Goal: Task Accomplishment & Management: Complete application form

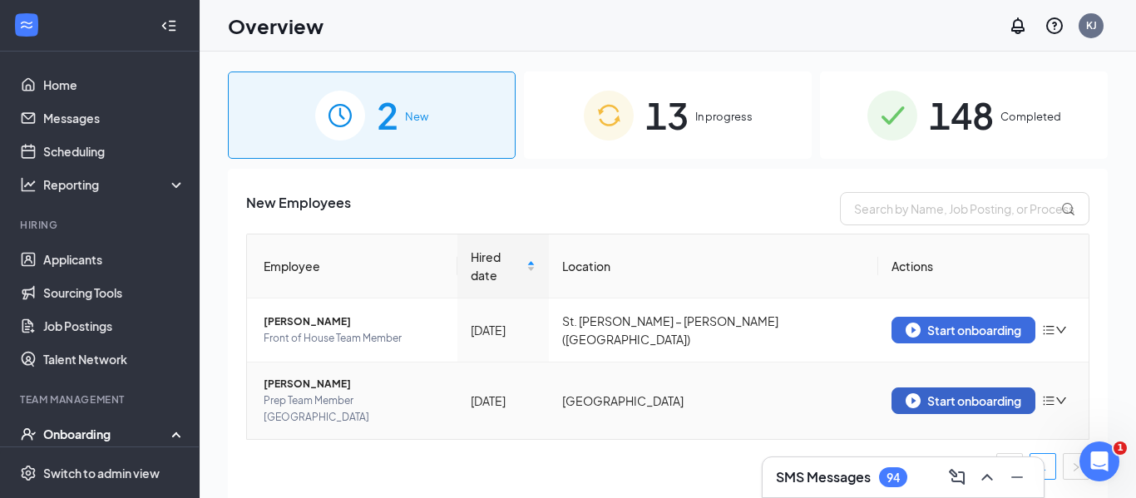
click at [953, 393] on div "Start onboarding" at bounding box center [964, 400] width 116 height 15
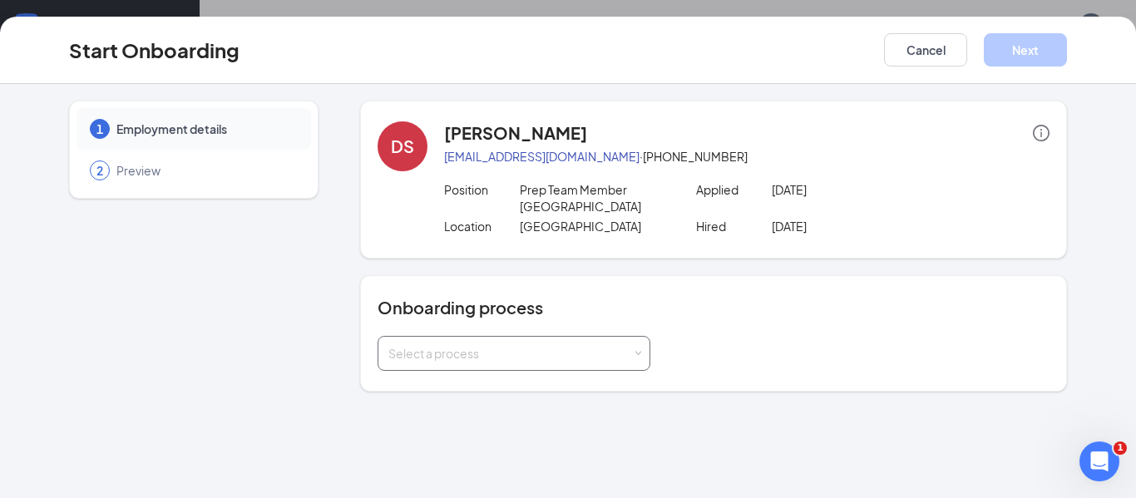
click at [514, 349] on div "Select a process" at bounding box center [510, 353] width 244 height 17
click at [485, 384] on span "General Onboarding" at bounding box center [440, 388] width 113 height 15
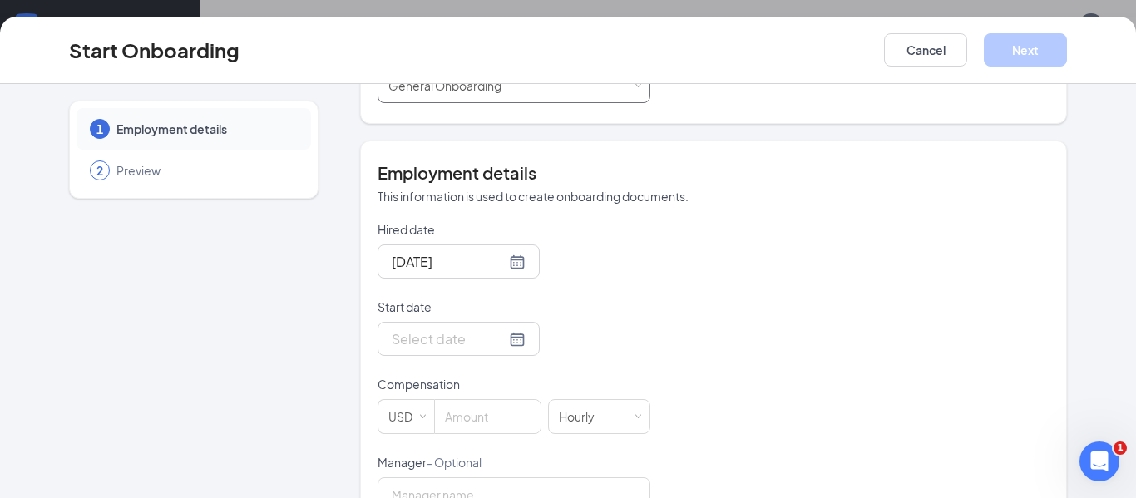
scroll to position [325, 0]
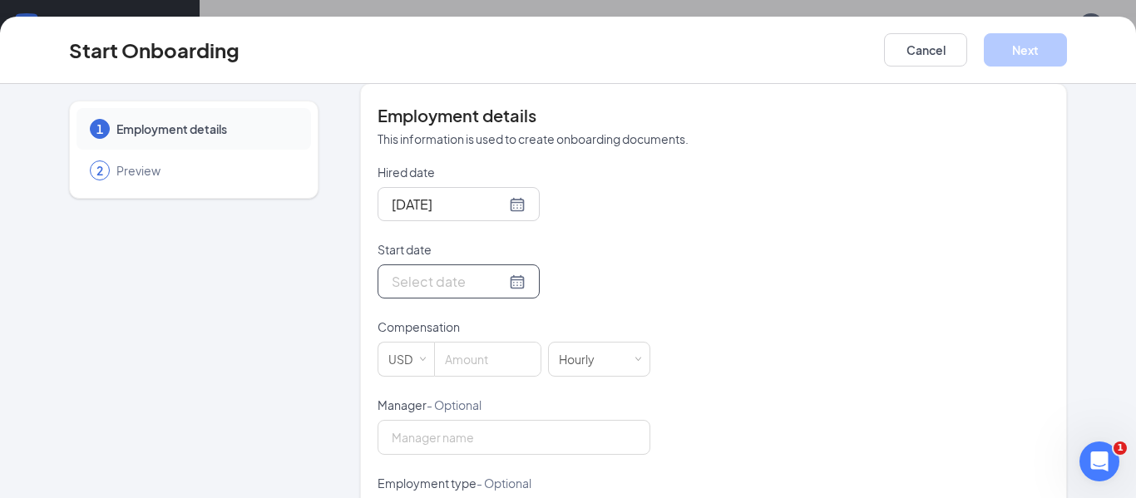
click at [518, 284] on div at bounding box center [459, 281] width 134 height 21
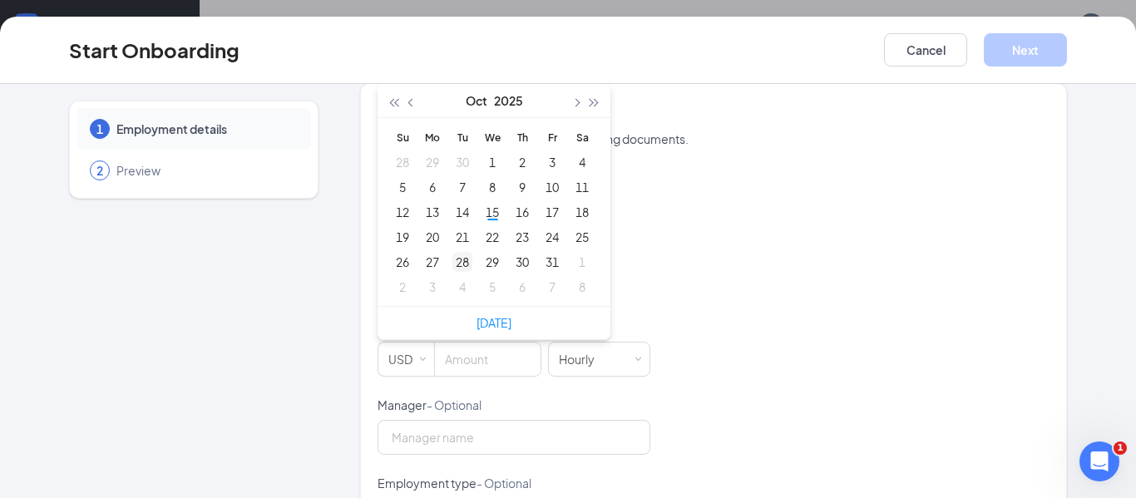
type input "Nov 5, 2025"
type input "Oct 20, 2025"
click at [436, 237] on div "20" at bounding box center [433, 237] width 20 height 20
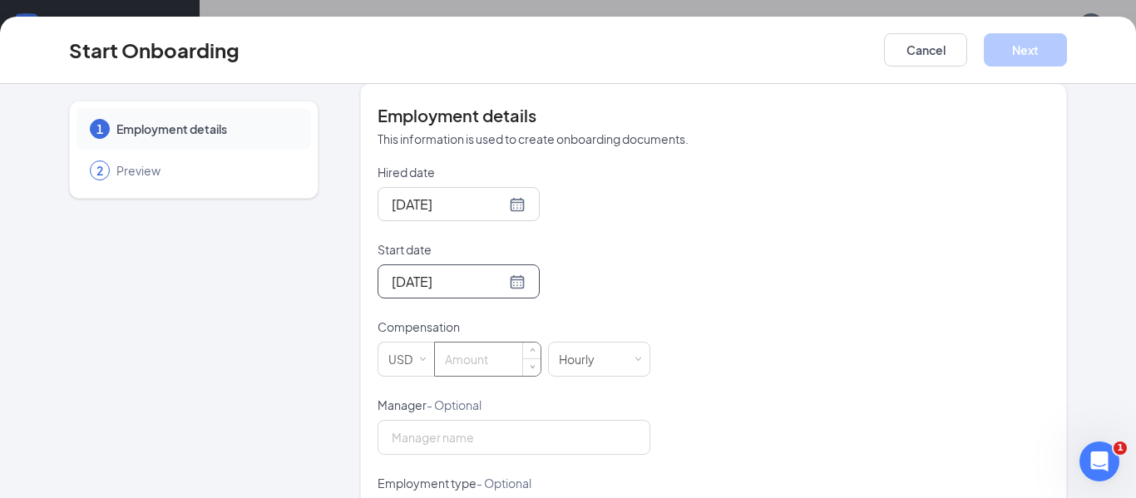
click at [468, 362] on input at bounding box center [488, 359] width 106 height 33
type input "14.75"
click at [487, 433] on input "Manager - Optional" at bounding box center [514, 437] width 273 height 35
type input "Kayla Jahnke"
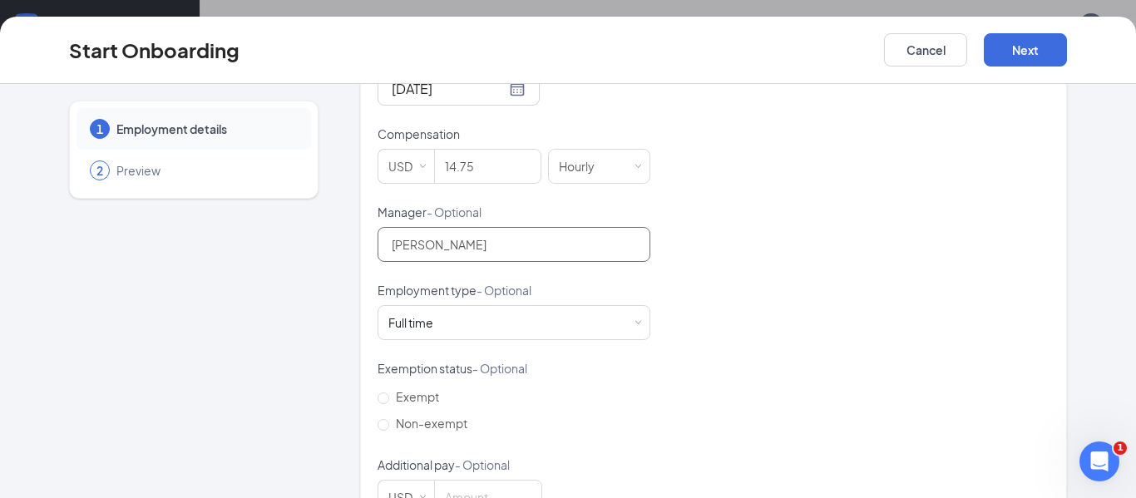
scroll to position [524, 0]
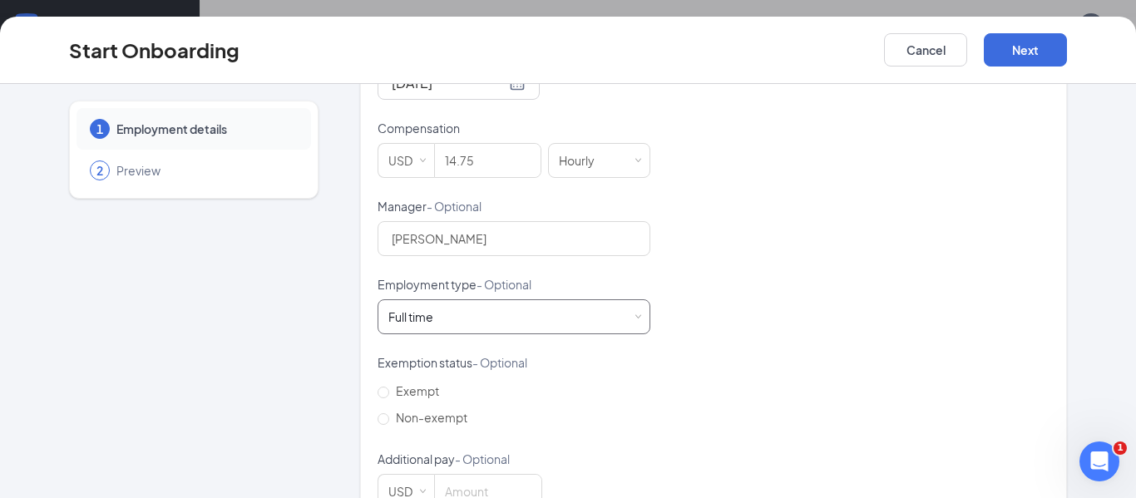
click at [490, 318] on div "Full time Works 30+ hours per week and is reasonably expected to work" at bounding box center [513, 316] width 251 height 33
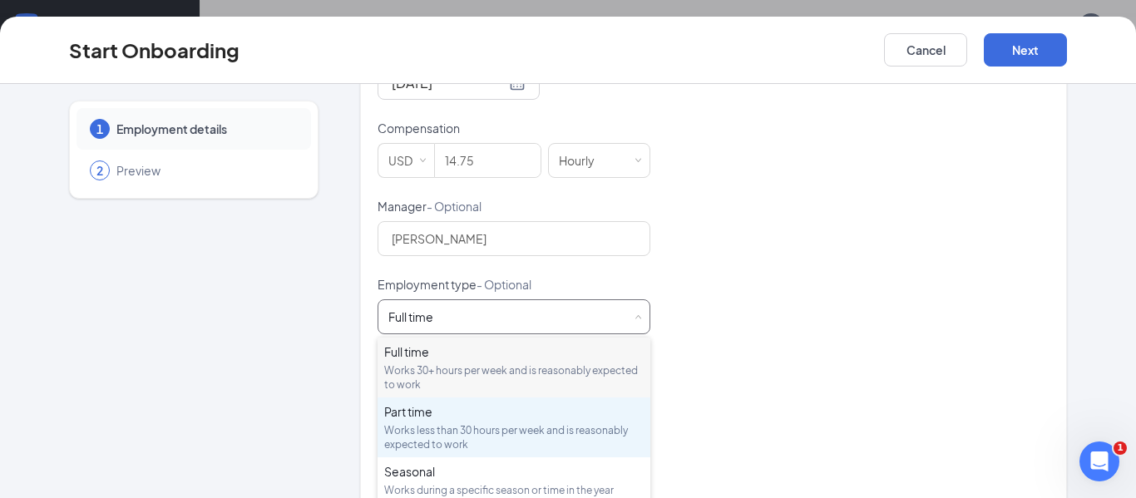
click at [467, 422] on div "Part time Works less than 30 hours per week and is reasonably expected to work" at bounding box center [514, 427] width 260 height 48
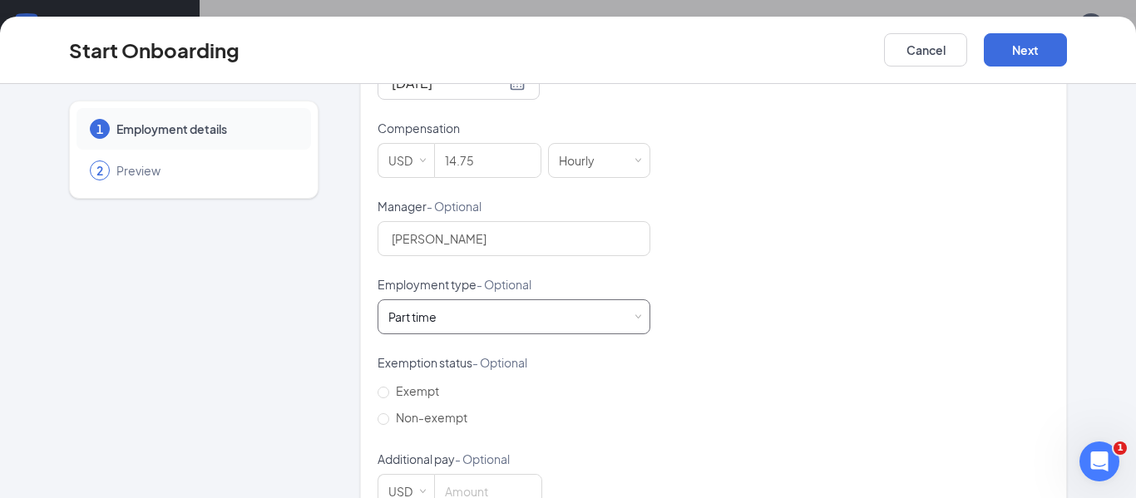
scroll to position [572, 0]
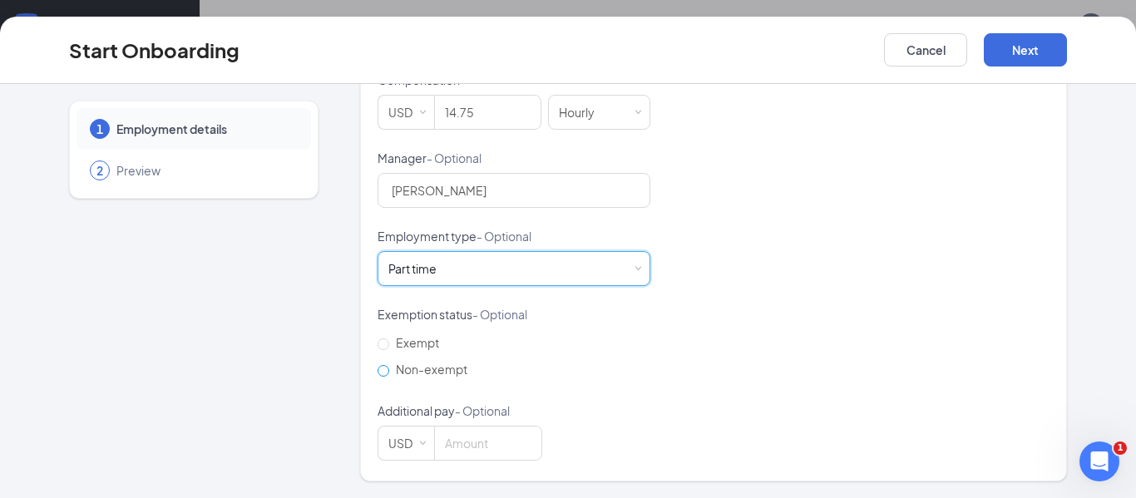
click at [388, 370] on input "Non-exempt" at bounding box center [384, 371] width 12 height 12
radio input "true"
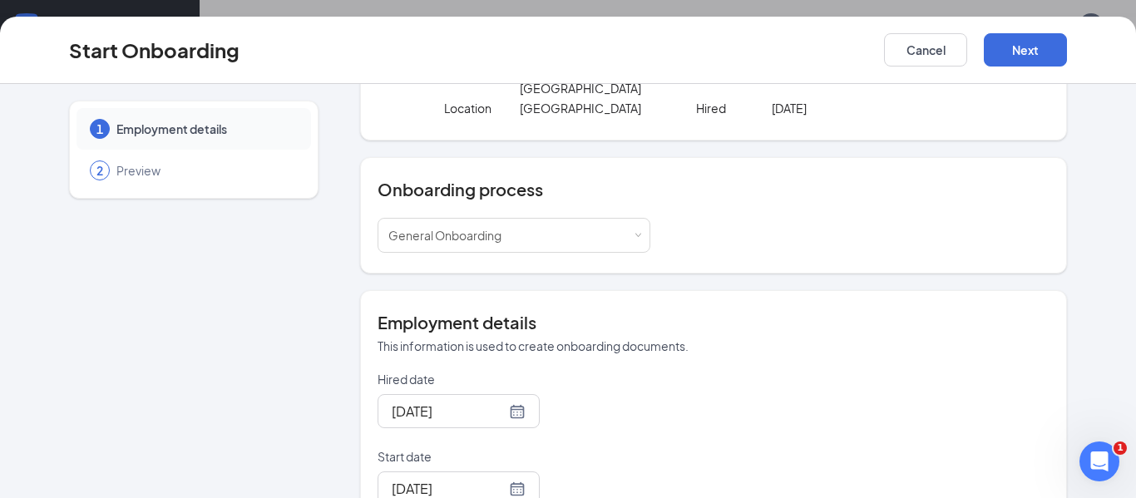
scroll to position [0, 0]
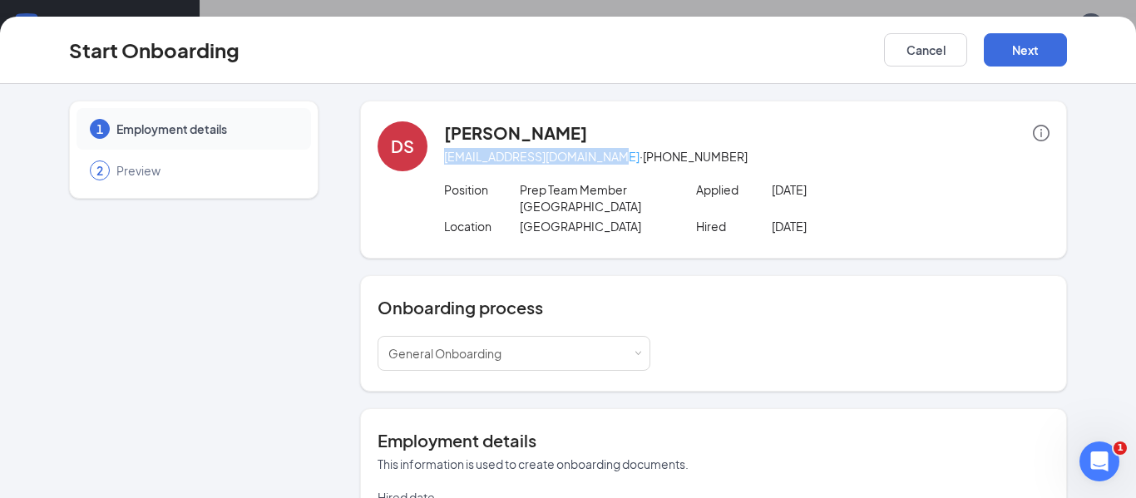
click at [741, 118] on div "DS danna santos paolatapia123133@gmail.com · (314) 224-6964 Position Prep Team …" at bounding box center [713, 180] width 707 height 158
click at [653, 289] on div "Onboarding process Select a process General Onboarding" at bounding box center [713, 333] width 707 height 116
click at [1018, 57] on button "Next" at bounding box center [1025, 49] width 83 height 33
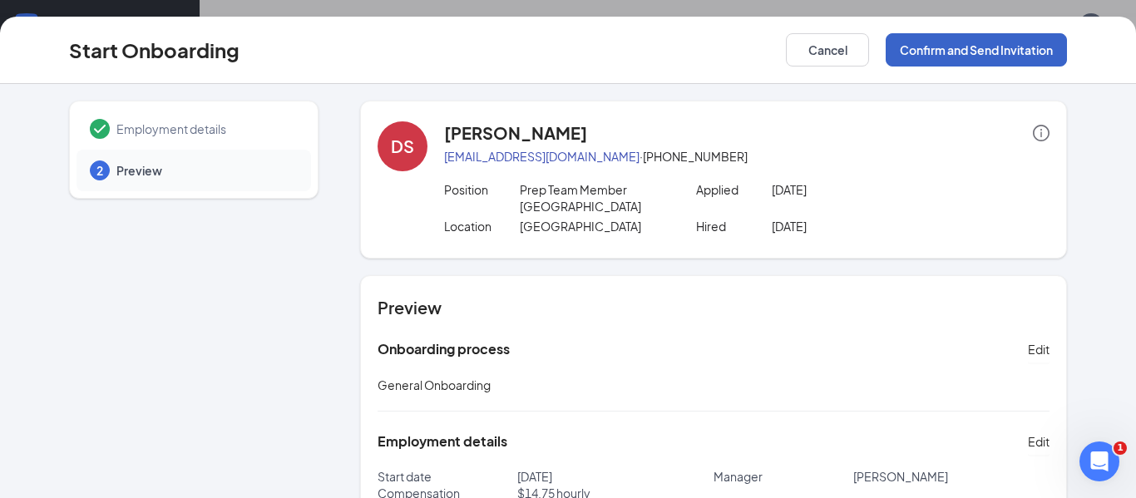
click at [955, 49] on button "Confirm and Send Invitation" at bounding box center [976, 49] width 181 height 33
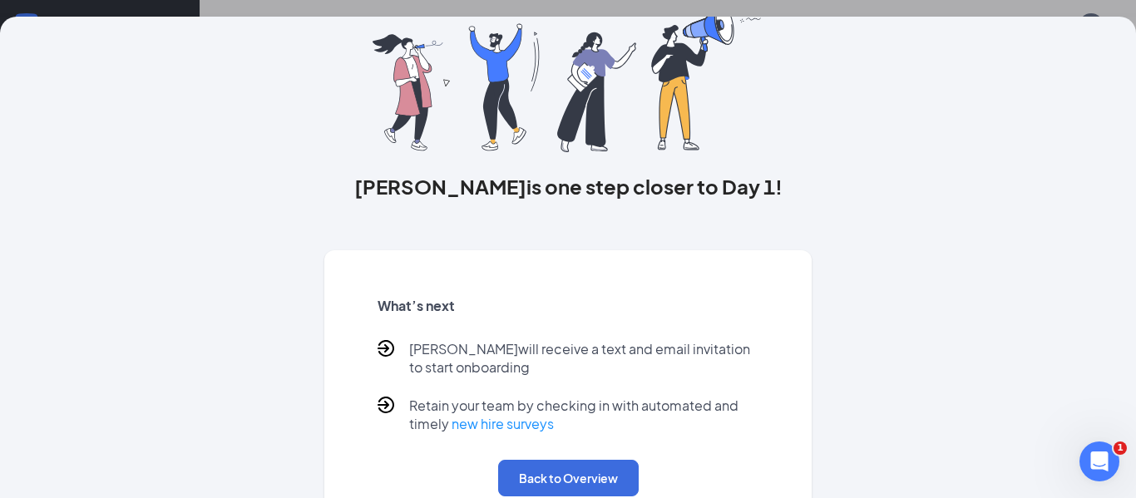
scroll to position [162, 0]
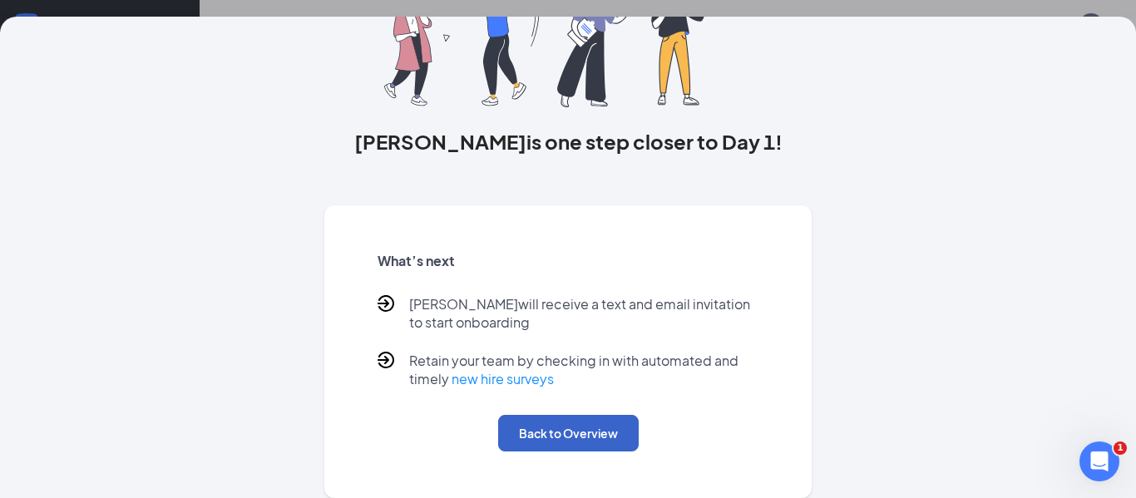
click at [574, 428] on button "Back to Overview" at bounding box center [568, 433] width 141 height 37
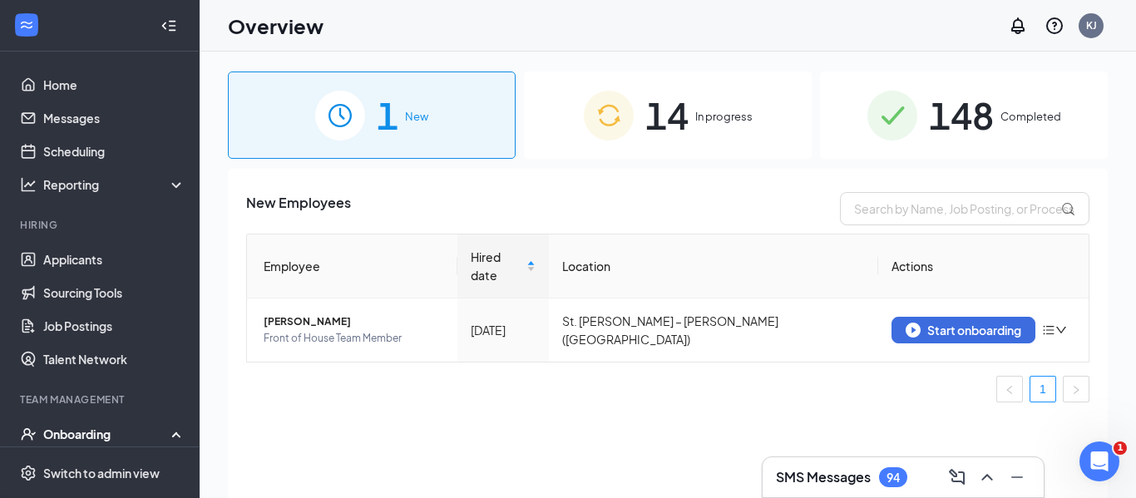
scroll to position [0, 0]
click at [661, 136] on span "14" at bounding box center [666, 115] width 43 height 57
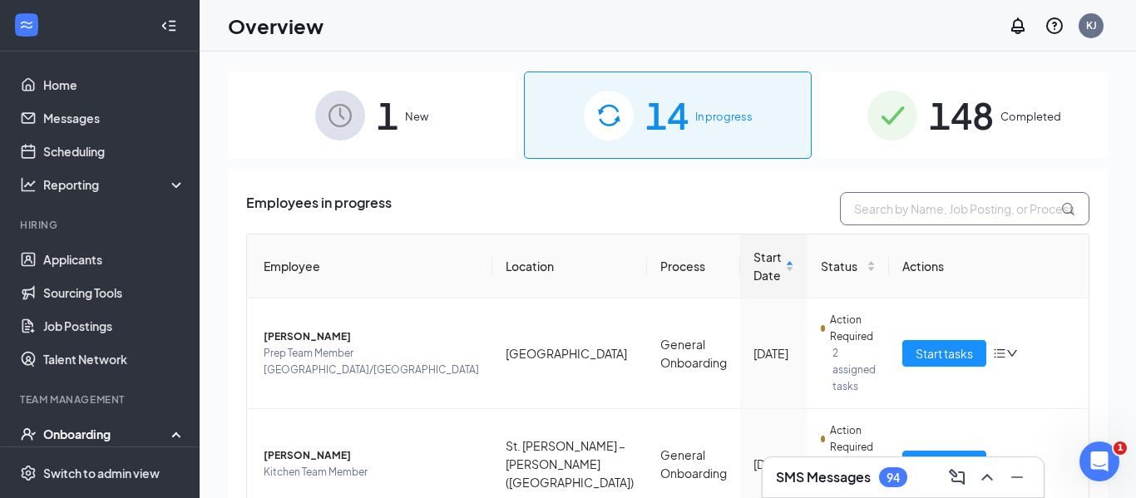
click at [892, 210] on input "text" at bounding box center [965, 208] width 250 height 33
type input "jord"
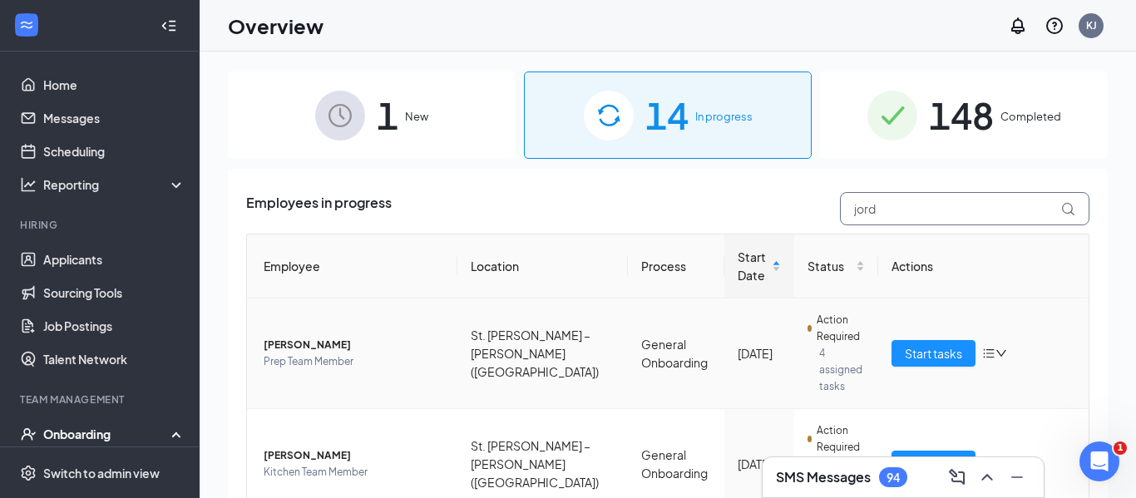
scroll to position [46, 0]
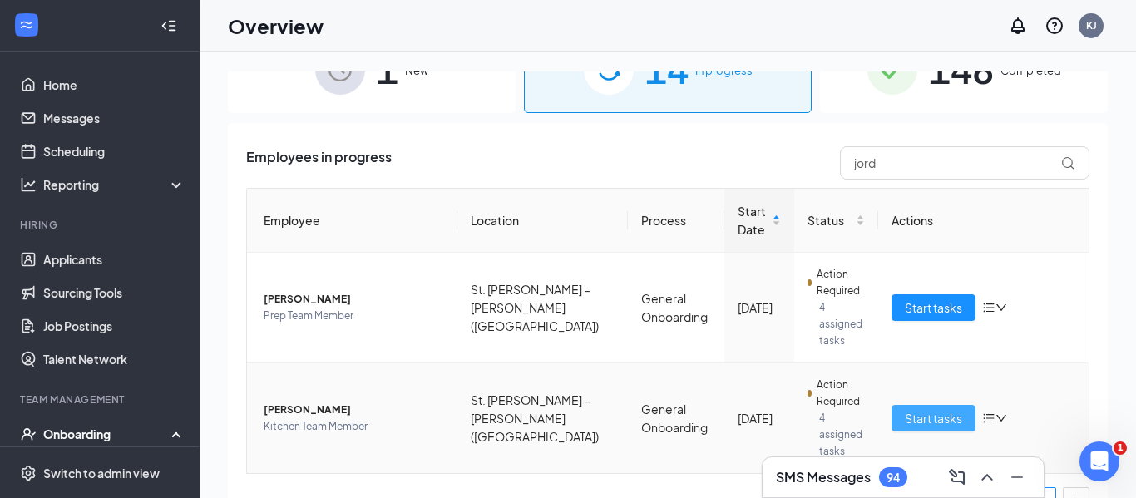
click at [946, 409] on span "Start tasks" at bounding box center [933, 418] width 57 height 18
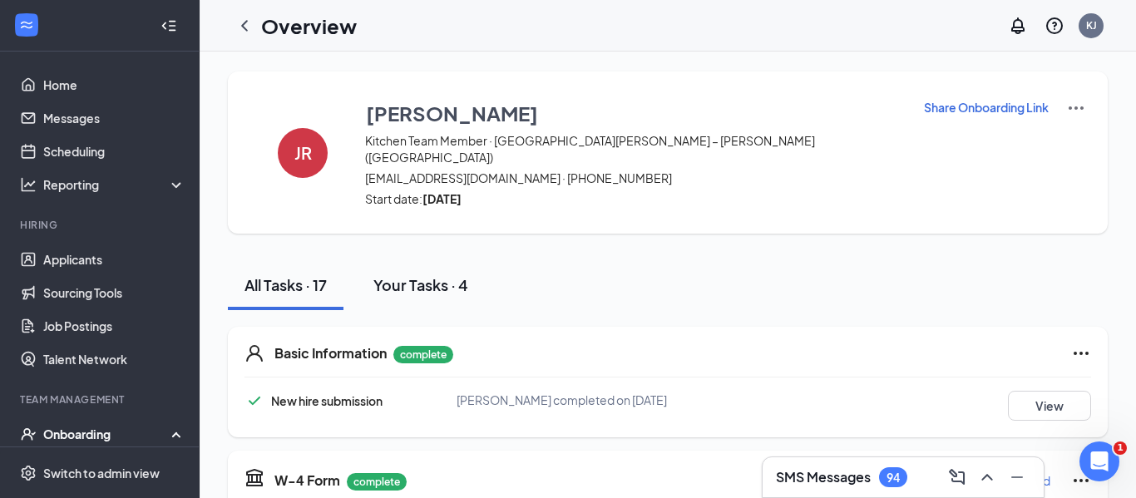
click at [457, 274] on div "Your Tasks · 4" at bounding box center [420, 284] width 95 height 21
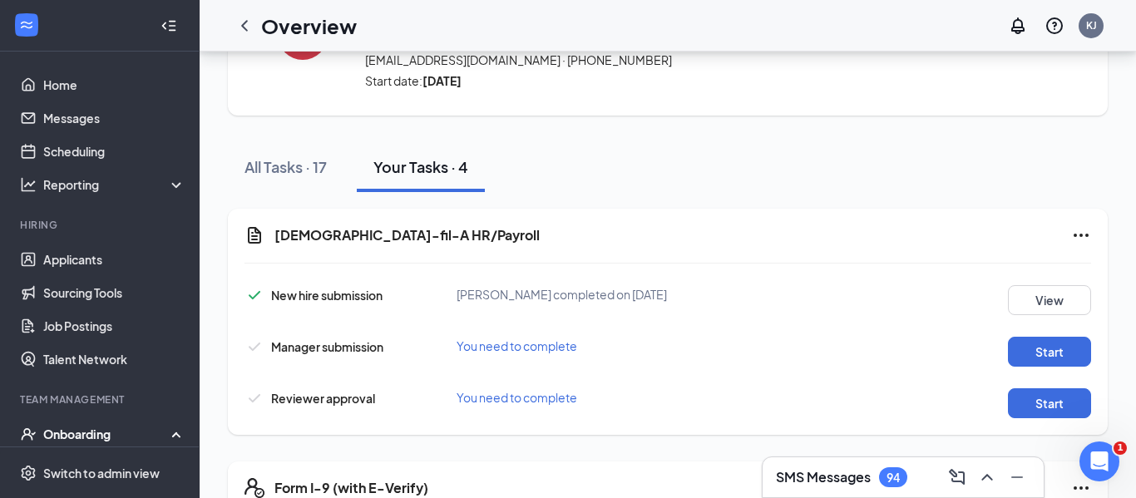
scroll to position [120, 0]
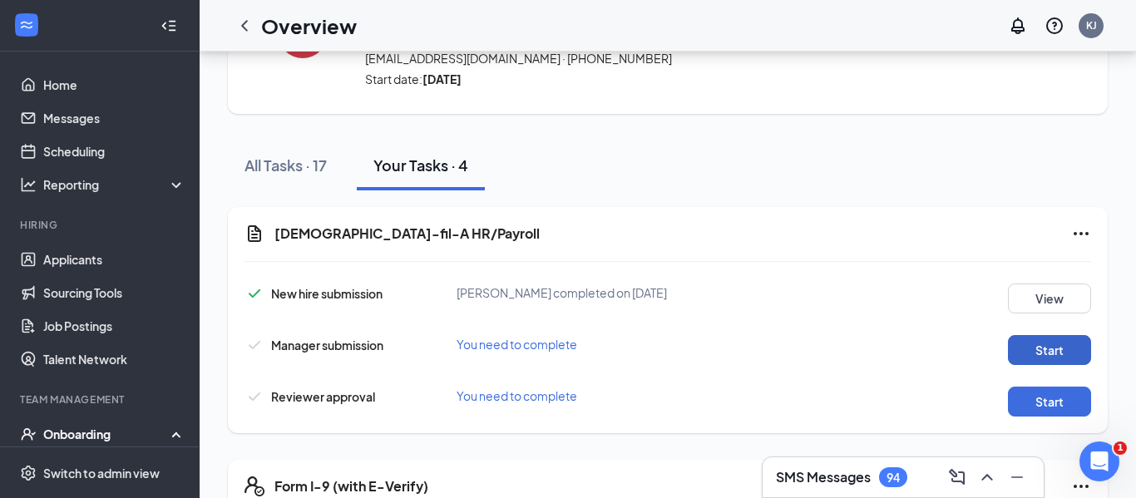
click at [1023, 337] on button "Start" at bounding box center [1049, 350] width 83 height 30
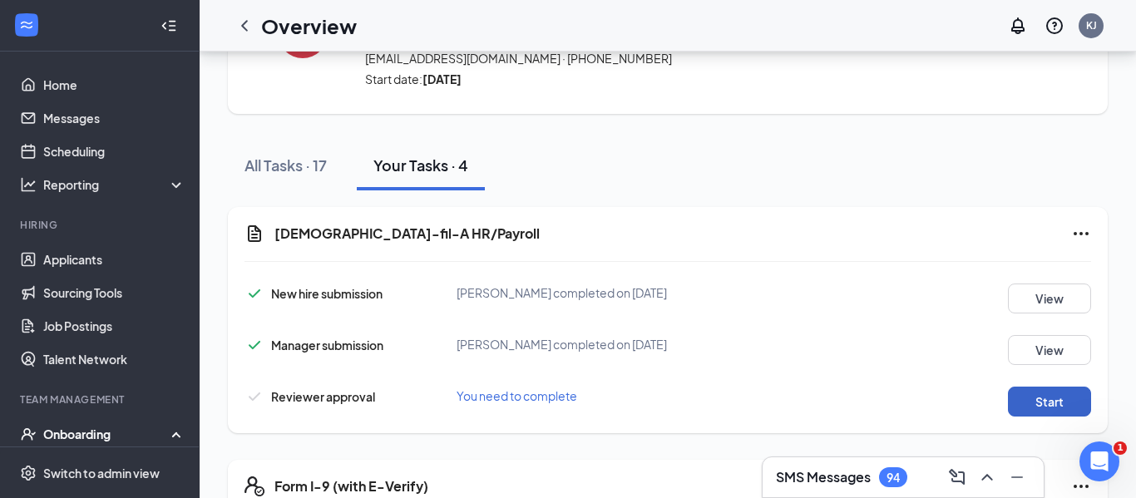
click at [1058, 388] on button "Start" at bounding box center [1049, 402] width 83 height 30
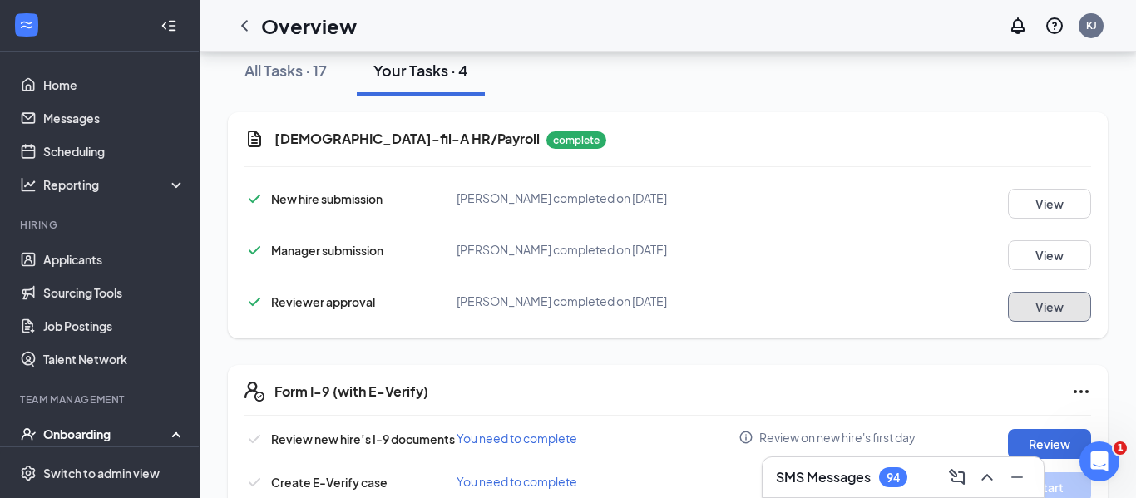
scroll to position [239, 0]
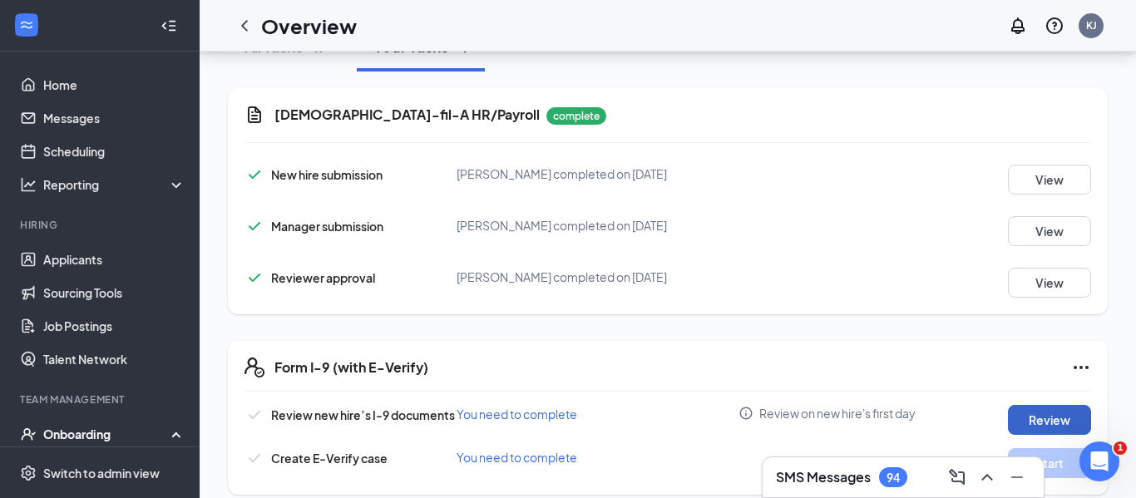
click at [1059, 407] on button "Review" at bounding box center [1049, 420] width 83 height 30
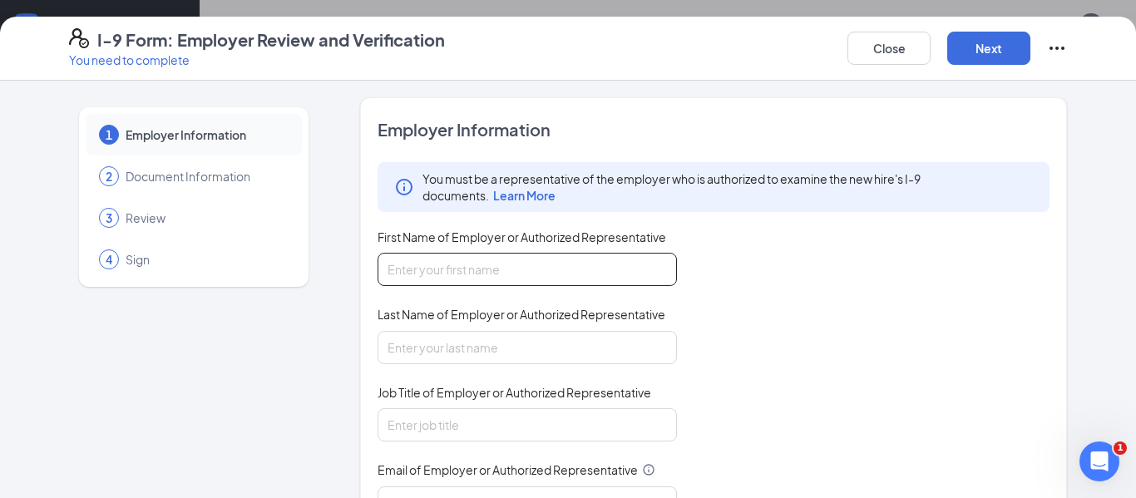
click at [640, 280] on input "First Name of Employer or Authorized Representative" at bounding box center [527, 269] width 299 height 33
type input "Kayla"
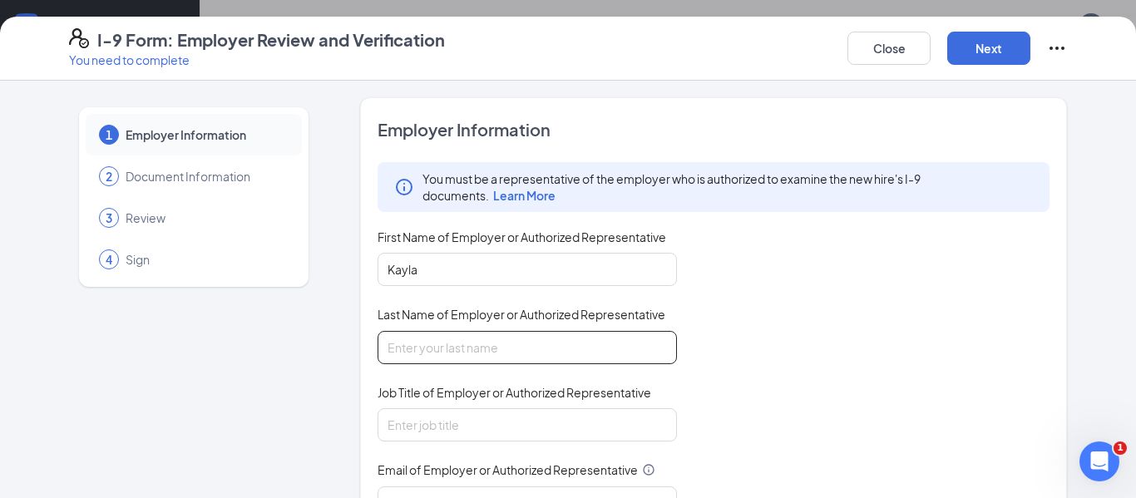
type input "Jahnke"
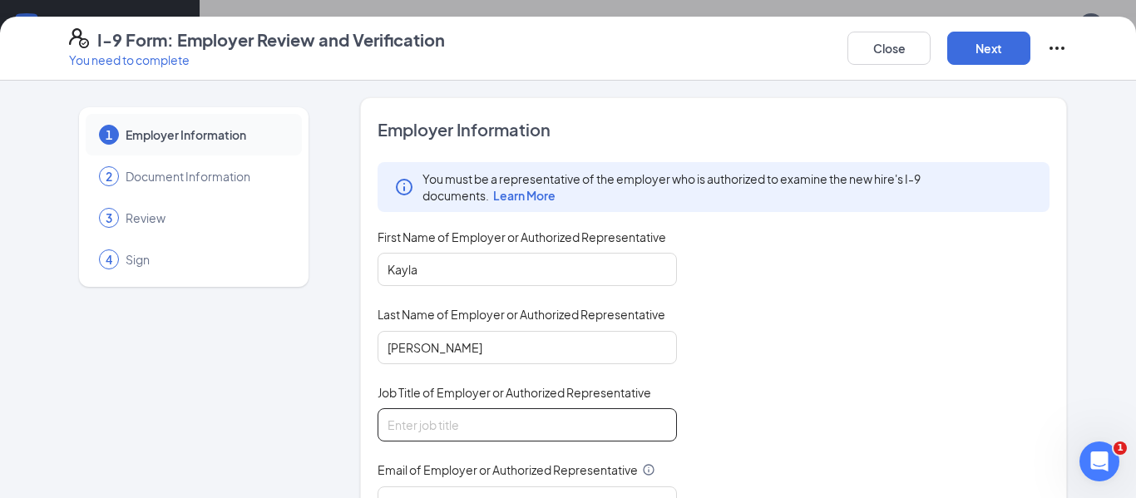
click at [524, 420] on input "Job Title of Employer or Authorized Representative" at bounding box center [527, 424] width 299 height 33
type input "Director"
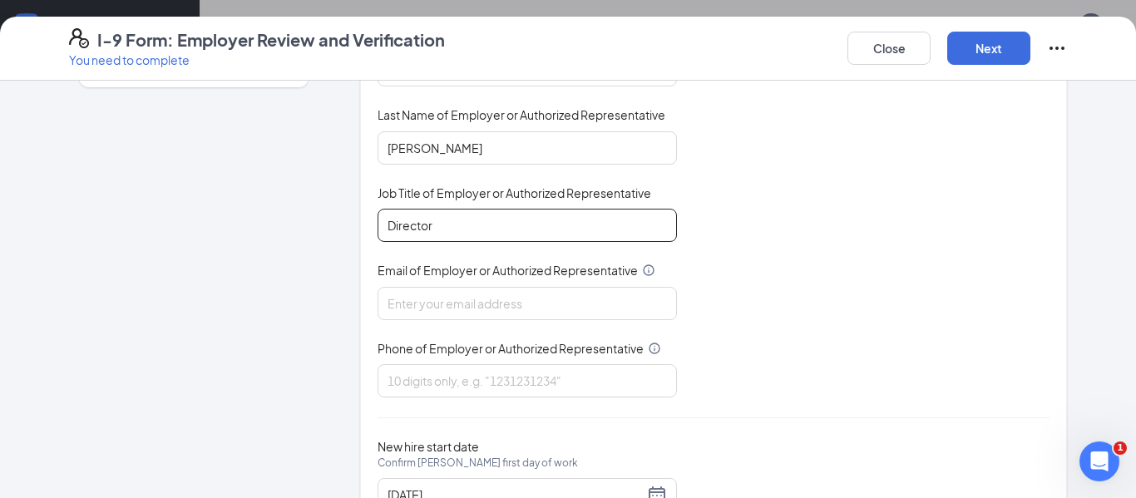
scroll to position [205, 0]
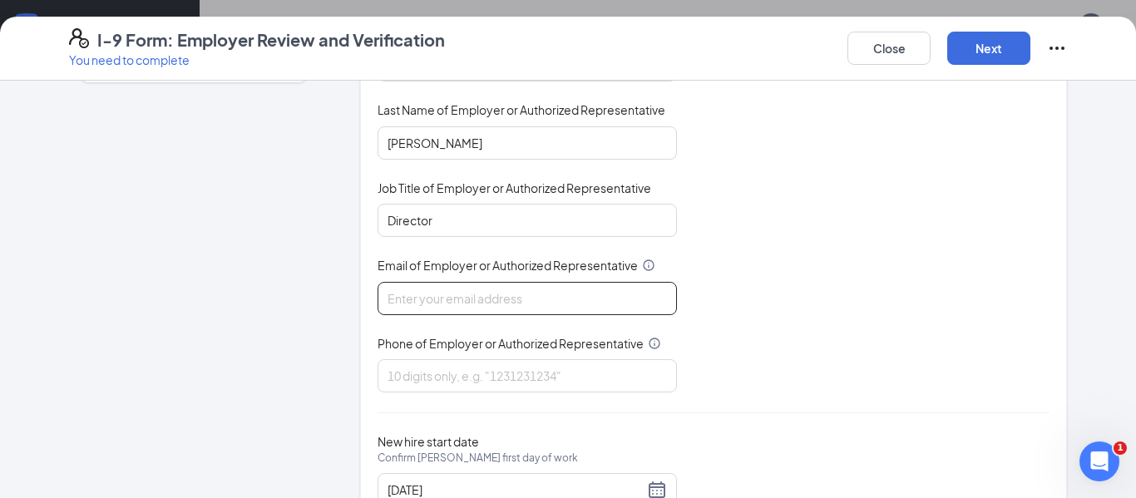
click at [500, 294] on input "Email of Employer or Authorized Representative" at bounding box center [527, 298] width 299 height 33
type input "03077@chick-fil-a.com"
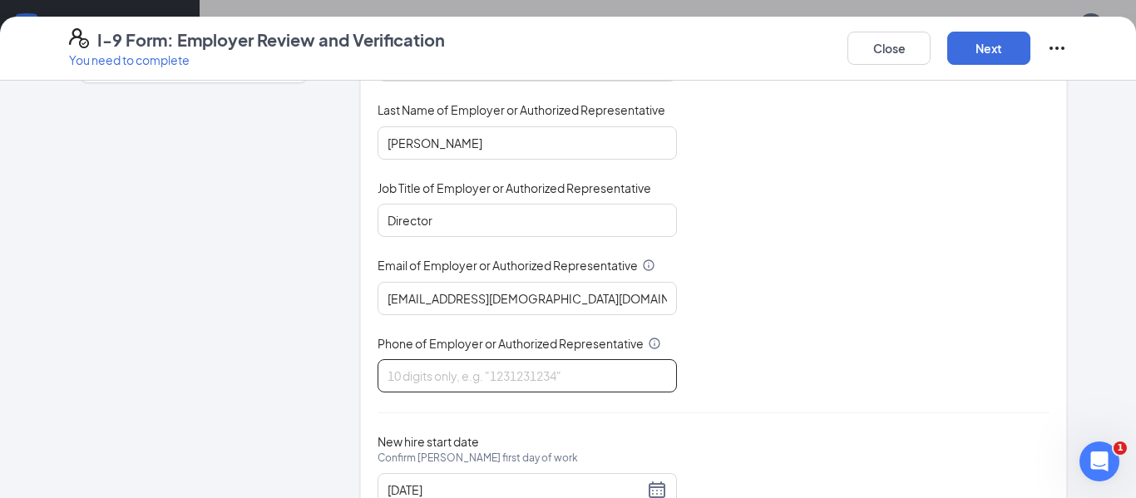
click at [494, 383] on input "Phone of Employer or Authorized Representative" at bounding box center [527, 375] width 299 height 33
type input "3148229500"
click at [877, 285] on div "You must be a representative of the employer who is authorized to examine the n…" at bounding box center [714, 175] width 672 height 435
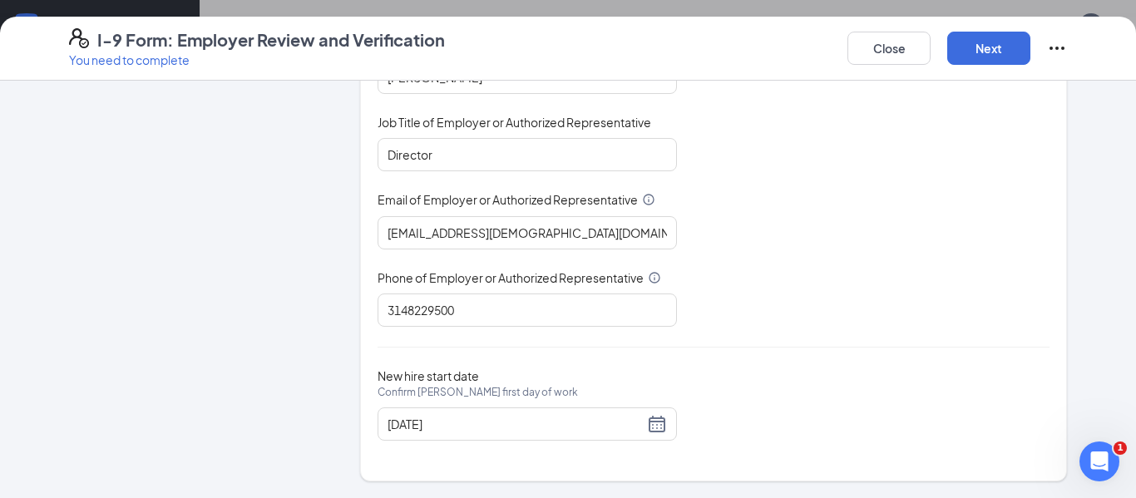
scroll to position [0, 0]
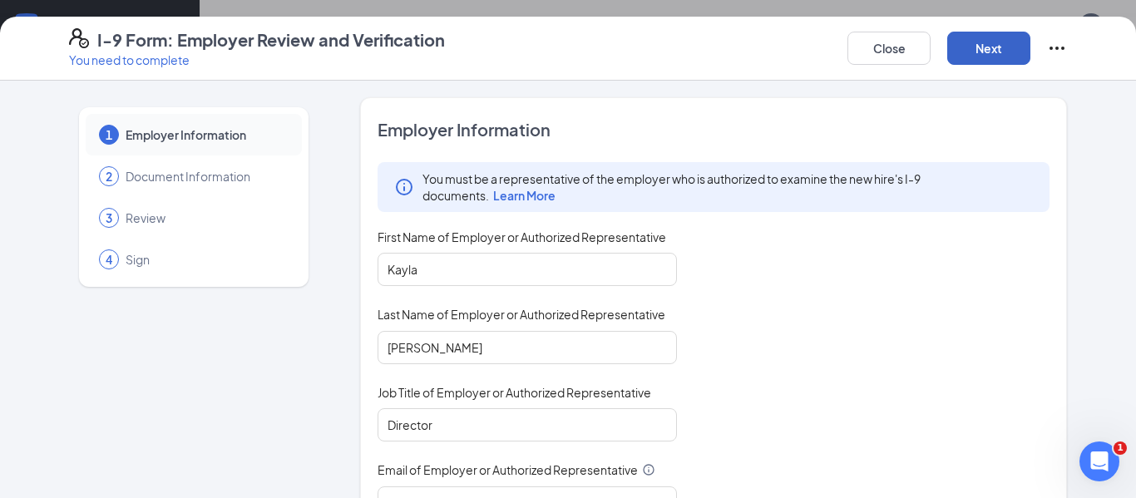
click at [998, 58] on button "Next" at bounding box center [988, 48] width 83 height 33
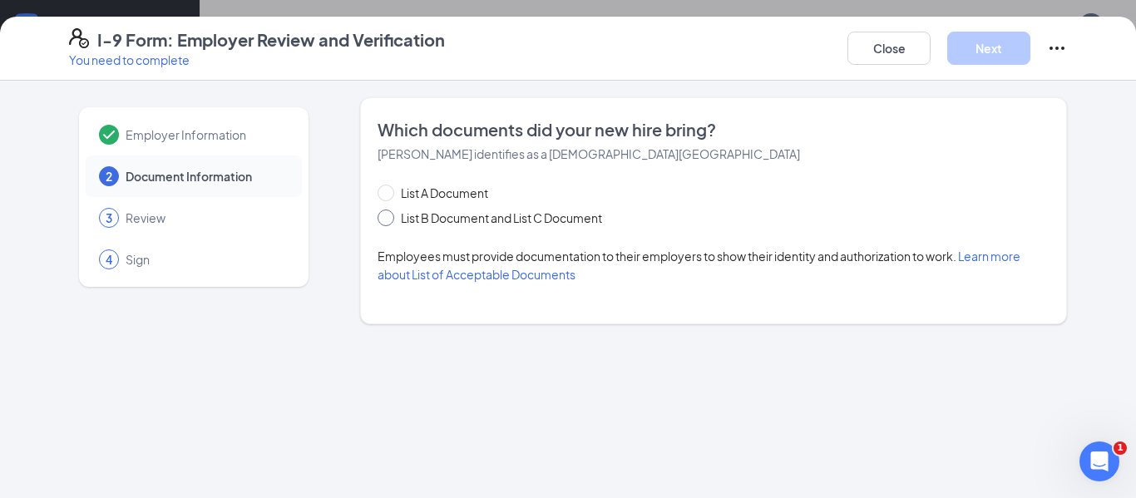
click at [395, 214] on span "List B Document and List C Document" at bounding box center [501, 218] width 215 height 18
click at [389, 214] on input "List B Document and List C Document" at bounding box center [384, 216] width 12 height 12
radio input "true"
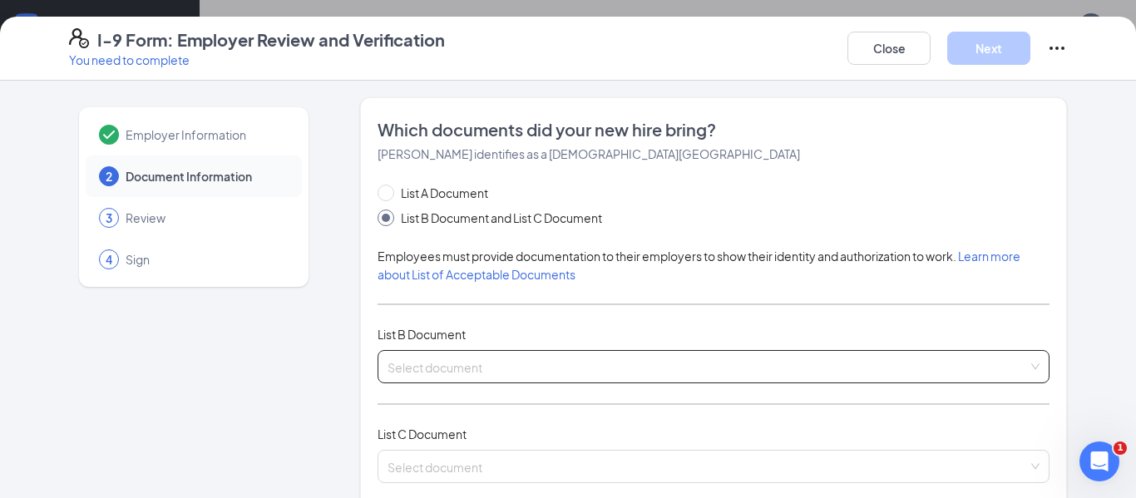
click at [458, 351] on input "search" at bounding box center [708, 363] width 640 height 25
click at [554, 357] on input "search" at bounding box center [708, 363] width 640 height 25
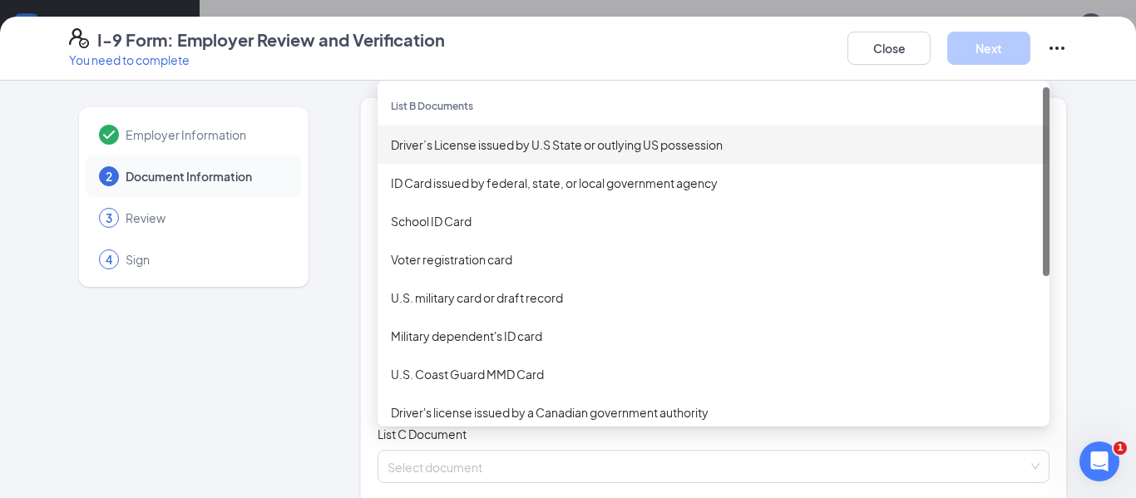
click at [576, 141] on div "Driver’s License issued by U.S State or outlying US possession" at bounding box center [713, 145] width 645 height 18
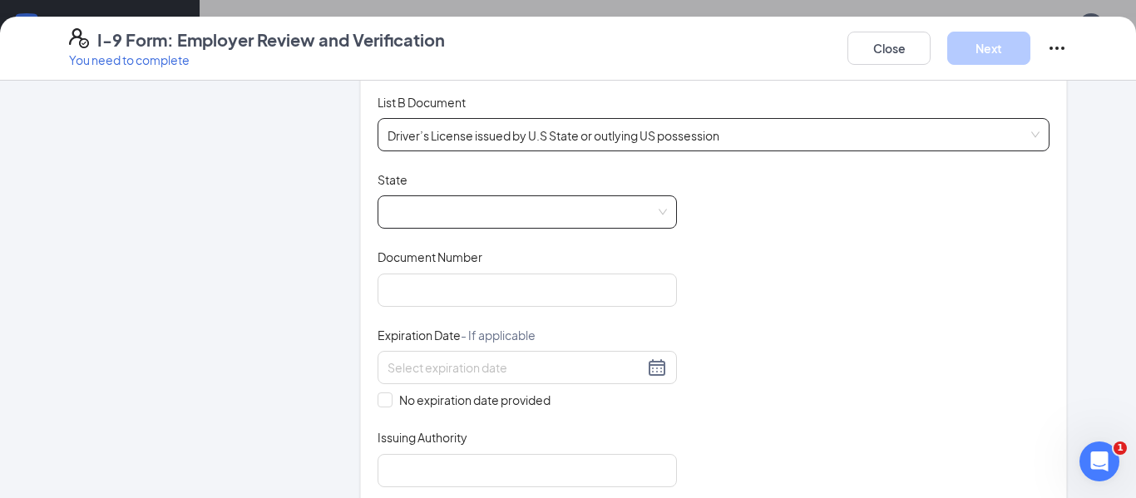
scroll to position [233, 0]
click at [553, 204] on span at bounding box center [527, 211] width 279 height 32
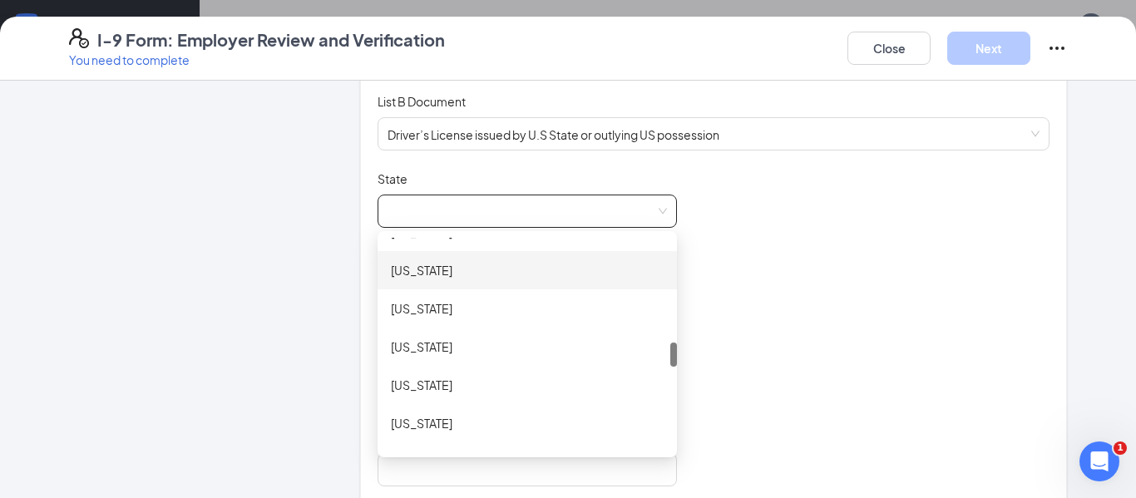
scroll to position [905, 0]
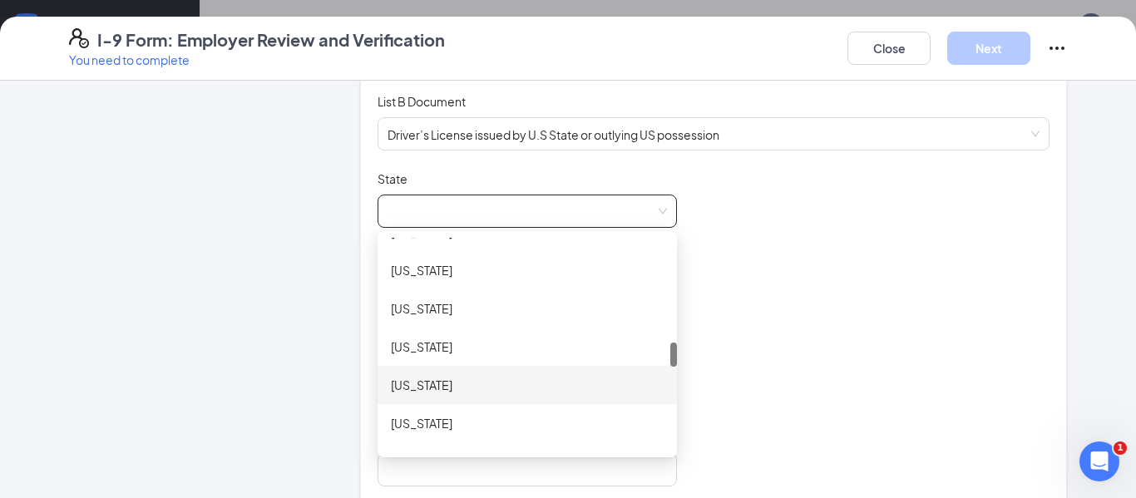
click at [492, 381] on div "Missouri" at bounding box center [527, 385] width 273 height 18
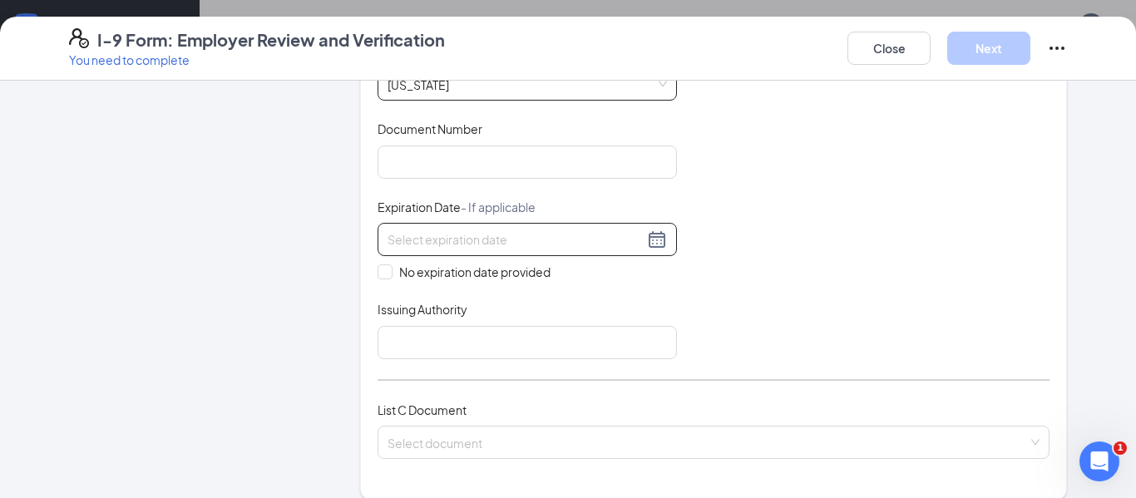
scroll to position [361, 0]
click at [471, 164] on input "Document Number" at bounding box center [527, 161] width 299 height 33
type input "142F184011"
click at [656, 238] on div at bounding box center [527, 239] width 279 height 20
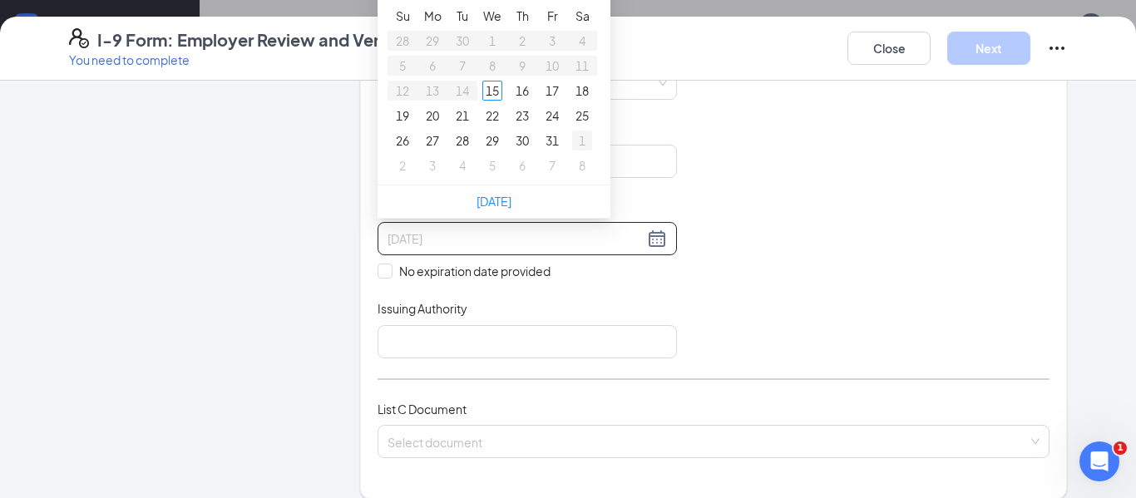
type input "11/01/2025"
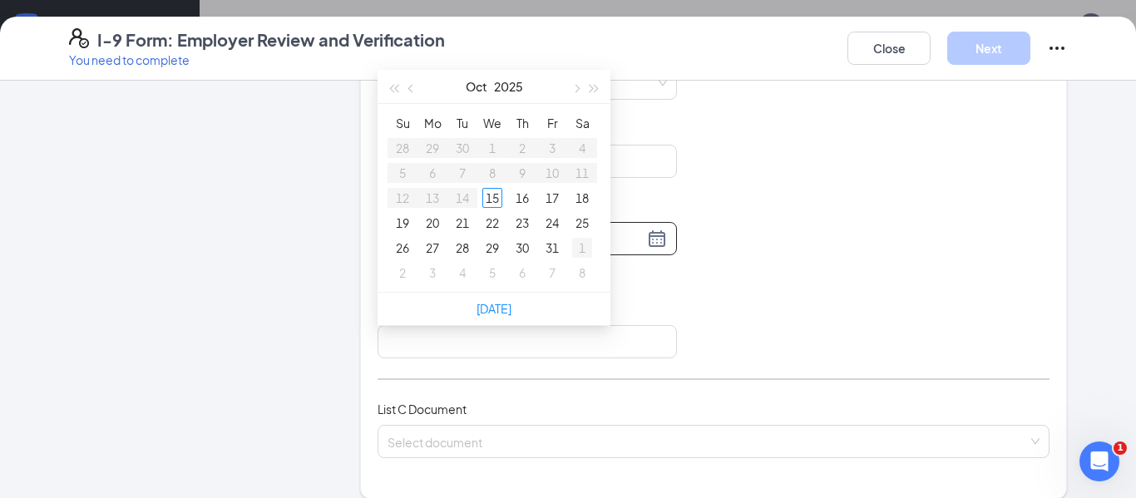
scroll to position [128, 0]
click at [591, 97] on button "button" at bounding box center [595, 89] width 18 height 33
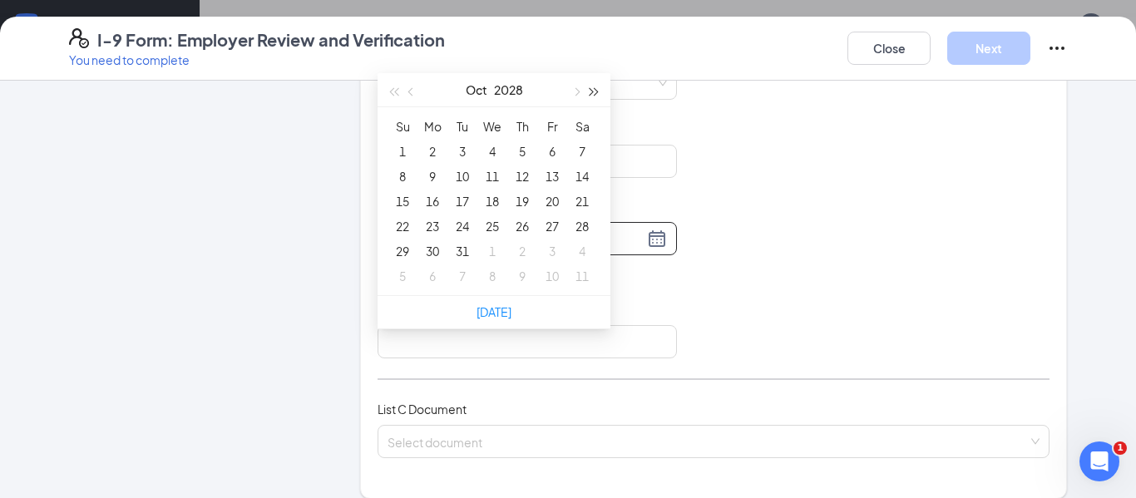
click at [591, 97] on button "button" at bounding box center [595, 89] width 18 height 33
click at [412, 96] on button "button" at bounding box center [412, 89] width 18 height 33
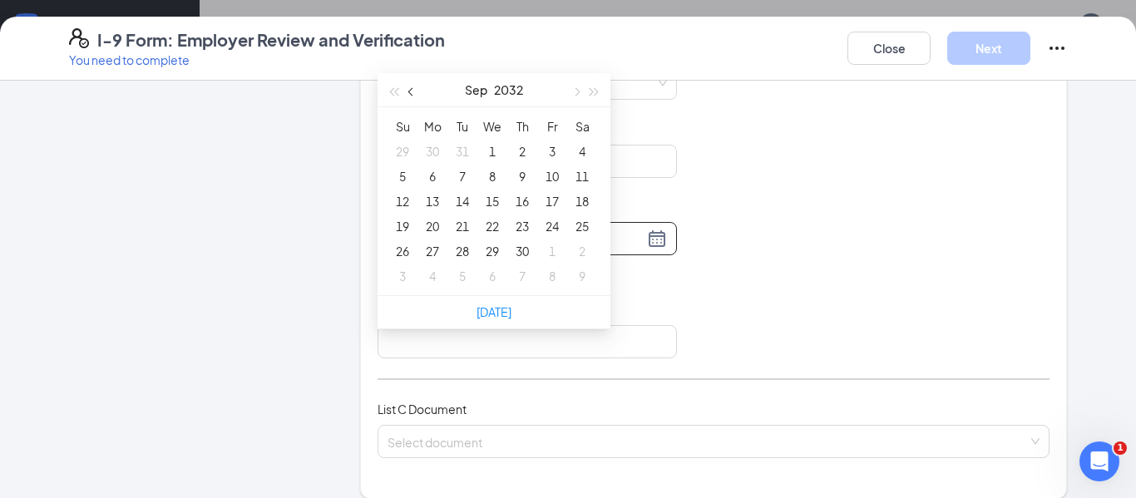
click at [412, 96] on button "button" at bounding box center [412, 89] width 18 height 33
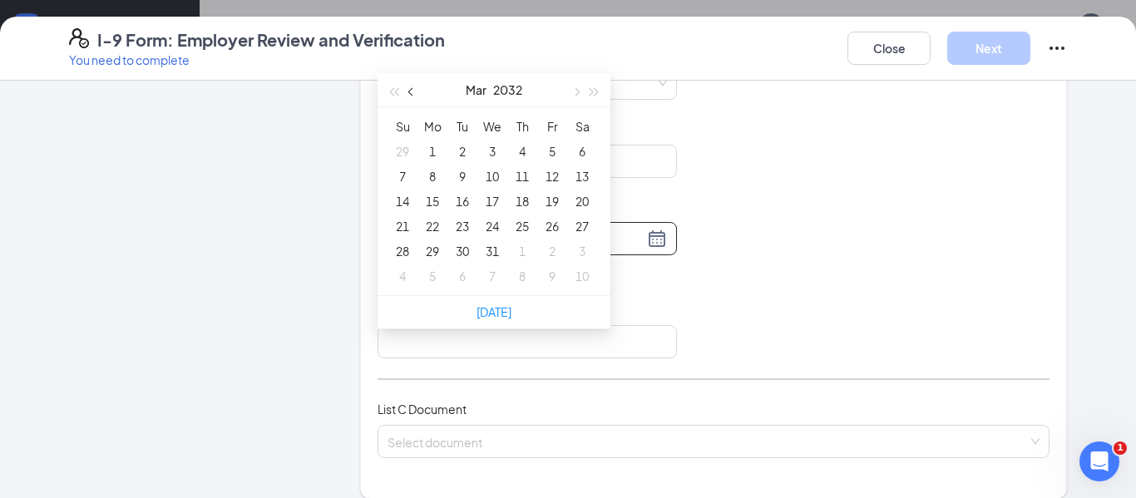
click at [412, 96] on button "button" at bounding box center [412, 89] width 18 height 33
click at [571, 92] on span "button" at bounding box center [575, 92] width 8 height 8
type input "01/15/2032"
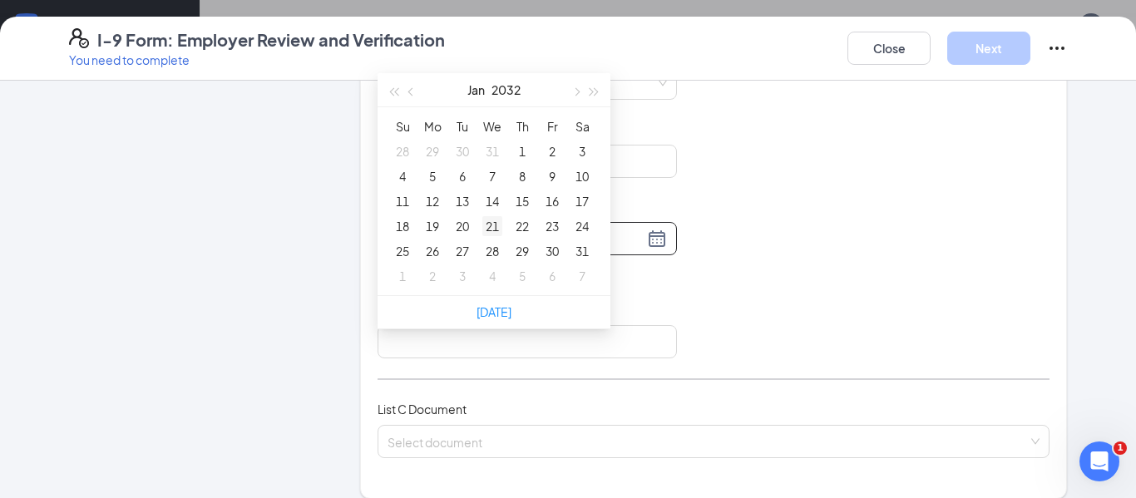
type input "01/21/2032"
click at [490, 228] on div "21" at bounding box center [492, 226] width 20 height 20
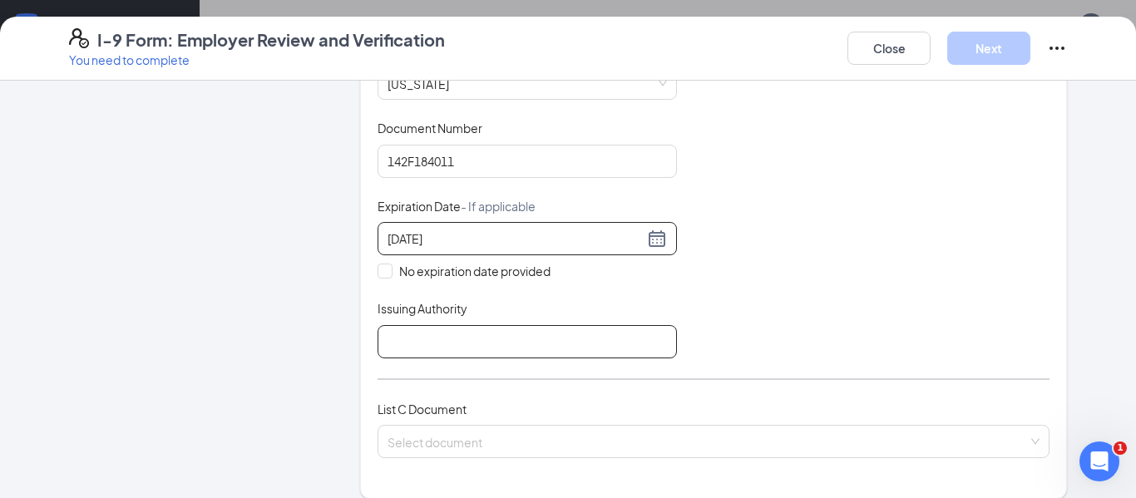
click at [419, 332] on input "Issuing Authority" at bounding box center [527, 341] width 299 height 33
type input "Missouri"
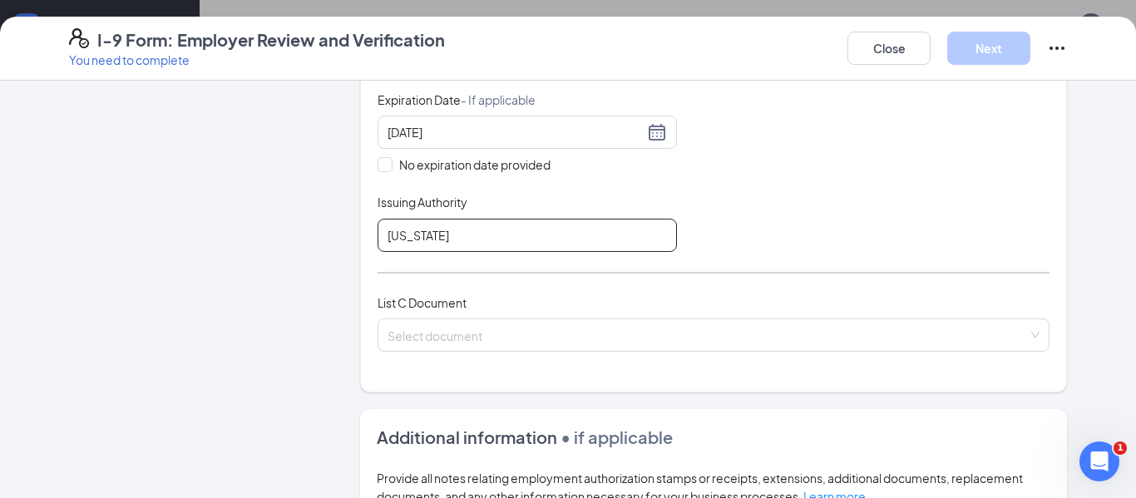
scroll to position [515, 0]
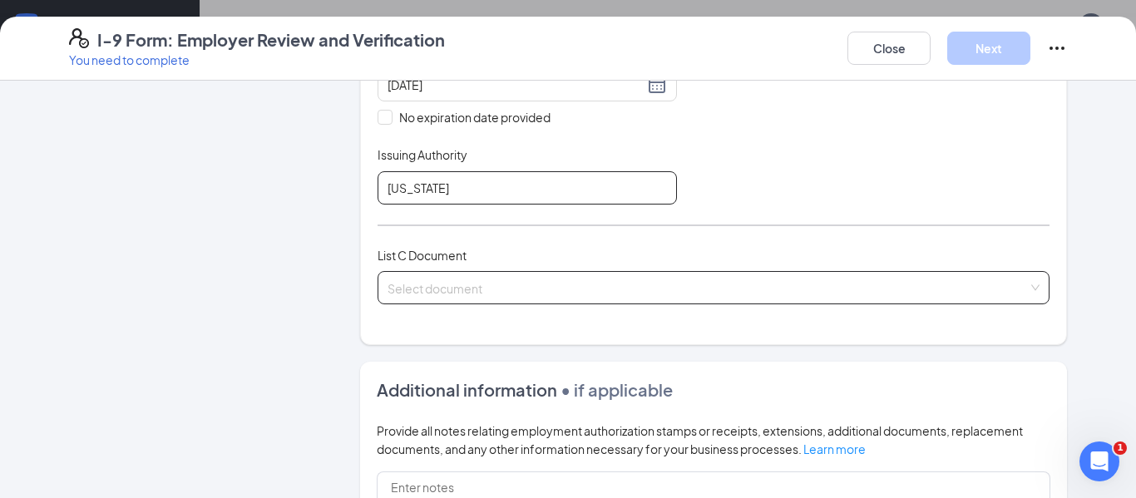
click at [497, 299] on span at bounding box center [708, 288] width 640 height 32
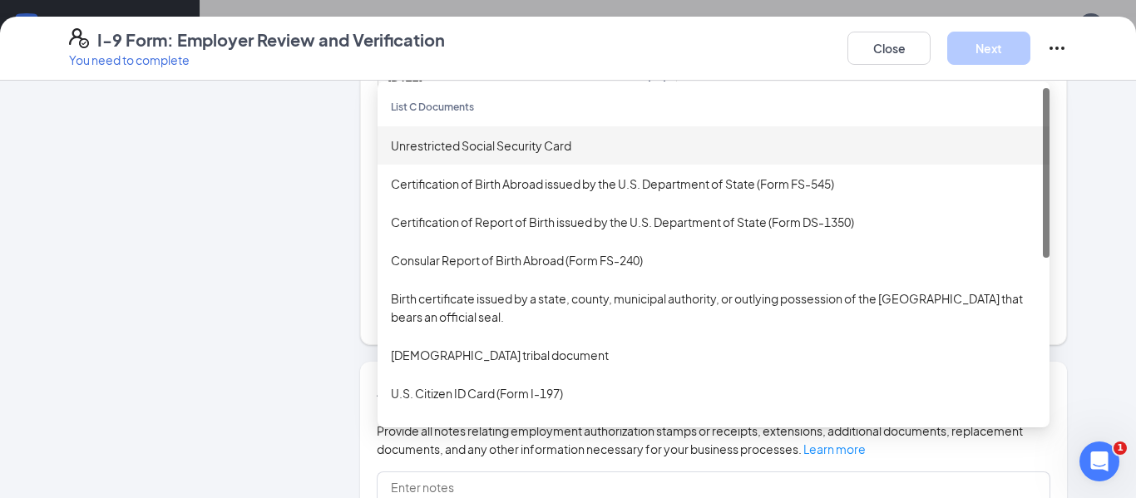
click at [528, 149] on div "Unrestricted Social Security Card" at bounding box center [713, 145] width 645 height 18
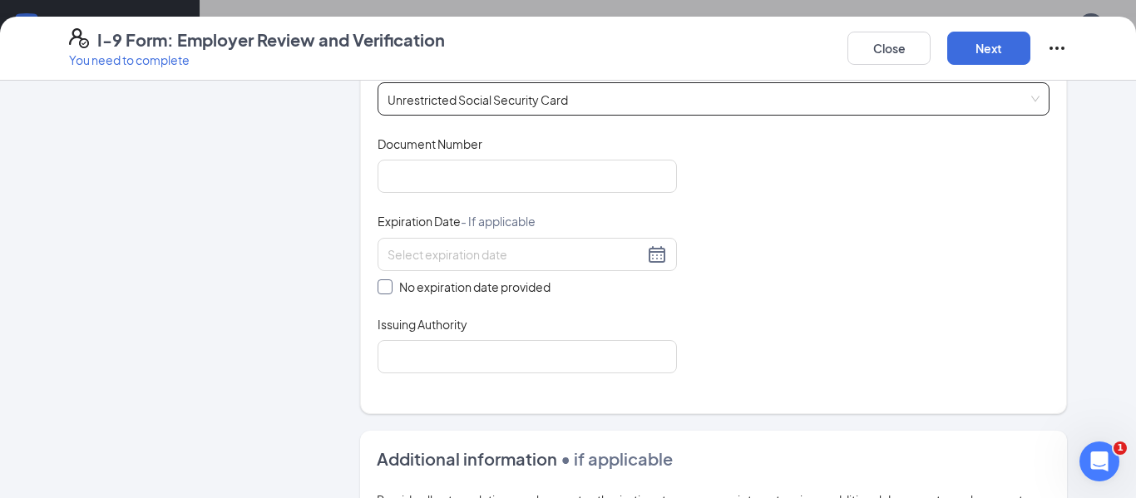
scroll to position [702, 0]
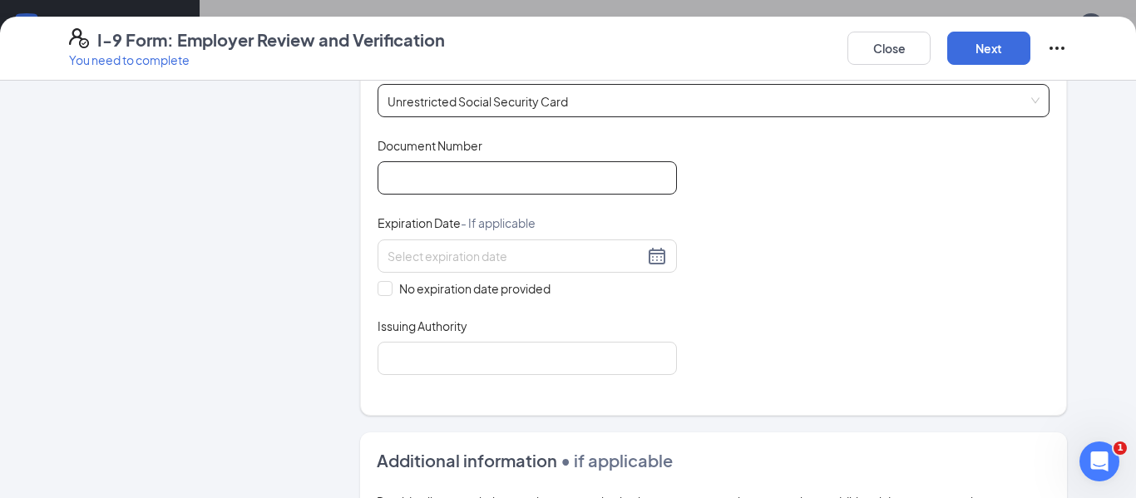
click at [504, 180] on input "Document Number" at bounding box center [527, 177] width 299 height 33
type input "629703202"
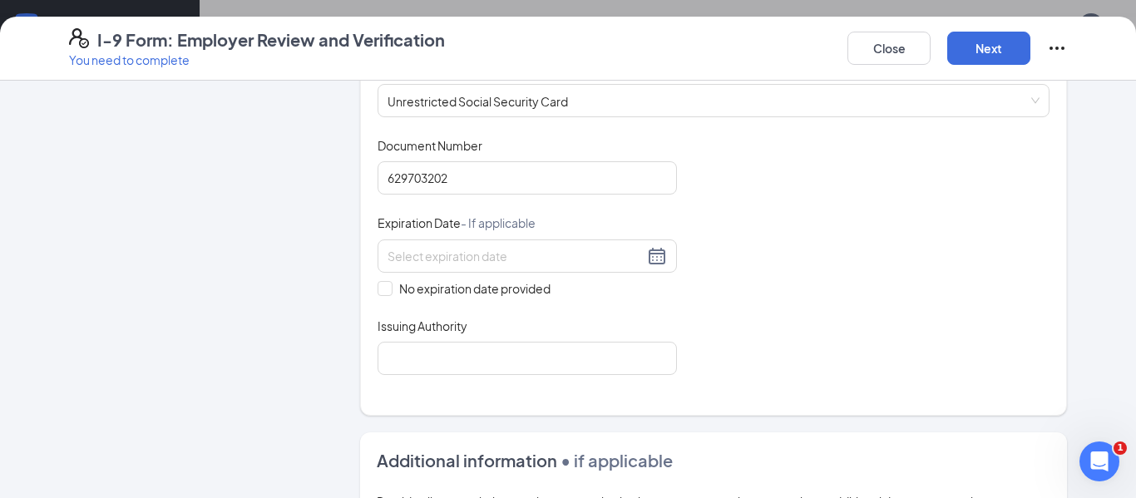
click at [383, 299] on div "Document Title Unrestricted Social Security Card Document Number 629703202 Expi…" at bounding box center [714, 256] width 672 height 238
click at [387, 290] on input "No expiration date provided" at bounding box center [384, 287] width 12 height 12
checkbox input "true"
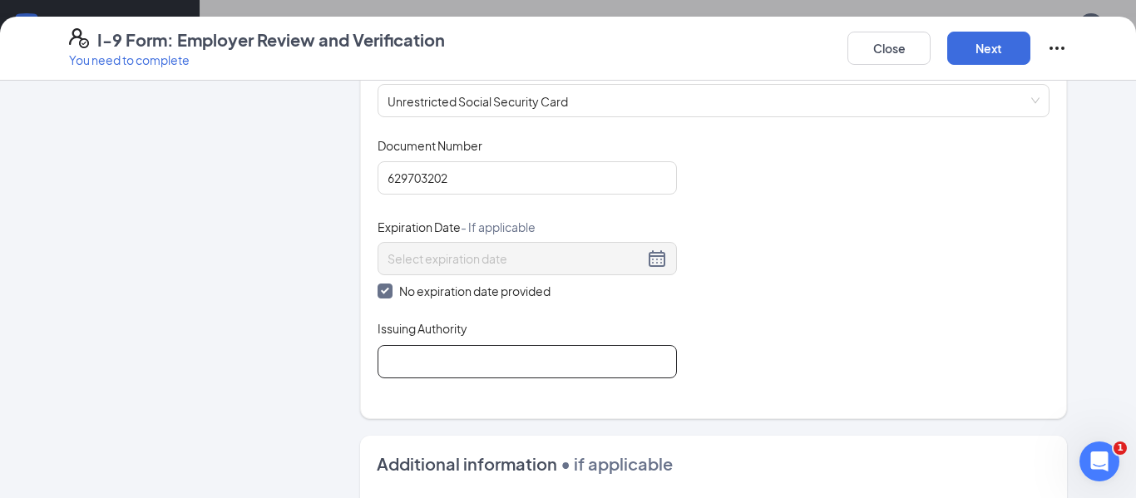
click at [407, 357] on input "Issuing Authority" at bounding box center [527, 361] width 299 height 33
type input "SSN Administration"
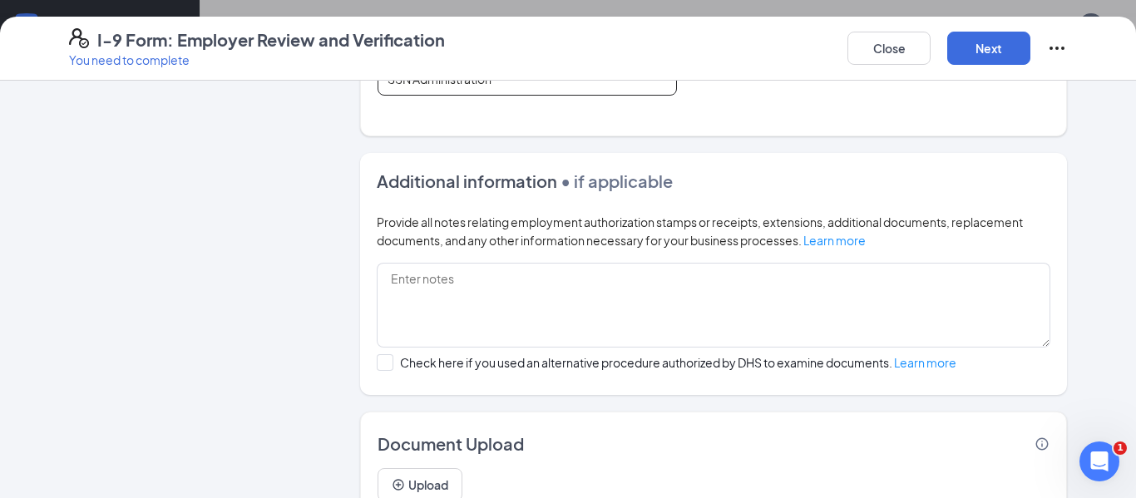
scroll to position [1056, 0]
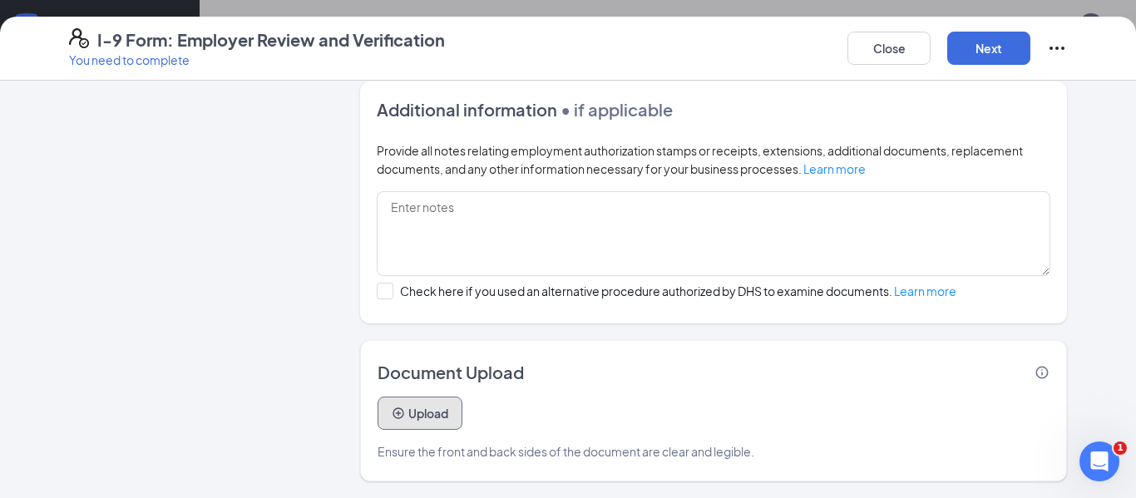
click at [441, 416] on button "Upload" at bounding box center [420, 413] width 85 height 33
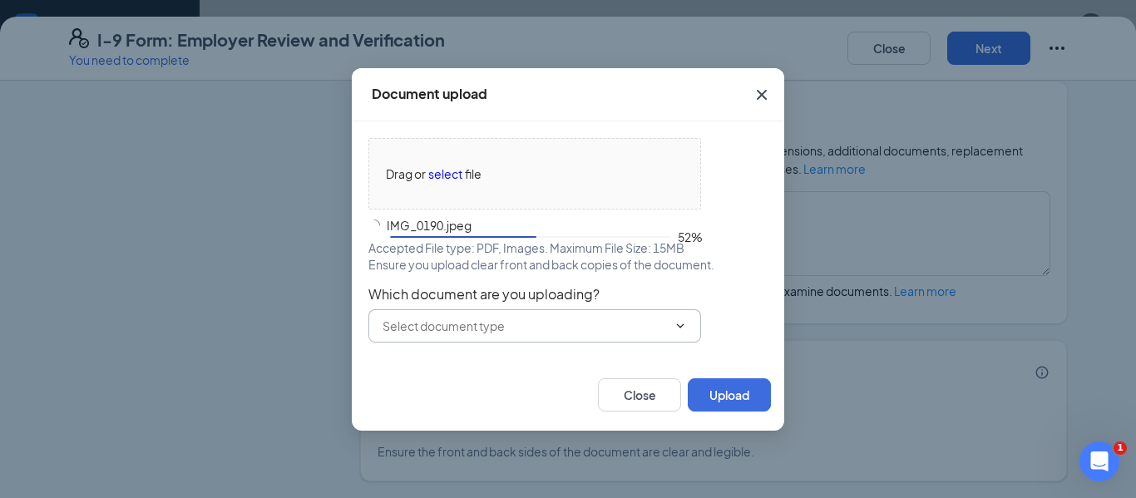
click at [566, 324] on input "text" at bounding box center [525, 326] width 284 height 18
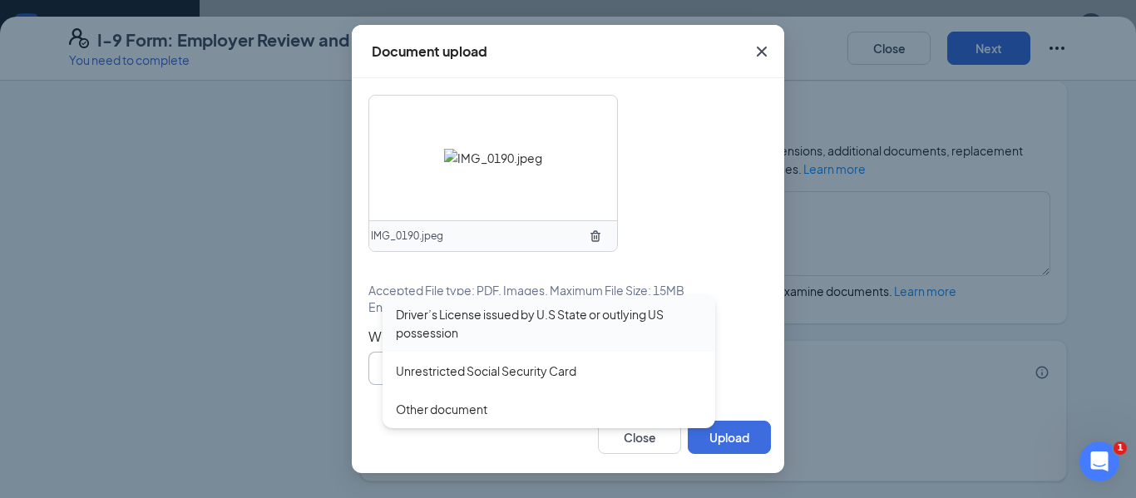
click at [552, 334] on div "Driver’s License issued by U.S State or outlying US possession" at bounding box center [549, 323] width 306 height 37
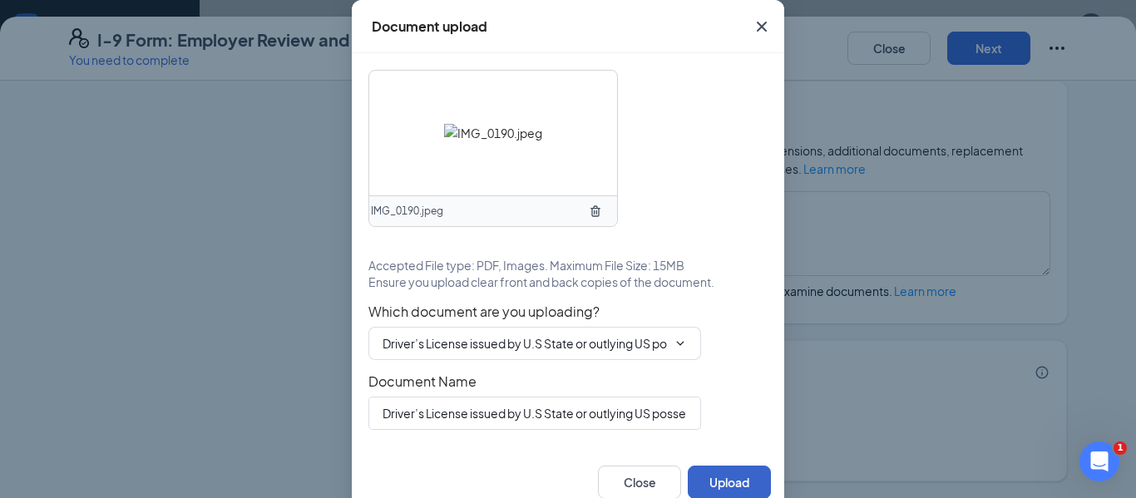
click at [724, 477] on button "Upload" at bounding box center [729, 482] width 83 height 33
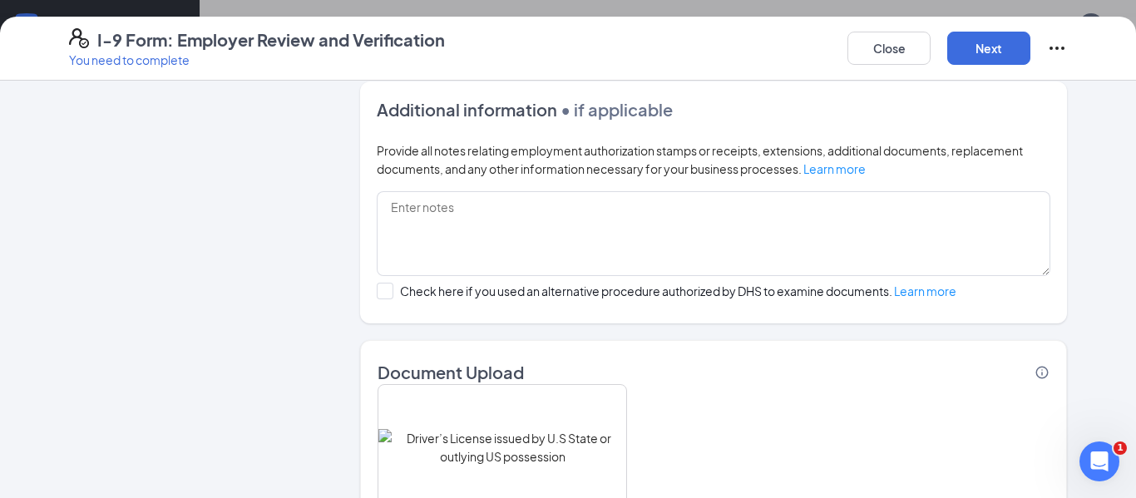
scroll to position [1214, 0]
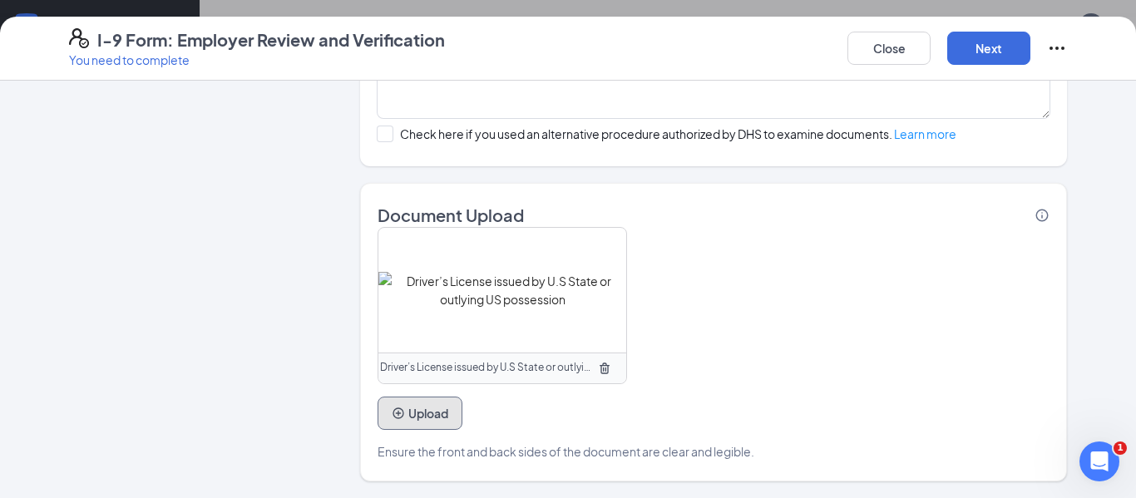
click at [430, 414] on button "Upload" at bounding box center [420, 413] width 85 height 33
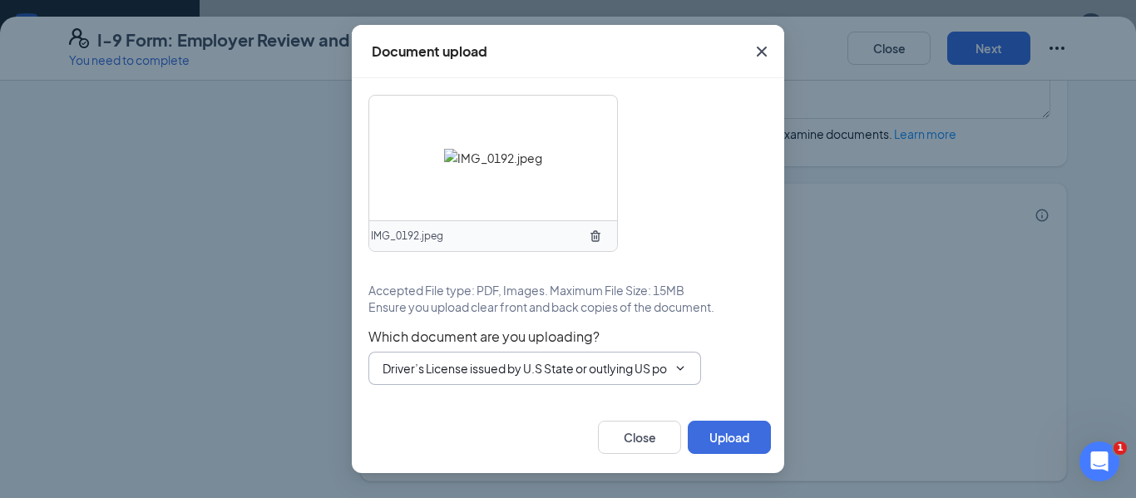
click at [518, 359] on input "Driver’s License issued by U.S State or outlying US possession" at bounding box center [525, 368] width 284 height 18
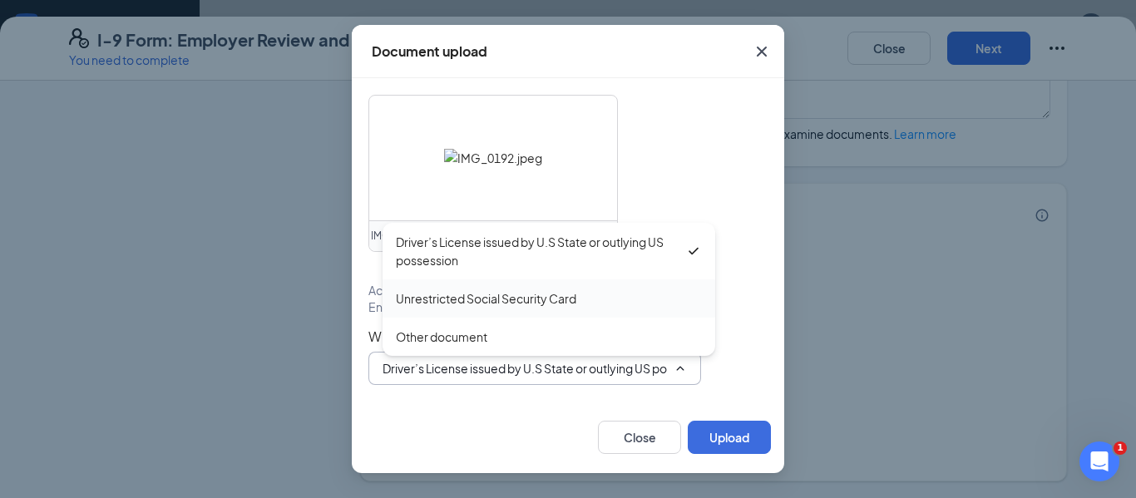
click at [540, 311] on div "Unrestricted Social Security Card" at bounding box center [549, 298] width 333 height 38
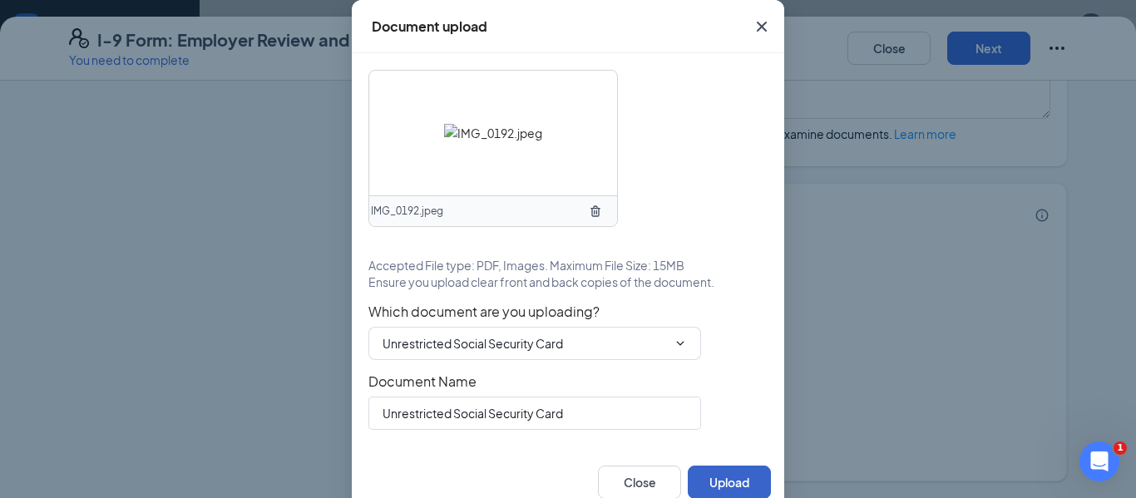
click at [728, 474] on button "Upload" at bounding box center [729, 482] width 83 height 33
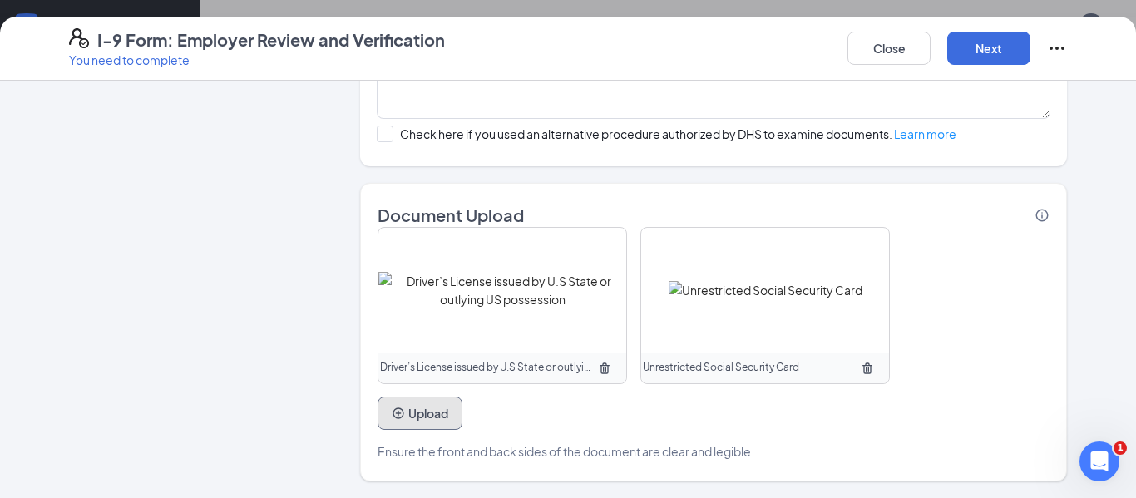
scroll to position [239, 0]
click at [444, 409] on button "Upload" at bounding box center [420, 413] width 85 height 33
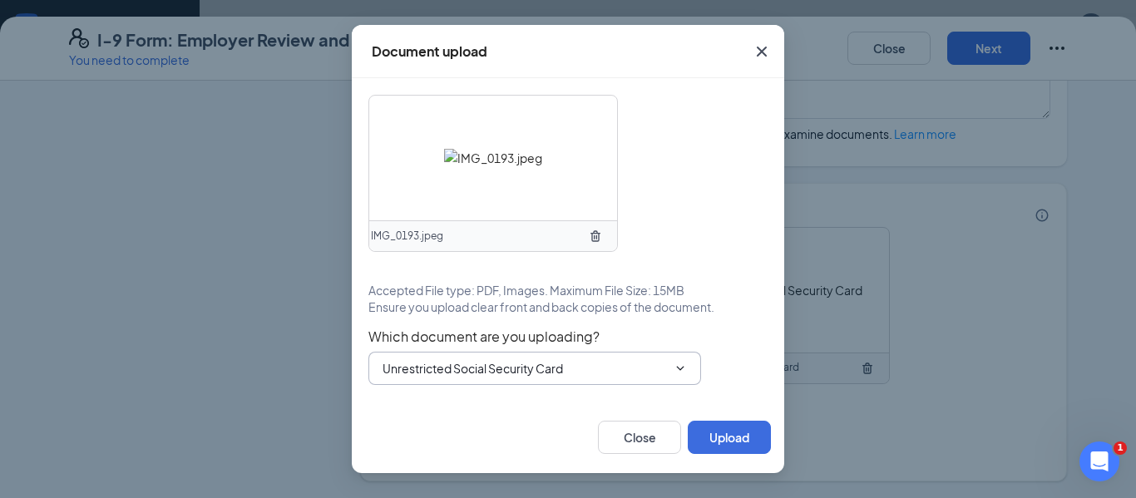
click at [544, 361] on input "Unrestricted Social Security Card" at bounding box center [525, 368] width 284 height 18
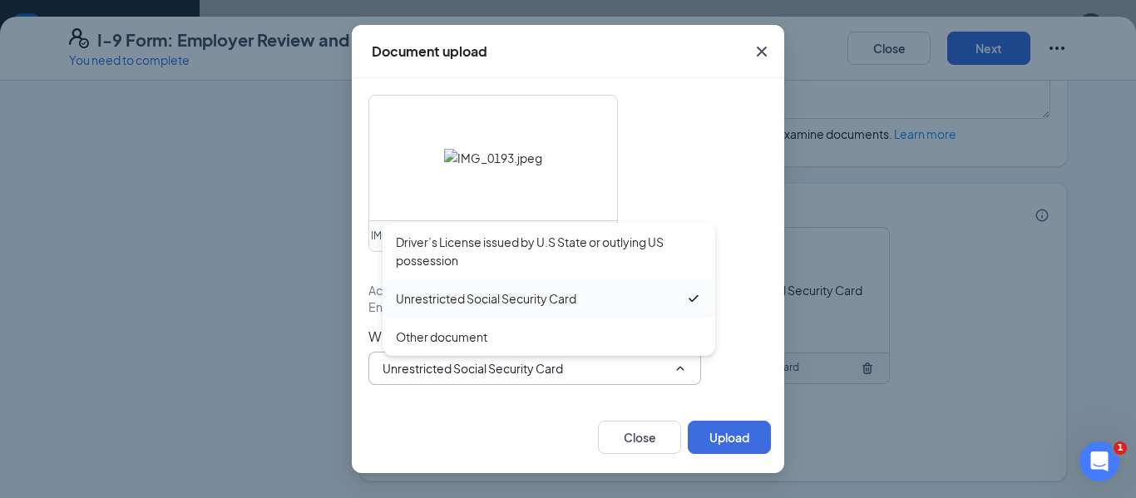
click at [542, 304] on div "Unrestricted Social Security Card" at bounding box center [486, 298] width 180 height 18
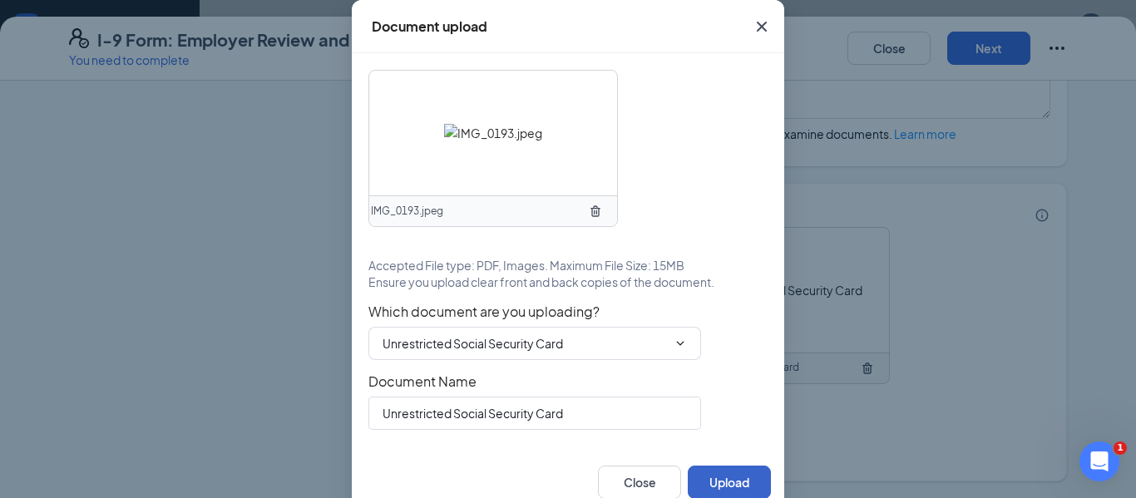
click at [722, 473] on button "Upload" at bounding box center [729, 482] width 83 height 33
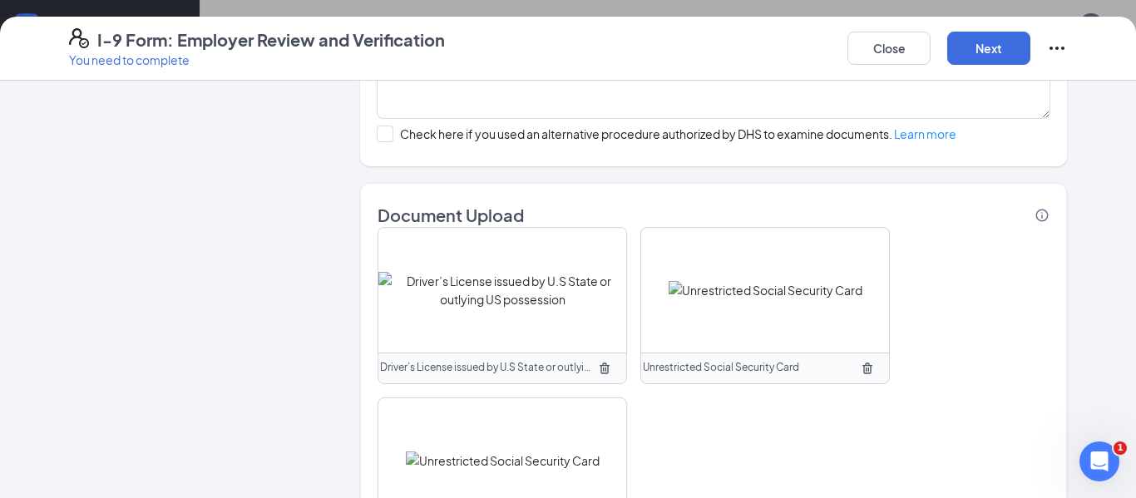
scroll to position [1384, 0]
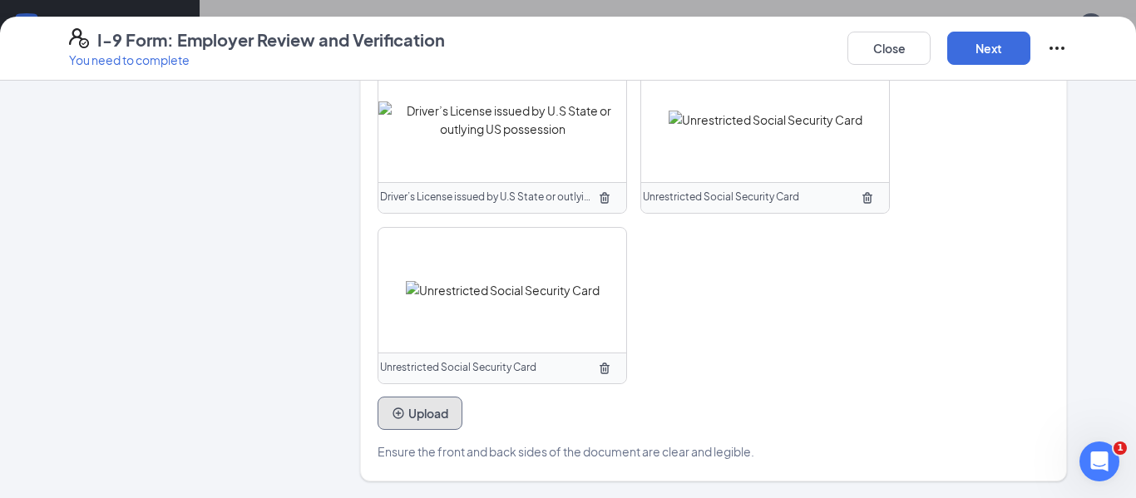
click at [437, 418] on button "Upload" at bounding box center [420, 413] width 85 height 33
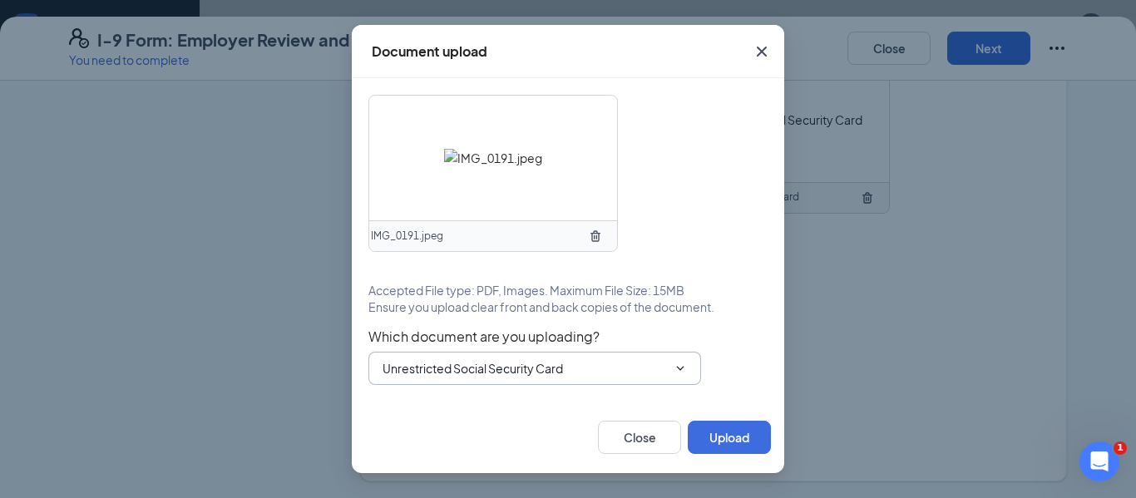
click at [594, 363] on input "Unrestricted Social Security Card" at bounding box center [525, 368] width 284 height 18
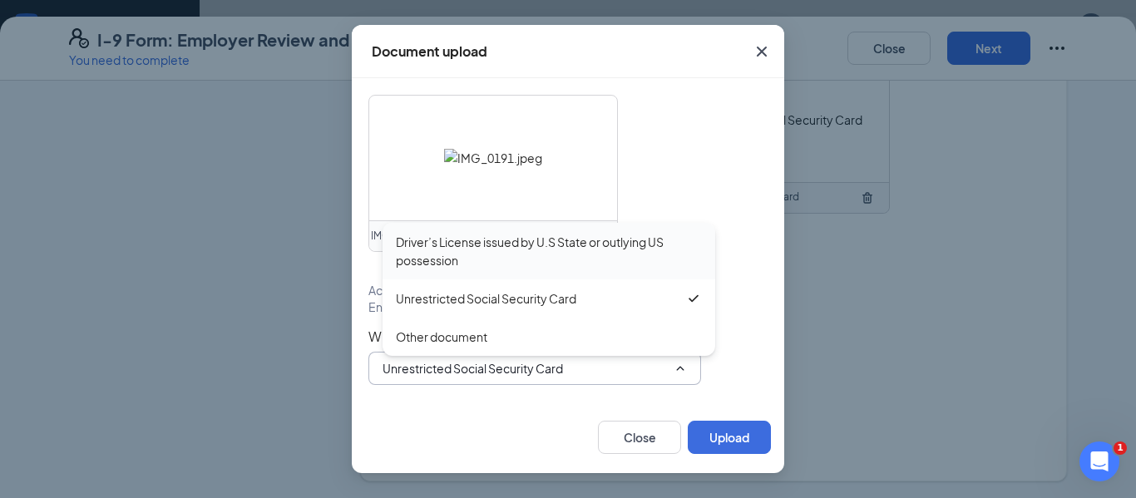
click at [575, 259] on div "Driver’s License issued by U.S State or outlying US possession" at bounding box center [549, 251] width 306 height 37
type input "Driver’s License issued by U.S State or outlying US possession"
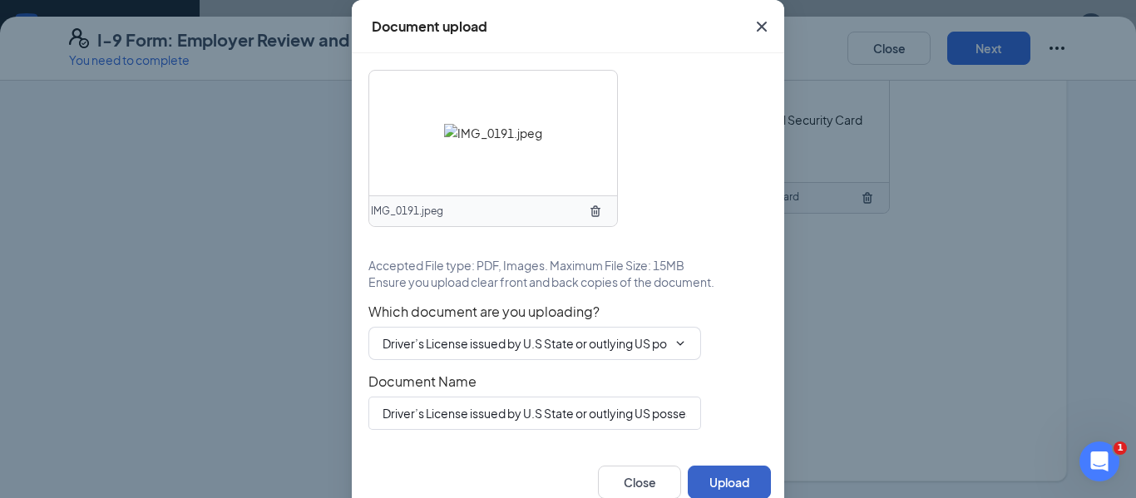
click at [709, 471] on button "Upload" at bounding box center [729, 482] width 83 height 33
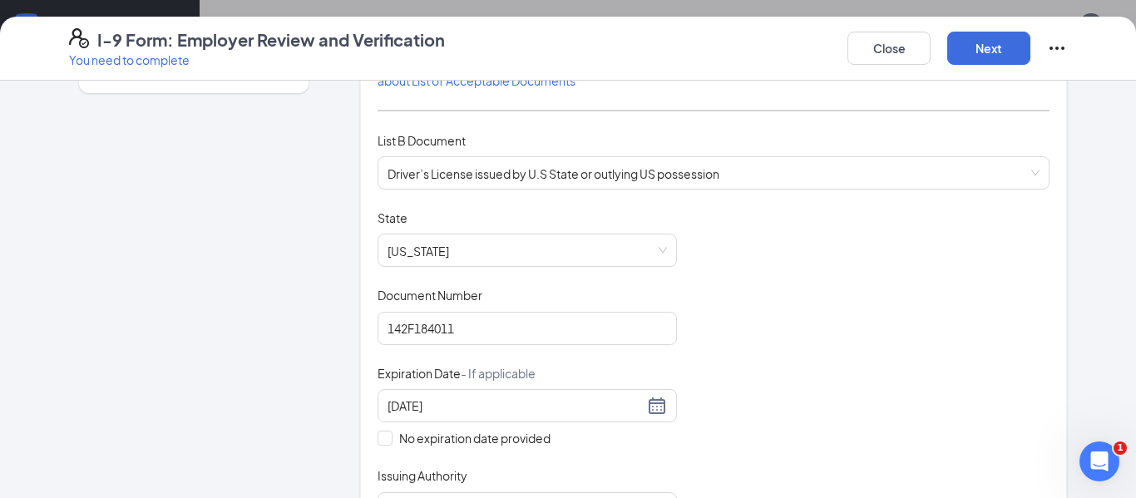
scroll to position [0, 0]
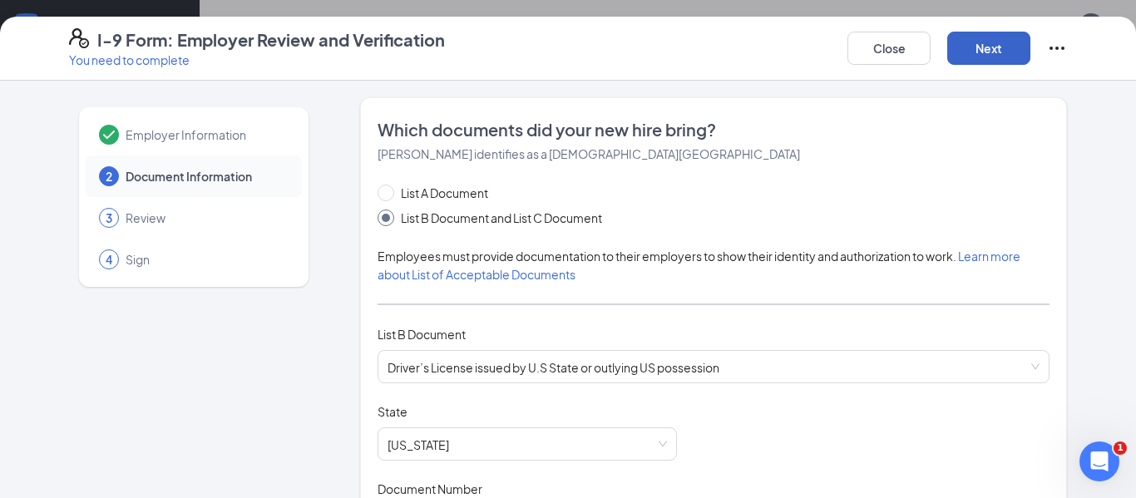
click at [979, 51] on button "Next" at bounding box center [988, 48] width 83 height 33
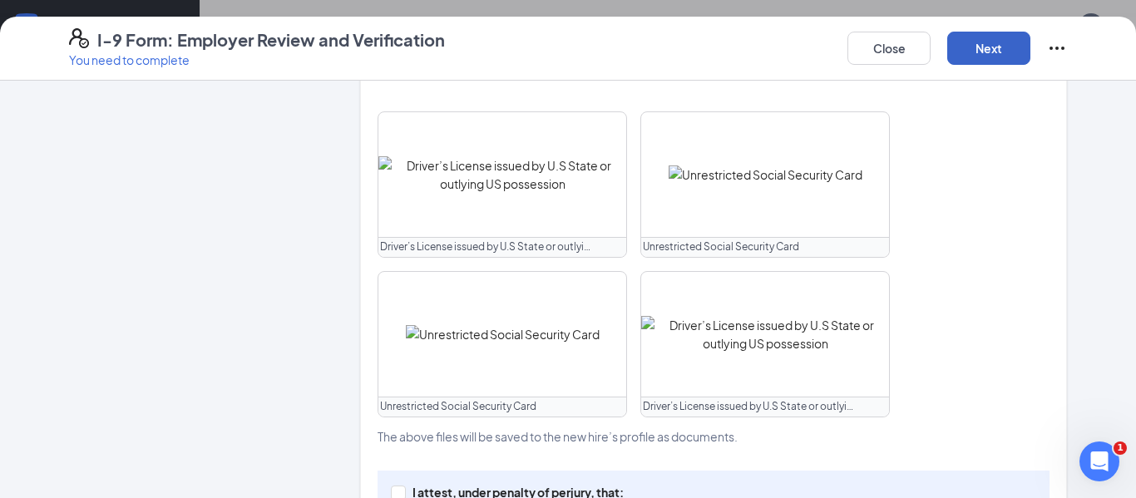
scroll to position [873, 0]
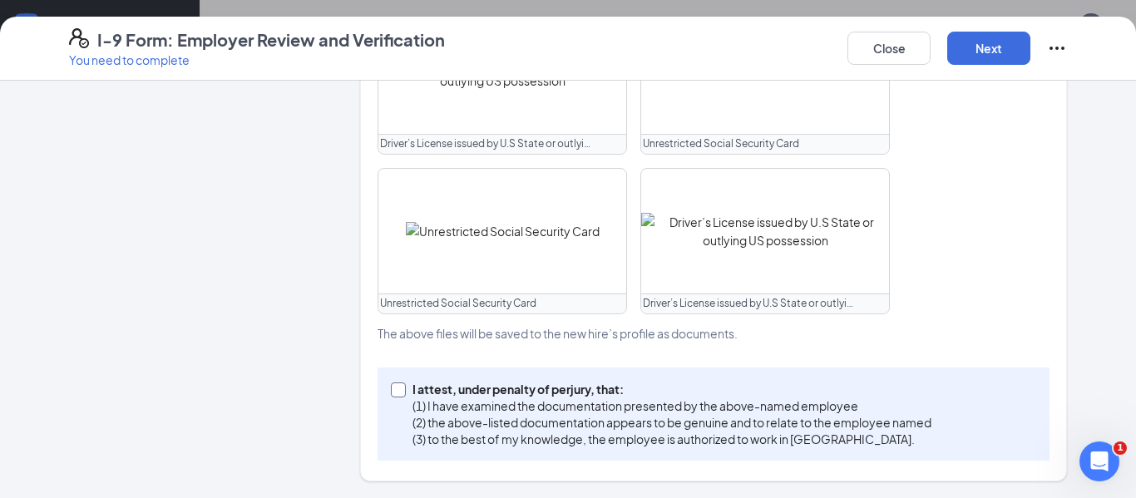
click at [399, 387] on input "I attest, under penalty of perjury, that: (1) I have examined the documentation…" at bounding box center [397, 389] width 12 height 12
checkbox input "true"
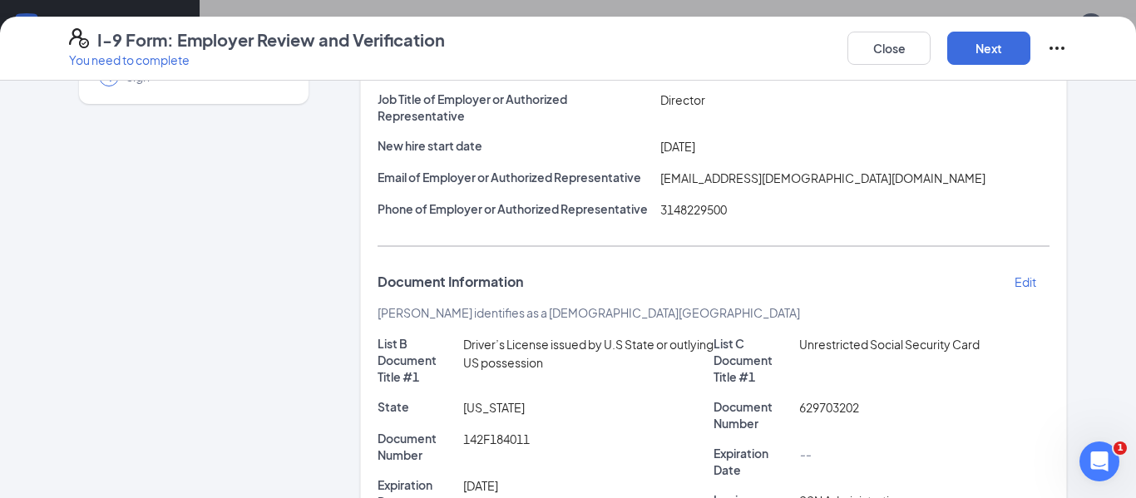
scroll to position [0, 0]
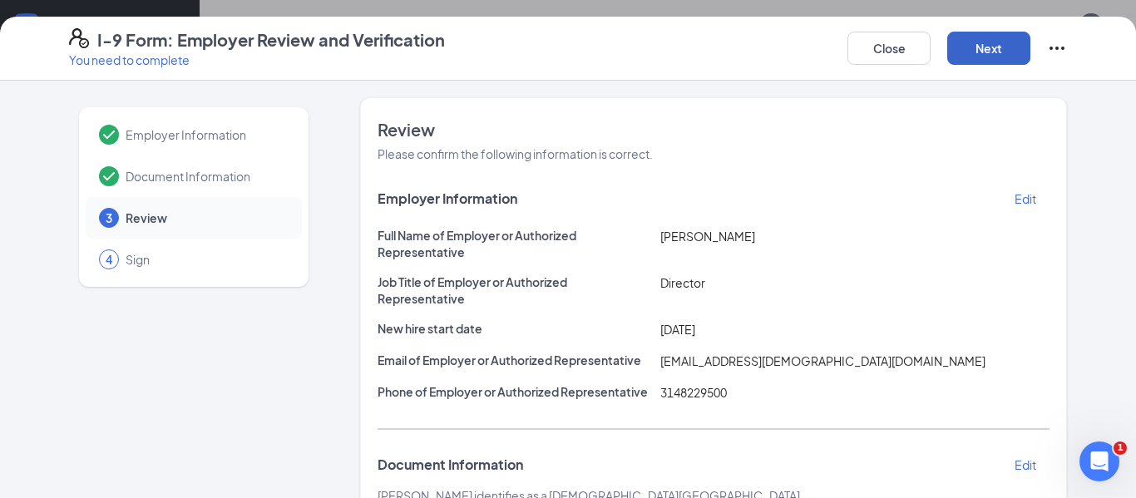
click at [998, 44] on button "Next" at bounding box center [988, 48] width 83 height 33
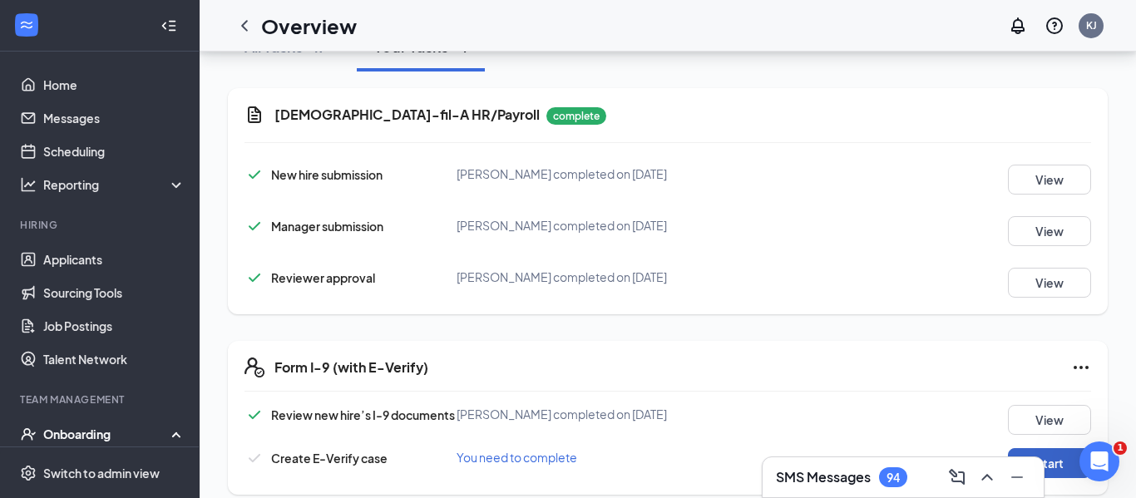
click at [1055, 448] on button "Start" at bounding box center [1049, 463] width 83 height 30
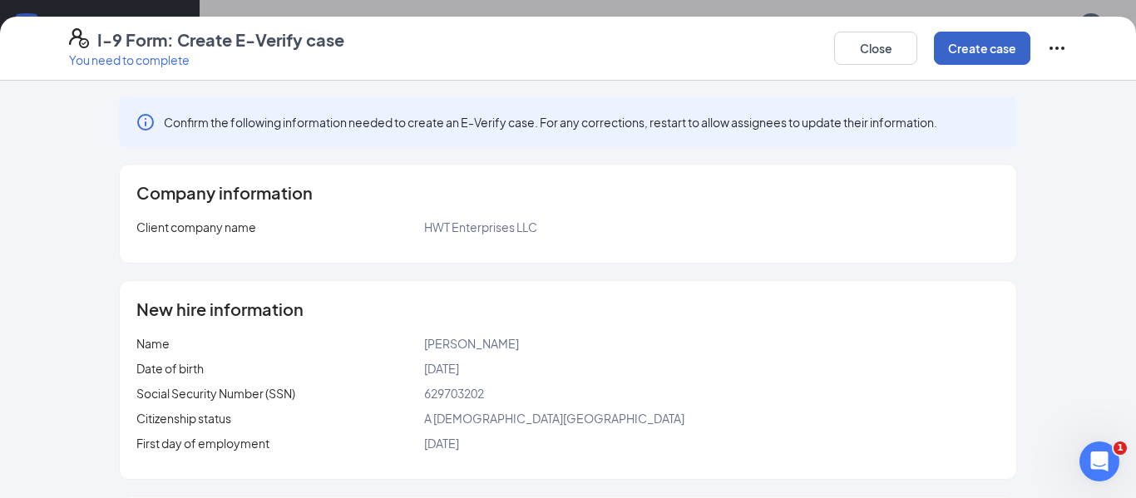
click at [959, 56] on button "Create case" at bounding box center [982, 48] width 96 height 33
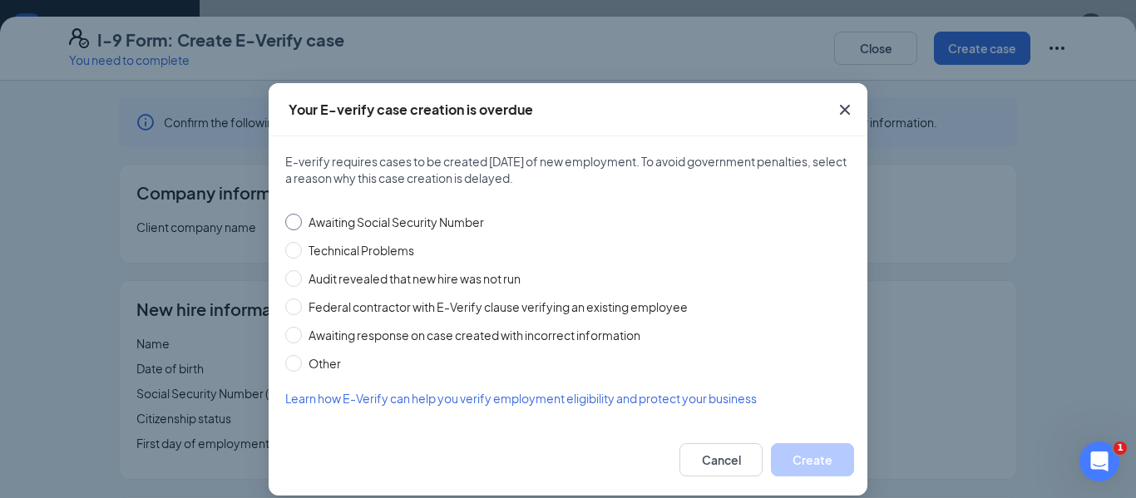
click at [297, 225] on input "Awaiting Social Security Number" at bounding box center [293, 222] width 17 height 17
radio input "true"
click at [828, 452] on button "Create" at bounding box center [812, 459] width 83 height 33
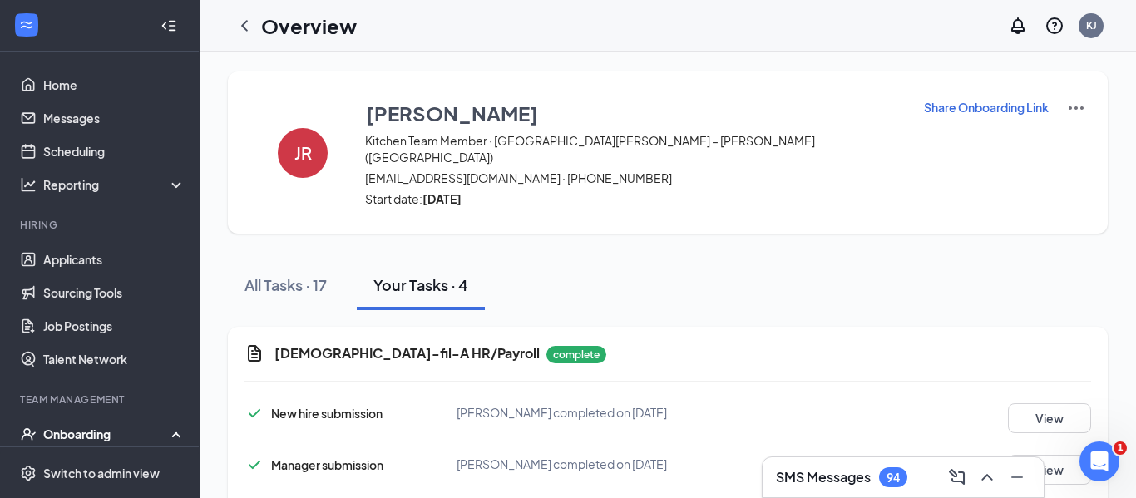
click at [1067, 110] on img at bounding box center [1076, 108] width 20 height 20
click at [1039, 137] on span "View details" at bounding box center [1064, 138] width 65 height 18
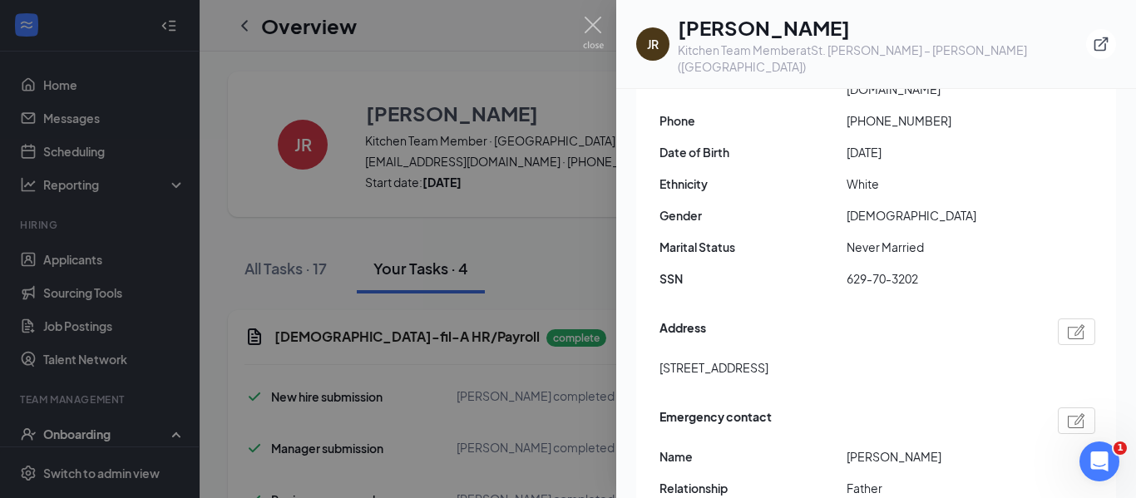
scroll to position [356, 0]
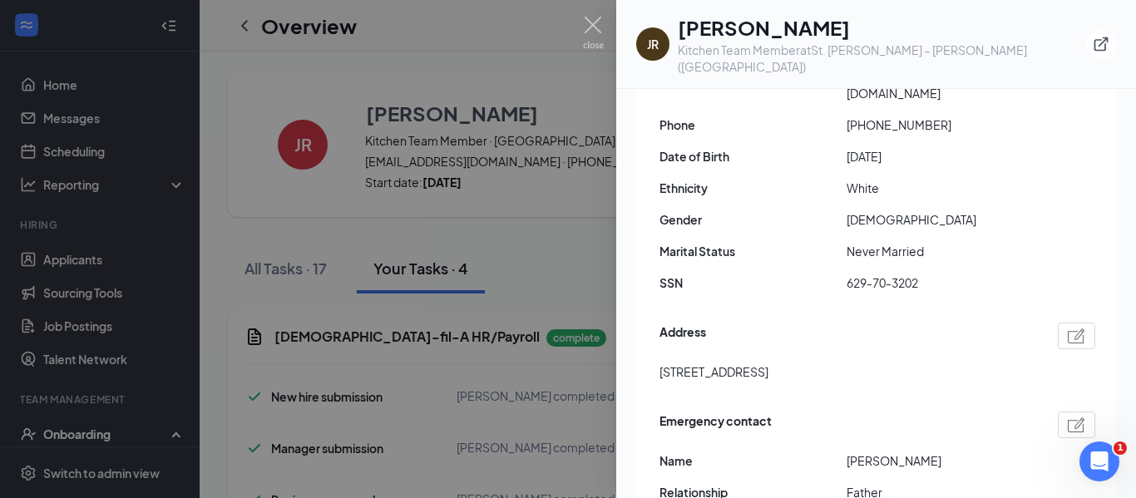
click at [558, 278] on div at bounding box center [568, 249] width 1136 height 498
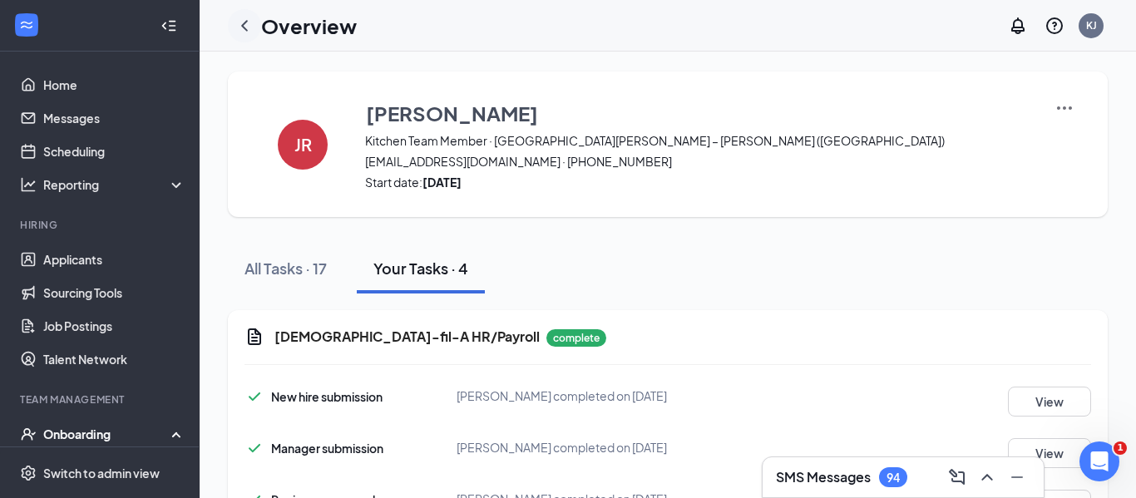
click at [240, 28] on icon "ChevronLeft" at bounding box center [245, 26] width 20 height 20
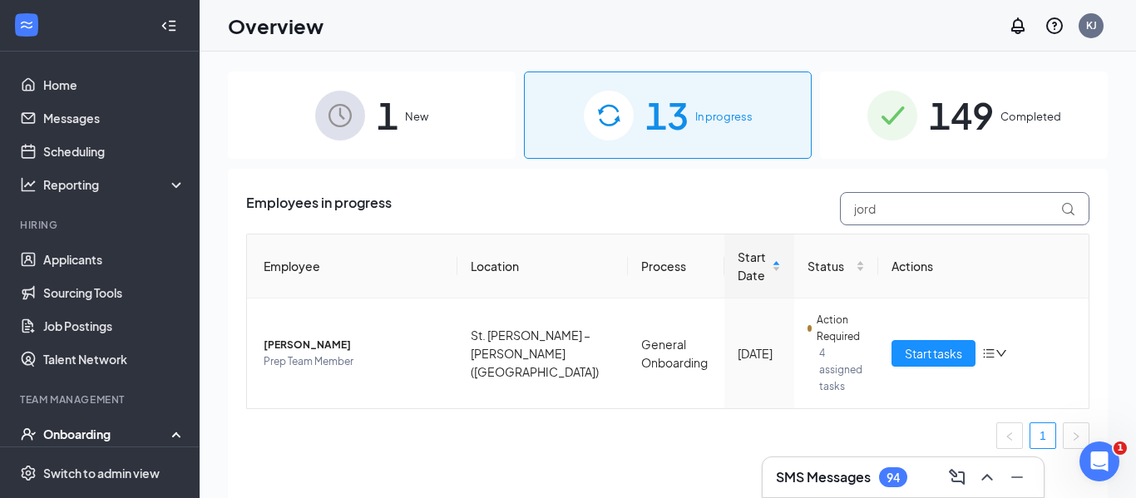
click at [918, 205] on input "jord" at bounding box center [965, 208] width 250 height 33
click at [413, 141] on div "1 New" at bounding box center [372, 115] width 288 height 87
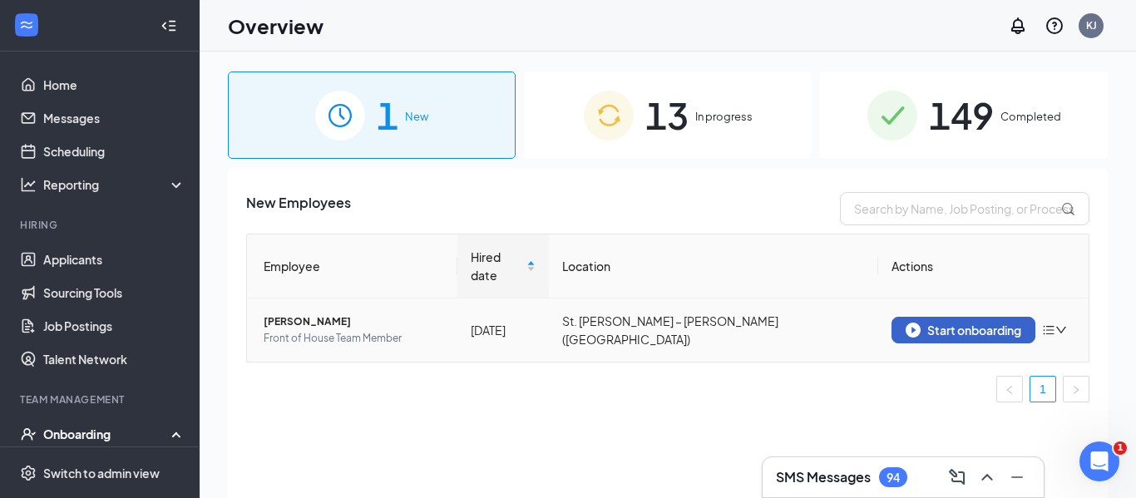
click at [946, 323] on div "Start onboarding" at bounding box center [964, 330] width 116 height 15
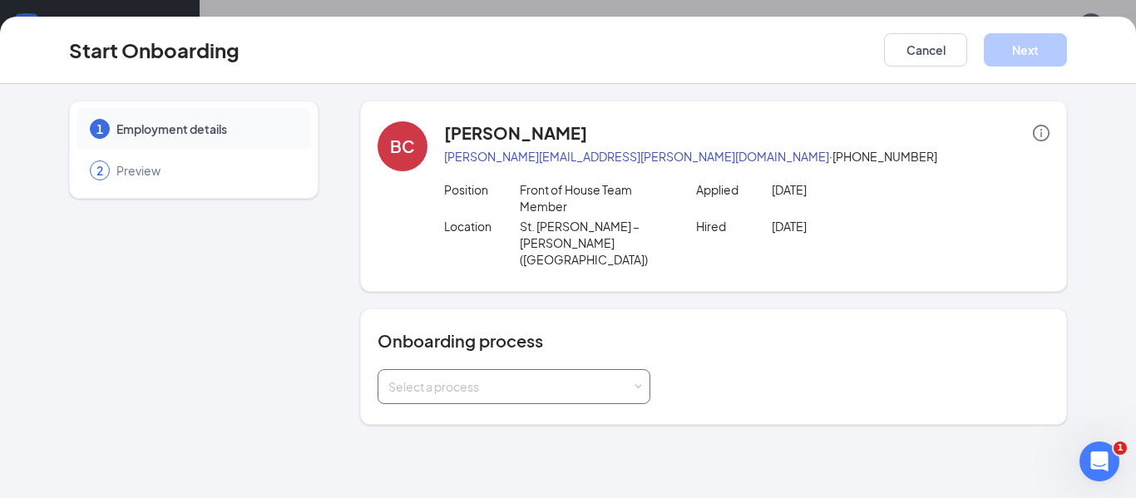
click at [593, 370] on div "Select a process" at bounding box center [513, 386] width 251 height 33
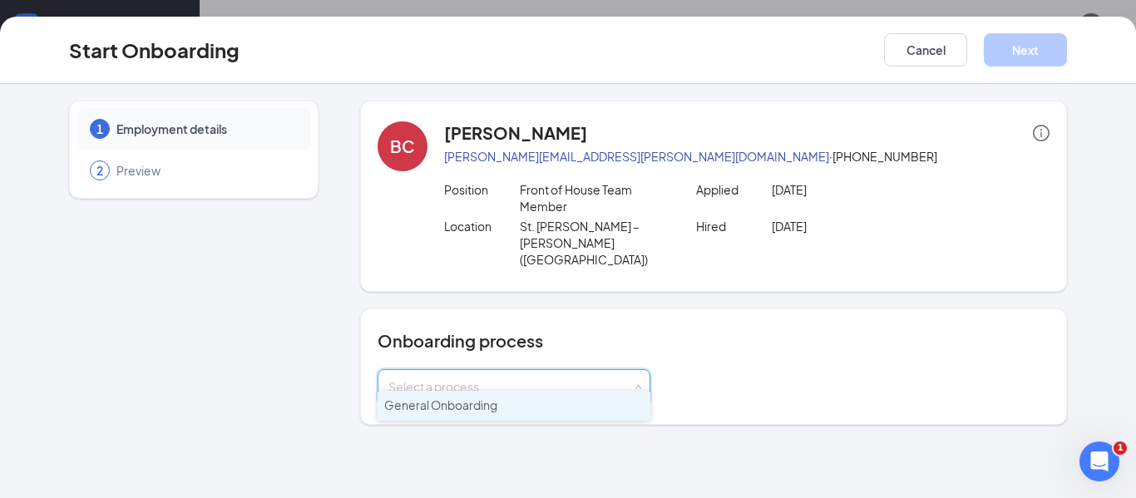
click at [512, 407] on li "General Onboarding" at bounding box center [514, 406] width 273 height 30
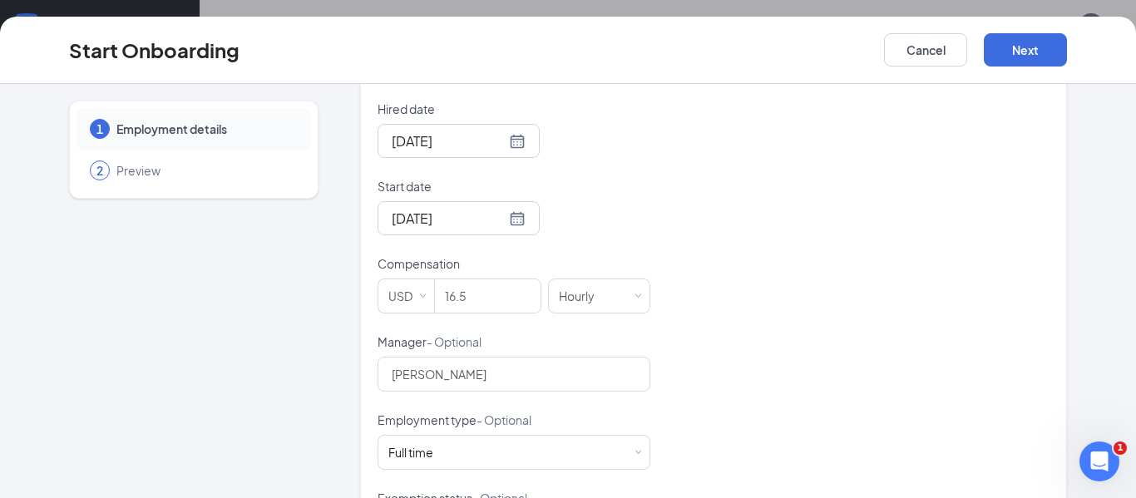
scroll to position [424, 0]
click at [488, 277] on input "16.5" at bounding box center [488, 293] width 106 height 33
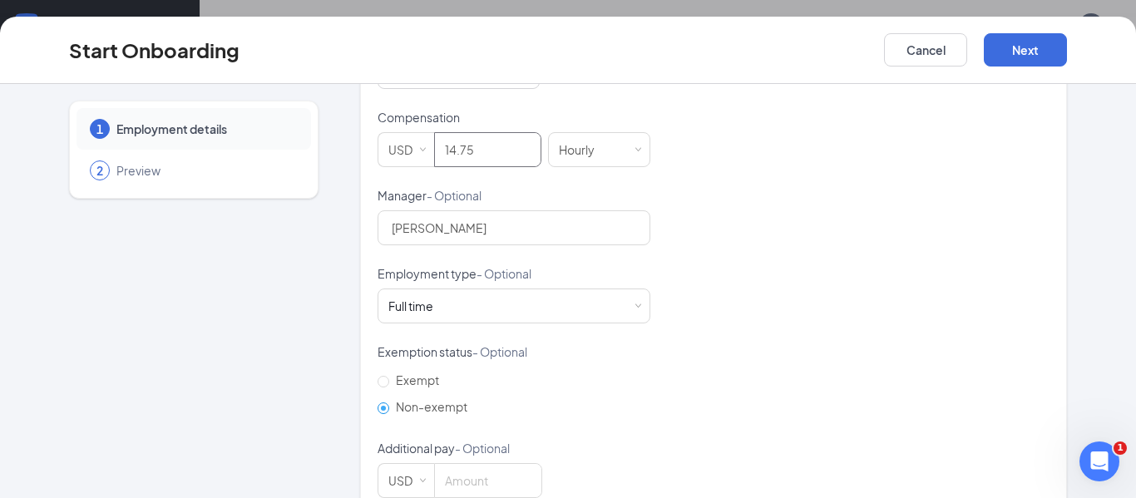
scroll to position [572, 0]
type input "14.75"
click at [557, 285] on div "Full time Works 30+ hours per week and is reasonably expected to work" at bounding box center [513, 301] width 251 height 33
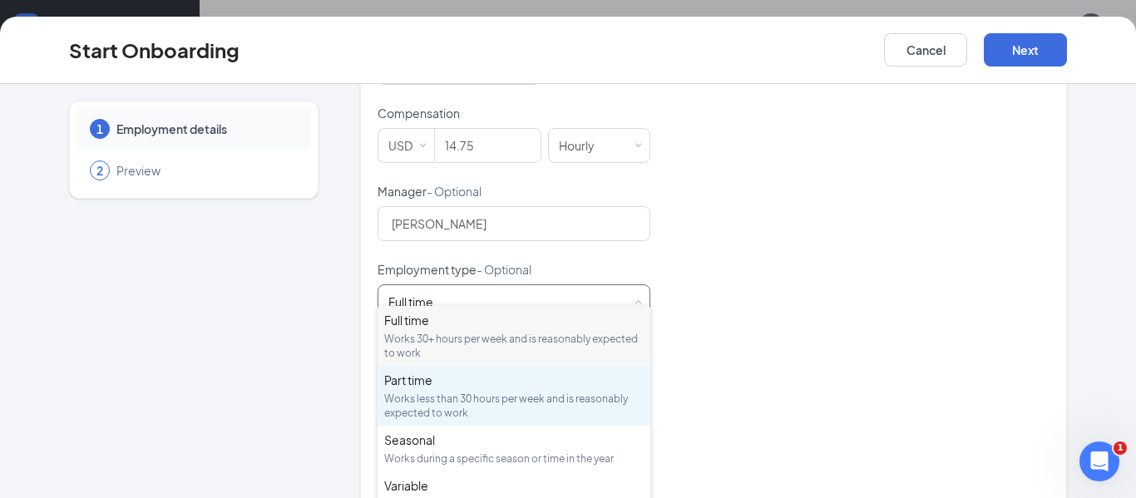
click at [476, 413] on div "Works less than 30 hours per week and is reasonably expected to work" at bounding box center [514, 406] width 260 height 28
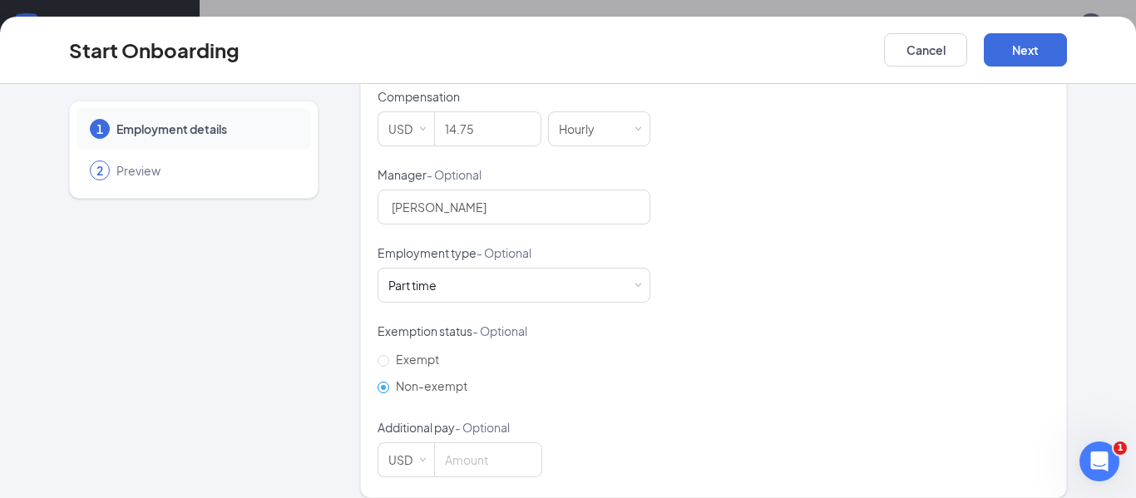
scroll to position [0, 0]
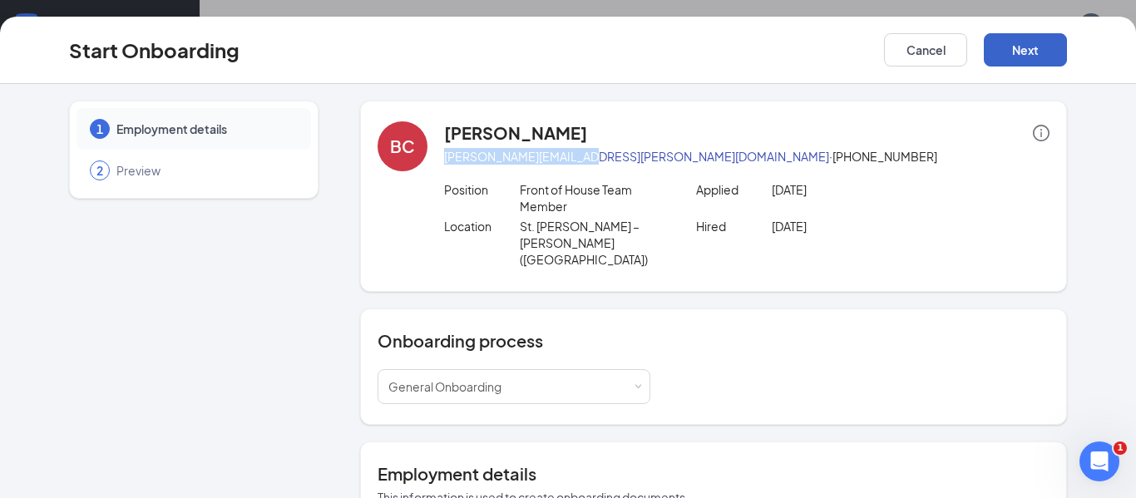
click at [1024, 59] on button "Next" at bounding box center [1025, 49] width 83 height 33
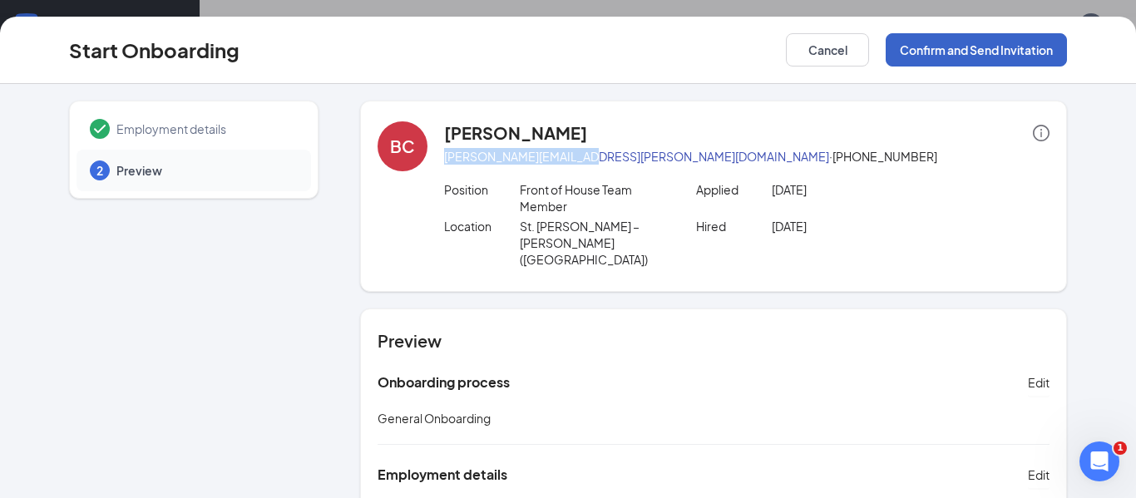
click at [938, 38] on button "Confirm and Send Invitation" at bounding box center [976, 49] width 181 height 33
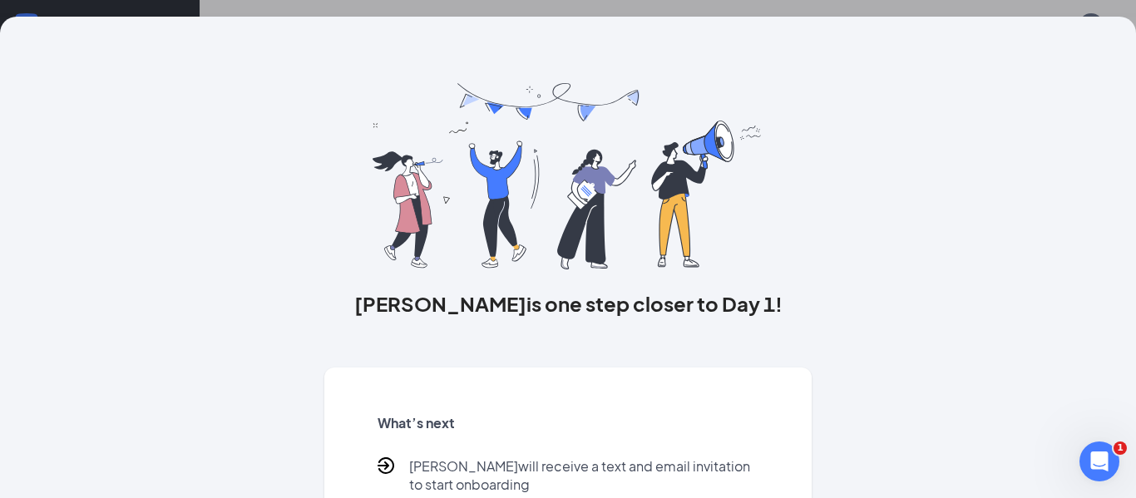
scroll to position [162, 0]
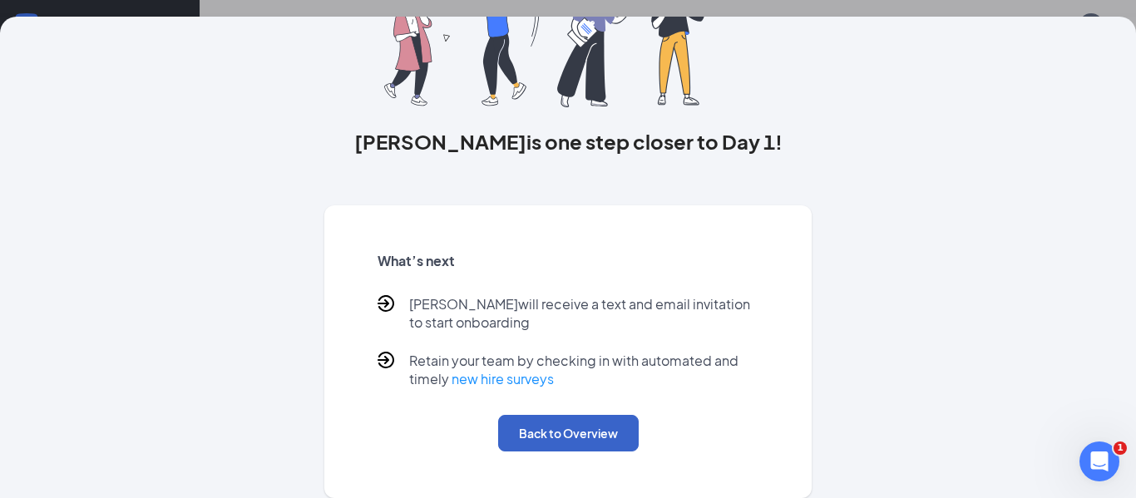
click at [598, 428] on button "Back to Overview" at bounding box center [568, 433] width 141 height 37
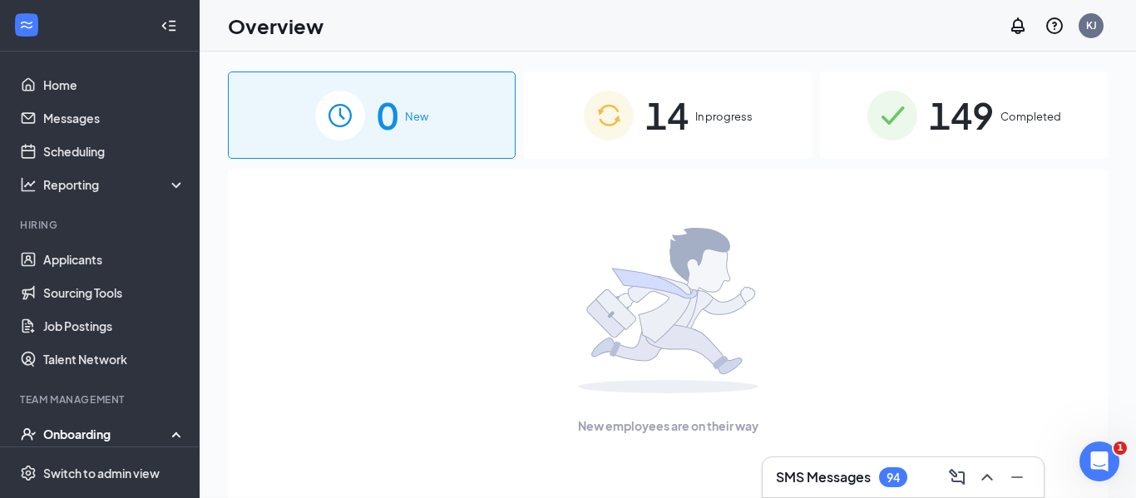
scroll to position [0, 0]
click at [680, 122] on span "14" at bounding box center [666, 115] width 43 height 57
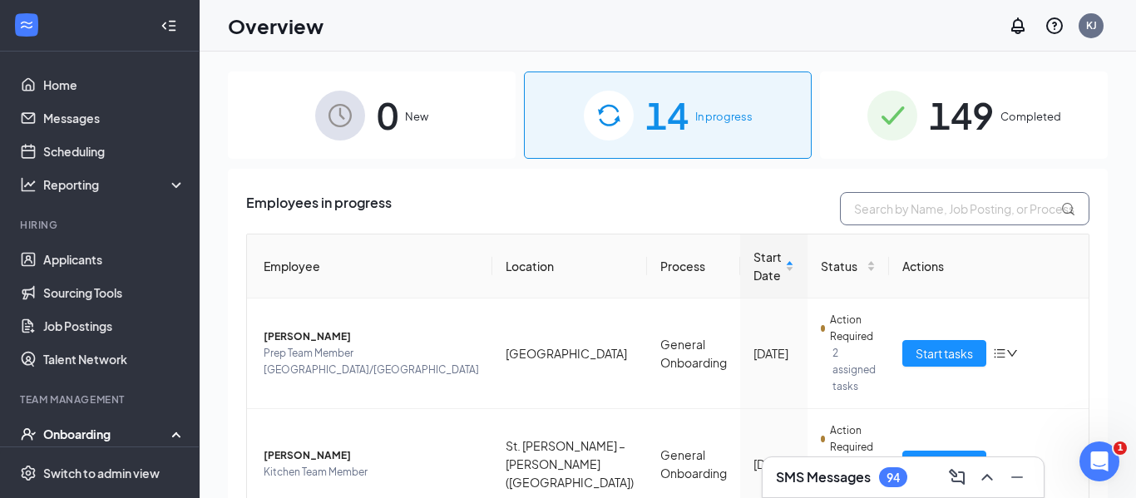
click at [891, 202] on input "text" at bounding box center [965, 208] width 250 height 33
type input "ver"
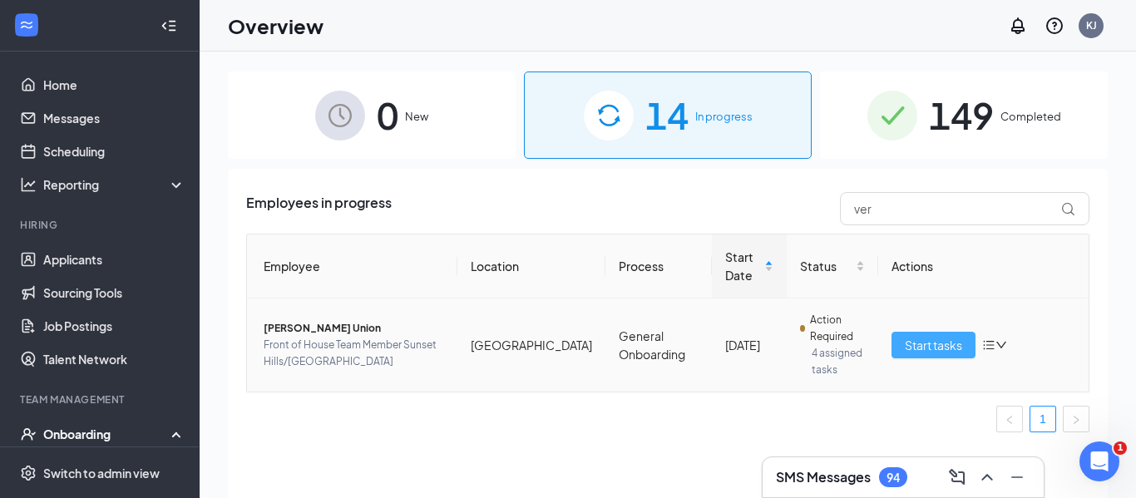
click at [908, 344] on span "Start tasks" at bounding box center [933, 345] width 57 height 18
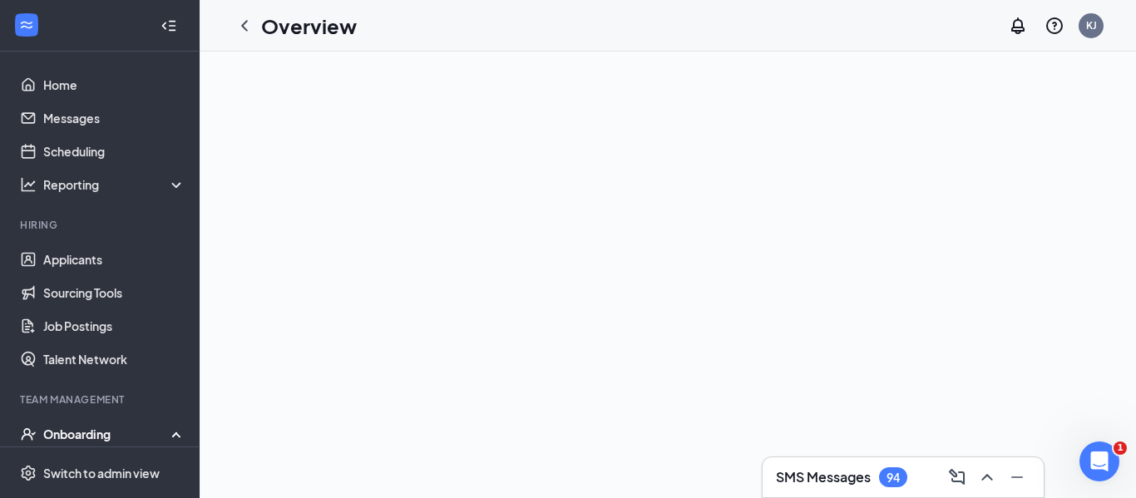
click at [657, 327] on div at bounding box center [668, 275] width 937 height 447
click at [250, 31] on icon "ChevronLeft" at bounding box center [245, 26] width 20 height 20
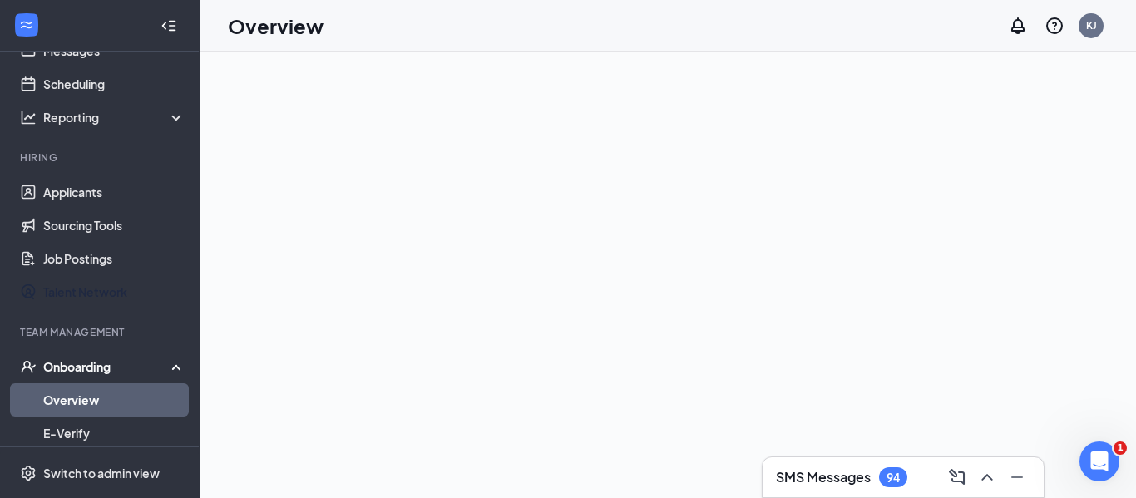
scroll to position [72, 0]
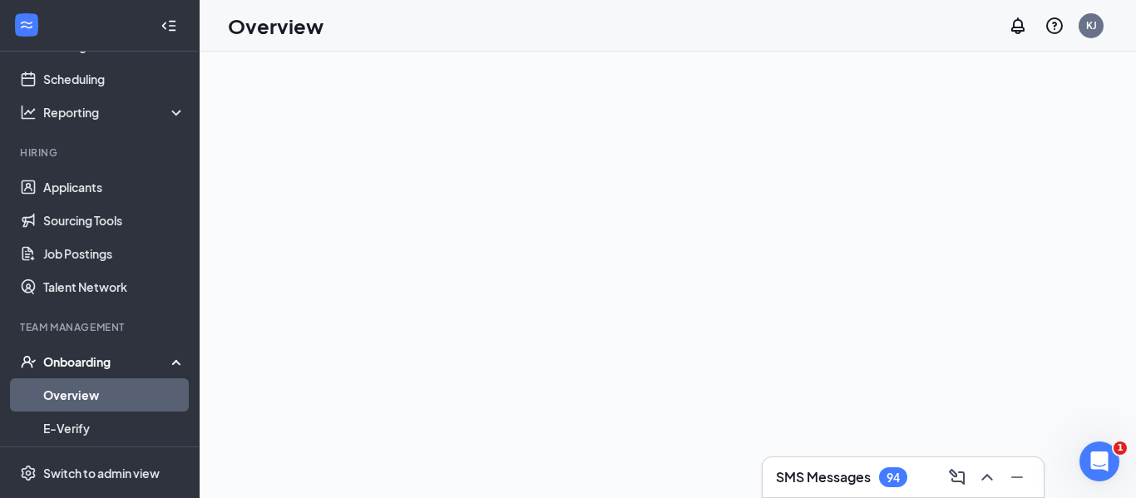
click at [93, 390] on link "Overview" at bounding box center [114, 394] width 142 height 33
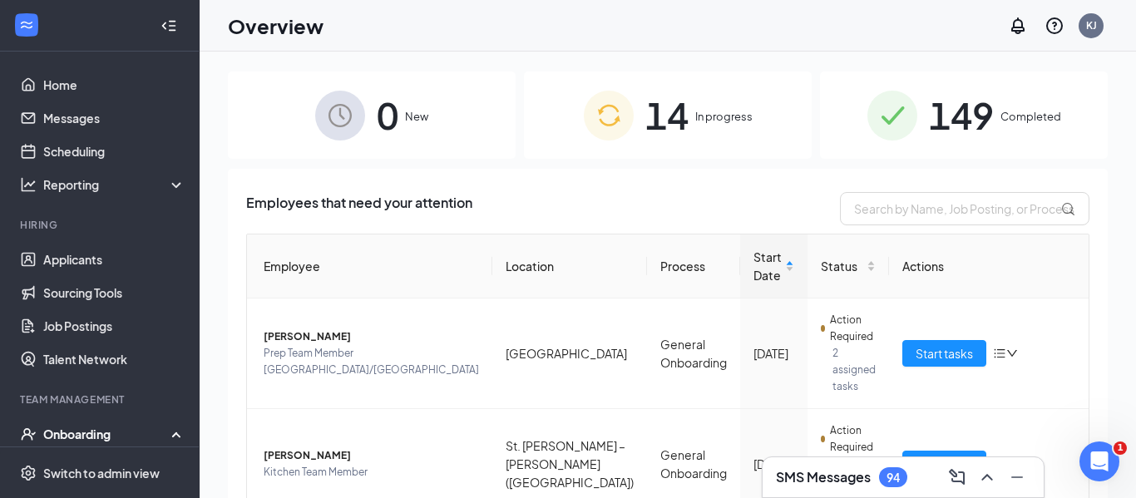
click at [634, 100] on div "14 In progress" at bounding box center [668, 115] width 288 height 87
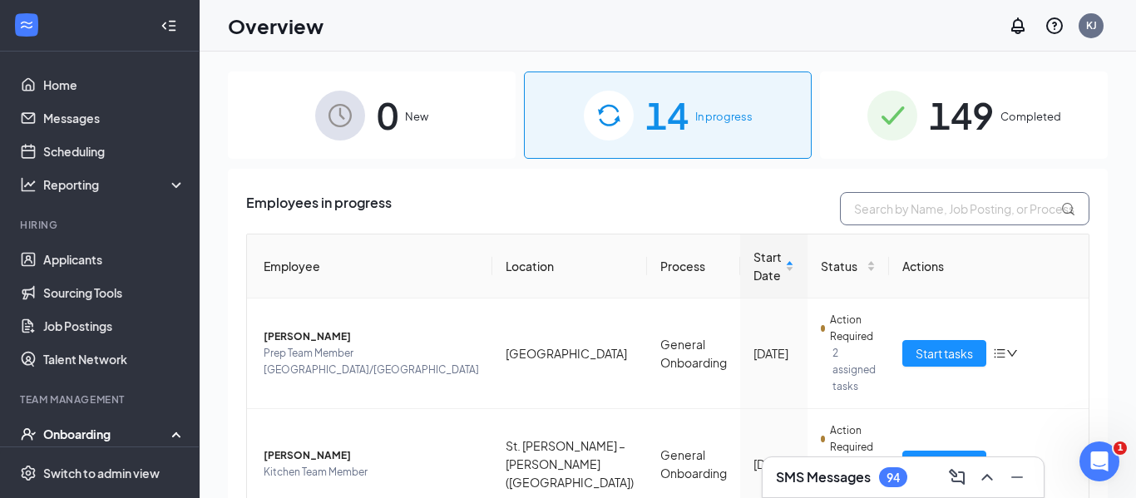
click at [912, 201] on input "text" at bounding box center [965, 208] width 250 height 33
type input "ver"
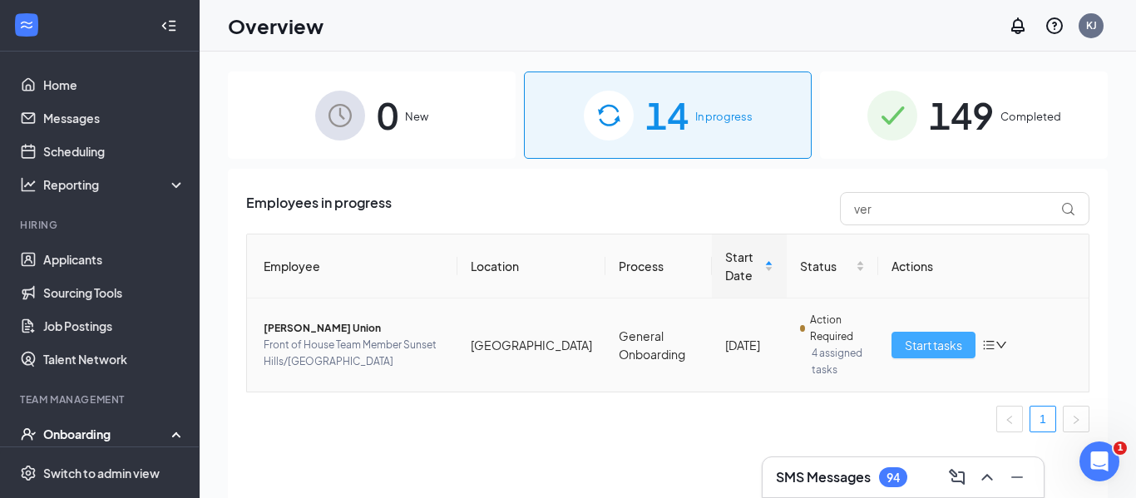
click at [925, 354] on button "Start tasks" at bounding box center [934, 345] width 84 height 27
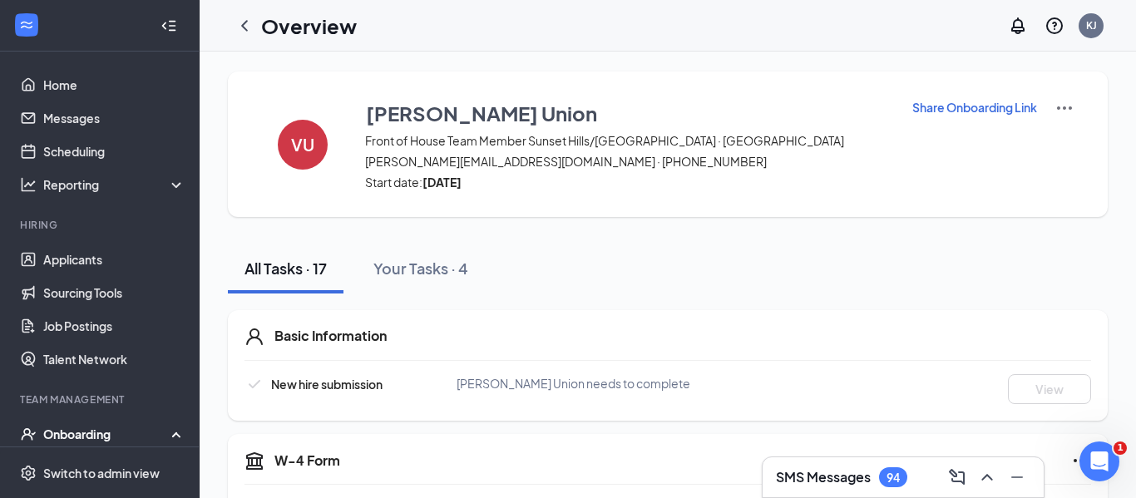
click at [922, 110] on p "Share Onboarding Link" at bounding box center [974, 107] width 125 height 17
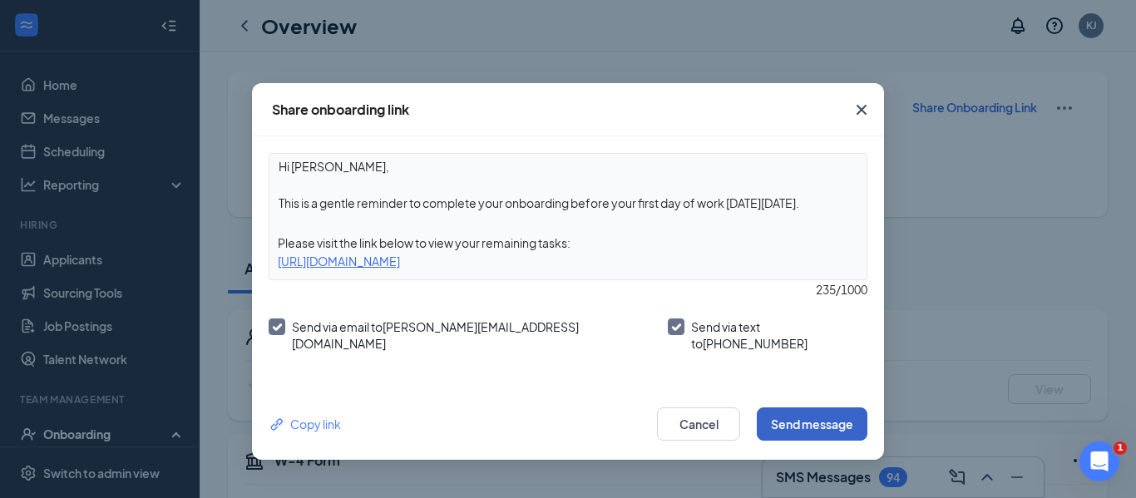
click at [798, 410] on button "Send message" at bounding box center [812, 424] width 111 height 33
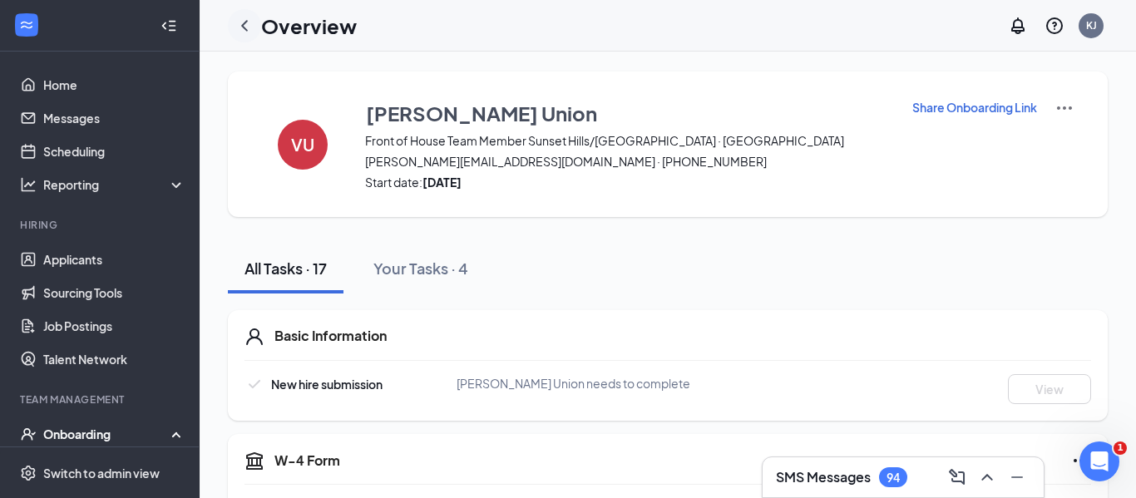
click at [245, 23] on icon "ChevronLeft" at bounding box center [245, 26] width 20 height 20
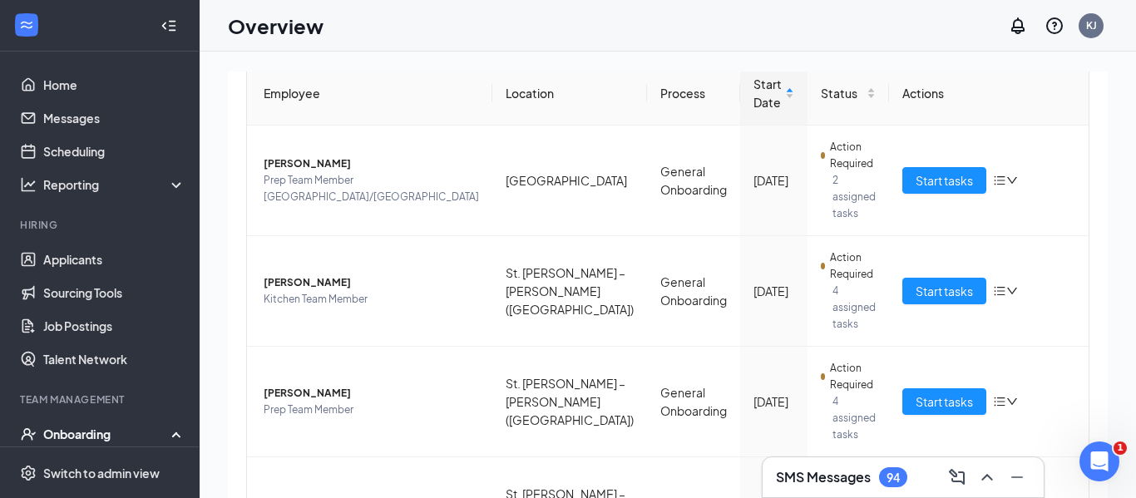
scroll to position [175, 0]
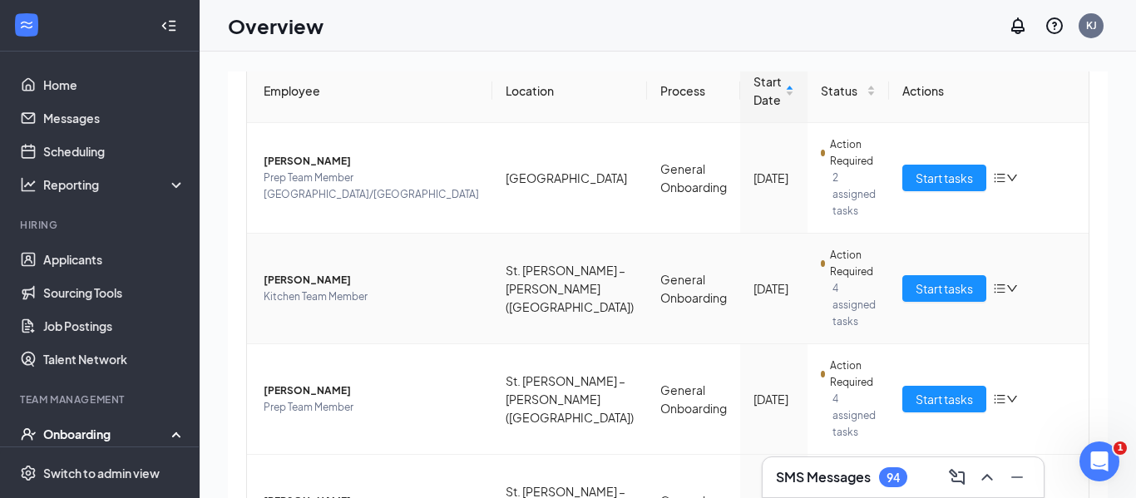
click at [282, 272] on span "[PERSON_NAME]" at bounding box center [371, 280] width 215 height 17
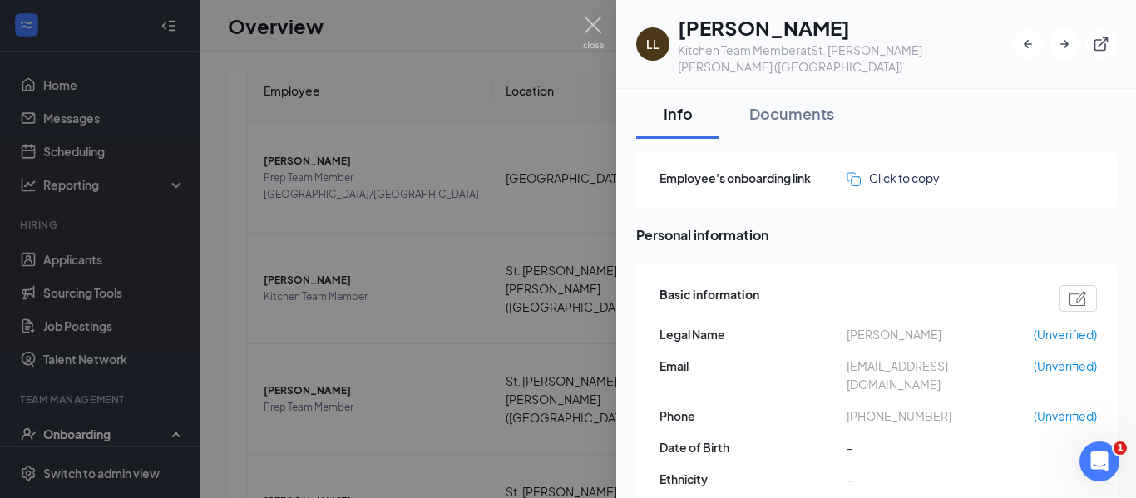
click at [586, 12] on div at bounding box center [568, 249] width 1136 height 498
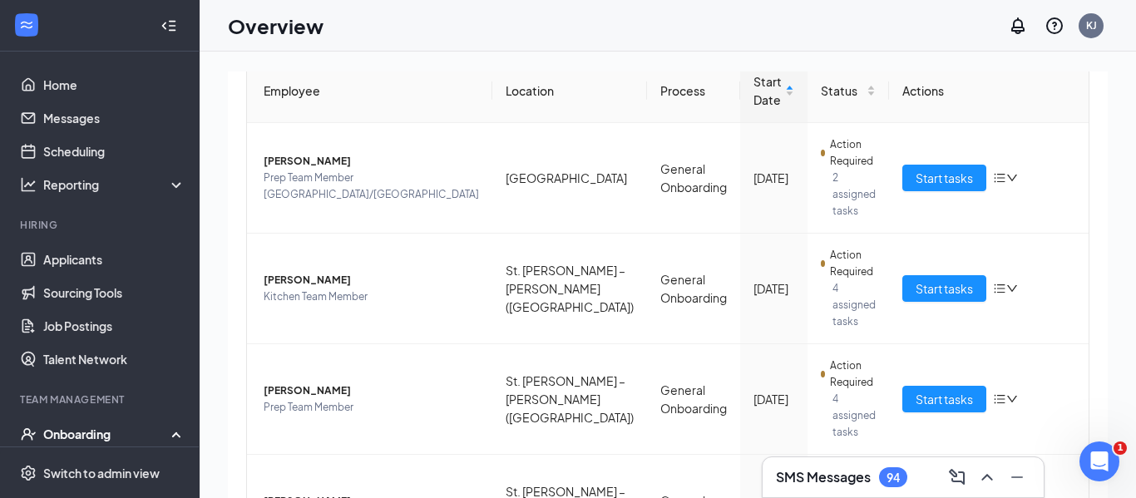
click at [596, 22] on div "Overview KJ" at bounding box center [668, 26] width 937 height 52
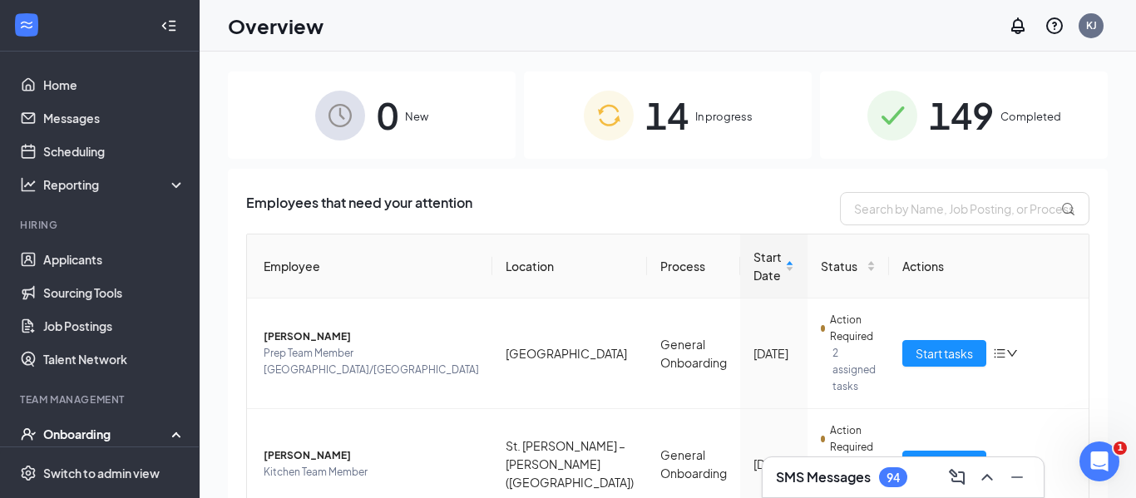
click at [660, 125] on span "14" at bounding box center [666, 115] width 43 height 57
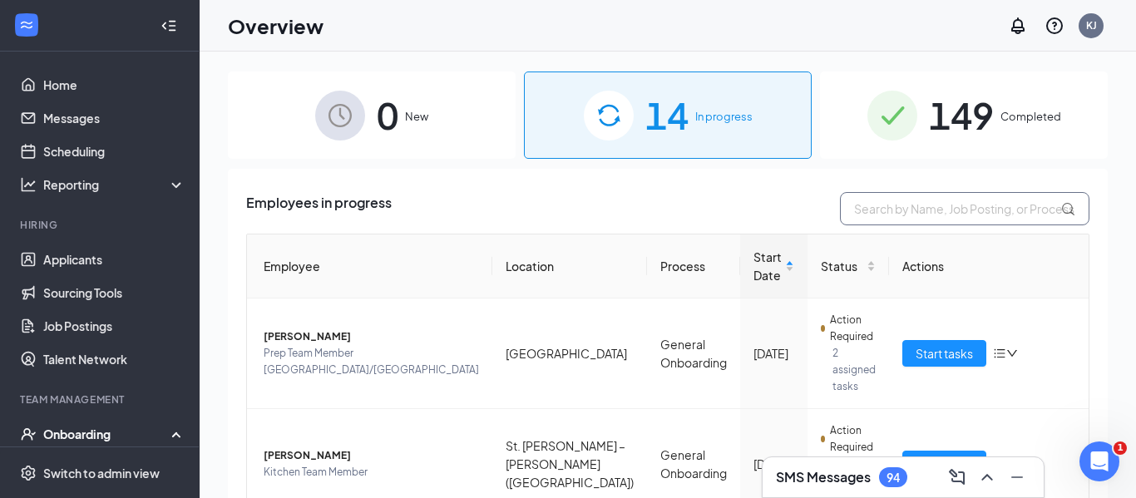
click at [903, 214] on input "text" at bounding box center [965, 208] width 250 height 33
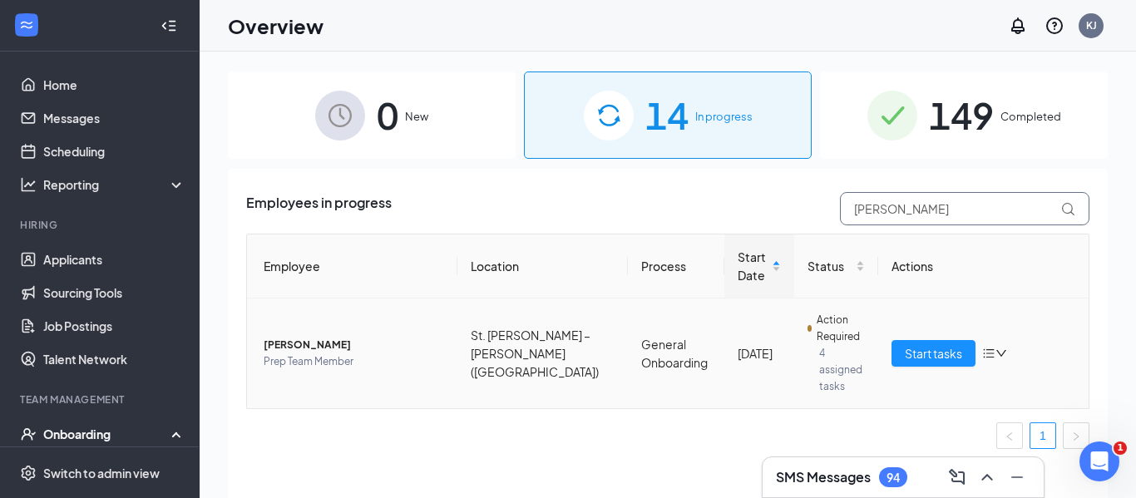
type input "desir"
click at [311, 337] on span "Desiray Winston" at bounding box center [354, 345] width 180 height 17
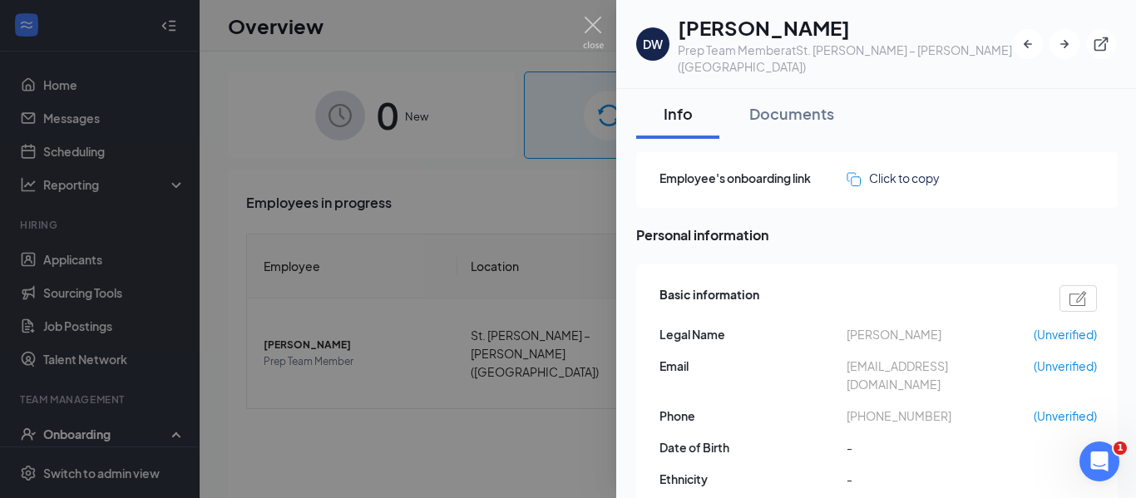
click at [367, 210] on div at bounding box center [568, 249] width 1136 height 498
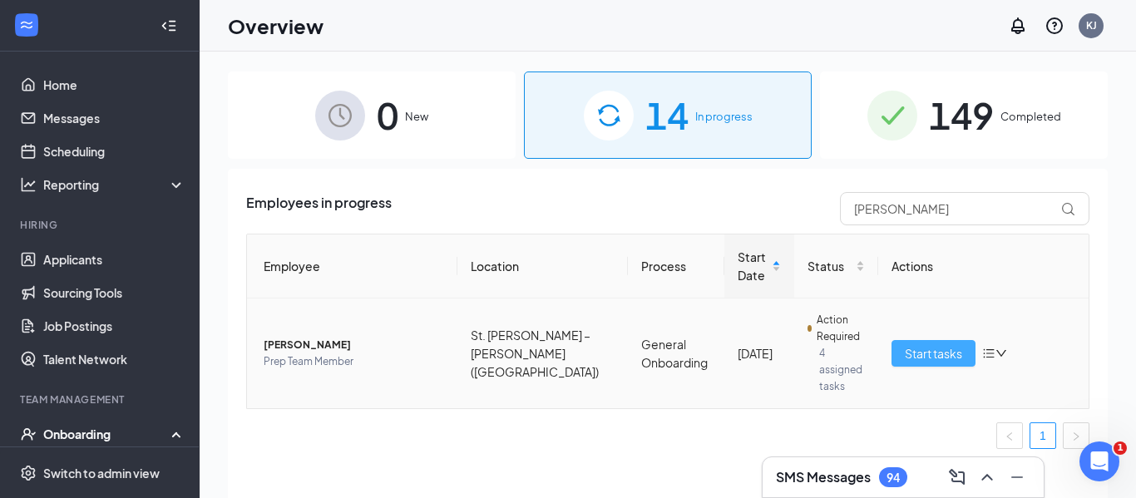
click at [948, 357] on button "Start tasks" at bounding box center [934, 353] width 84 height 27
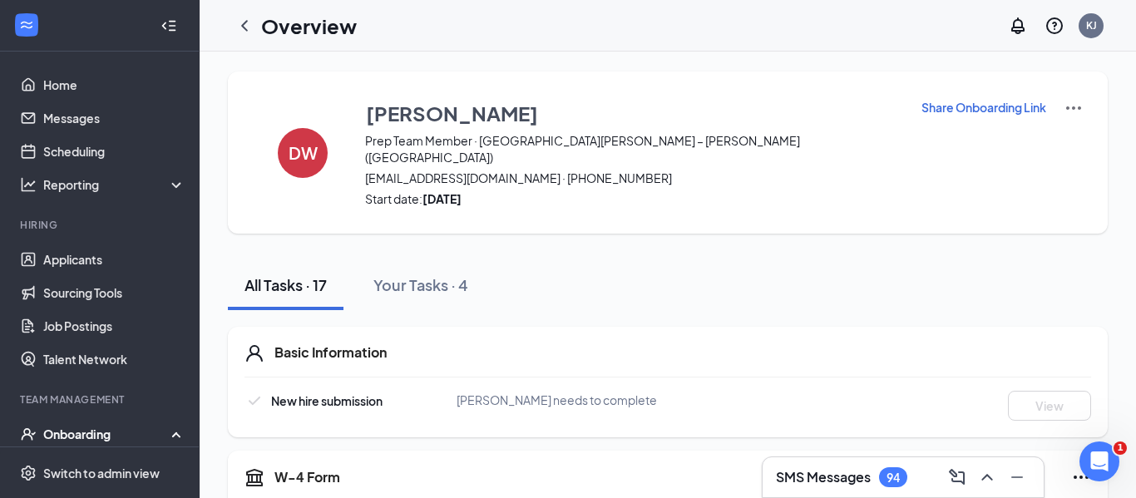
click at [932, 110] on p "Share Onboarding Link" at bounding box center [984, 107] width 125 height 17
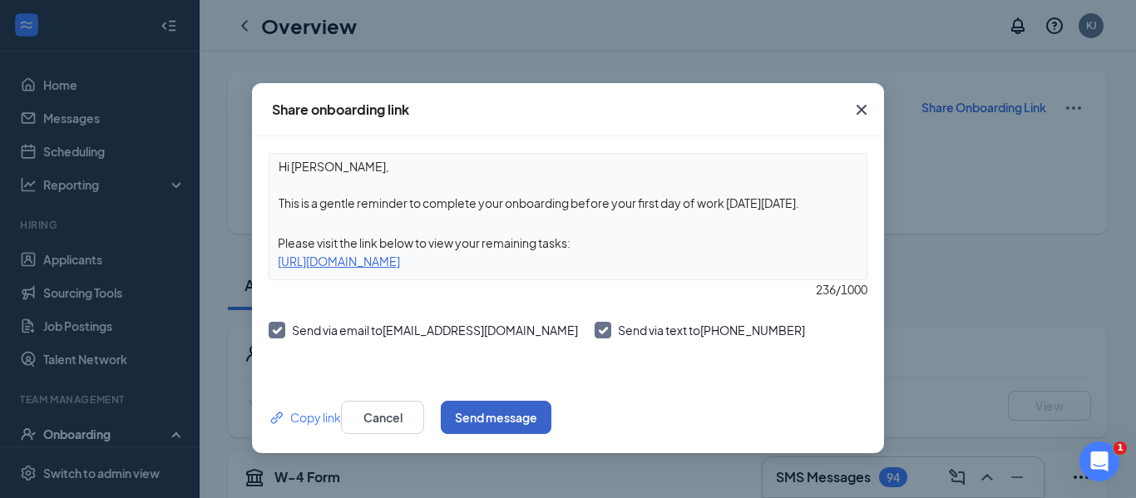
click at [551, 423] on button "Send message" at bounding box center [496, 417] width 111 height 33
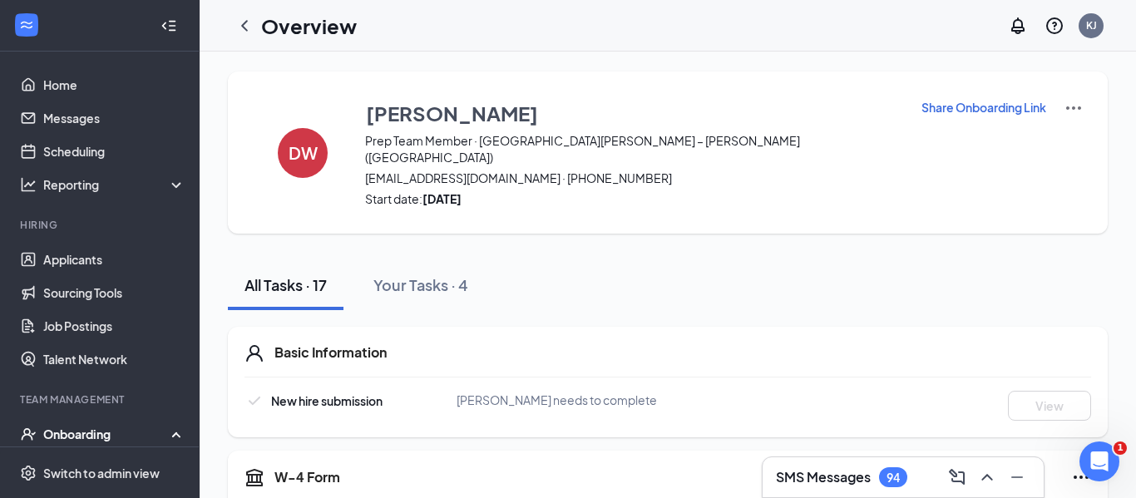
click at [1072, 108] on img at bounding box center [1074, 108] width 20 height 20
click at [710, 190] on span "Start date: Mon Oct 13, 2025" at bounding box center [632, 198] width 535 height 17
click at [245, 28] on icon "ChevronLeft" at bounding box center [244, 25] width 7 height 11
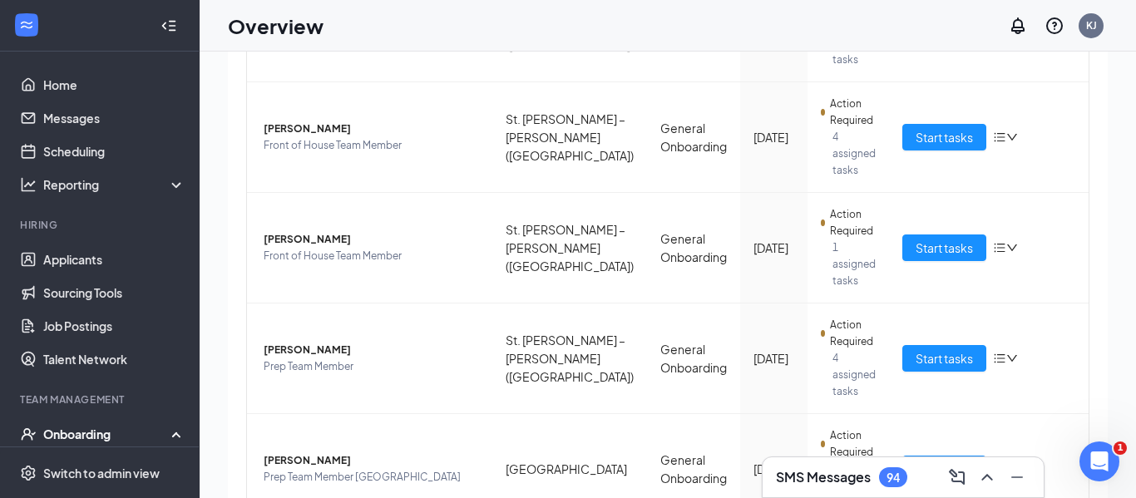
scroll to position [744, 0]
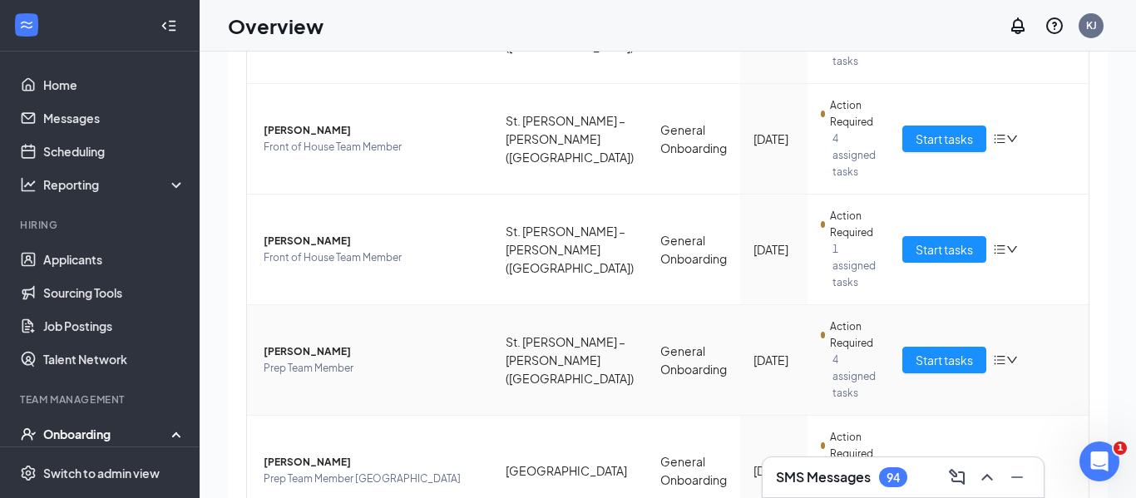
click at [1006, 354] on icon "down" at bounding box center [1012, 360] width 12 height 12
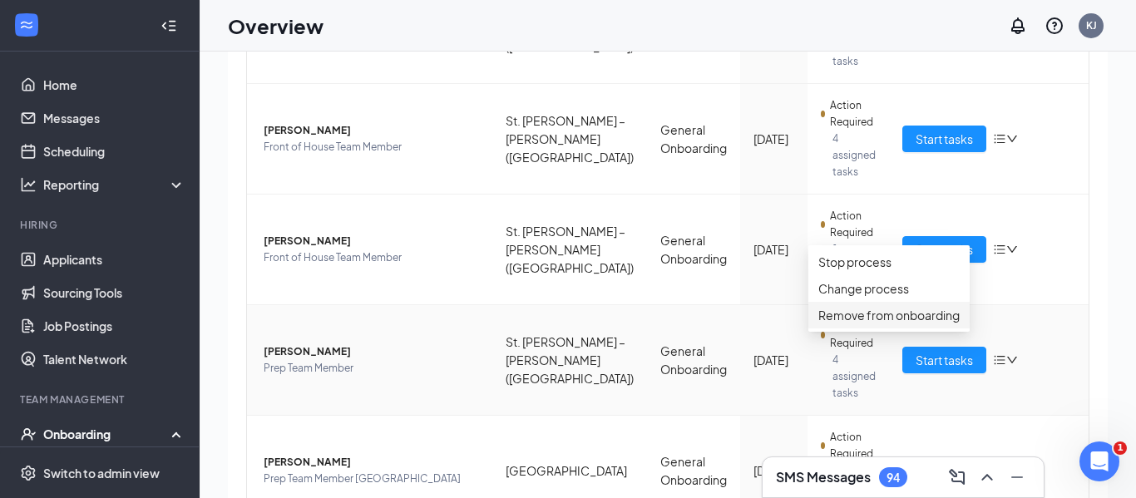
click at [896, 324] on div "Remove from onboarding" at bounding box center [888, 315] width 141 height 18
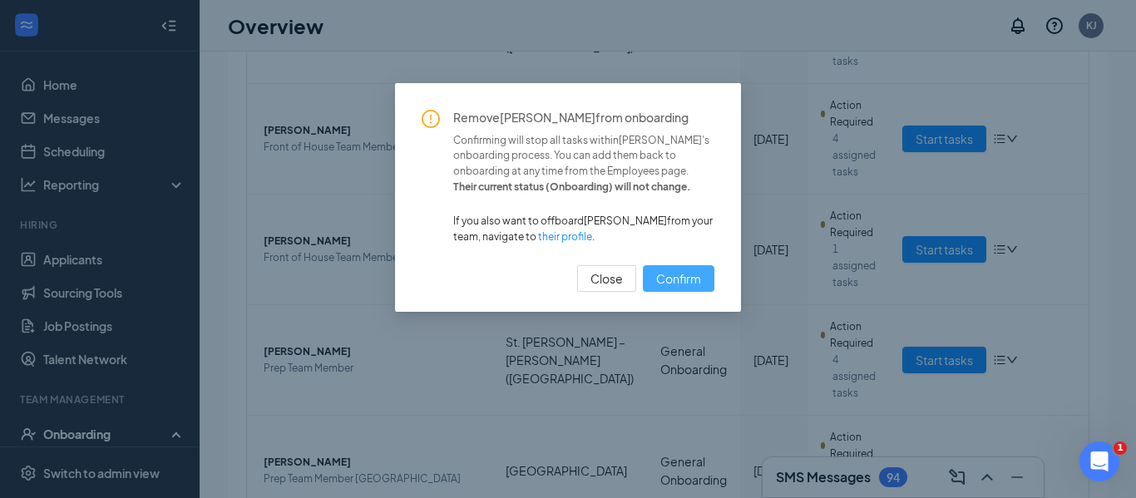
click at [698, 285] on span "Confirm" at bounding box center [678, 278] width 45 height 18
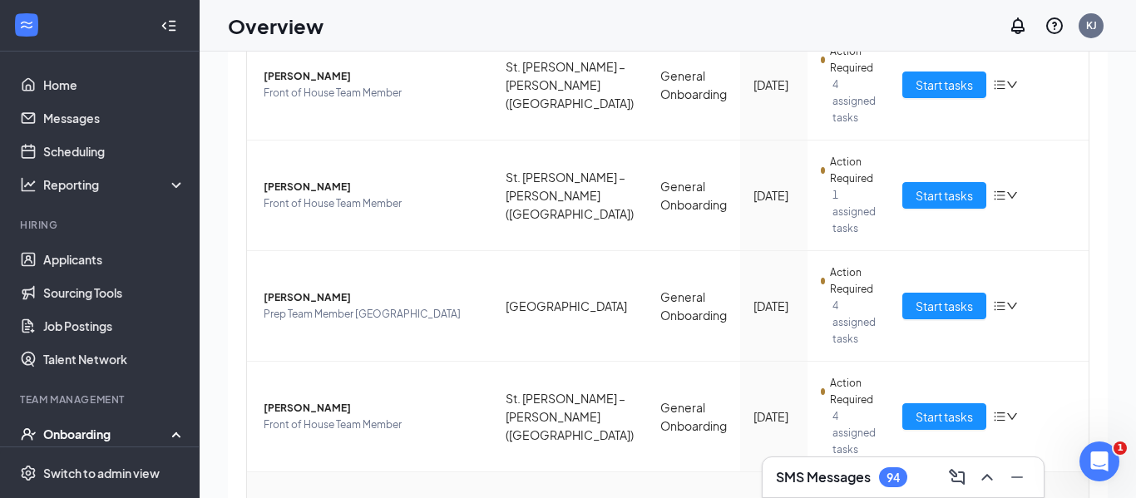
scroll to position [0, 0]
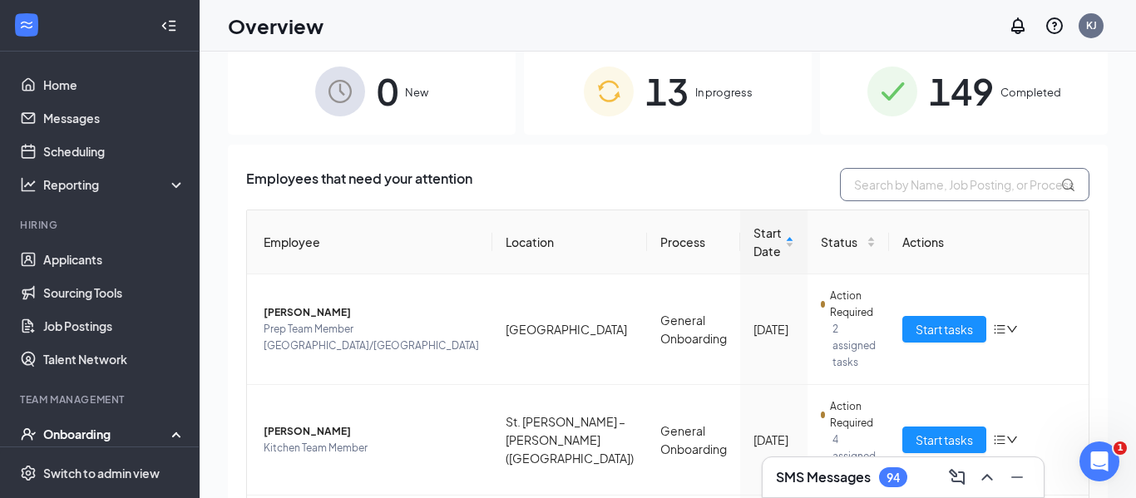
click at [917, 191] on input "text" at bounding box center [965, 184] width 250 height 33
type input "octav"
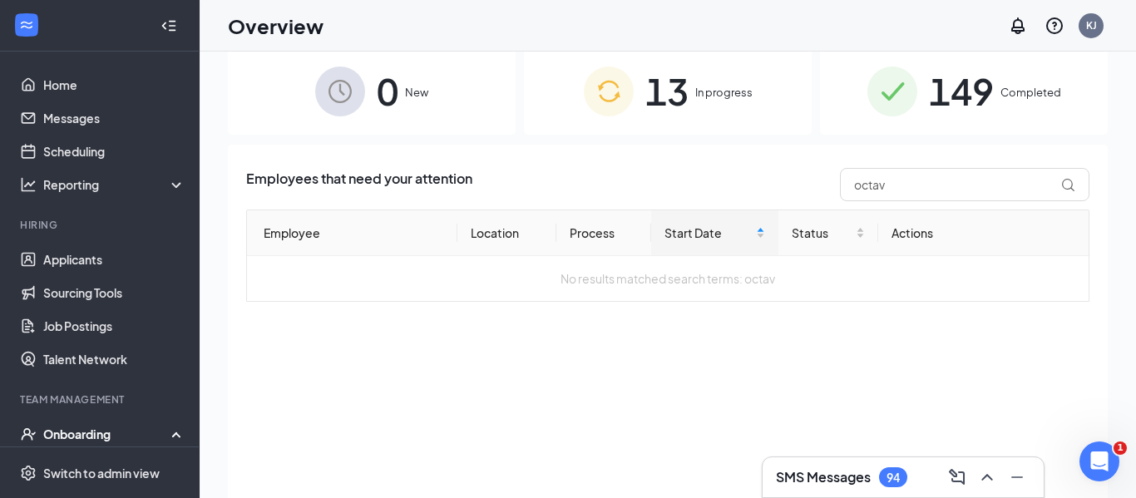
click at [674, 90] on span "13" at bounding box center [666, 90] width 43 height 57
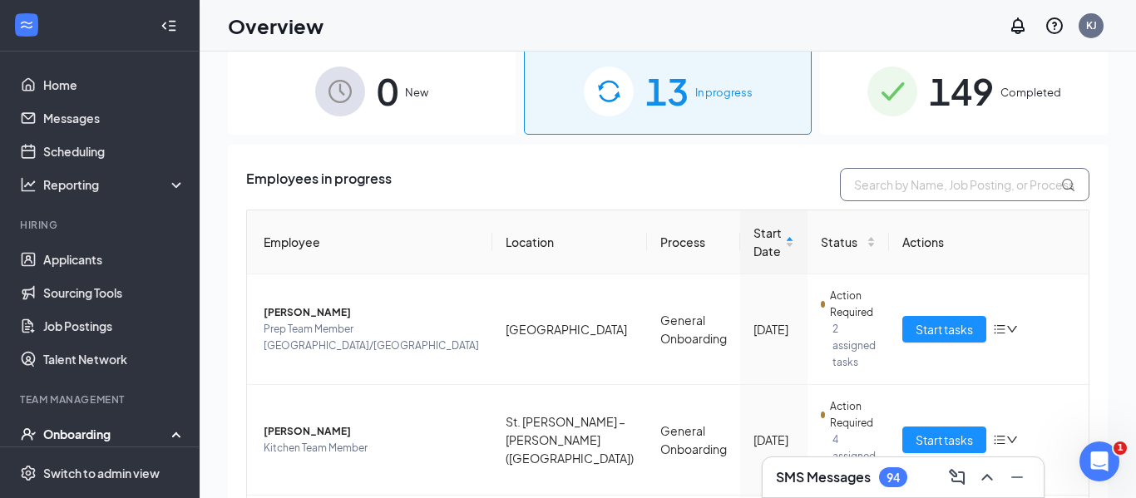
click at [904, 190] on input "text" at bounding box center [965, 184] width 250 height 33
type input "octav"
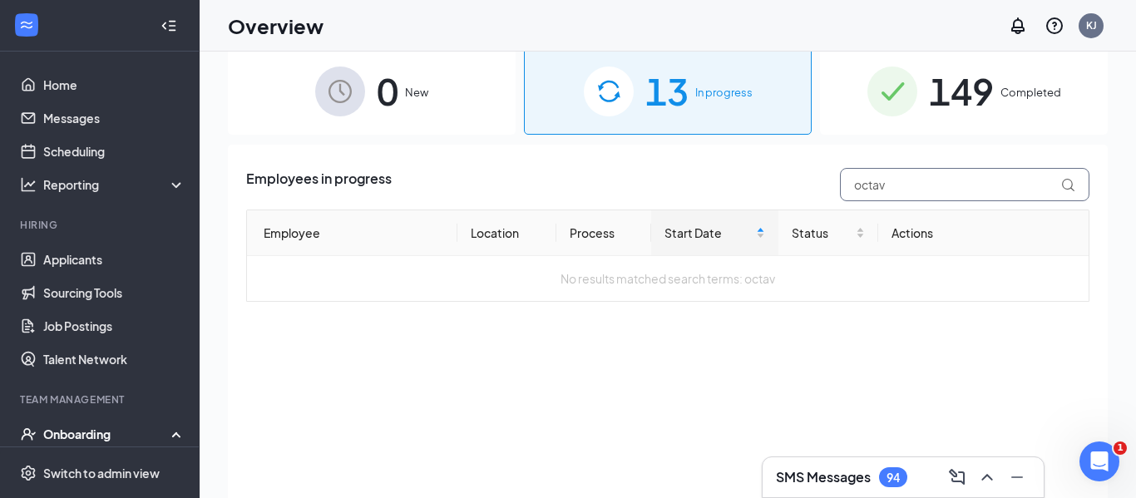
click at [878, 185] on input "octav" at bounding box center [965, 184] width 250 height 33
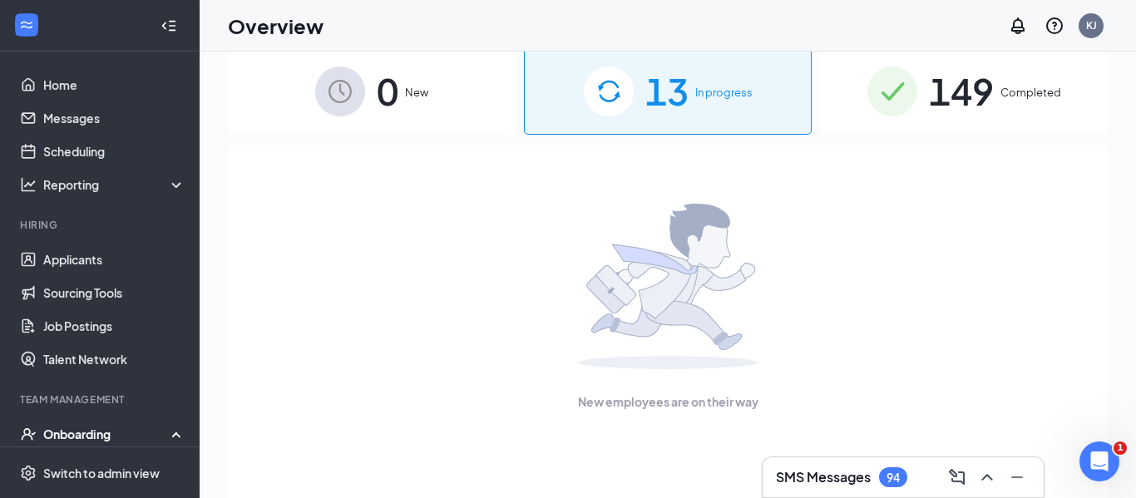
click at [951, 79] on span "149" at bounding box center [961, 90] width 65 height 57
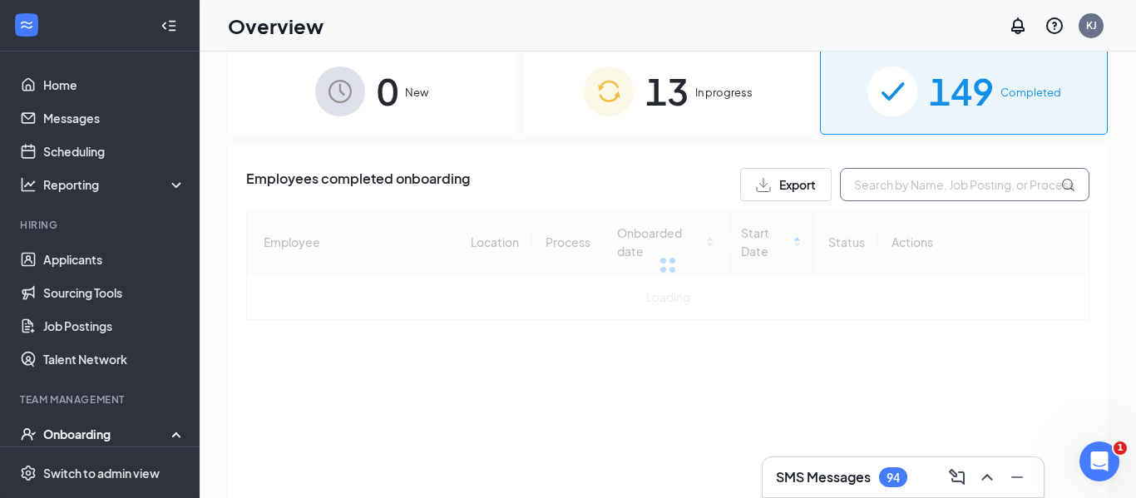
click at [901, 182] on input "text" at bounding box center [965, 184] width 250 height 33
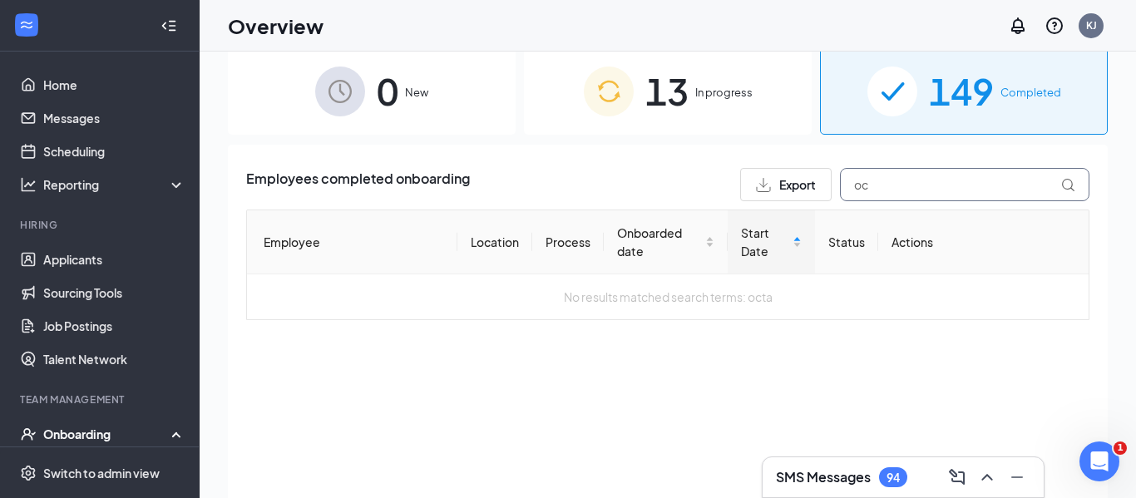
type input "o"
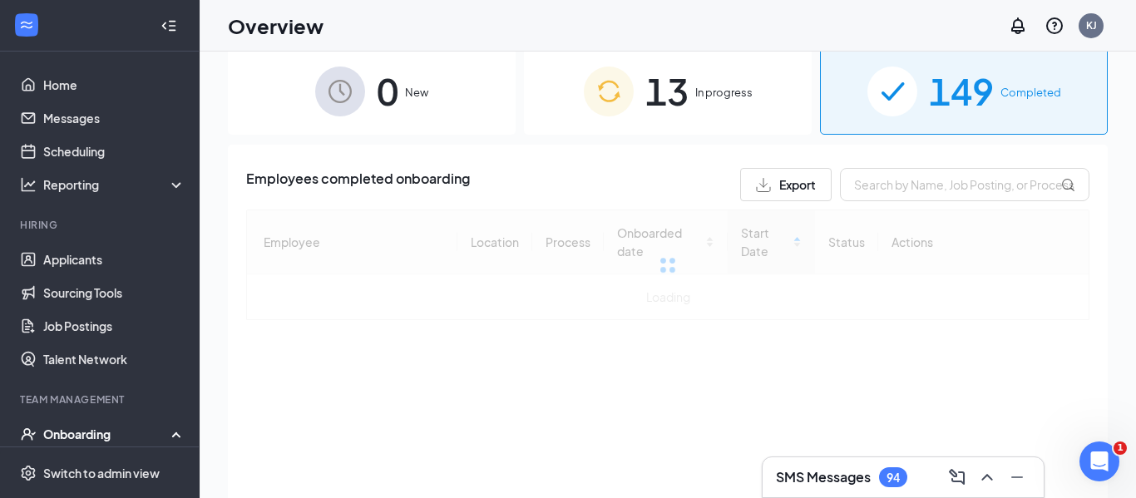
click at [712, 77] on div "13 In progress" at bounding box center [668, 90] width 288 height 87
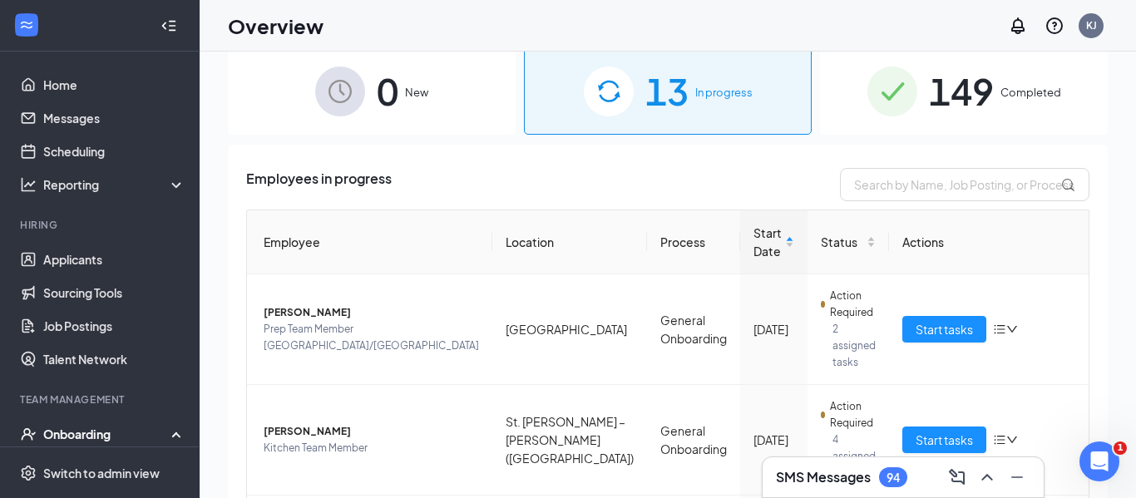
click at [888, 198] on input "text" at bounding box center [965, 184] width 250 height 33
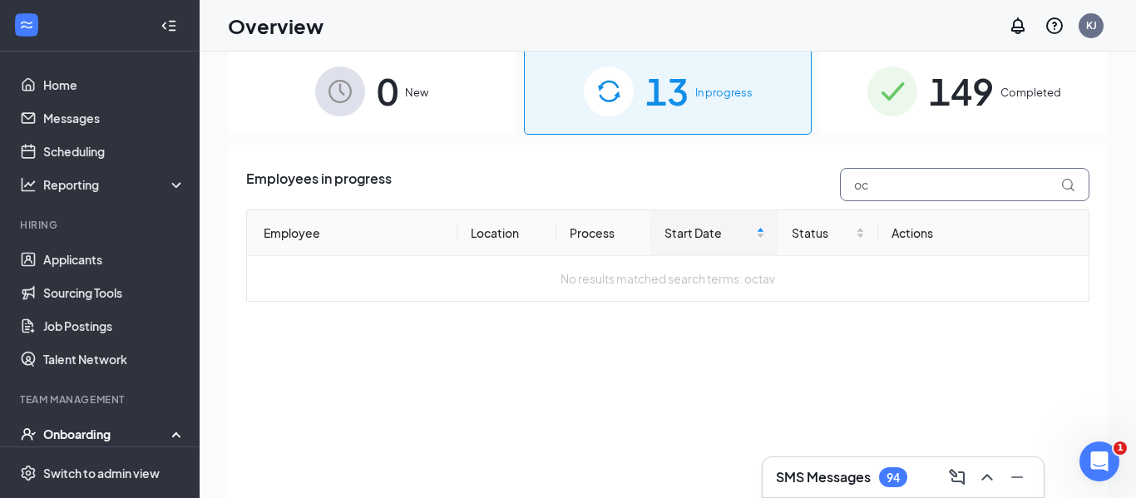
type input "o"
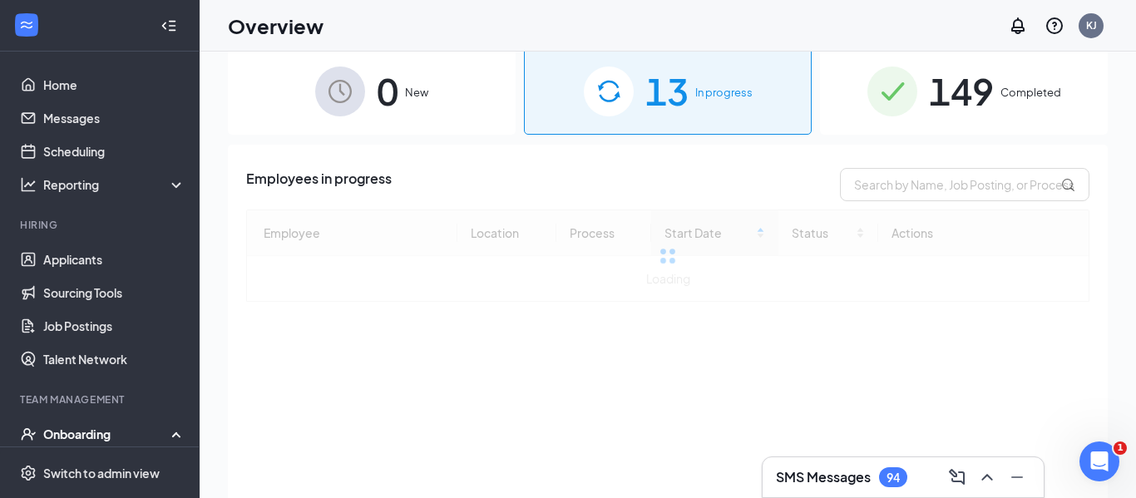
click at [373, 105] on div "0 New" at bounding box center [372, 90] width 288 height 87
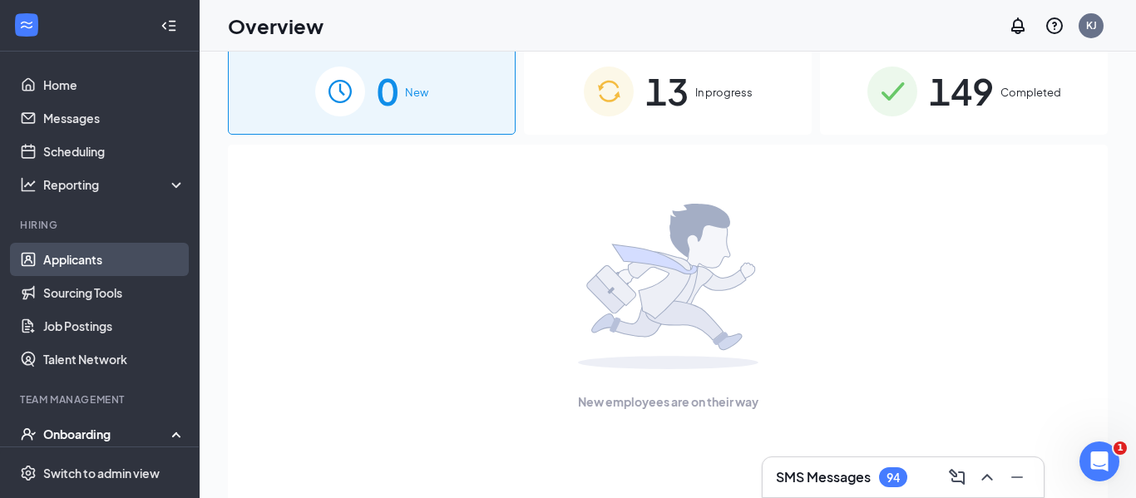
click at [106, 254] on link "Applicants" at bounding box center [114, 259] width 142 height 33
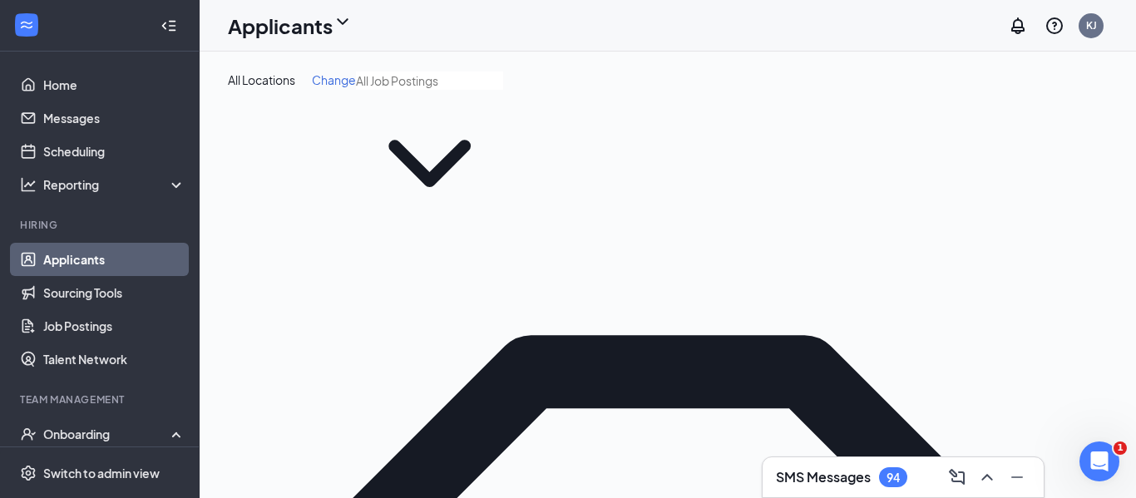
type input "octav"
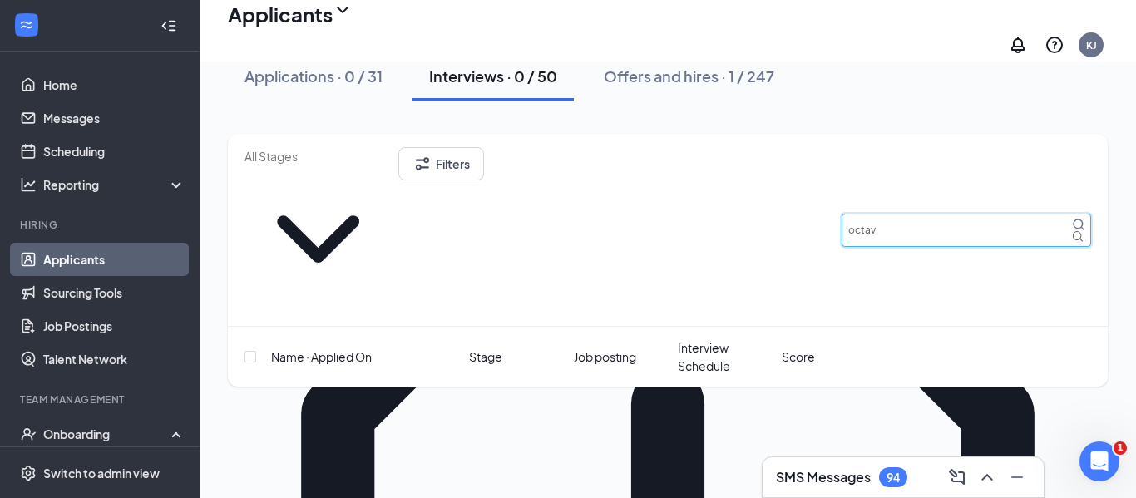
scroll to position [218, 0]
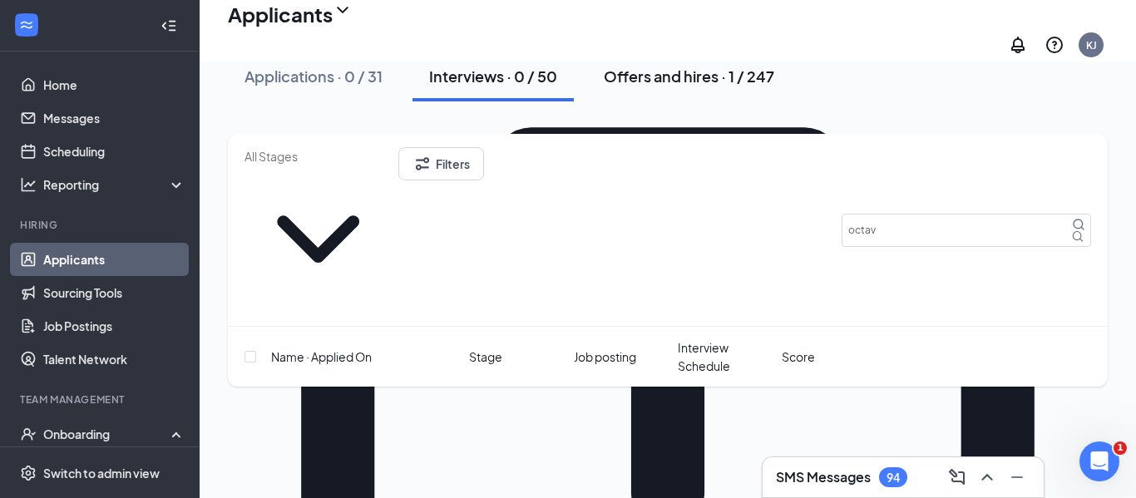
click at [707, 85] on div "Offers and hires · 1 / 247" at bounding box center [689, 76] width 171 height 21
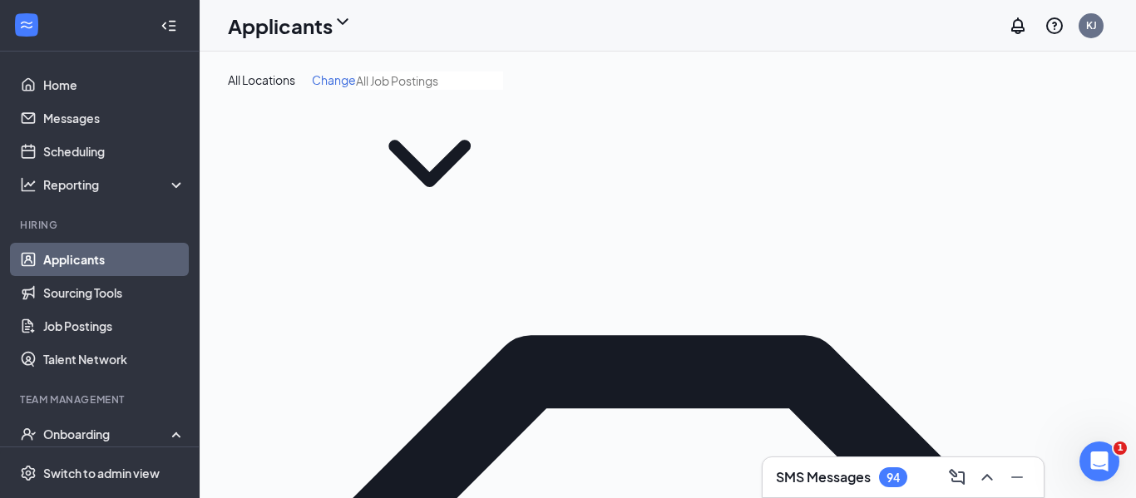
scroll to position [80, 0]
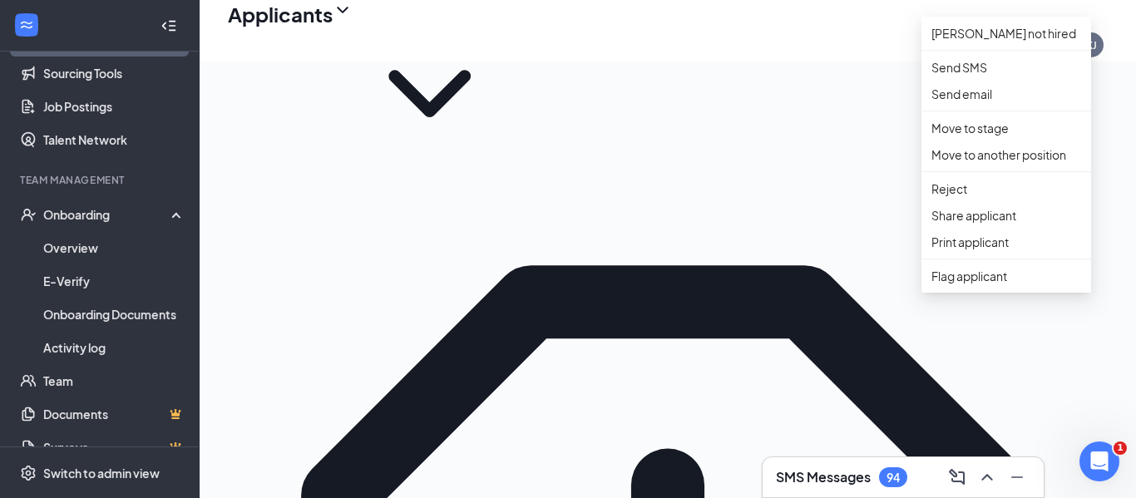
scroll to position [229, 0]
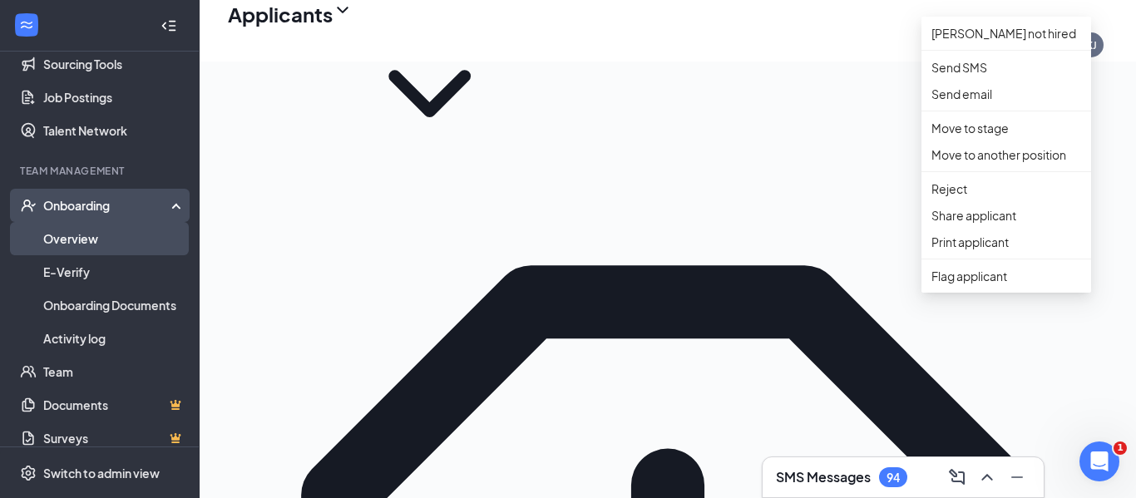
click at [91, 247] on link "Overview" at bounding box center [114, 238] width 142 height 33
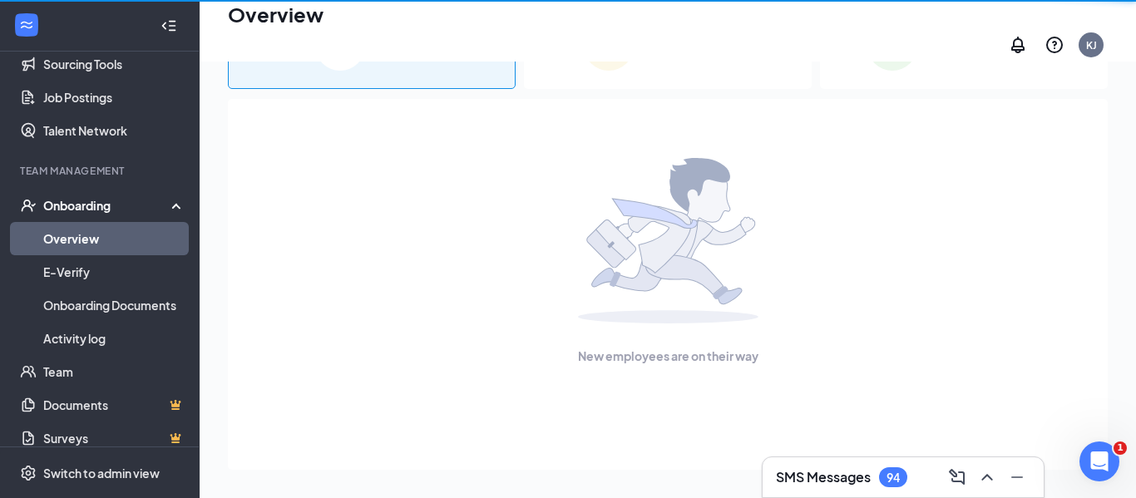
scroll to position [75, 0]
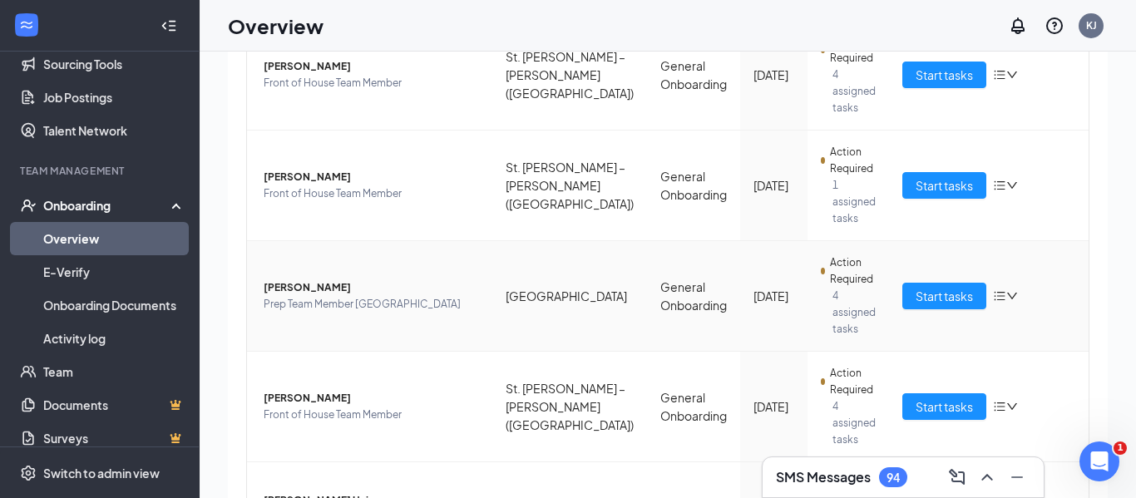
scroll to position [75, 0]
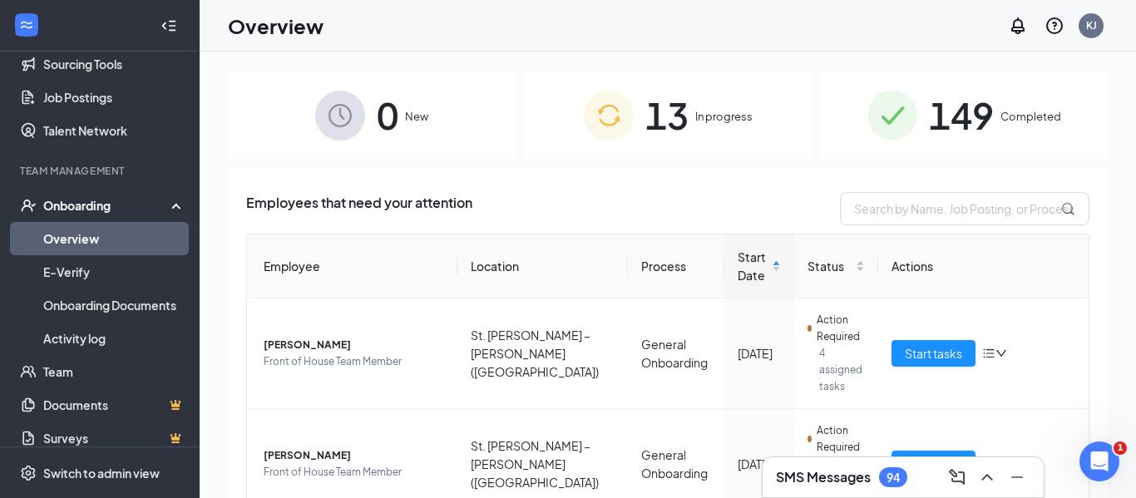
click at [632, 135] on img at bounding box center [609, 116] width 50 height 50
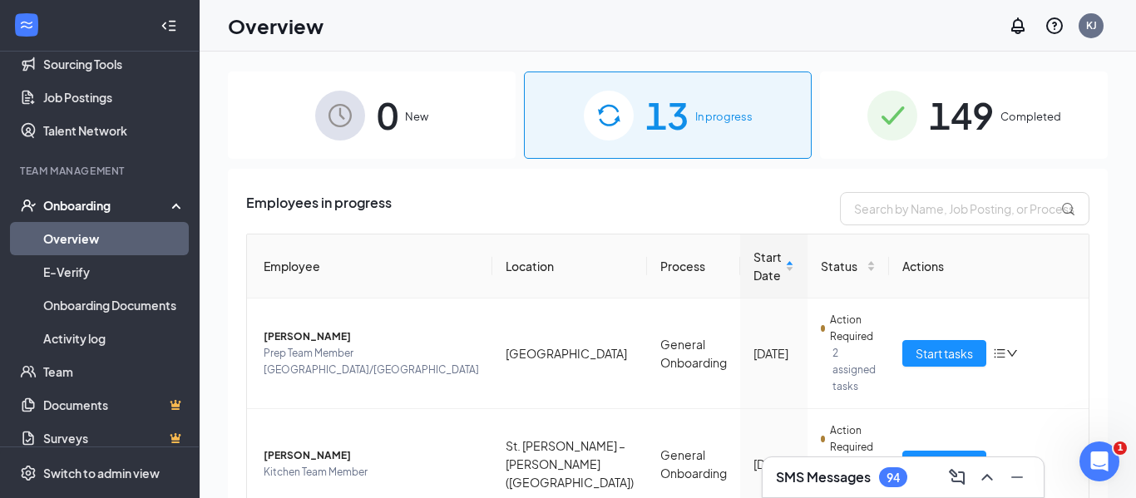
click at [373, 119] on div "0 New" at bounding box center [372, 115] width 288 height 87
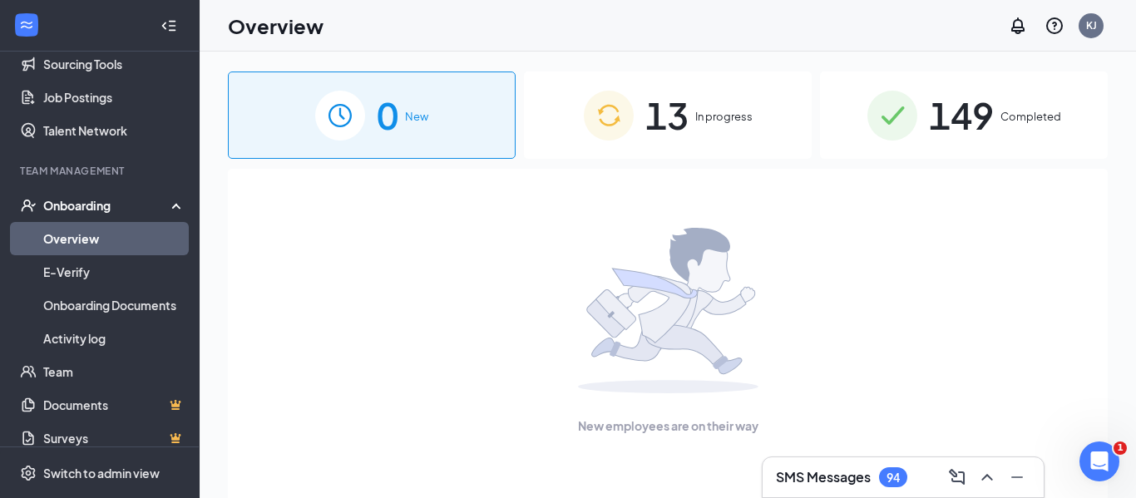
click at [952, 95] on span "149" at bounding box center [961, 115] width 65 height 57
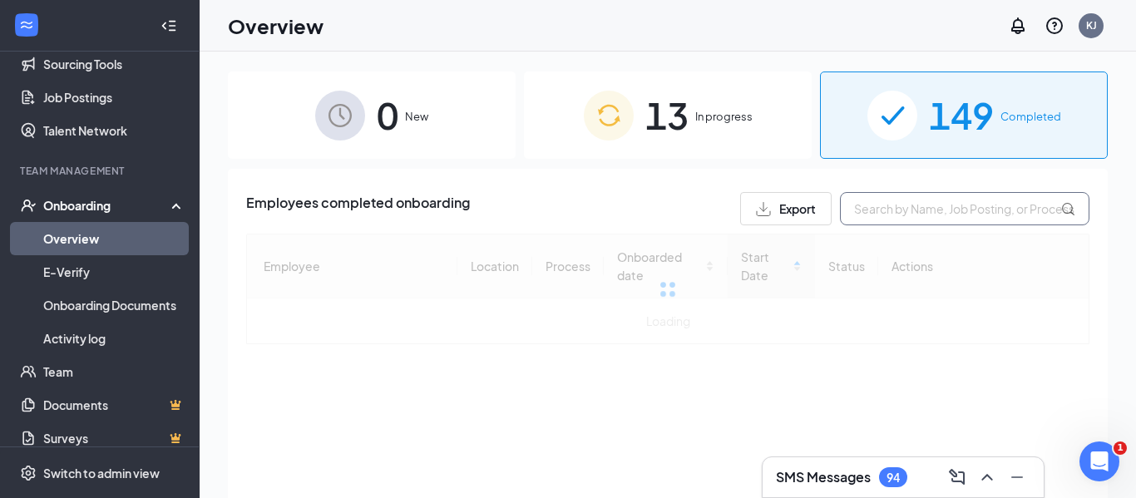
click at [896, 210] on input "text" at bounding box center [965, 208] width 250 height 33
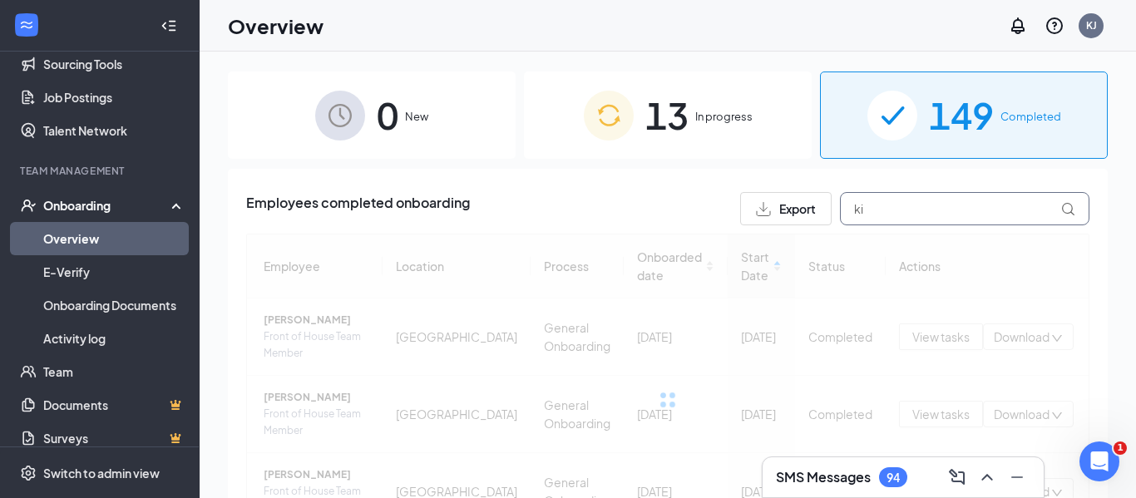
type input "k"
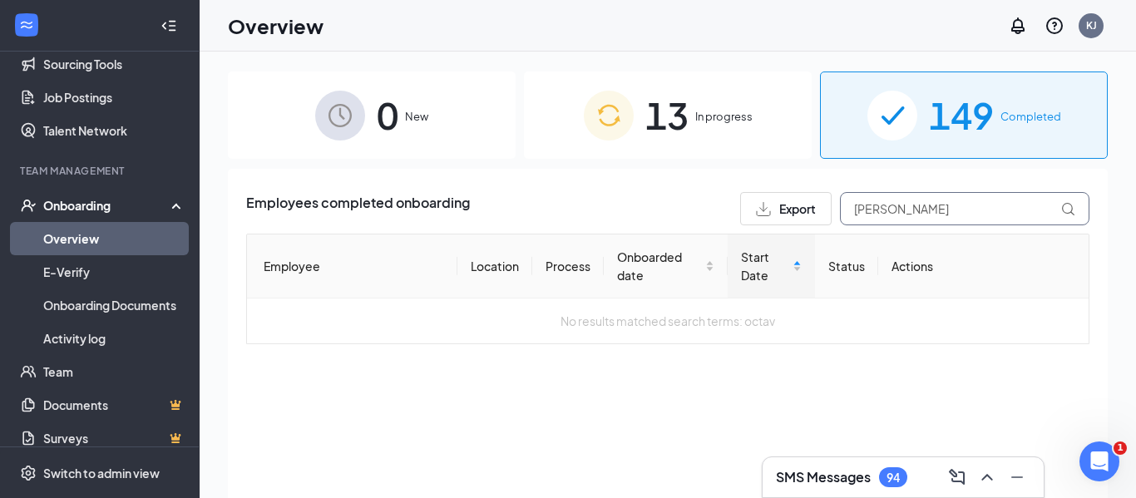
type input "octavio"
click at [917, 215] on input "octavio" at bounding box center [965, 208] width 250 height 33
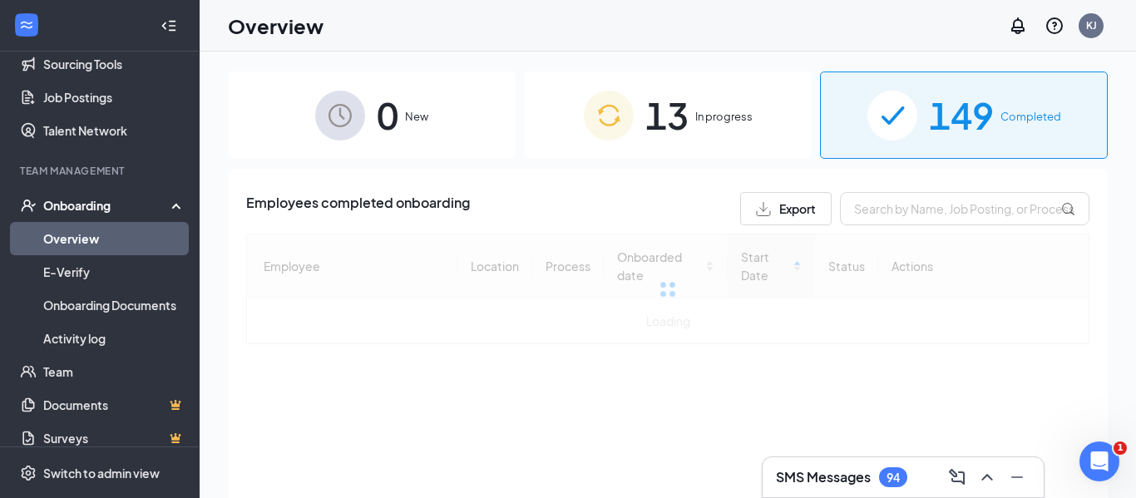
click at [591, 200] on div "Employees completed onboarding Export" at bounding box center [667, 208] width 843 height 33
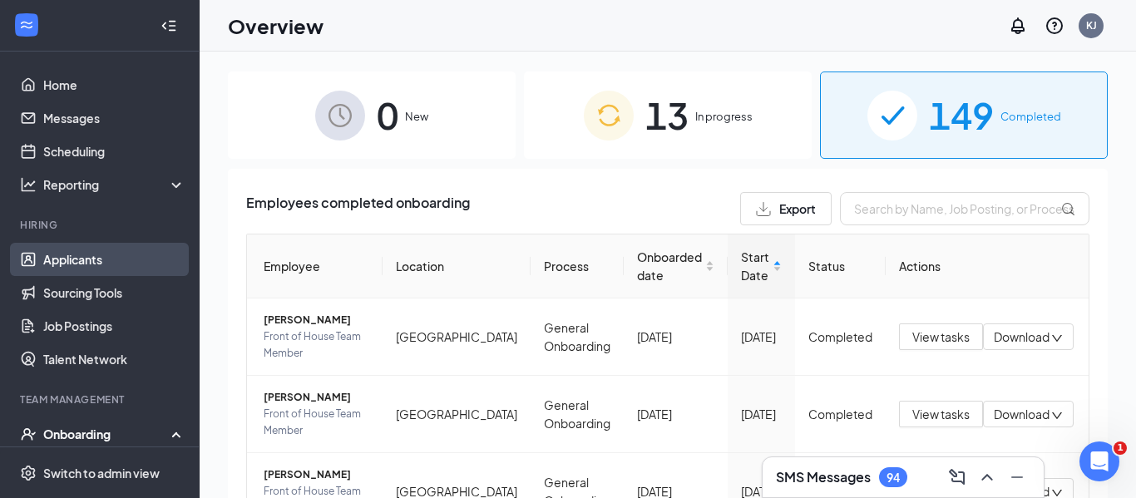
click at [105, 261] on link "Applicants" at bounding box center [114, 259] width 142 height 33
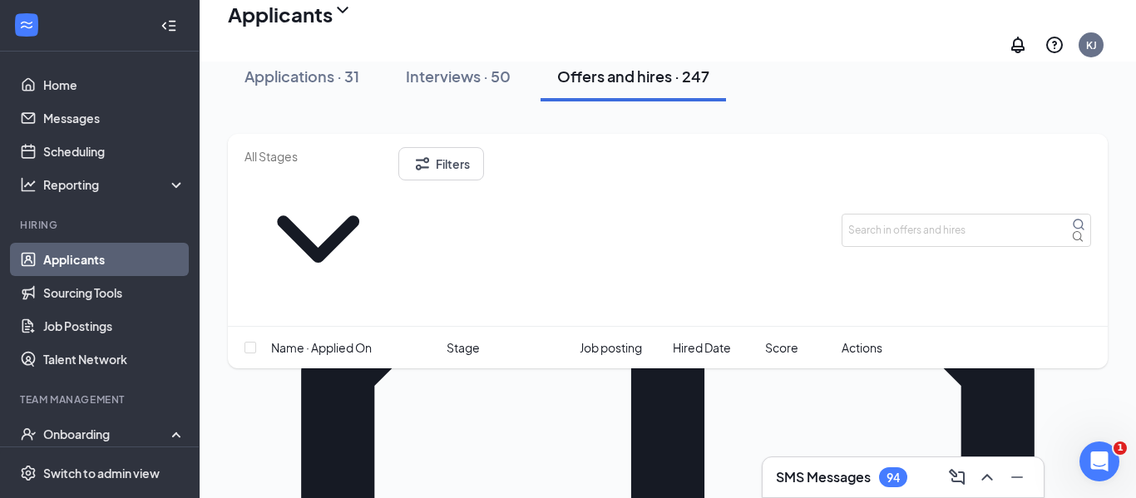
scroll to position [205, 0]
click at [922, 214] on input "text" at bounding box center [967, 230] width 250 height 33
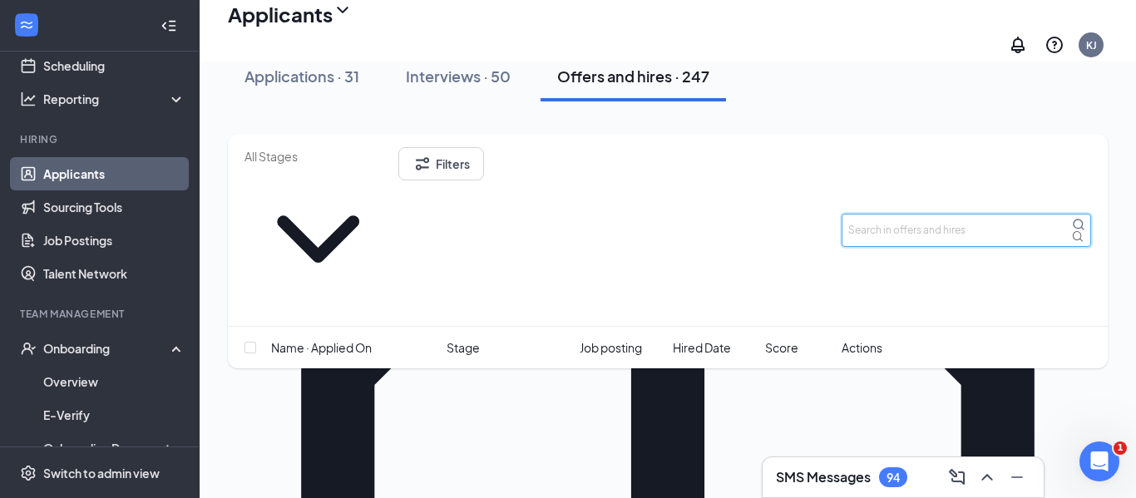
scroll to position [102, 0]
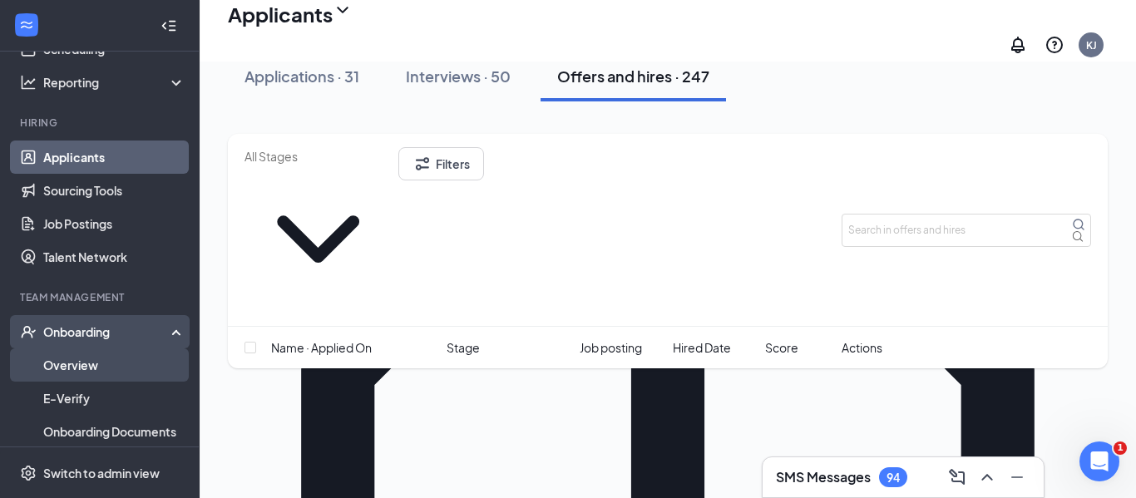
click at [94, 368] on link "Overview" at bounding box center [114, 365] width 142 height 33
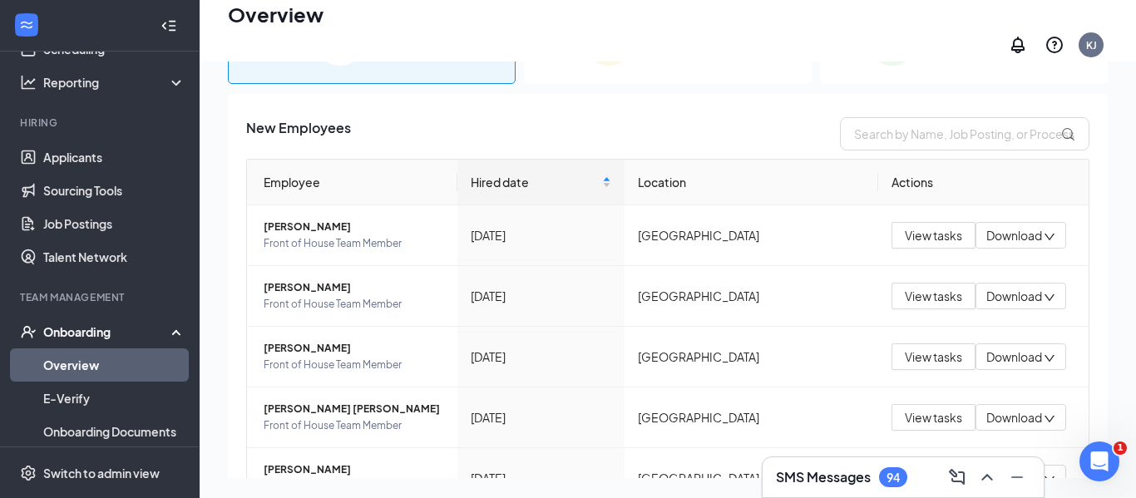
scroll to position [75, 0]
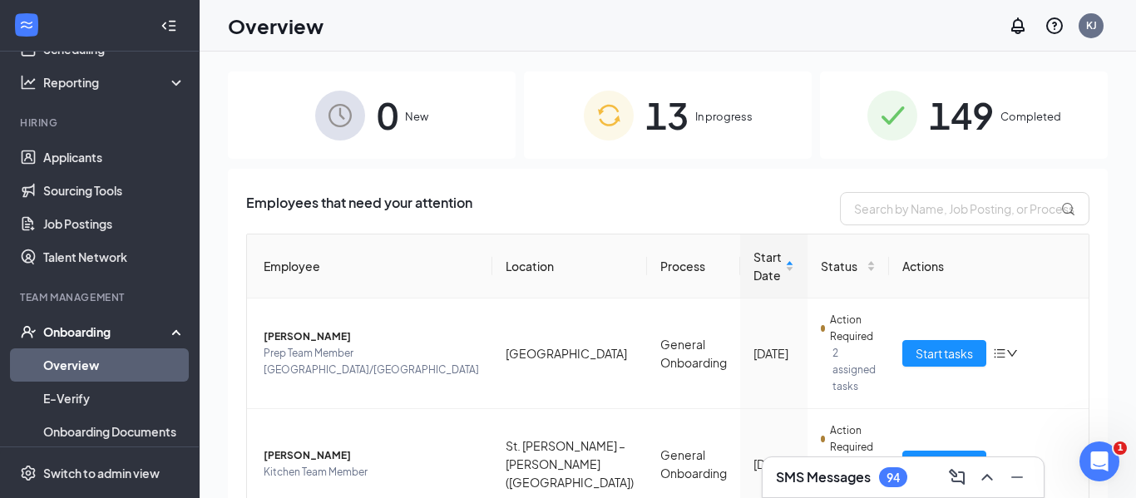
click at [382, 101] on span "0" at bounding box center [388, 115] width 22 height 57
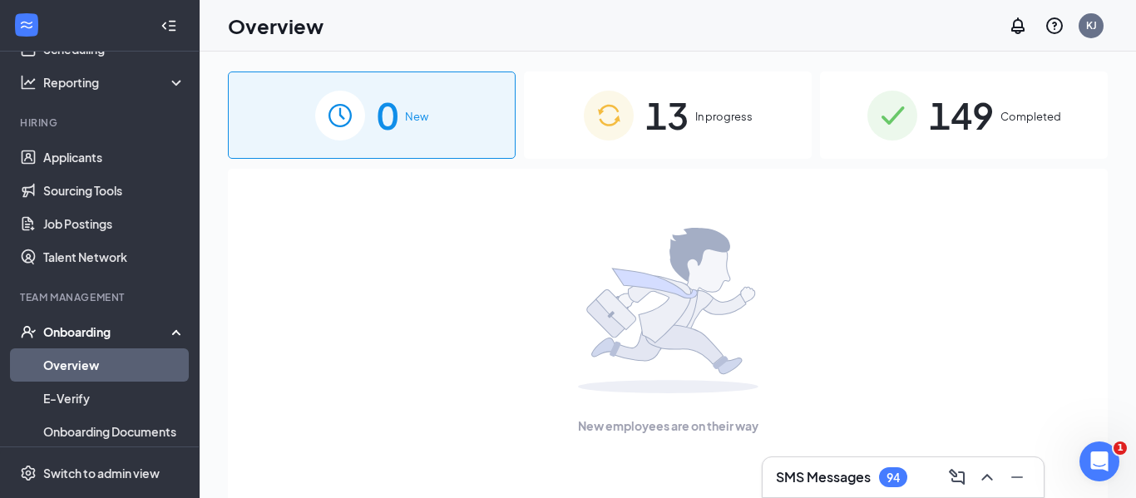
click at [704, 109] on span "In progress" at bounding box center [723, 116] width 57 height 17
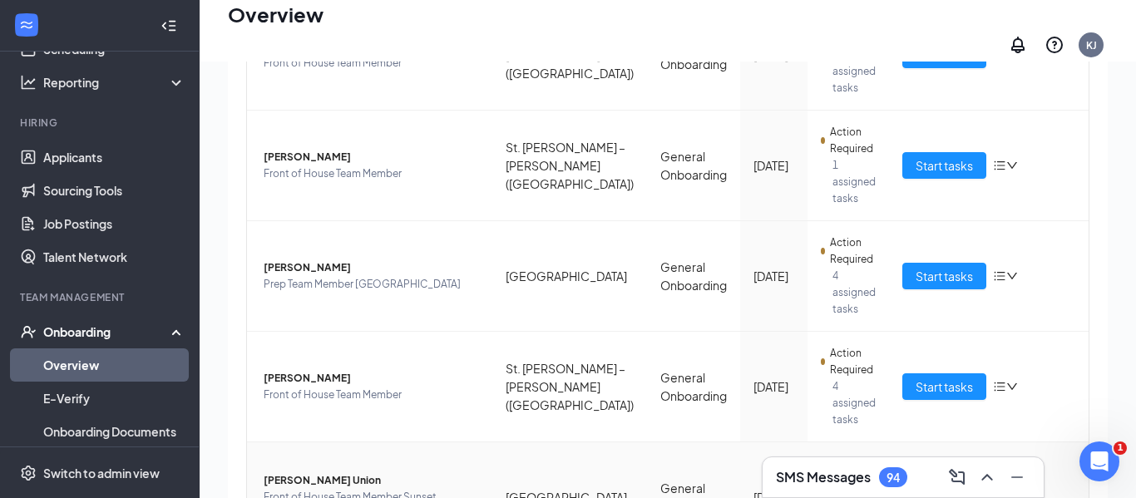
scroll to position [75, 0]
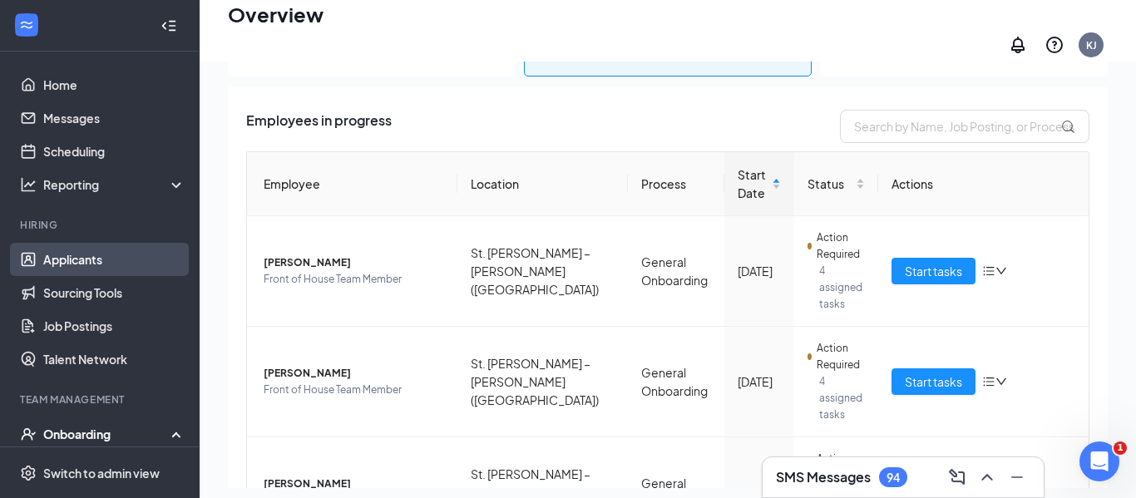
click at [94, 270] on link "Applicants" at bounding box center [114, 259] width 142 height 33
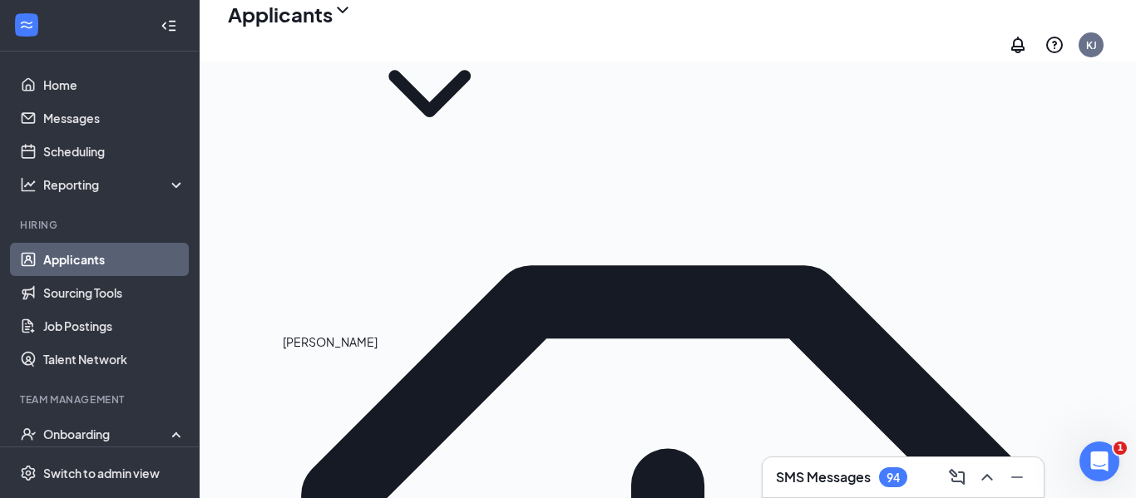
type input "octa"
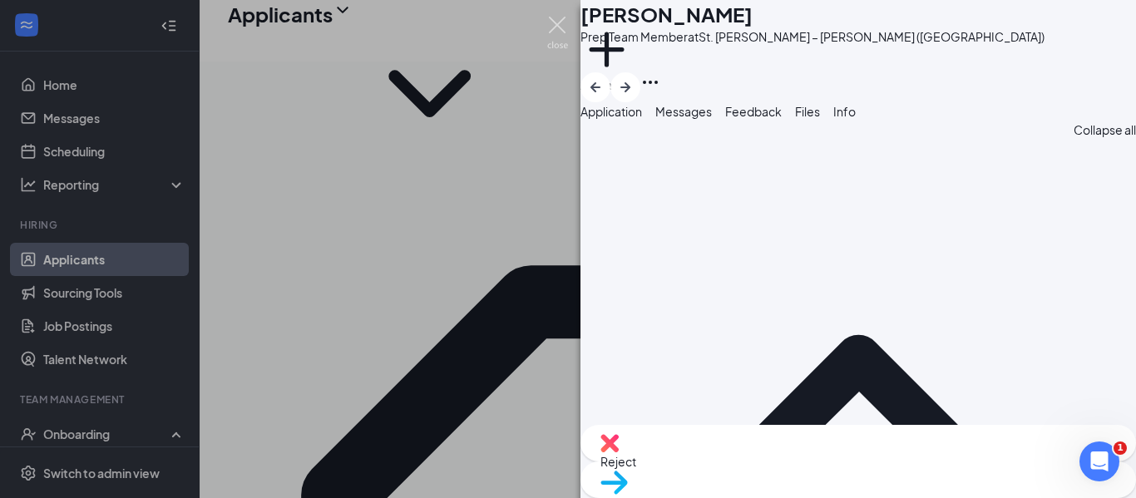
click at [564, 27] on img at bounding box center [557, 33] width 21 height 32
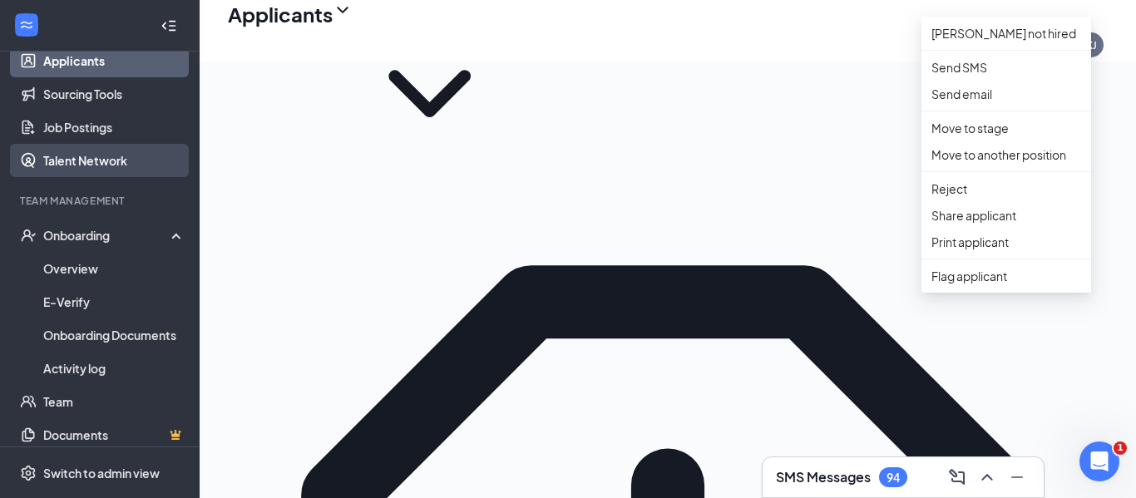
scroll to position [244, 0]
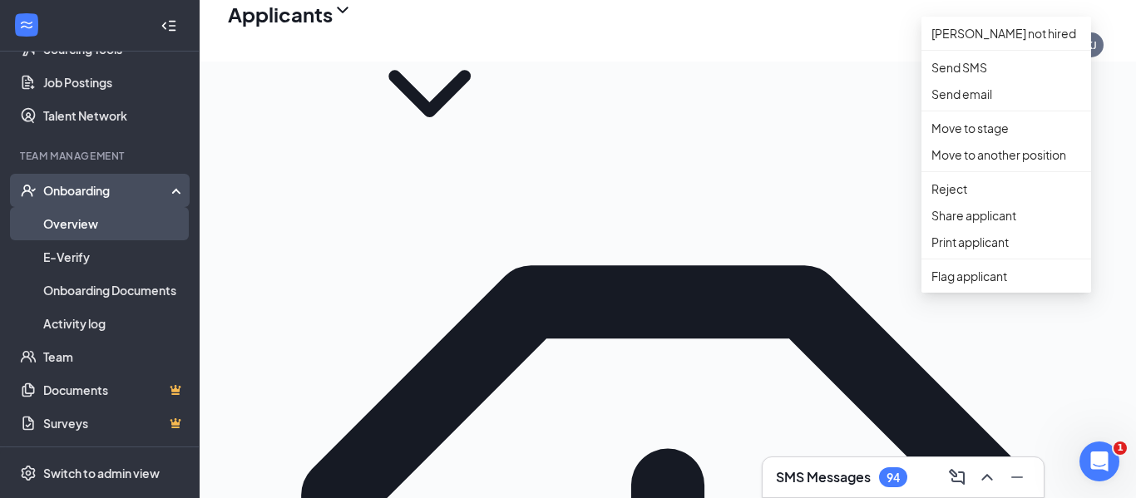
click at [74, 225] on link "Overview" at bounding box center [114, 223] width 142 height 33
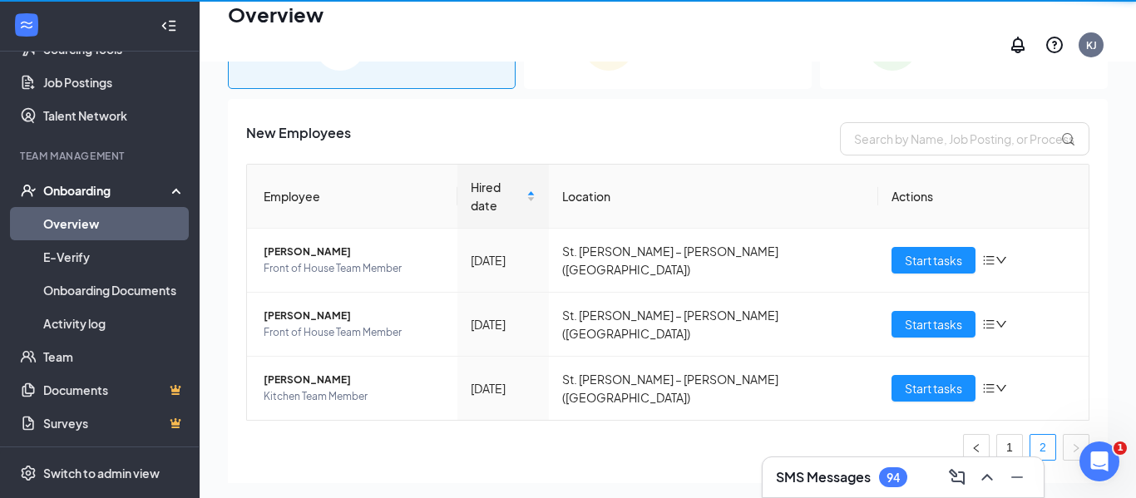
scroll to position [75, 0]
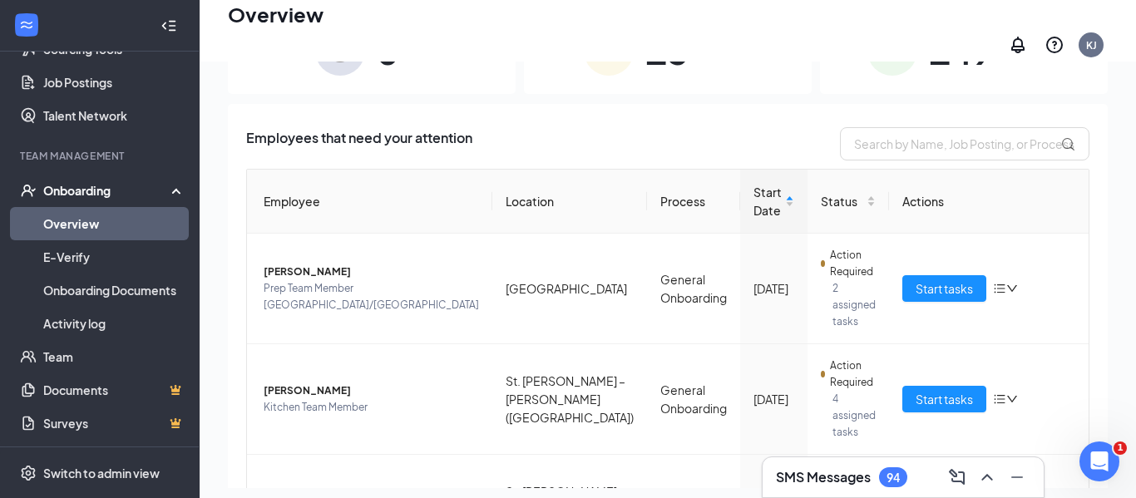
scroll to position [18, 0]
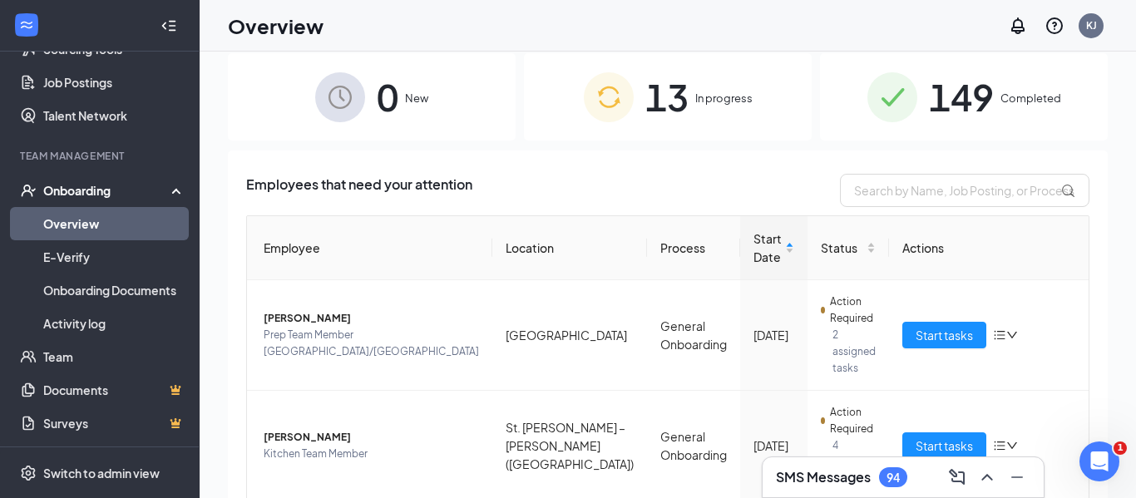
click at [661, 91] on span "13" at bounding box center [666, 96] width 43 height 57
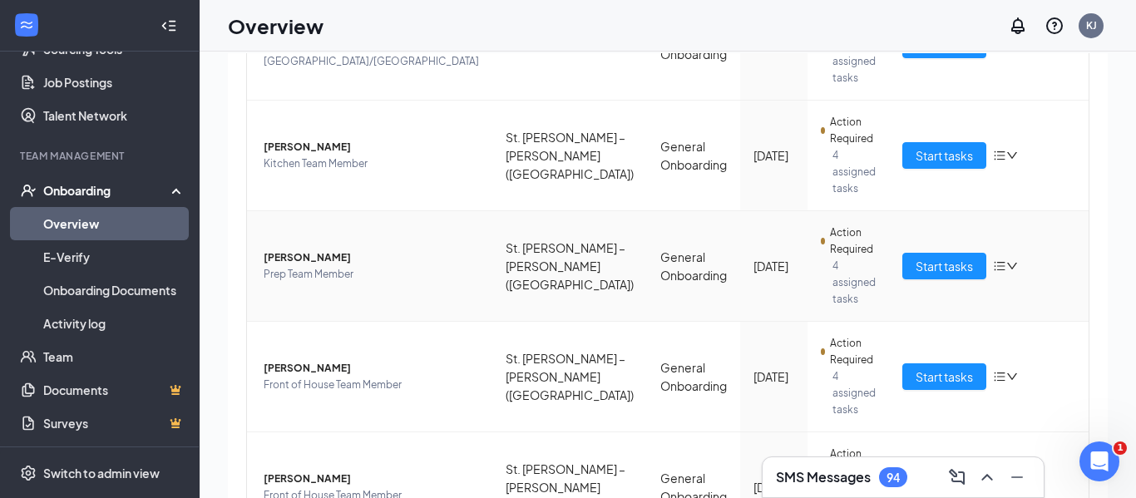
scroll to position [292, 0]
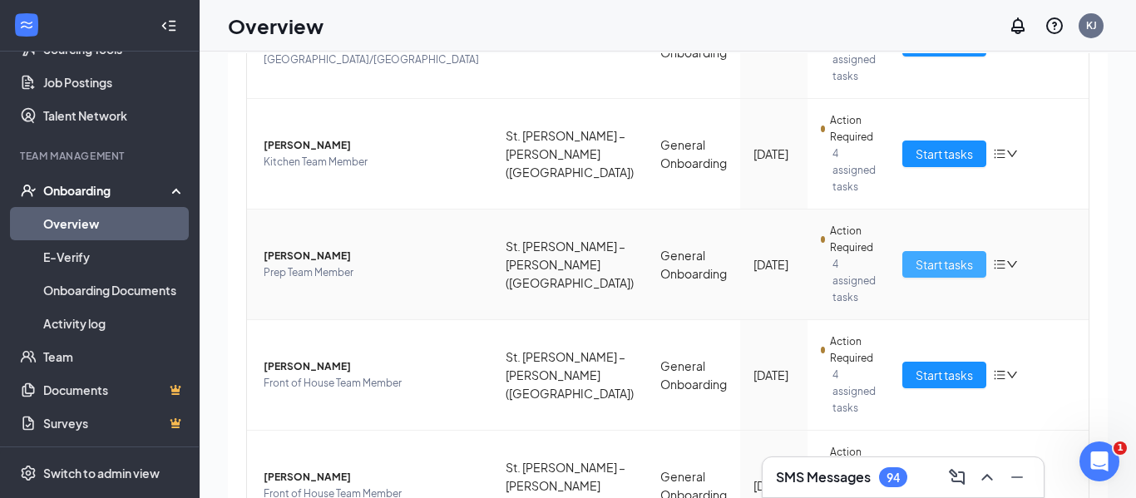
click at [936, 255] on span "Start tasks" at bounding box center [944, 264] width 57 height 18
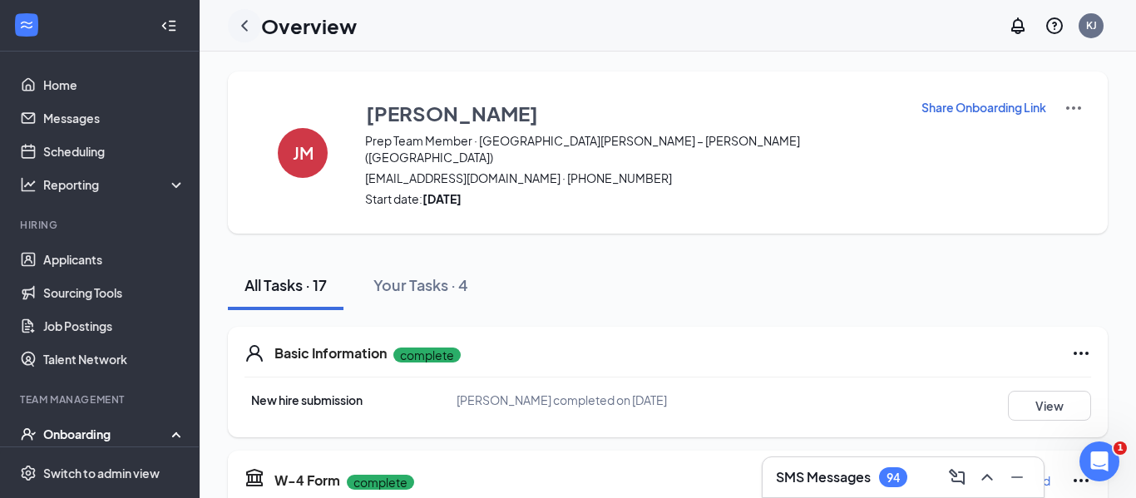
click at [233, 22] on div at bounding box center [244, 25] width 33 height 33
click at [241, 23] on icon "ChevronLeft" at bounding box center [245, 26] width 20 height 20
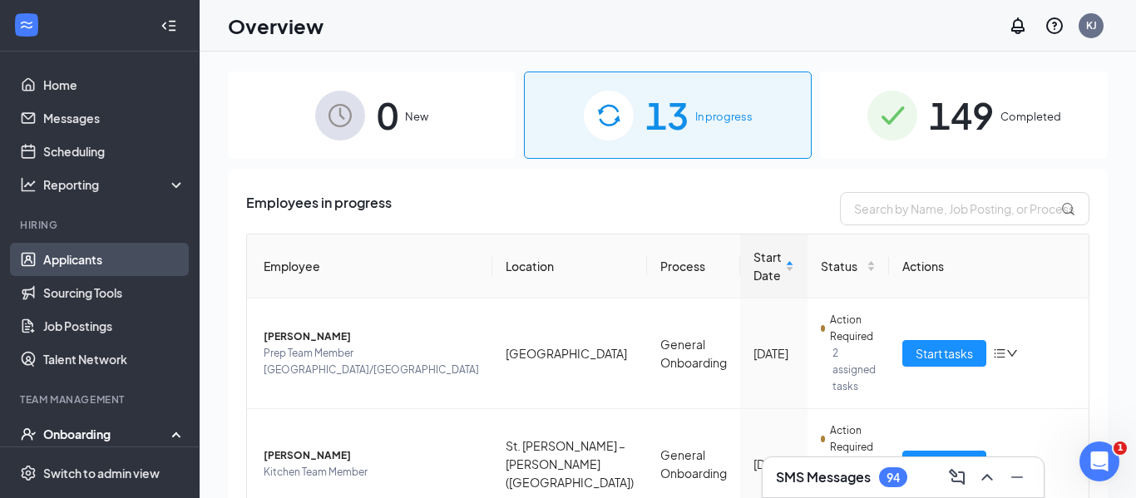
click at [97, 263] on link "Applicants" at bounding box center [114, 259] width 142 height 33
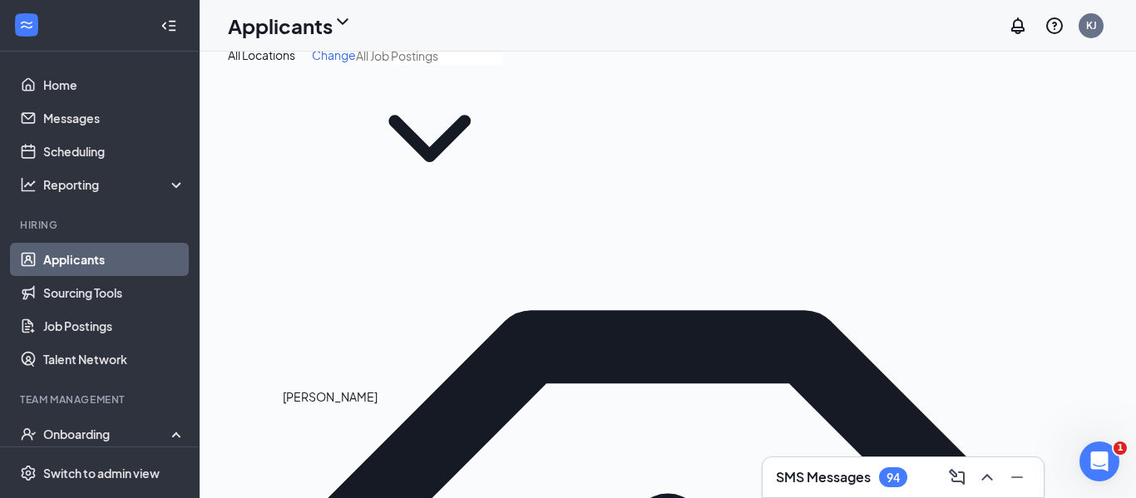
type input "oct"
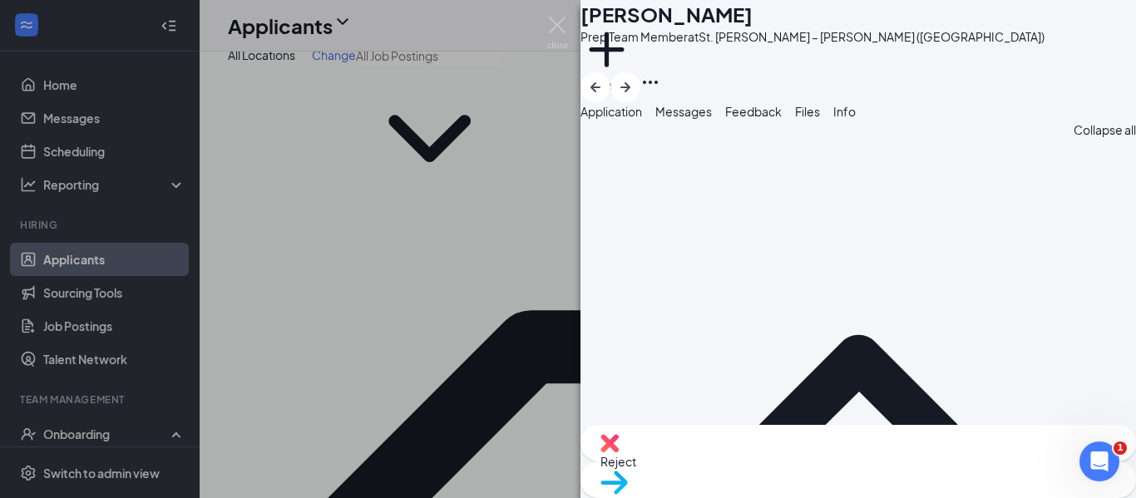
click at [712, 121] on button "Messages" at bounding box center [683, 111] width 57 height 18
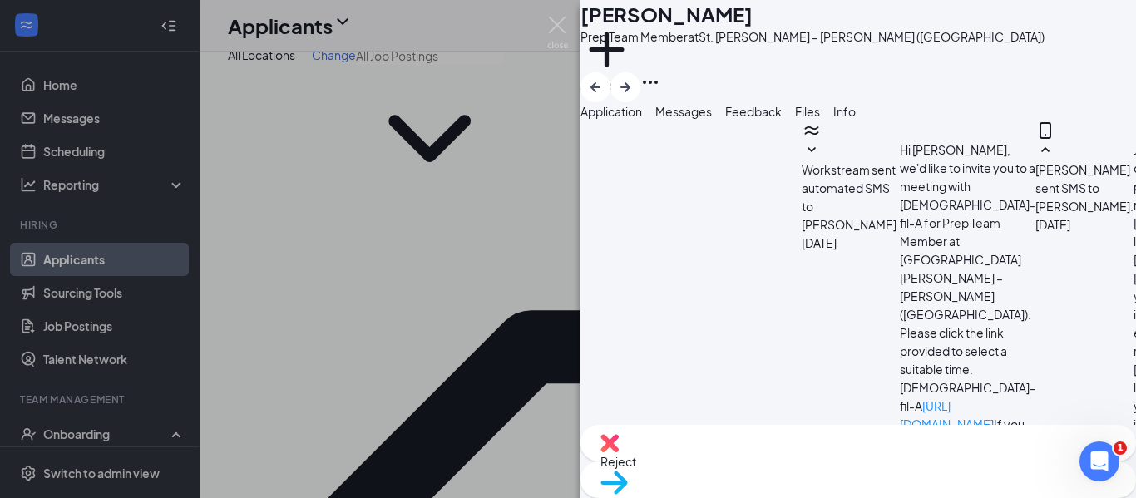
click at [782, 121] on button "Feedback" at bounding box center [753, 111] width 57 height 18
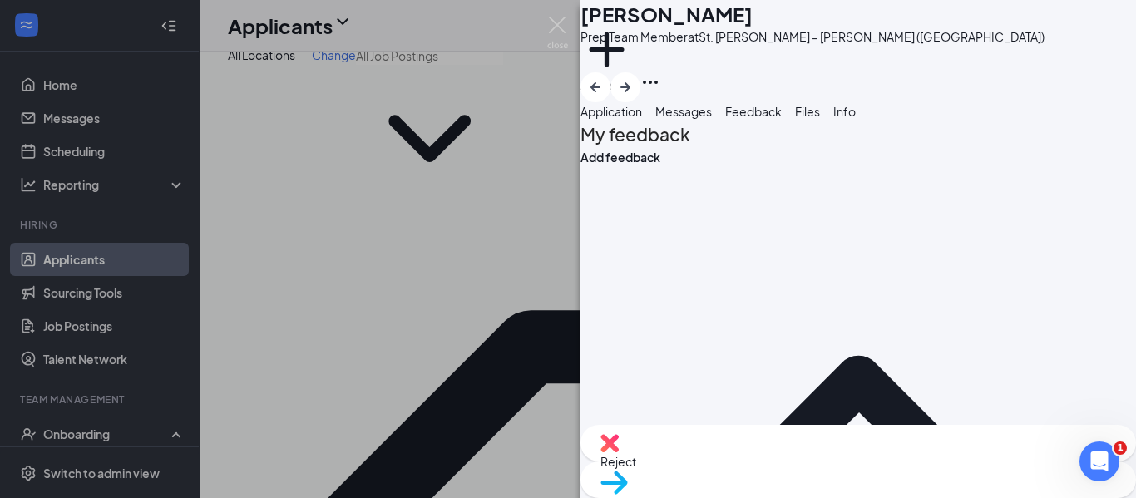
click at [636, 121] on button "Application" at bounding box center [612, 111] width 62 height 18
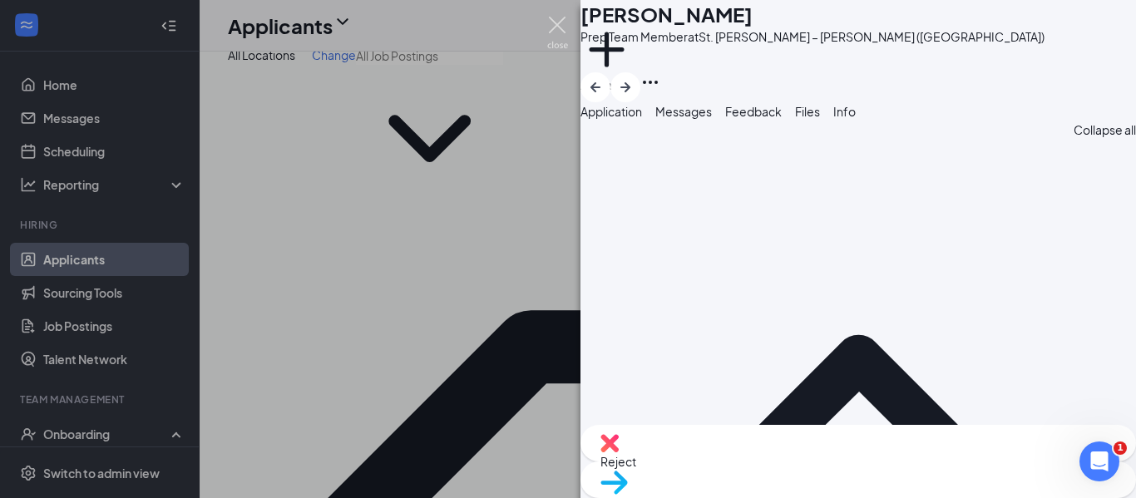
click at [551, 33] on img at bounding box center [557, 33] width 21 height 32
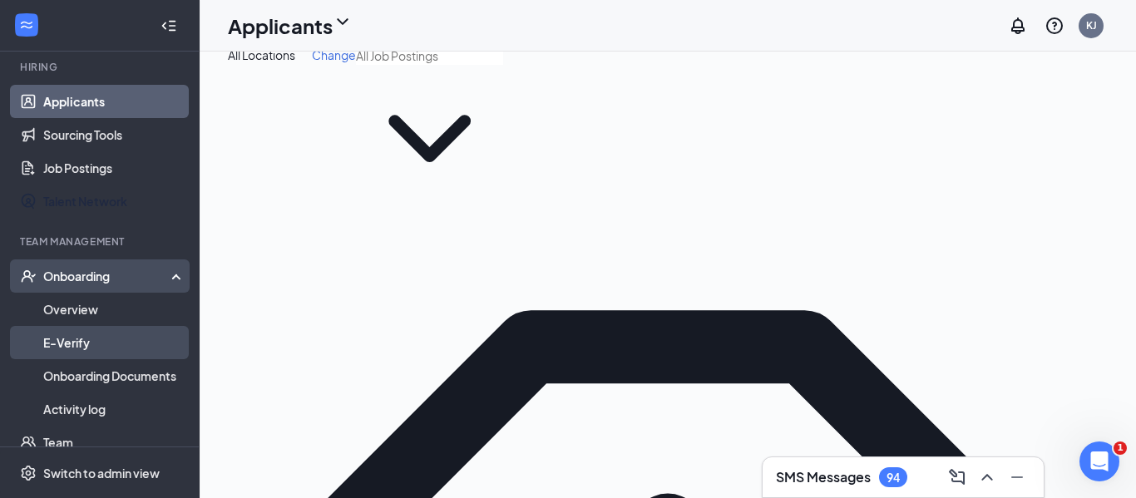
scroll to position [167, 0]
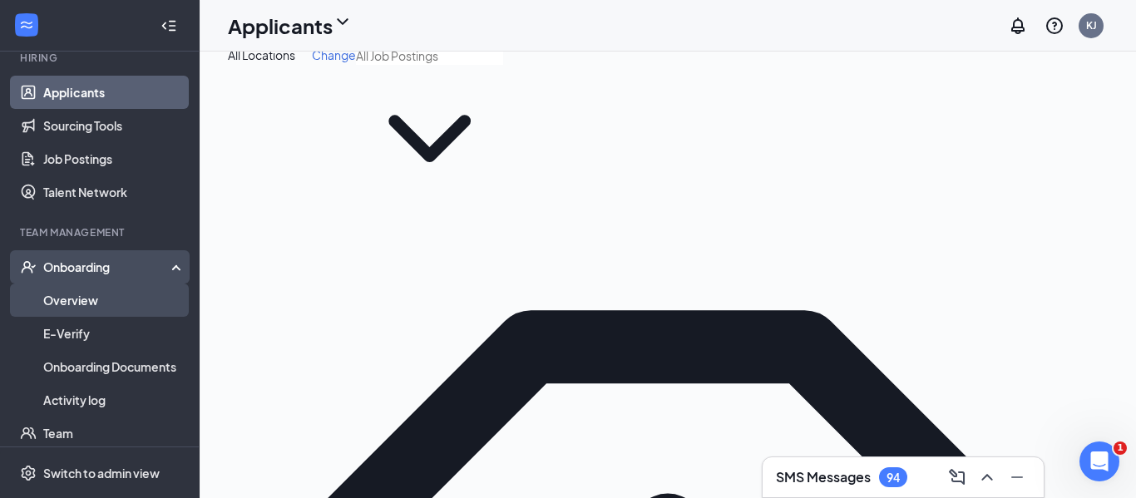
click at [91, 297] on link "Overview" at bounding box center [114, 300] width 142 height 33
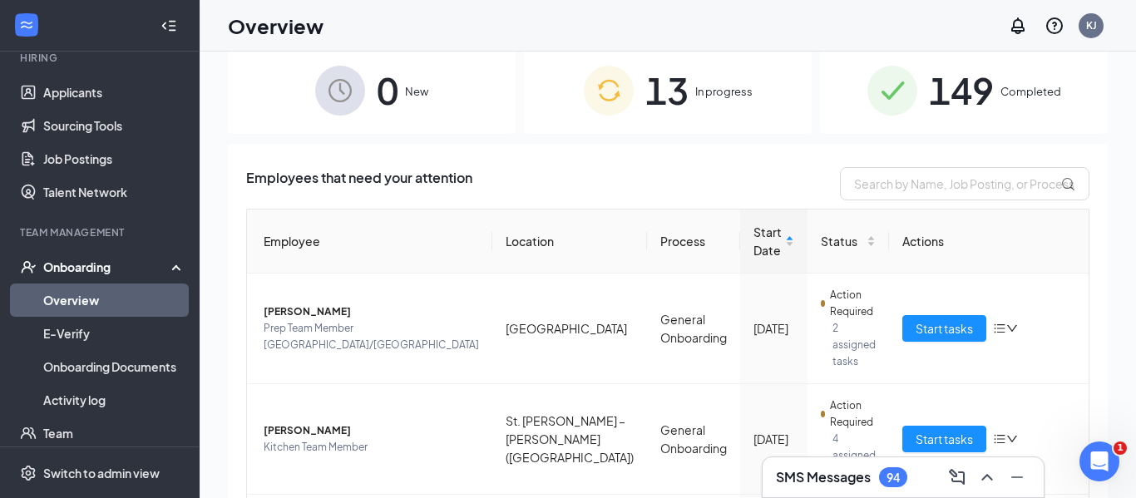
click at [647, 86] on span "13" at bounding box center [666, 90] width 43 height 57
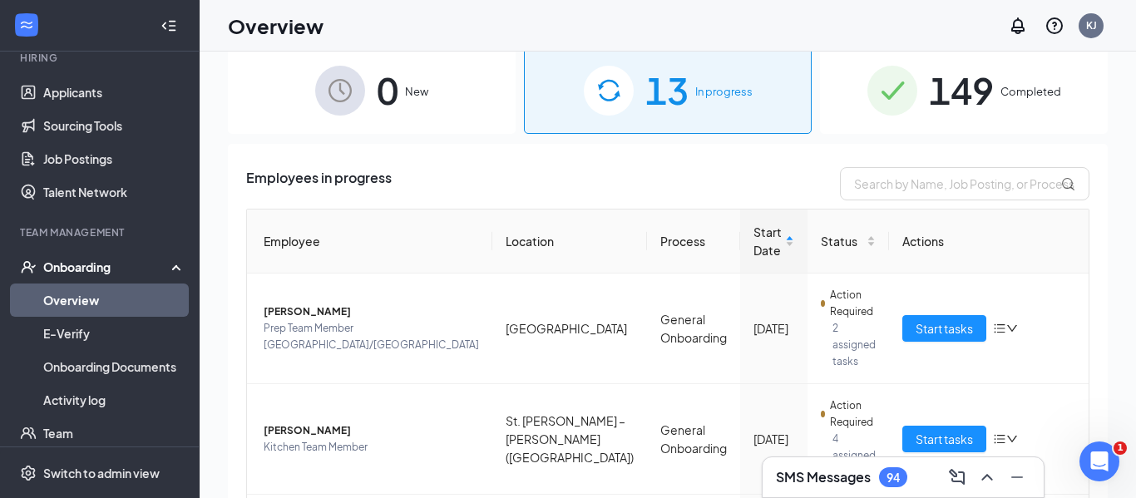
click at [647, 86] on span "13" at bounding box center [666, 90] width 43 height 57
click at [704, 87] on span "In progress" at bounding box center [723, 91] width 57 height 17
click at [912, 180] on input "text" at bounding box center [965, 183] width 250 height 33
type input "blake"
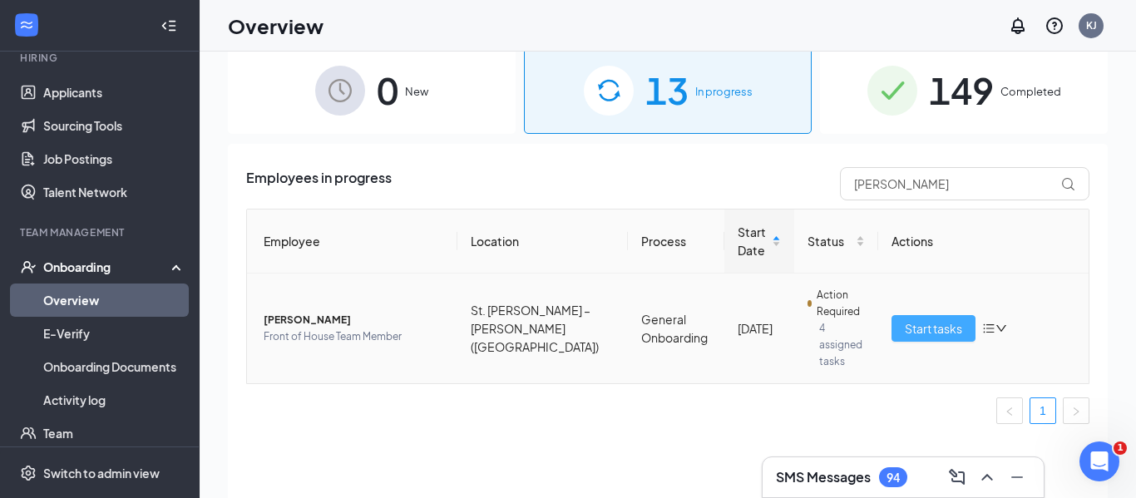
click at [913, 327] on span "Start tasks" at bounding box center [933, 328] width 57 height 18
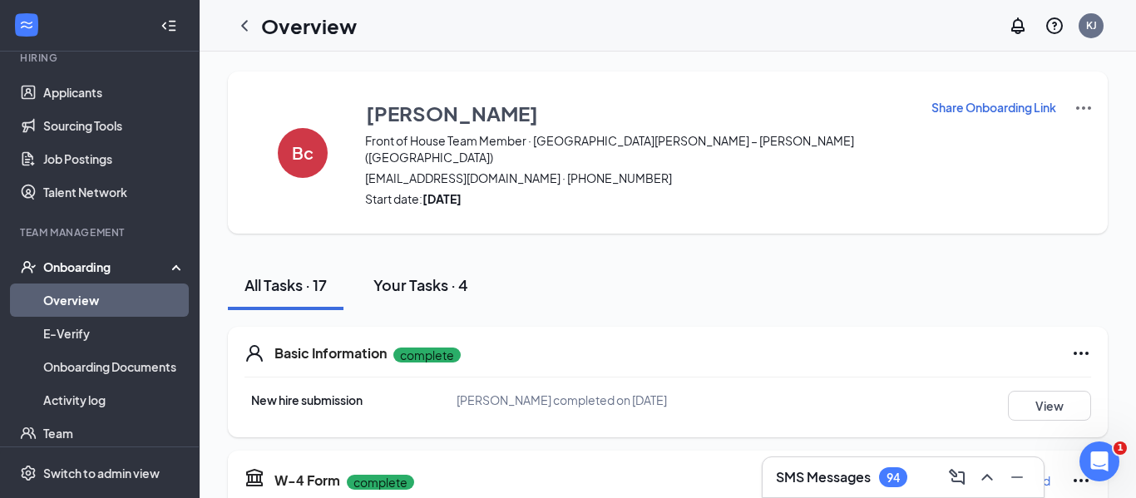
click at [400, 274] on div "Your Tasks · 4" at bounding box center [420, 284] width 95 height 21
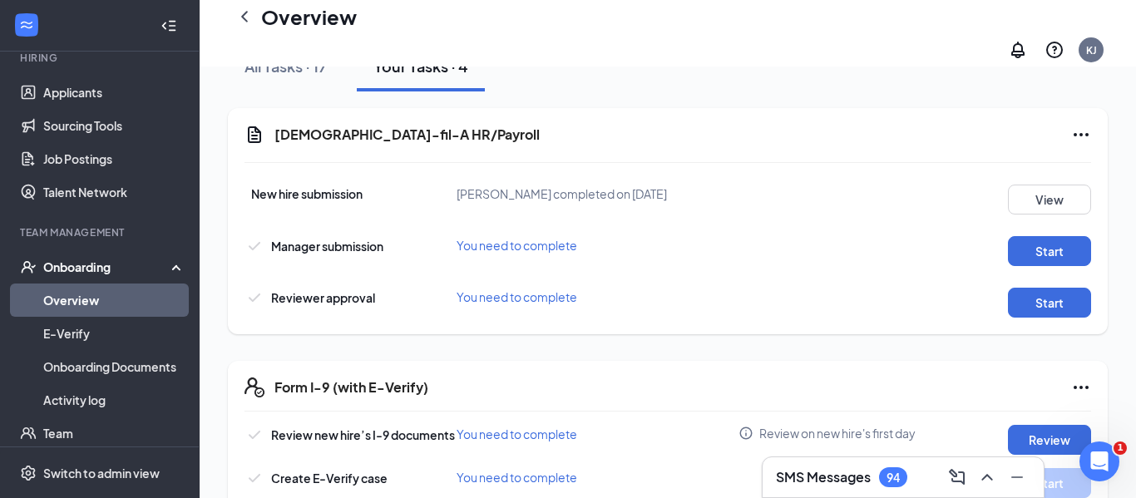
scroll to position [239, 0]
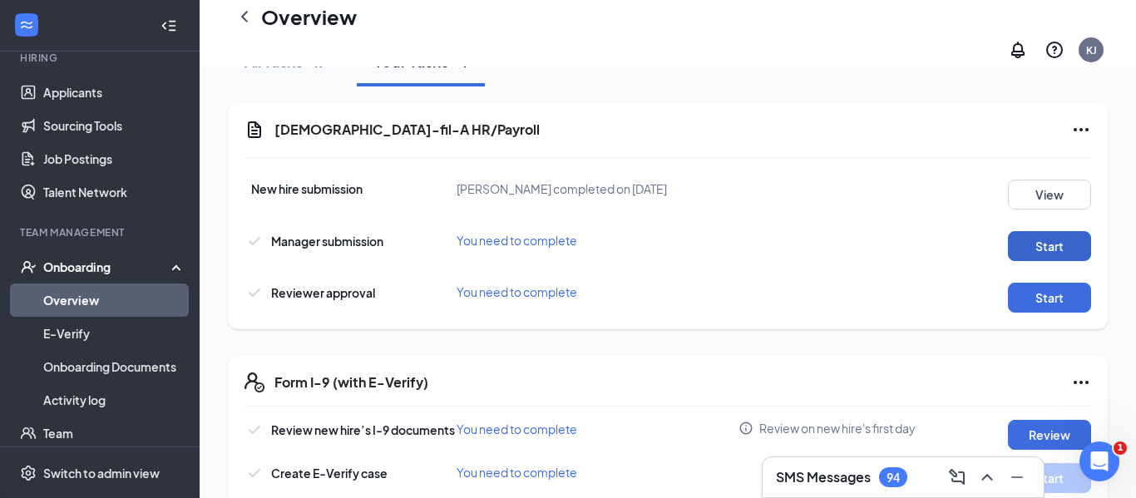
click at [1050, 231] on button "Start" at bounding box center [1049, 246] width 83 height 30
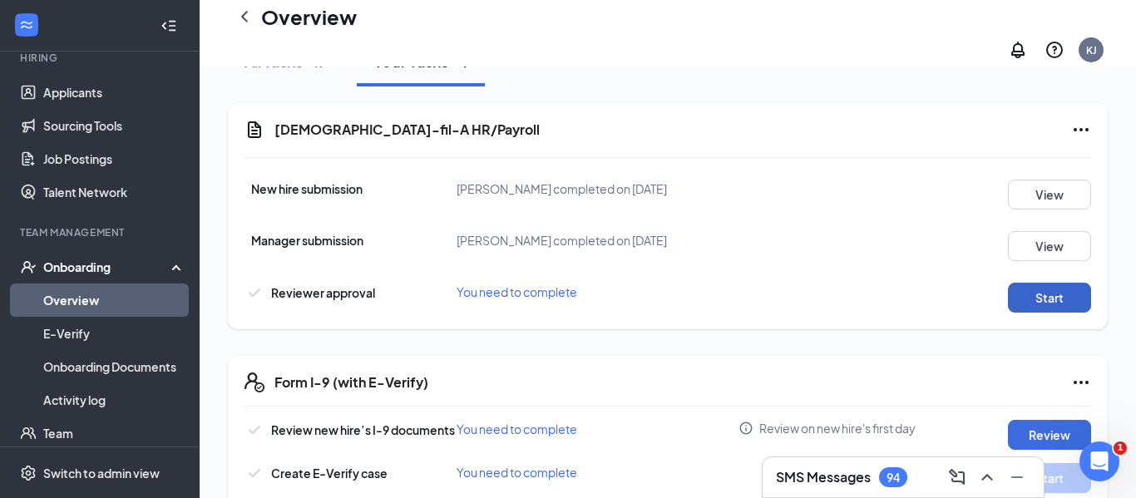
click at [1024, 283] on button "Start" at bounding box center [1049, 298] width 83 height 30
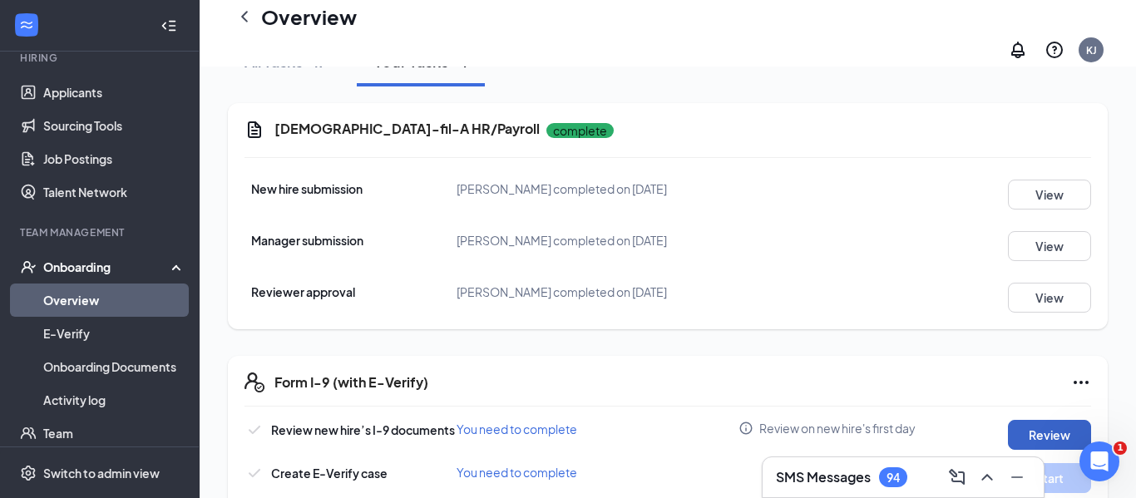
click at [1021, 420] on button "Review" at bounding box center [1049, 435] width 83 height 30
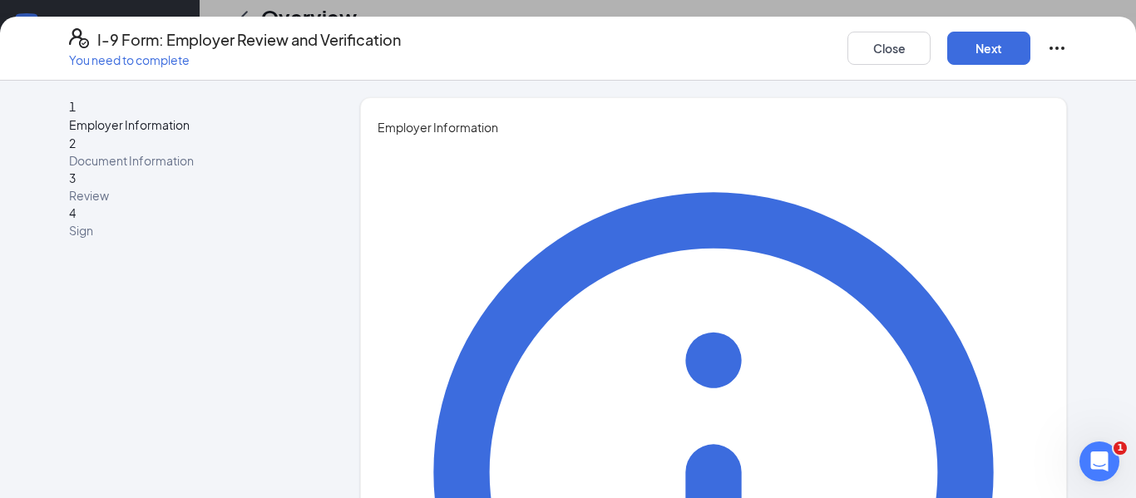
type input "Kayla"
type input "Jahnke"
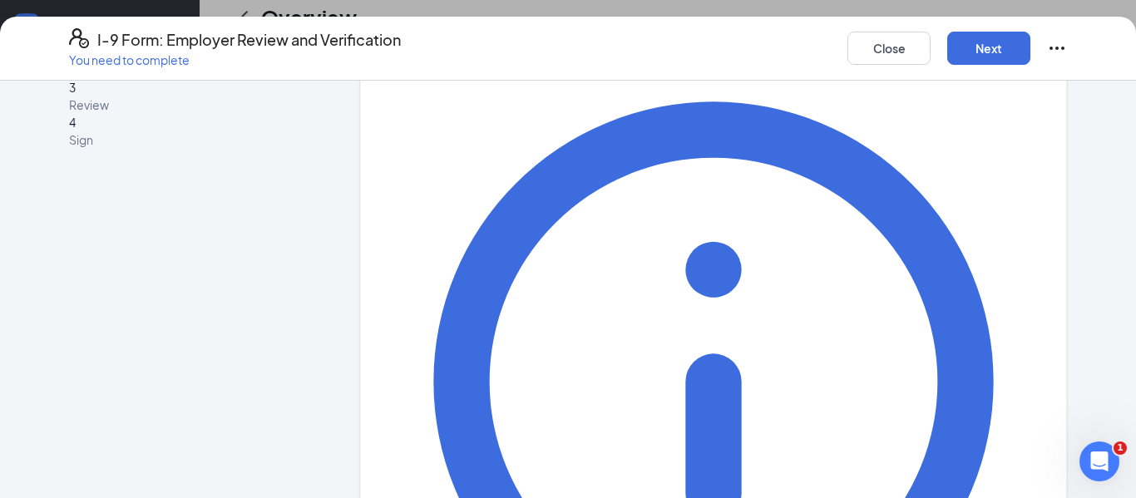
scroll to position [111, 0]
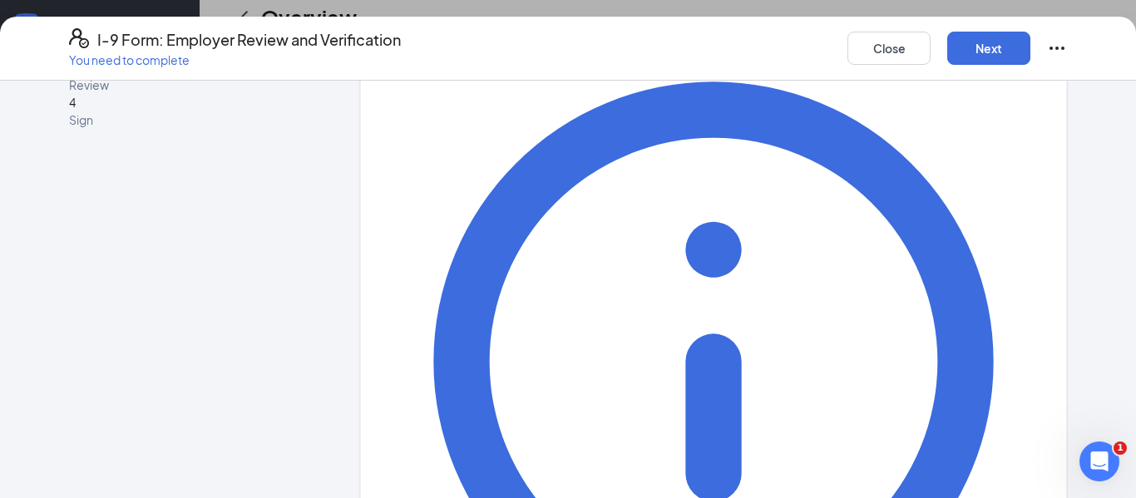
type input "Director"
type input "03077@chick-fil-a.com"
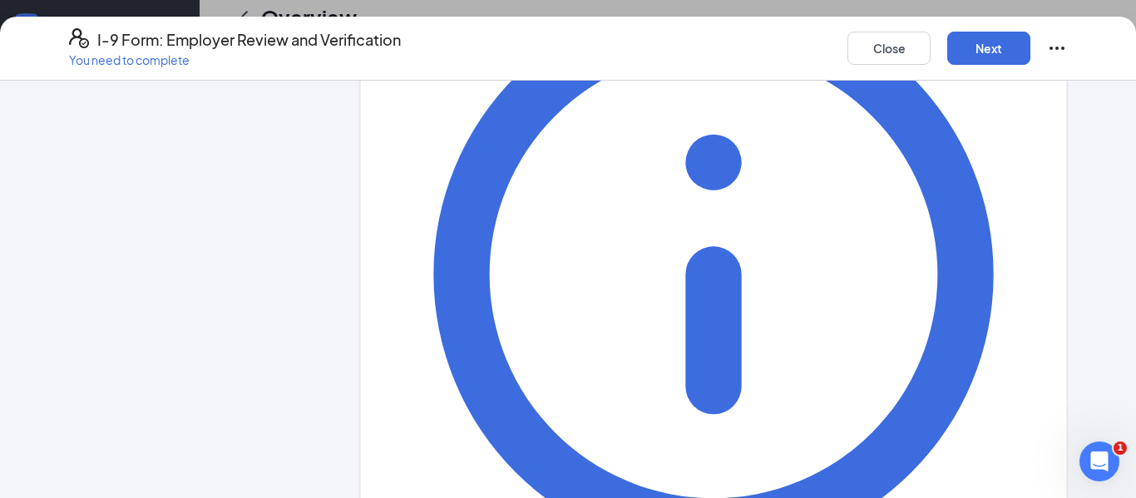
scroll to position [212, 0]
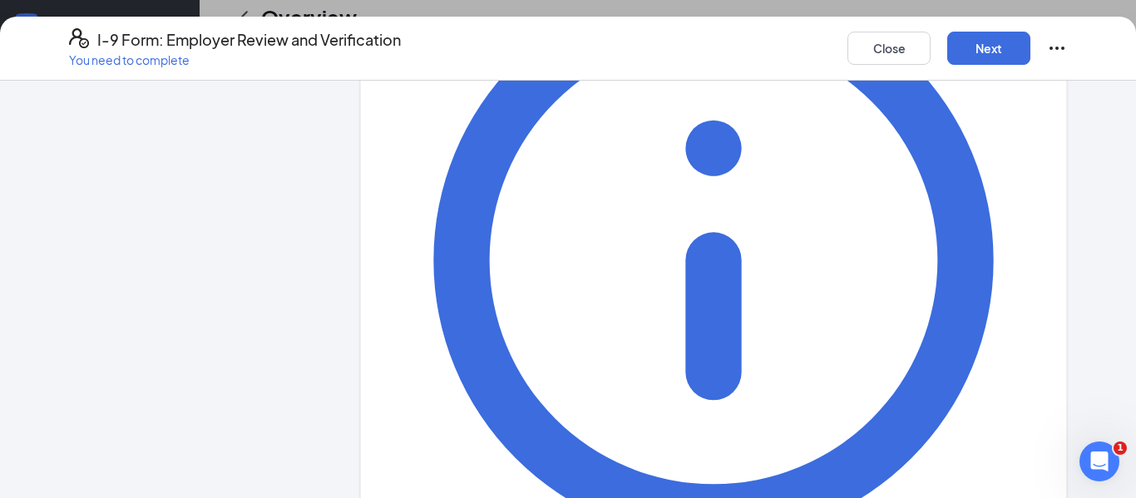
type input "3148229500"
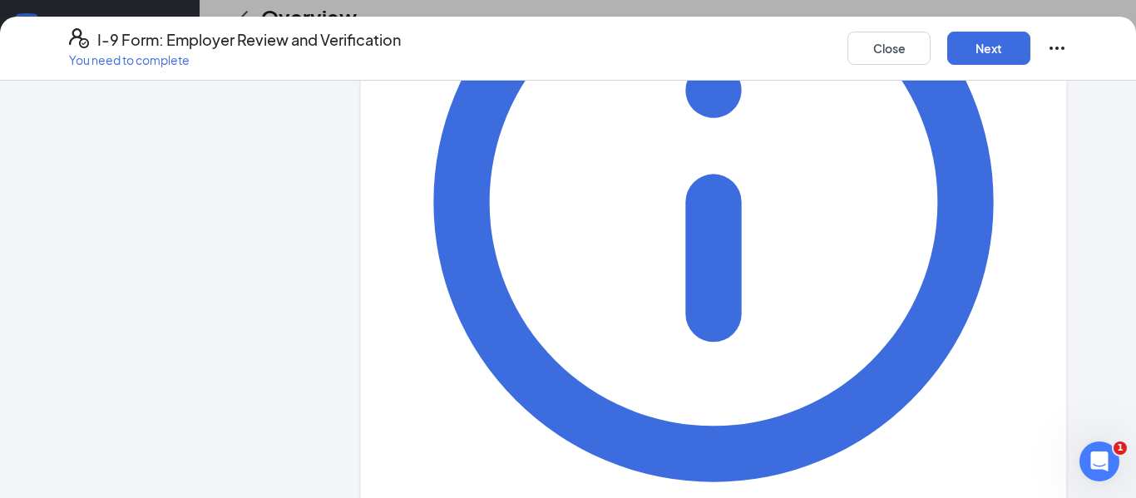
scroll to position [0, 0]
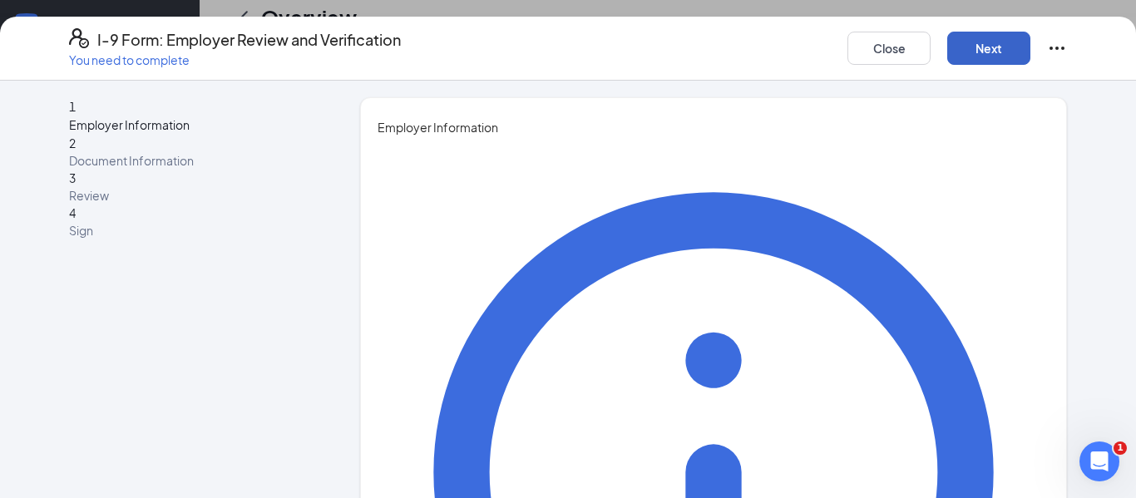
click at [997, 62] on button "Next" at bounding box center [988, 48] width 83 height 33
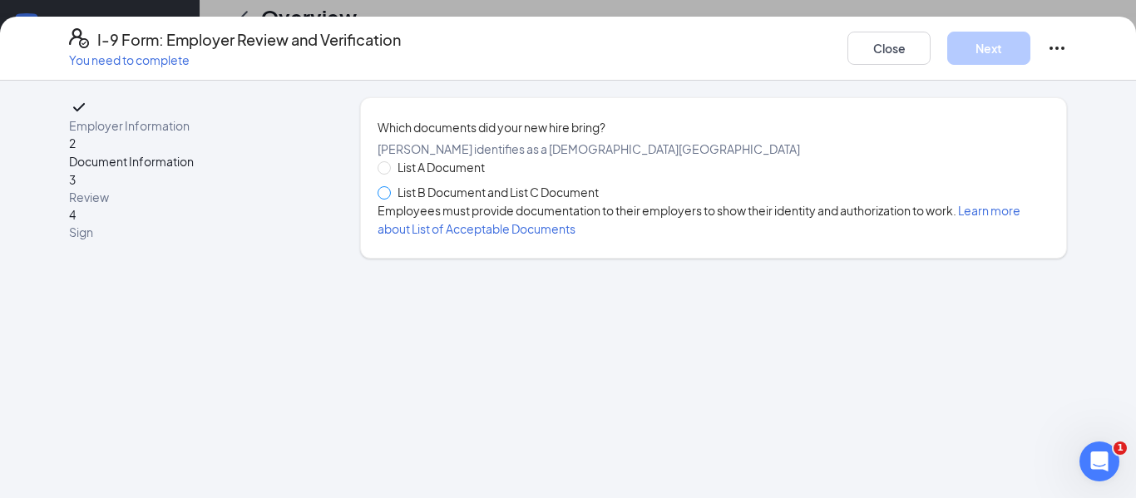
click at [388, 200] on span at bounding box center [384, 192] width 13 height 13
click at [388, 198] on input "List B Document and List C Document" at bounding box center [384, 192] width 12 height 12
radio input "true"
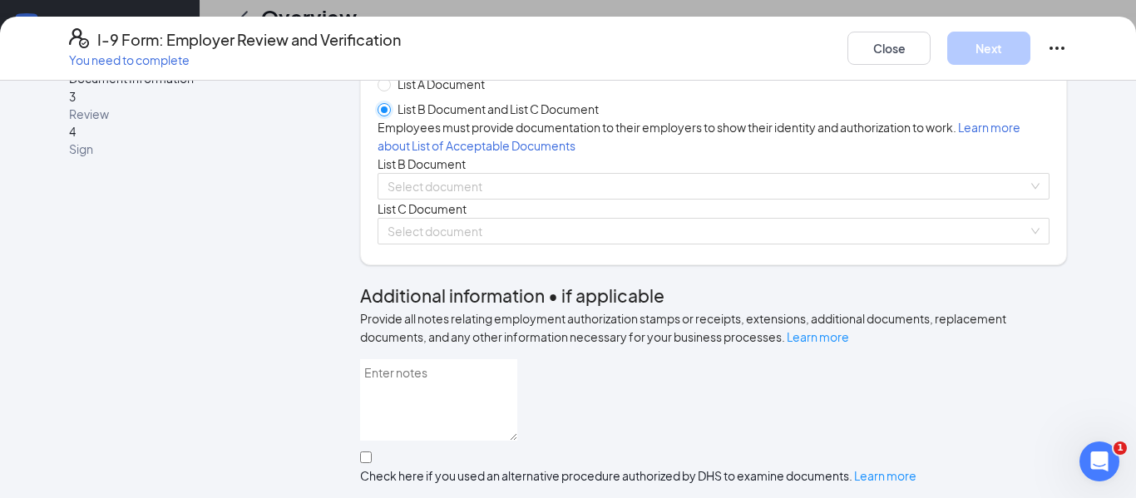
scroll to position [109, 0]
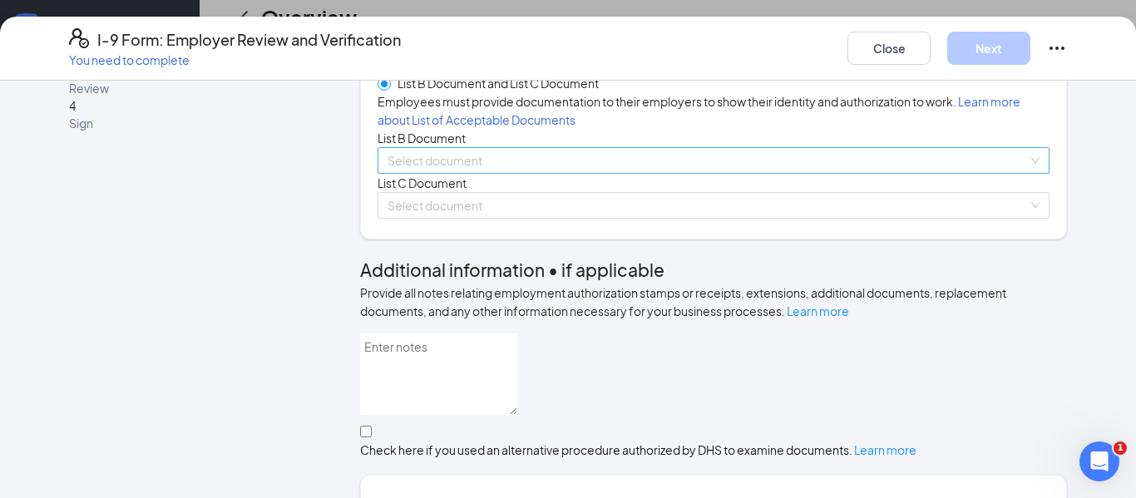
click at [570, 173] on input "search" at bounding box center [708, 160] width 640 height 25
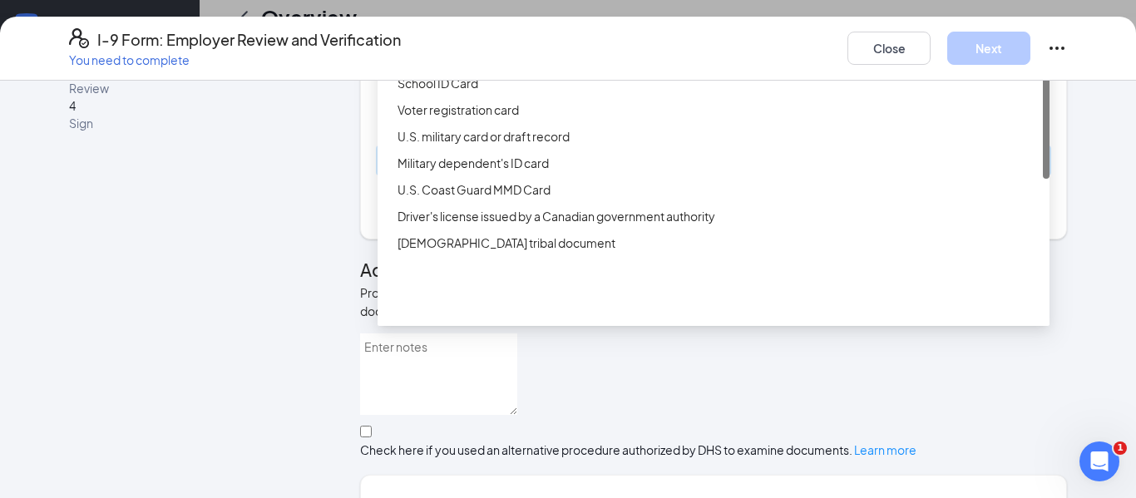
click at [550, 39] on div "Driver’s License issued by U.S State or outlying US possession" at bounding box center [719, 30] width 642 height 18
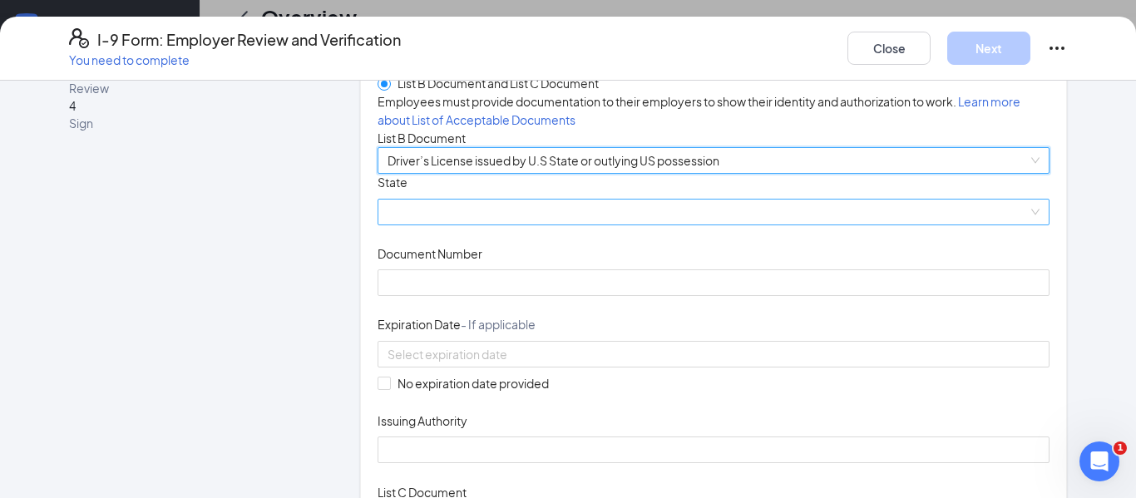
click at [462, 225] on span at bounding box center [714, 212] width 652 height 25
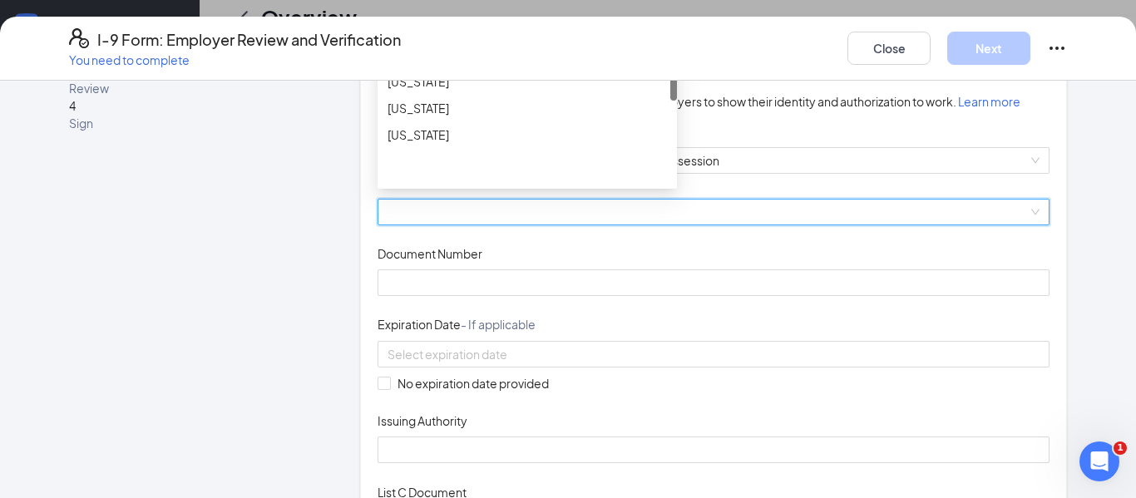
scroll to position [927, 0]
click at [475, 67] on div "Missouri" at bounding box center [527, 57] width 279 height 18
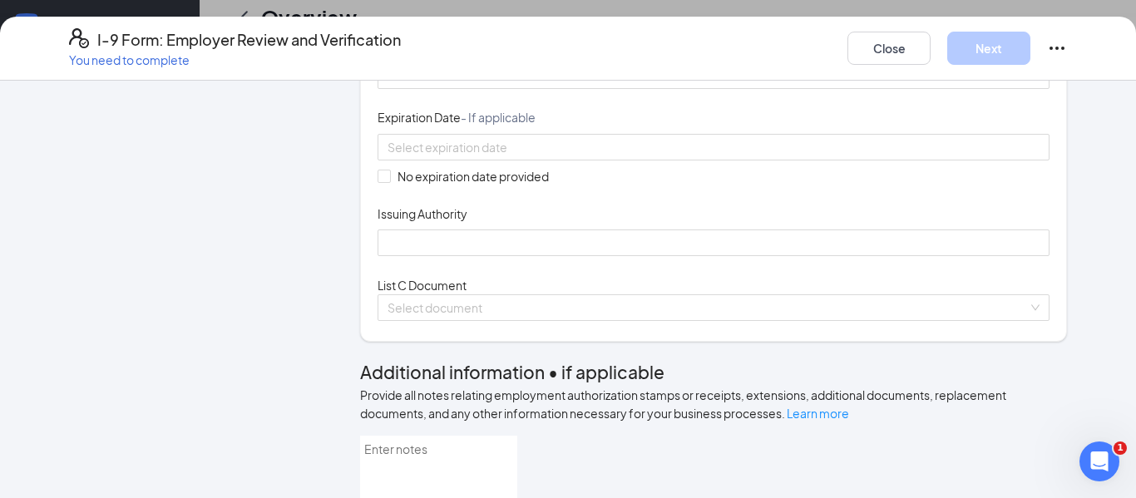
scroll to position [319, 0]
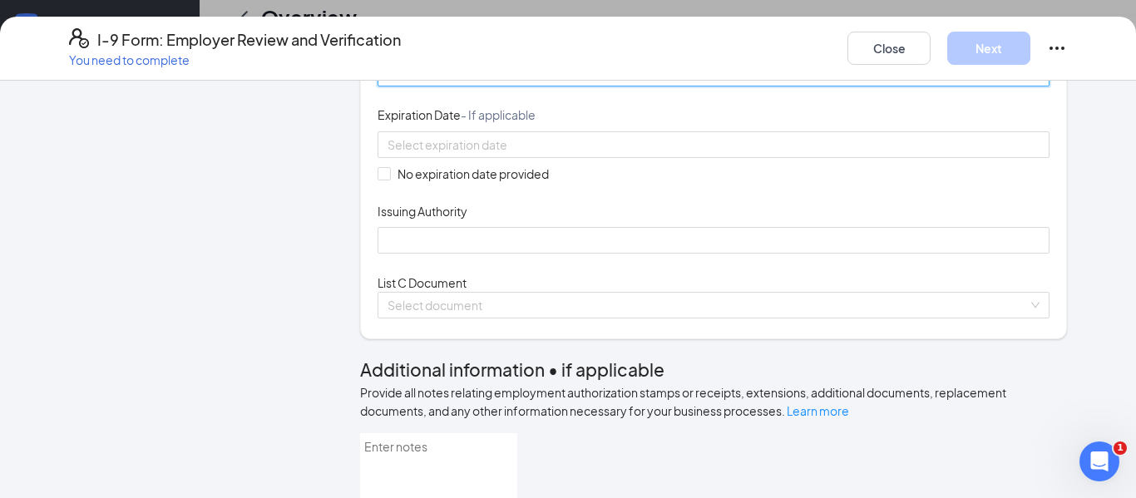
click at [473, 87] on input "Document Number" at bounding box center [714, 73] width 672 height 27
type input "A003115002"
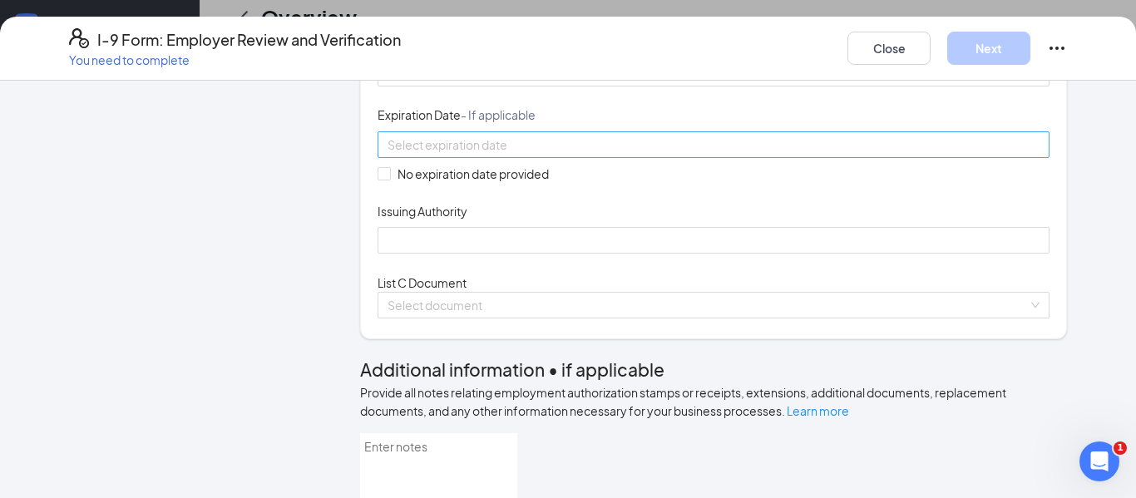
click at [651, 154] on div at bounding box center [714, 145] width 652 height 18
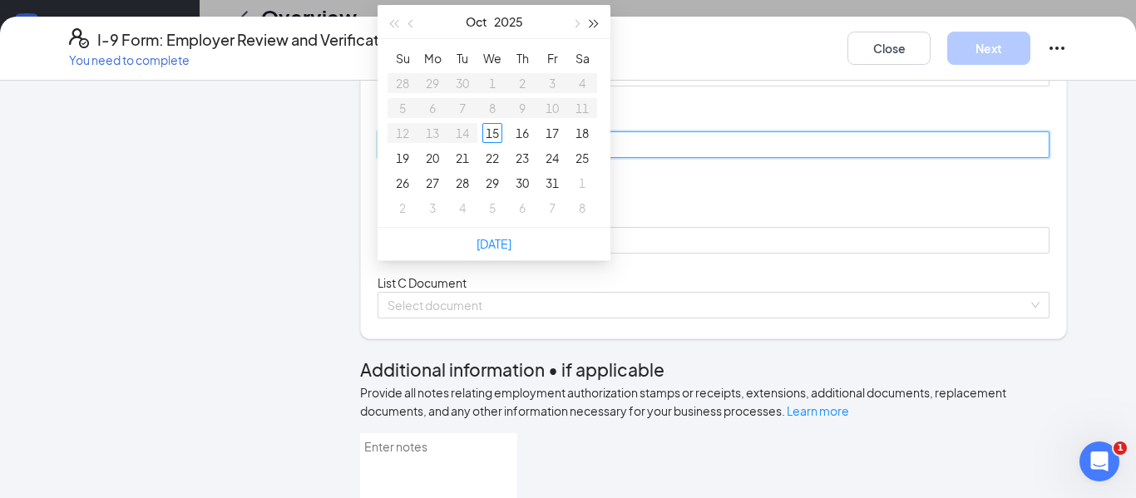
click at [596, 26] on button "button" at bounding box center [595, 21] width 18 height 33
click at [412, 24] on span "button" at bounding box center [412, 24] width 8 height 8
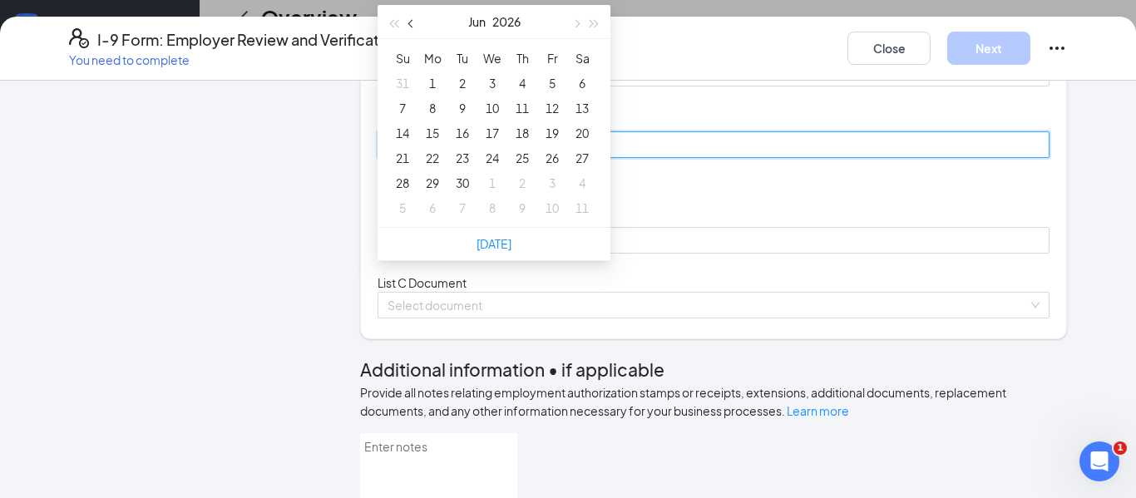
click at [412, 24] on span "button" at bounding box center [412, 24] width 8 height 8
type input "05/17/2026"
click at [411, 163] on div "17" at bounding box center [403, 158] width 20 height 20
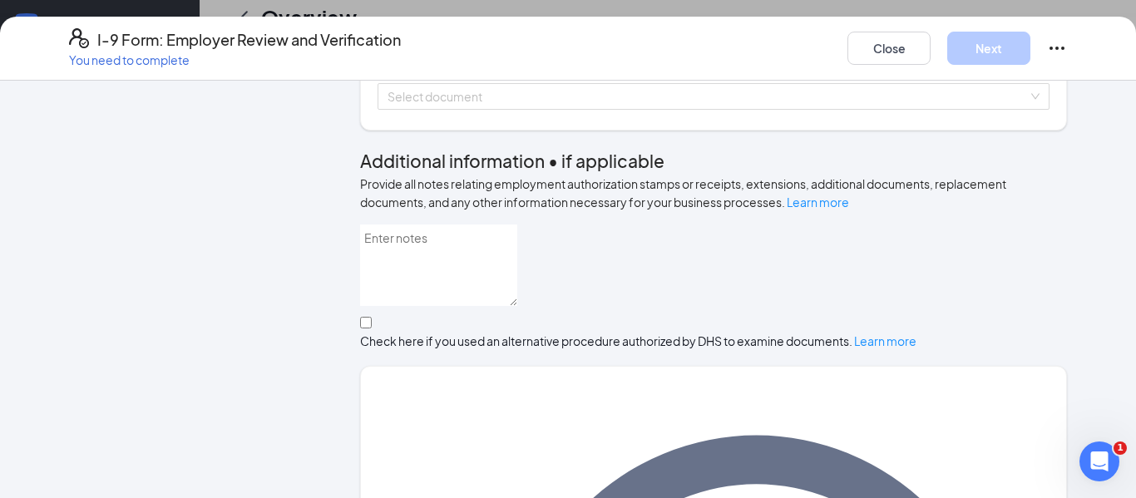
scroll to position [533, 0]
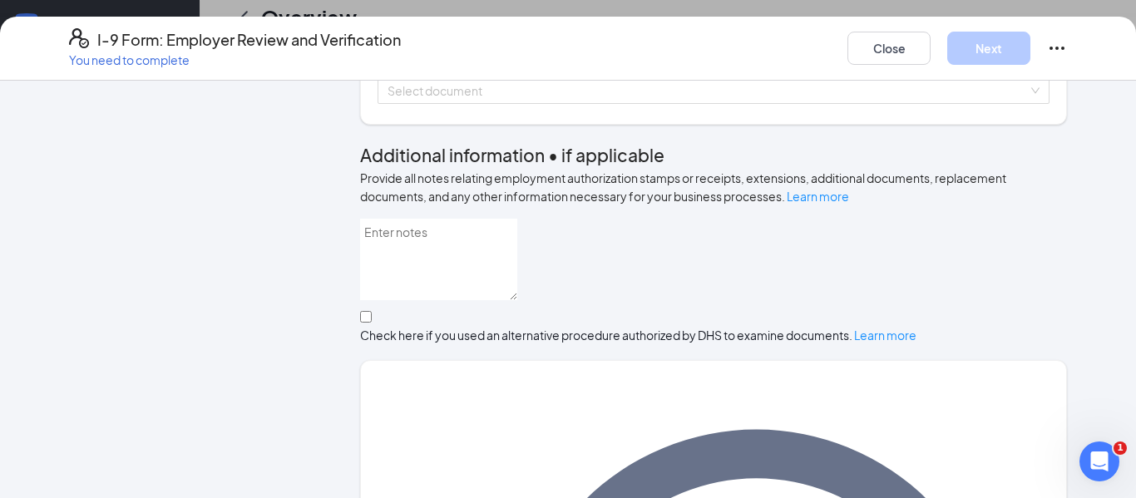
click at [417, 39] on input "Issuing Authority" at bounding box center [714, 25] width 672 height 27
type input "Missouri"
click at [515, 103] on span at bounding box center [708, 90] width 640 height 25
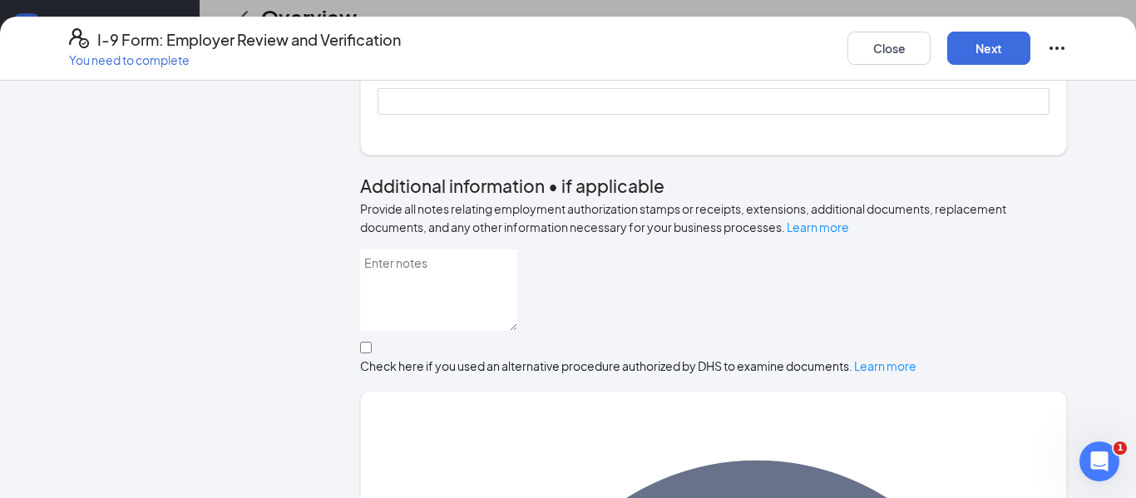
scroll to position [742, 0]
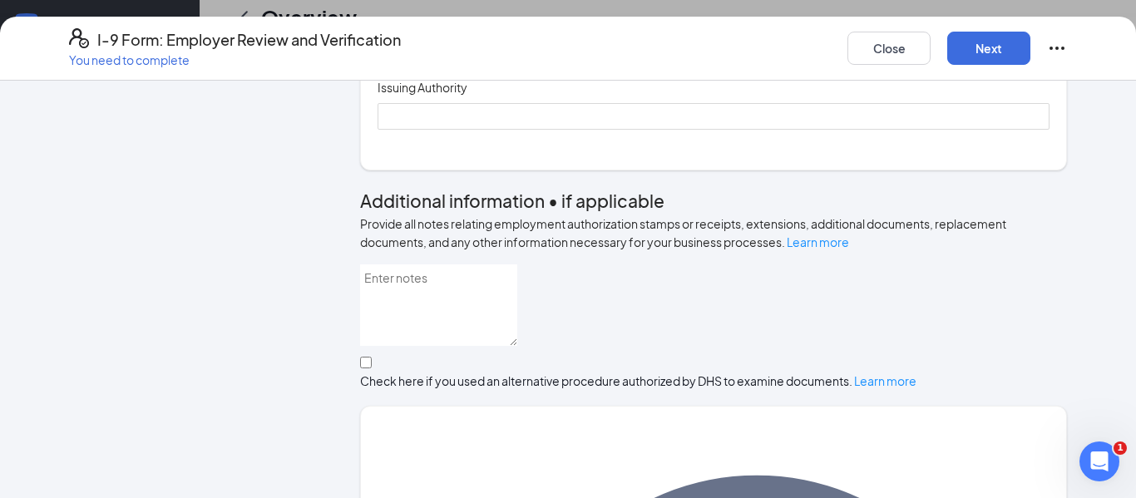
type input "493274265"
click at [793, 130] on div "Document Title Unrestricted Social Security Card Document Number 493274265 This…" at bounding box center [714, 12] width 672 height 235
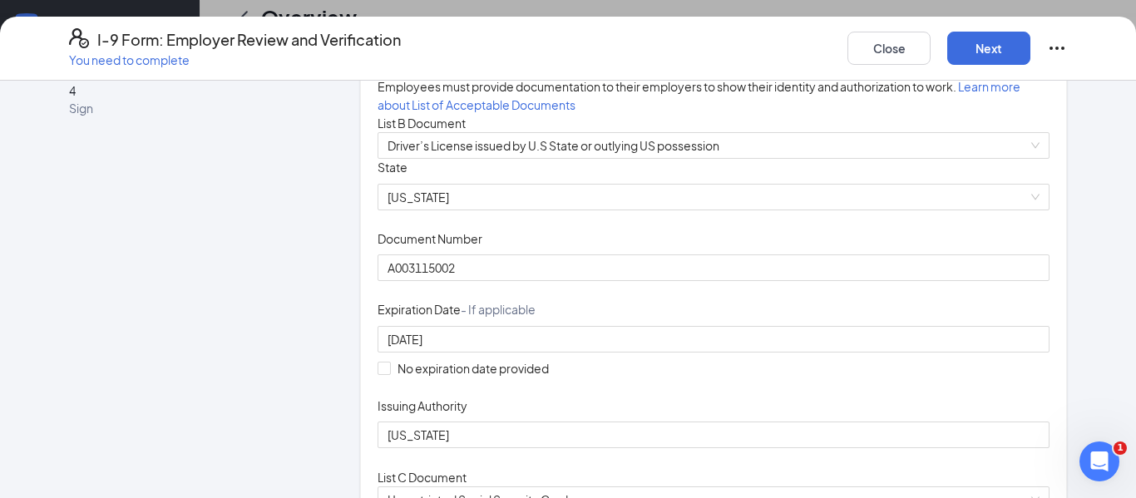
scroll to position [0, 0]
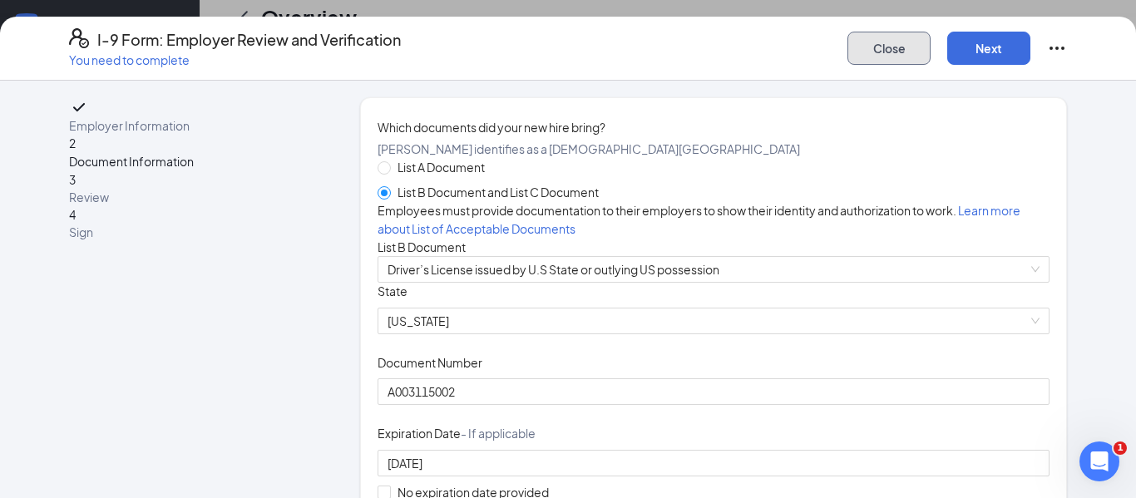
click at [911, 44] on button "Close" at bounding box center [889, 48] width 83 height 33
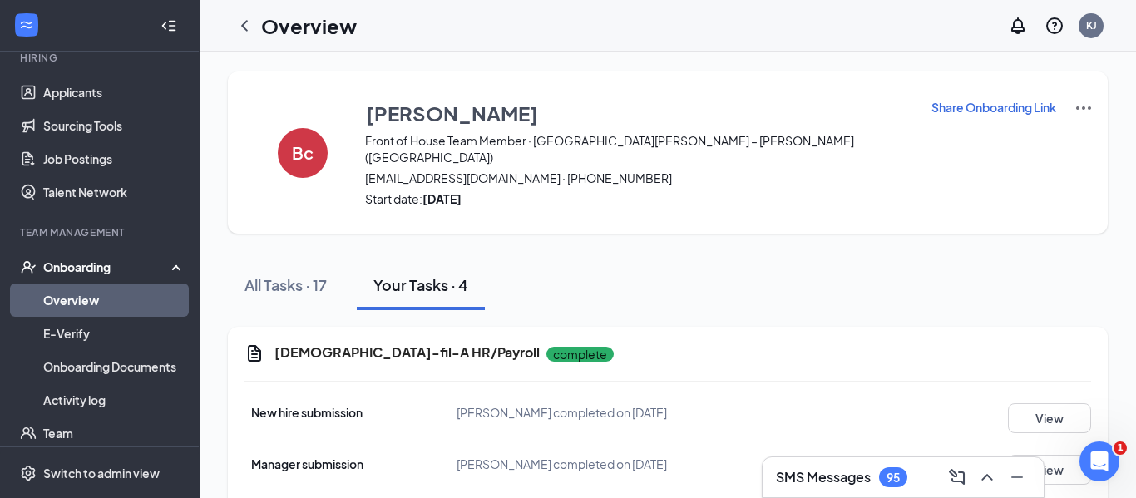
click at [1074, 107] on img at bounding box center [1084, 108] width 20 height 20
click at [1053, 142] on span "View details" at bounding box center [1064, 138] width 65 height 18
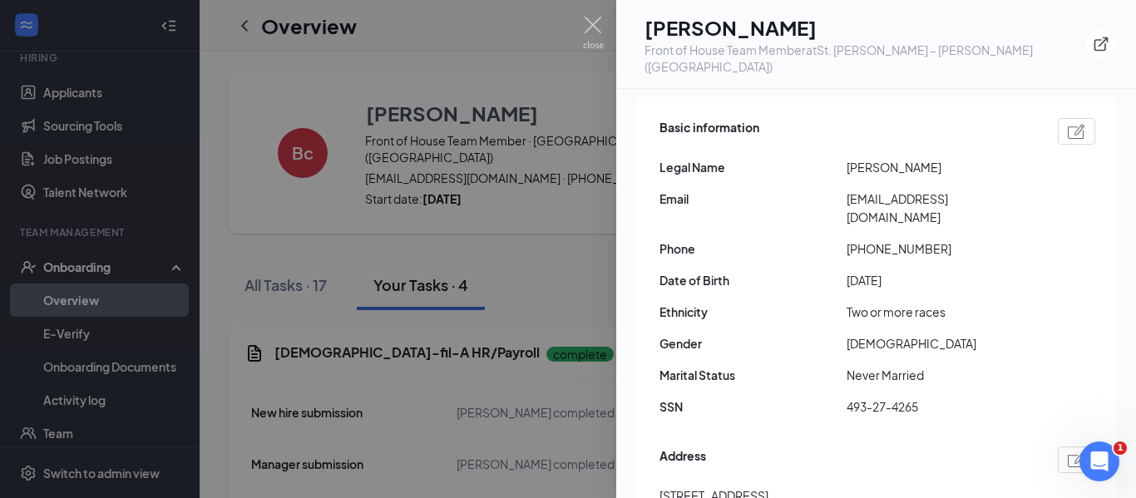
scroll to position [175, 0]
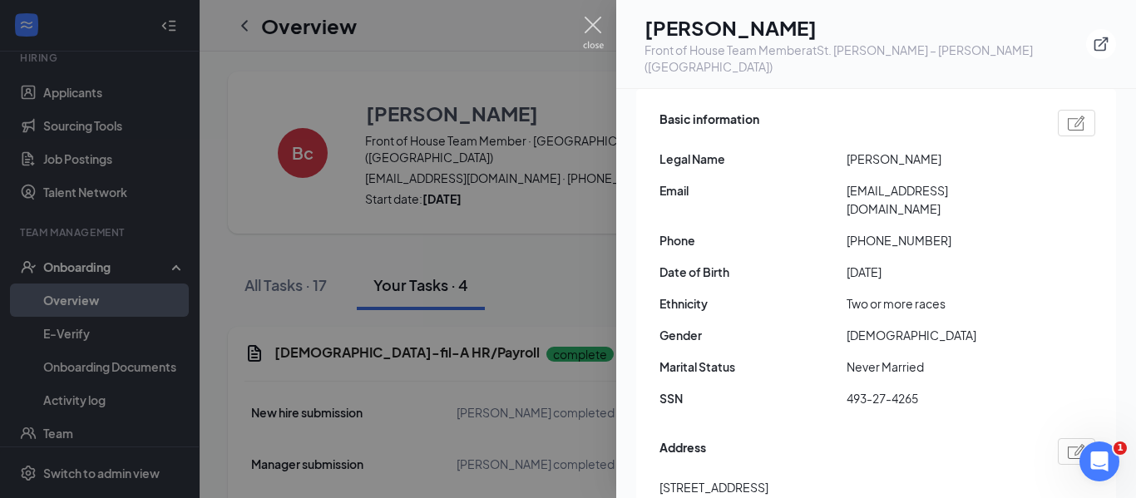
click at [596, 28] on img at bounding box center [593, 33] width 21 height 32
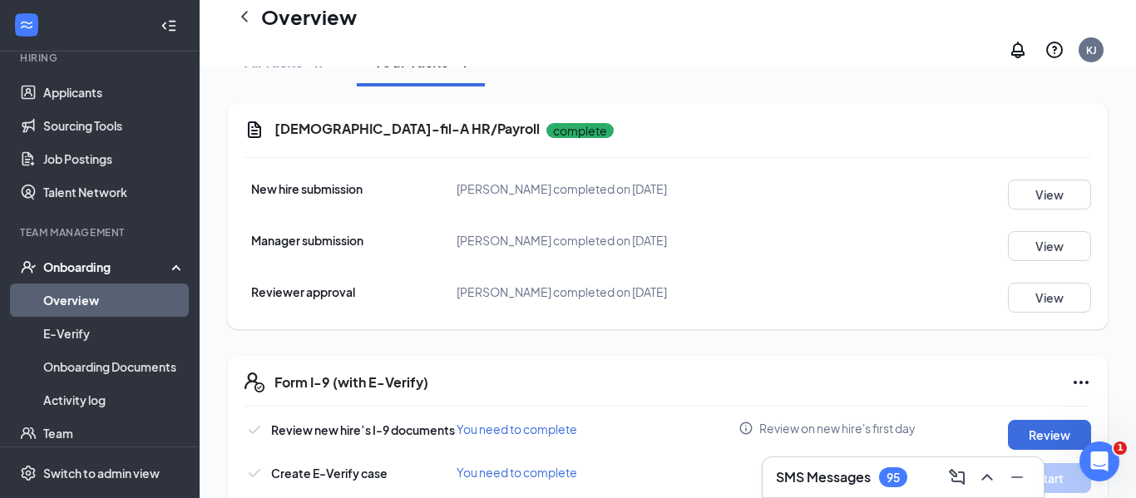
scroll to position [0, 0]
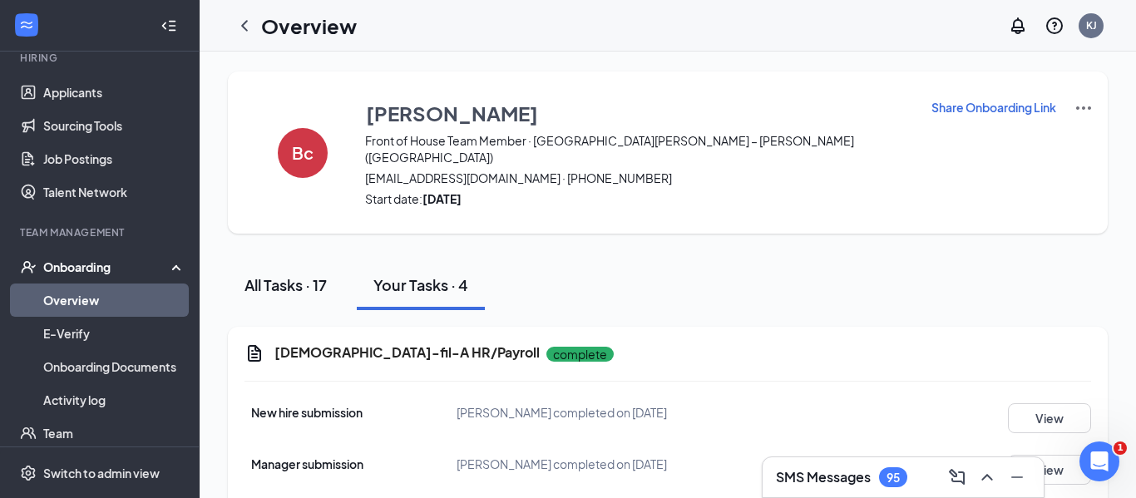
click at [287, 275] on div "All Tasks · 17" at bounding box center [286, 284] width 82 height 21
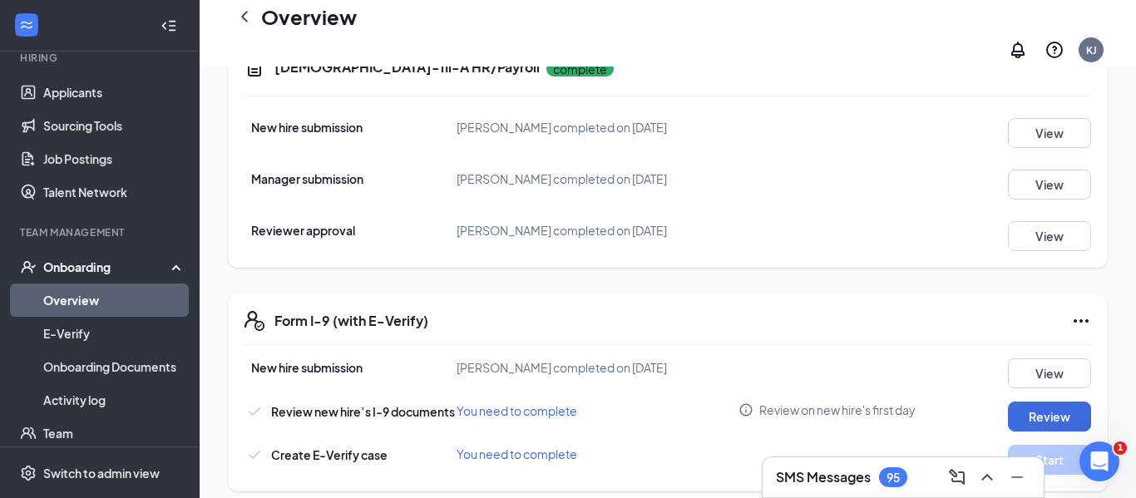
scroll to position [1170, 0]
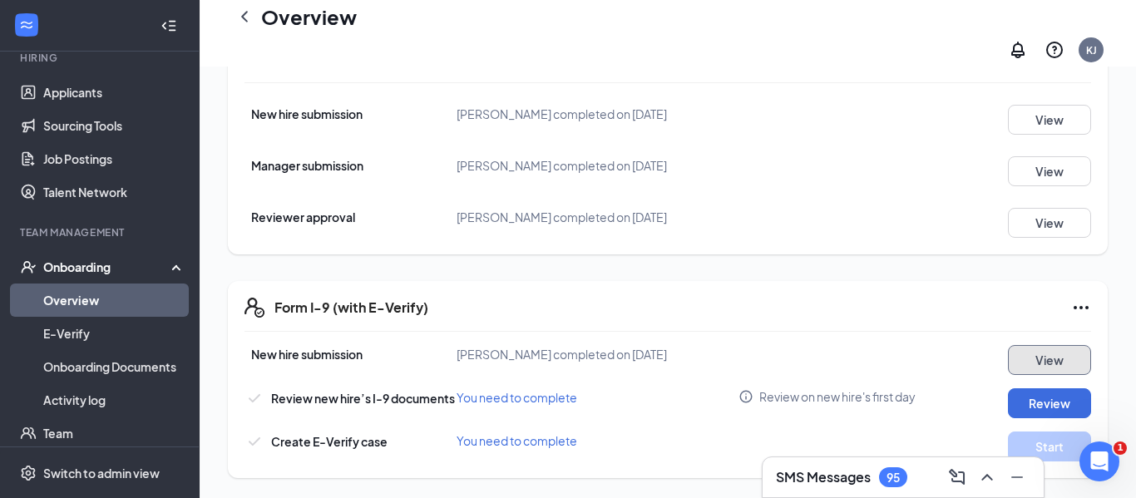
click at [1039, 368] on button "View" at bounding box center [1049, 360] width 83 height 30
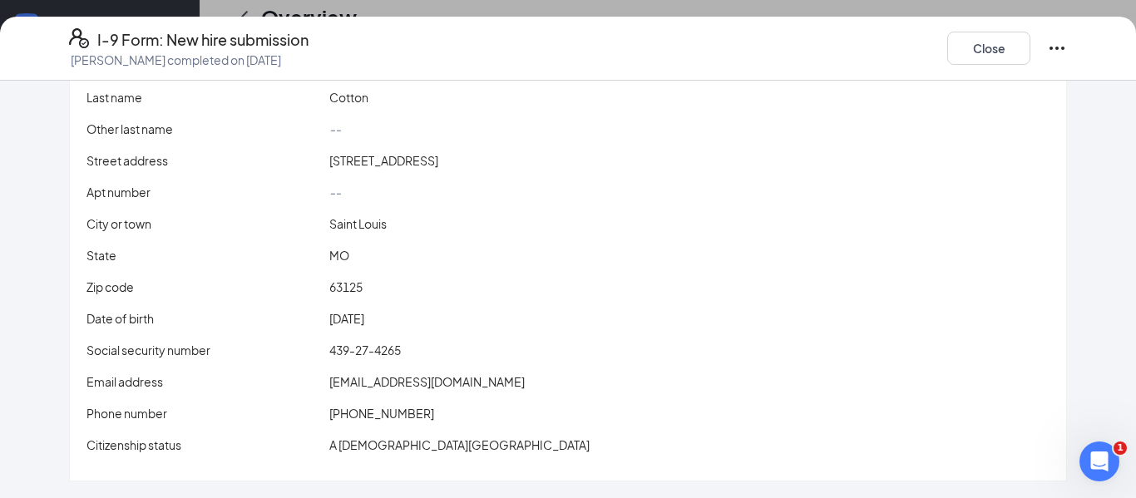
scroll to position [0, 0]
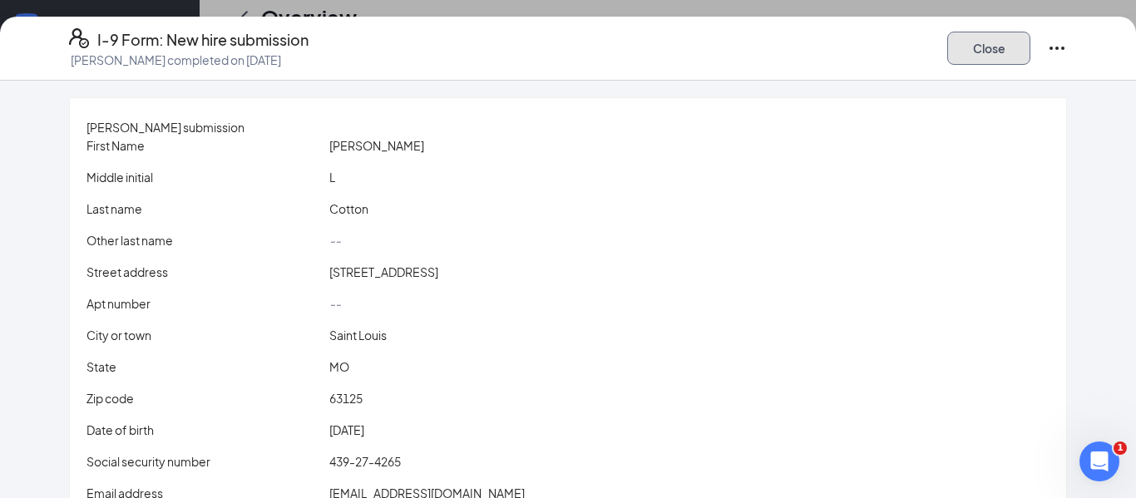
click at [986, 51] on button "Close" at bounding box center [988, 48] width 83 height 33
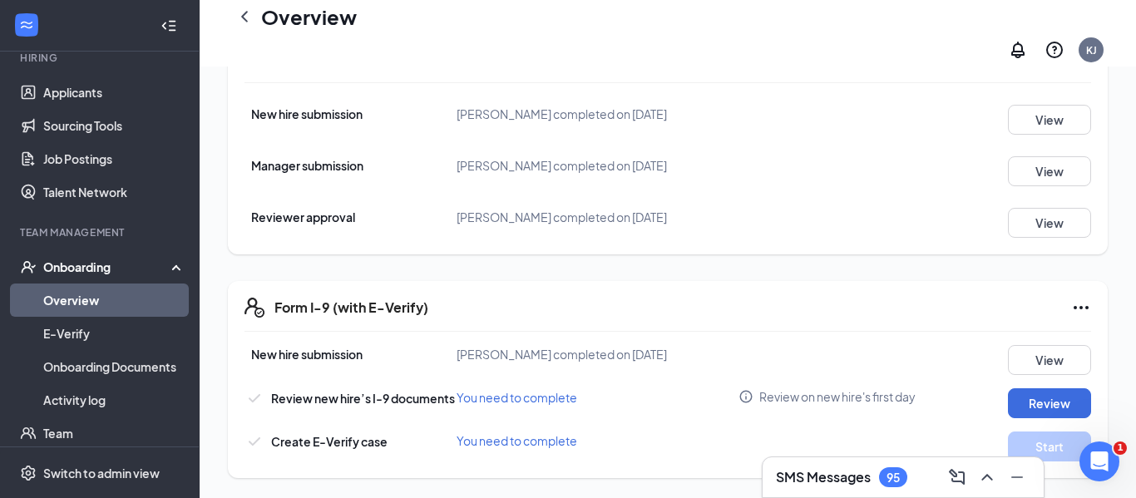
click at [1085, 308] on icon "Ellipses" at bounding box center [1081, 308] width 20 height 20
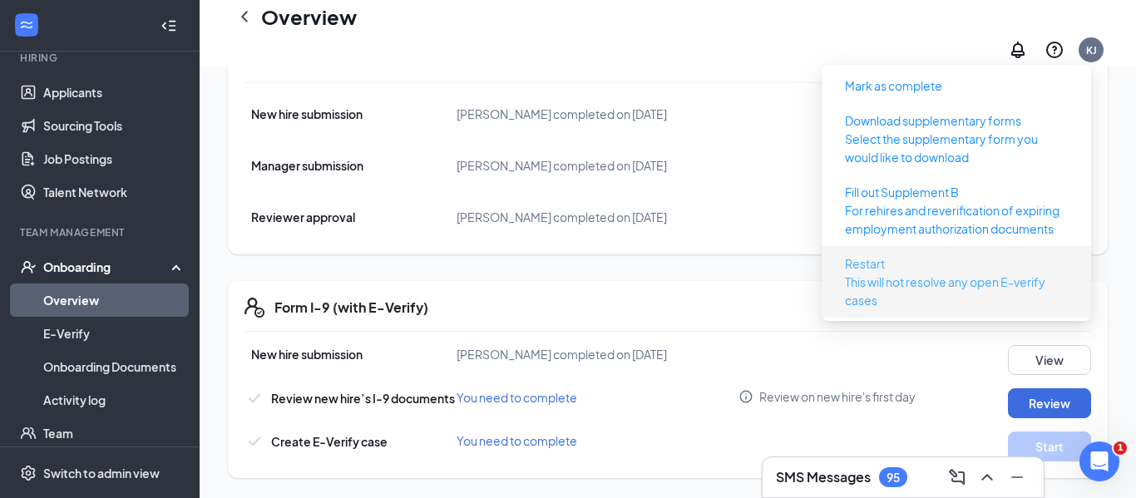
click at [945, 273] on p "This will not resolve any open E-verify cases" at bounding box center [956, 291] width 223 height 37
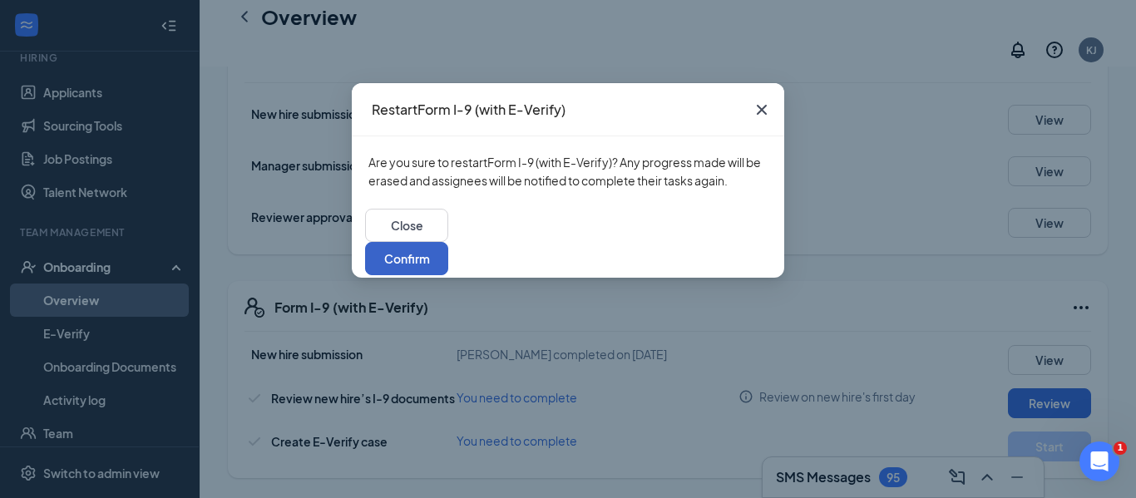
click at [448, 242] on button "Confirm" at bounding box center [406, 258] width 83 height 33
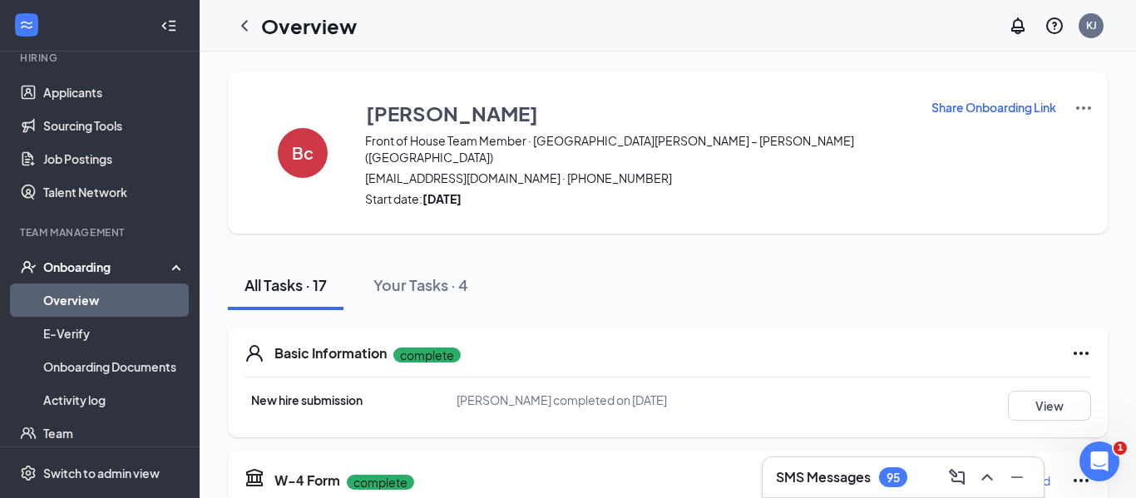
click at [975, 106] on p "Share Onboarding Link" at bounding box center [994, 107] width 125 height 17
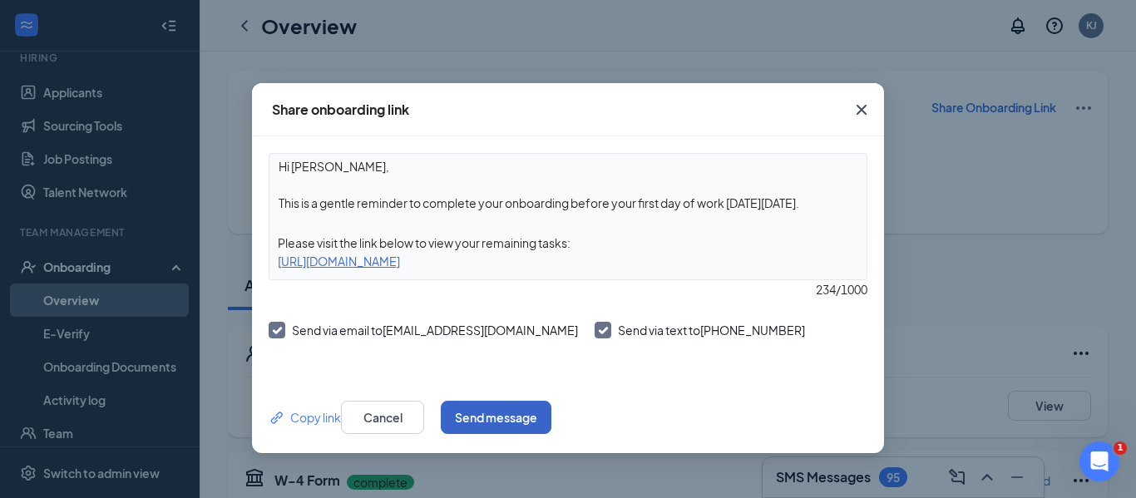
click at [551, 413] on button "Send message" at bounding box center [496, 417] width 111 height 33
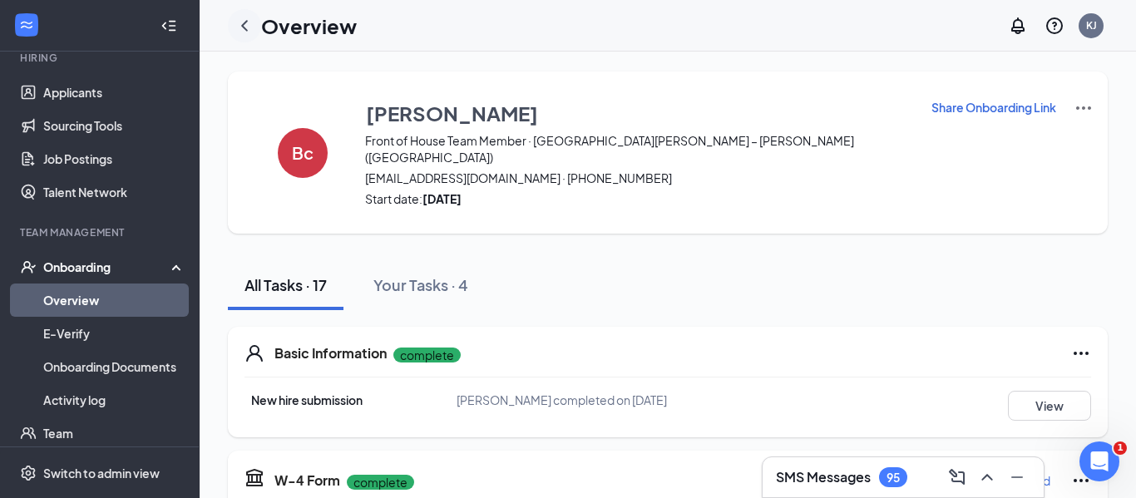
click at [248, 20] on icon "ChevronLeft" at bounding box center [245, 26] width 20 height 20
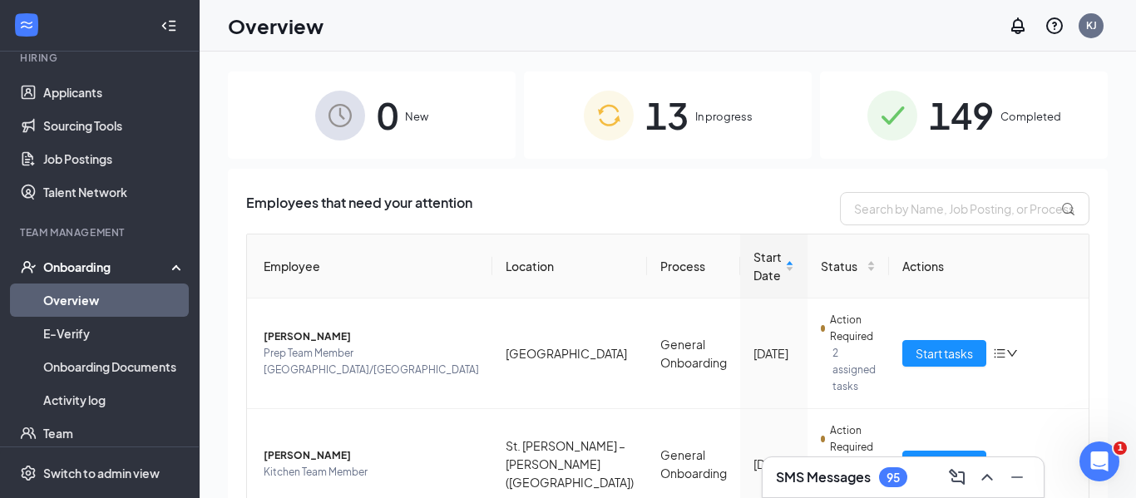
click at [690, 108] on div "13 In progress" at bounding box center [668, 115] width 288 height 87
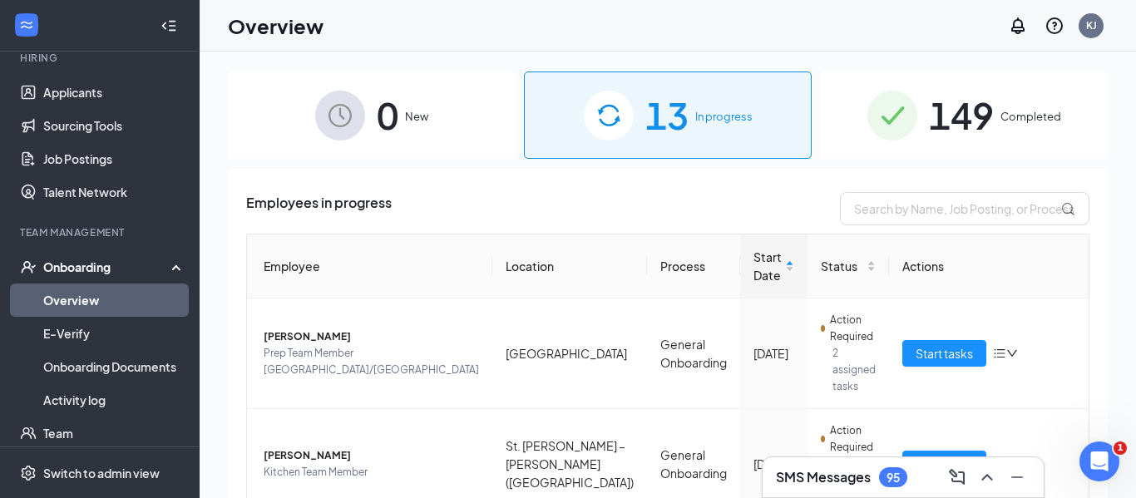
click at [680, 111] on span "13" at bounding box center [666, 115] width 43 height 57
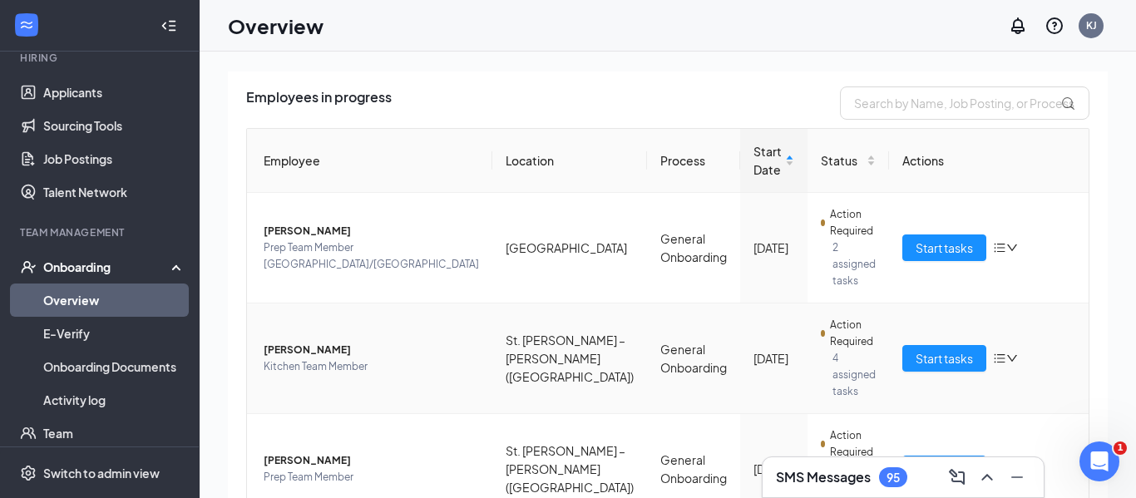
scroll to position [107, 0]
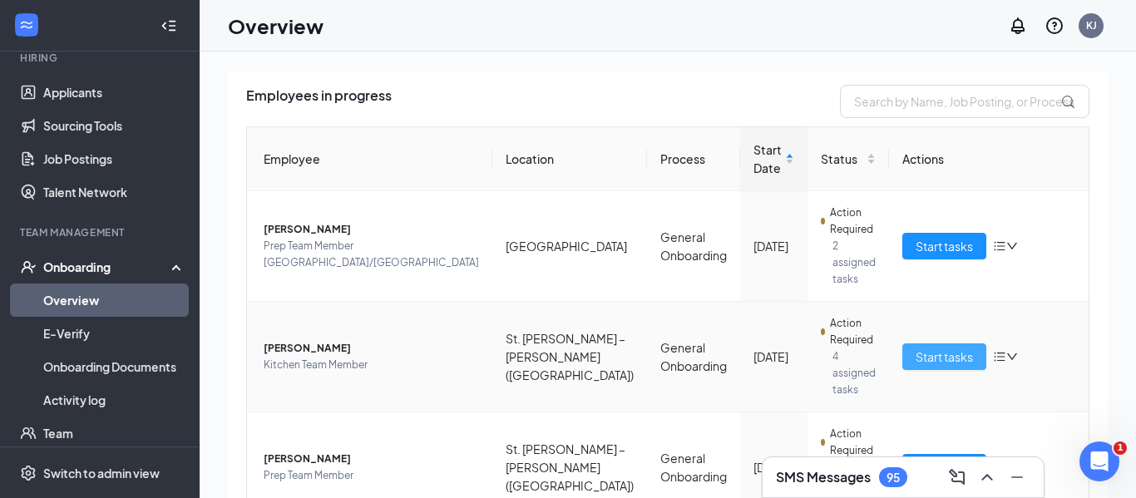
click at [925, 348] on span "Start tasks" at bounding box center [944, 357] width 57 height 18
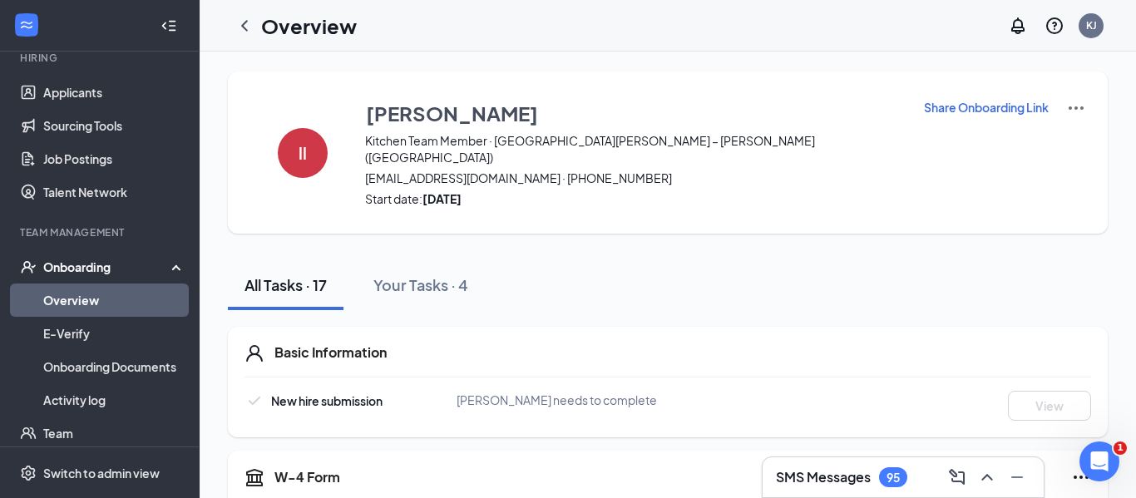
click at [932, 113] on p "Share Onboarding Link" at bounding box center [986, 107] width 125 height 17
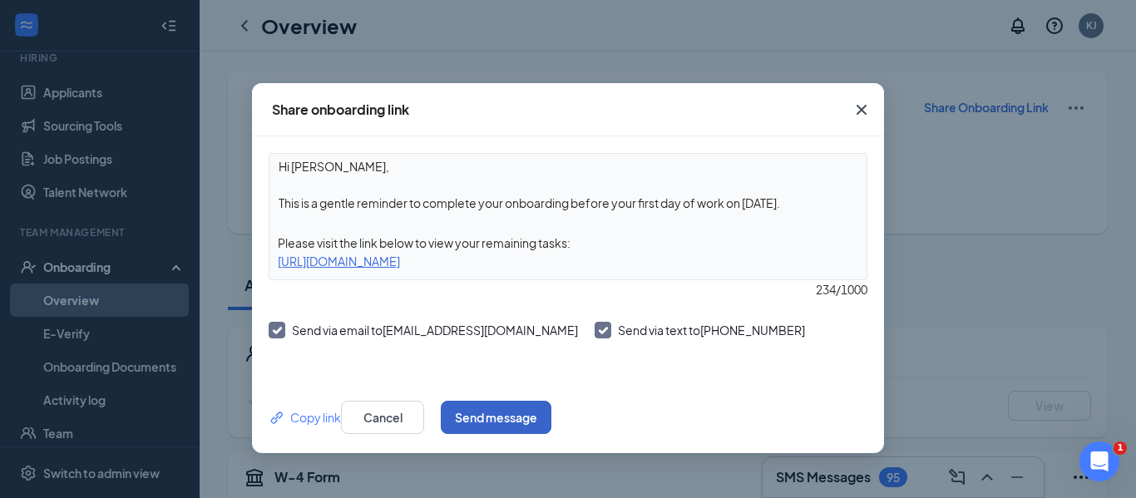
click at [551, 419] on button "Send message" at bounding box center [496, 417] width 111 height 33
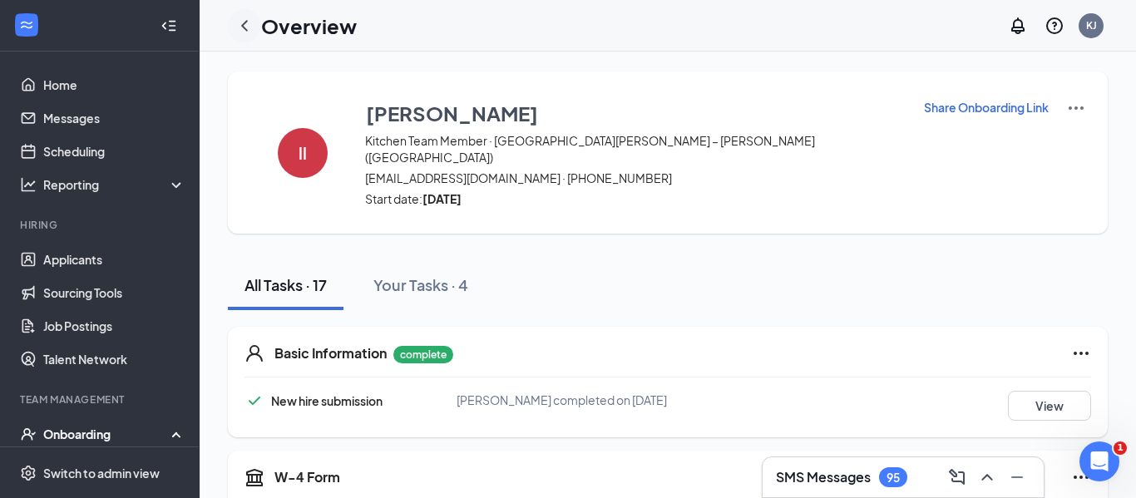
click at [239, 27] on icon "ChevronLeft" at bounding box center [245, 26] width 20 height 20
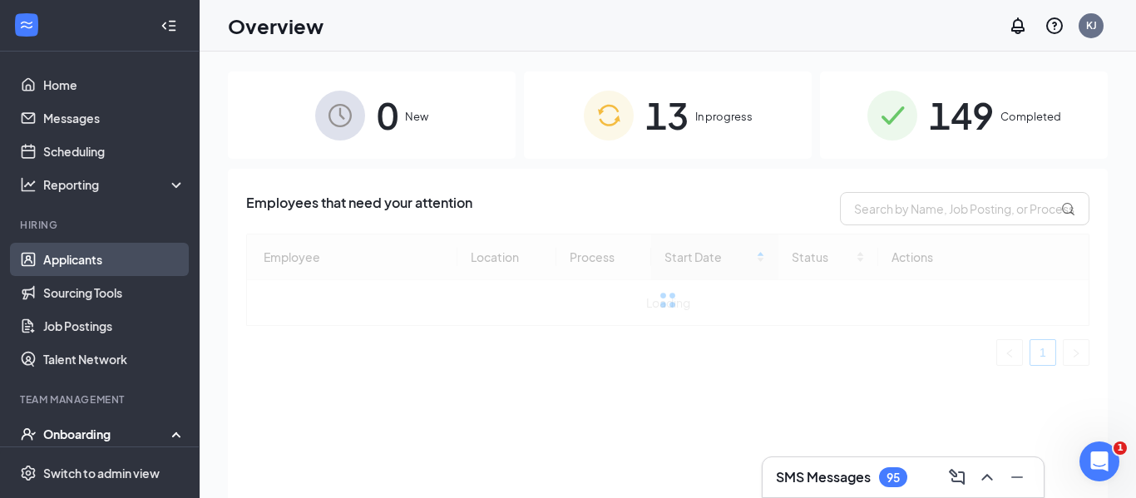
click at [116, 259] on link "Applicants" at bounding box center [114, 259] width 142 height 33
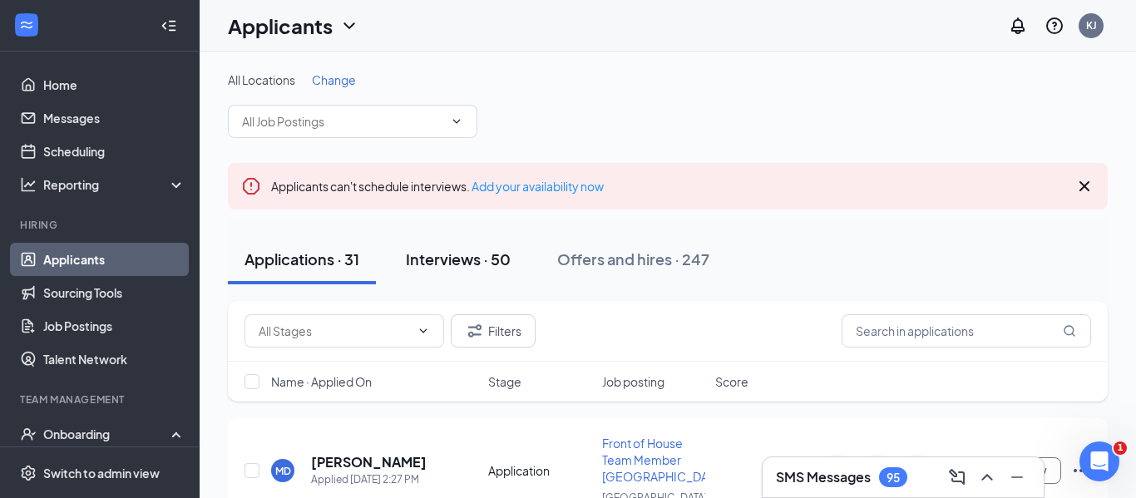
click at [477, 256] on div "Interviews · 50" at bounding box center [458, 259] width 105 height 21
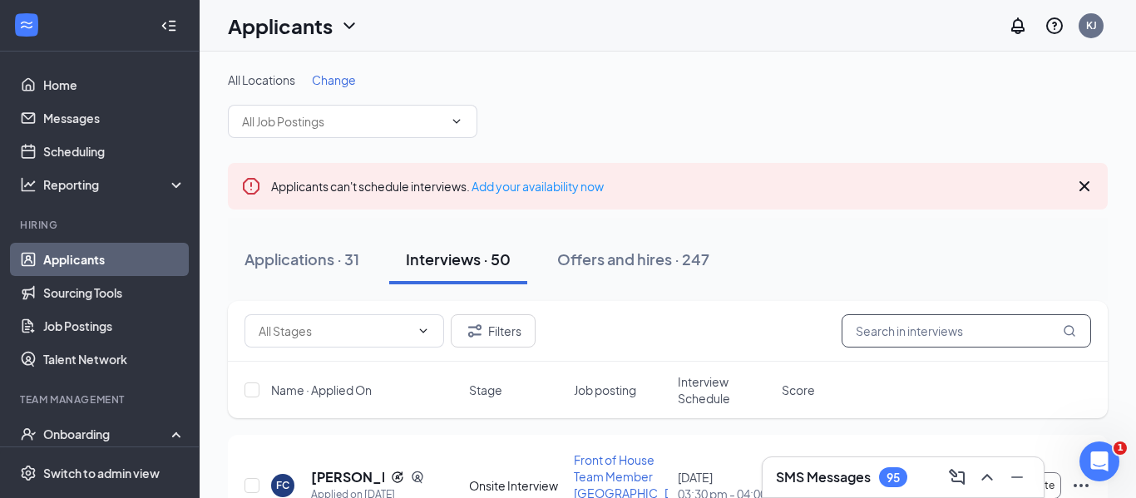
click at [901, 339] on input "text" at bounding box center [967, 330] width 250 height 33
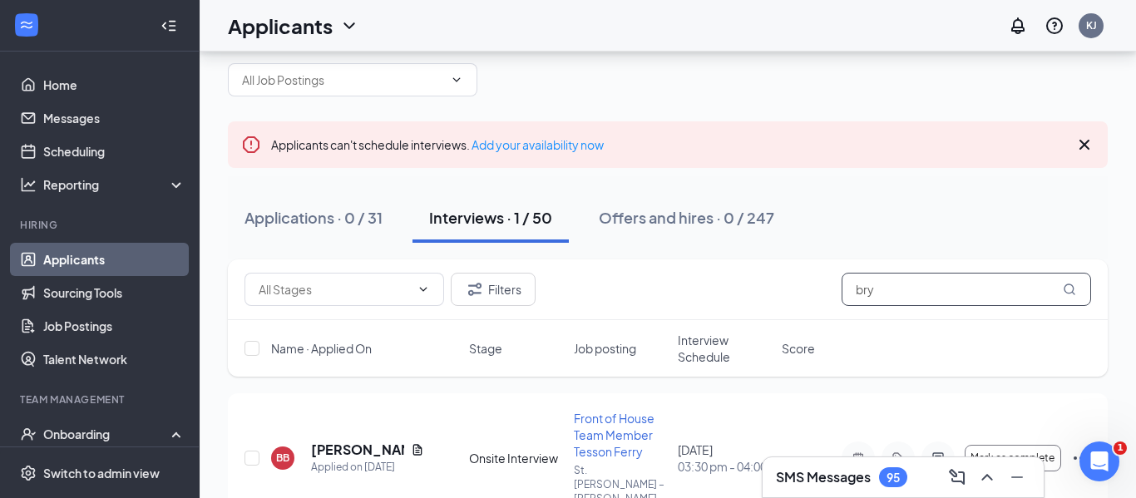
scroll to position [99, 0]
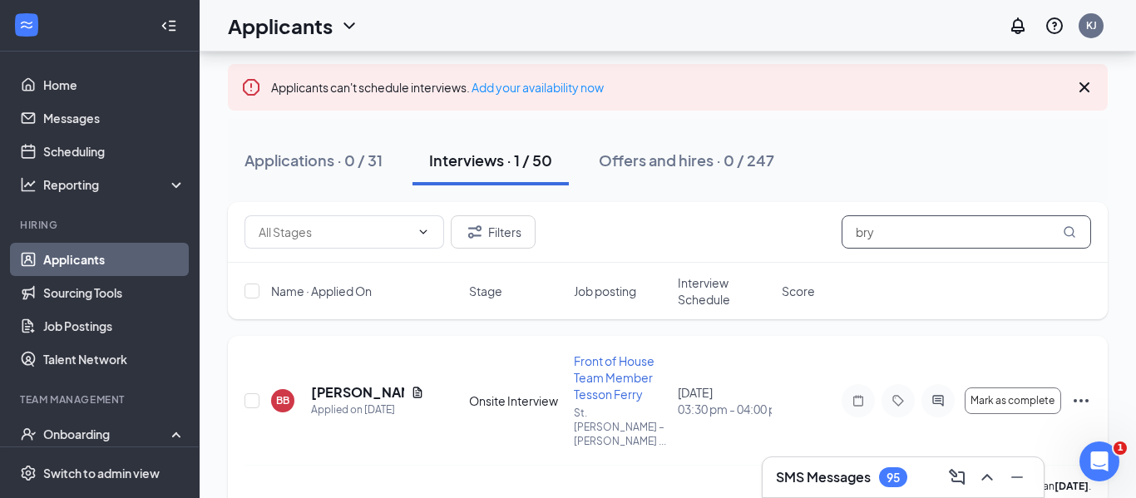
type input "bry"
click at [1086, 391] on icon "Ellipses" at bounding box center [1081, 401] width 20 height 20
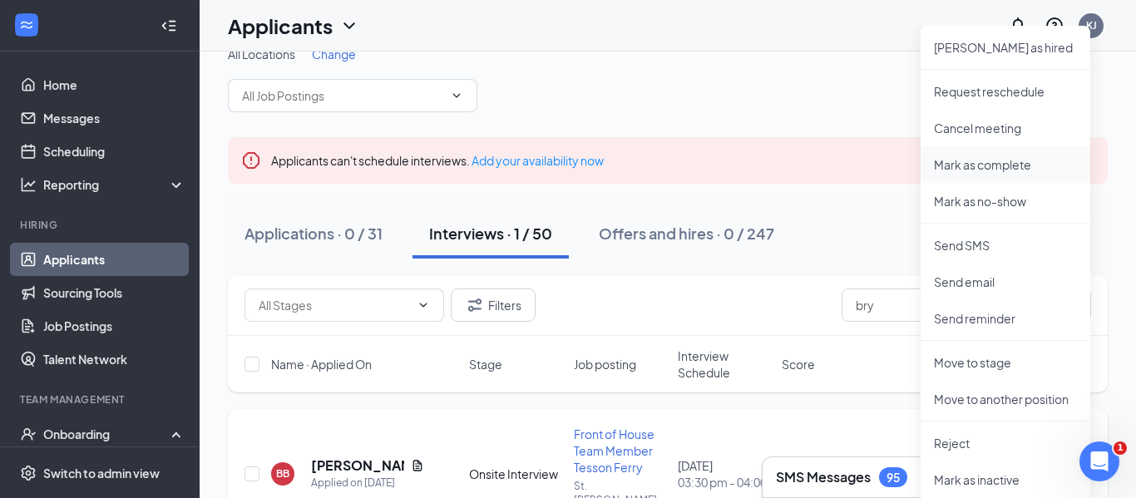
scroll to position [0, 0]
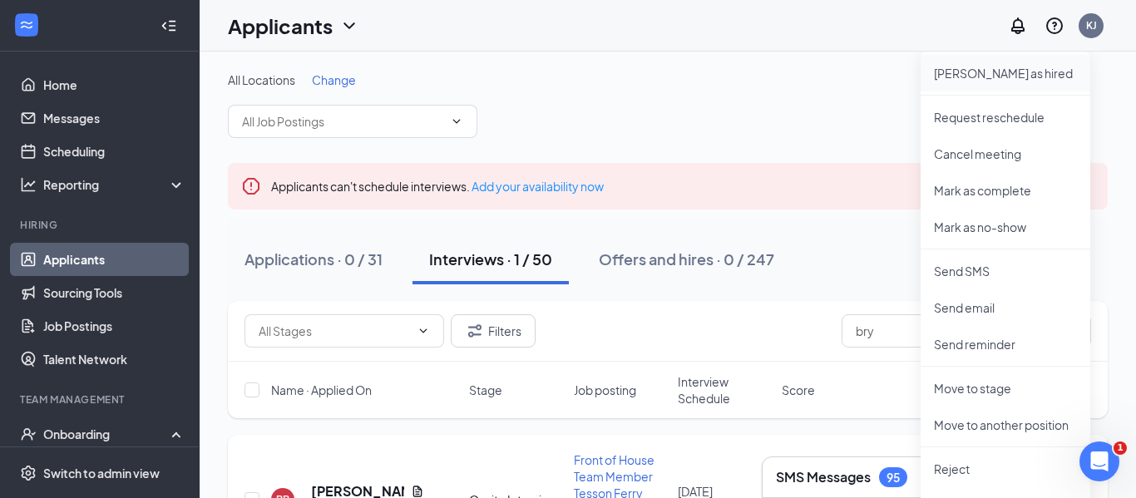
click at [994, 84] on li "Mark as hired" at bounding box center [1006, 73] width 170 height 37
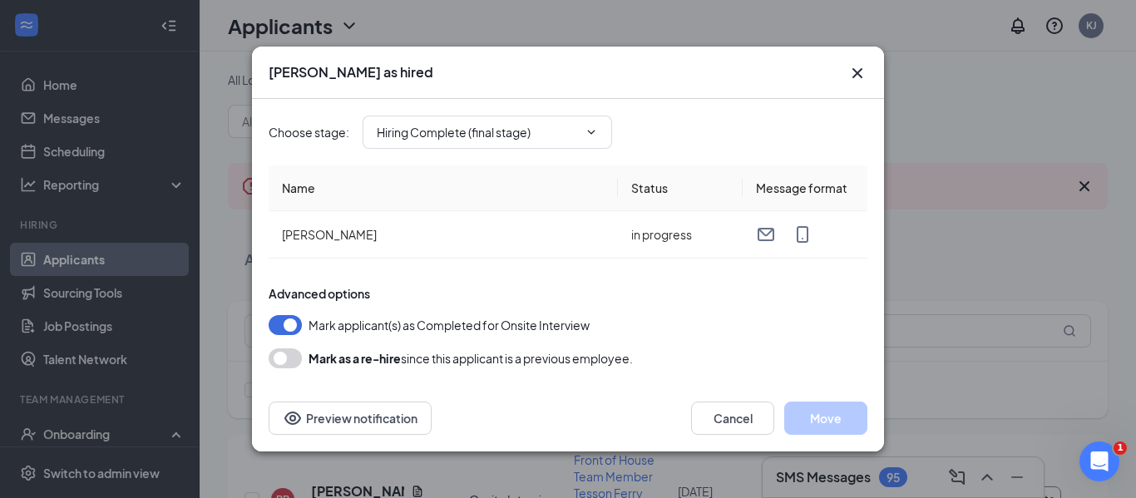
type input "Hiring Complete (final stage)"
click at [818, 415] on button "Move" at bounding box center [825, 418] width 83 height 33
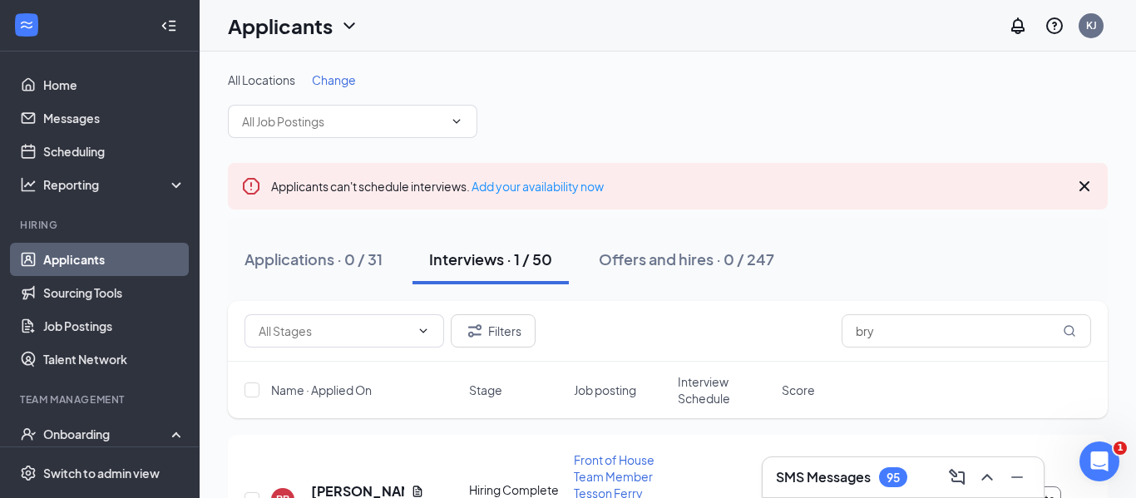
scroll to position [244, 0]
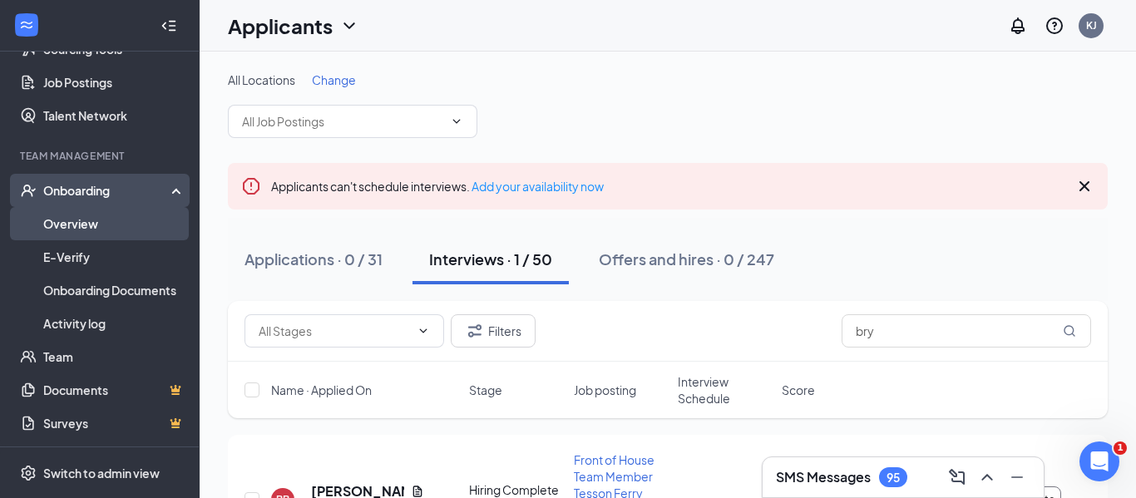
click at [83, 230] on link "Overview" at bounding box center [114, 223] width 142 height 33
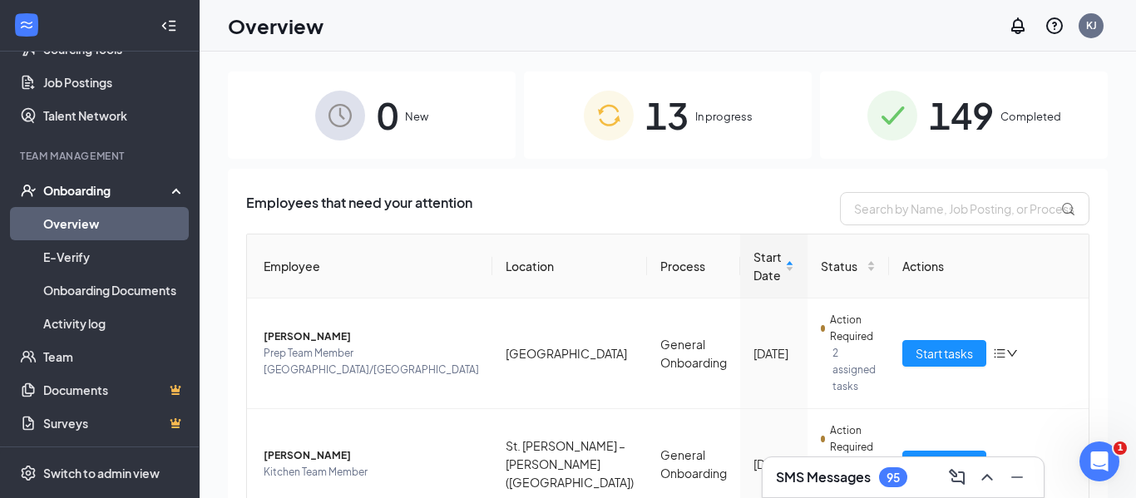
click at [374, 110] on div "0 New" at bounding box center [372, 115] width 288 height 87
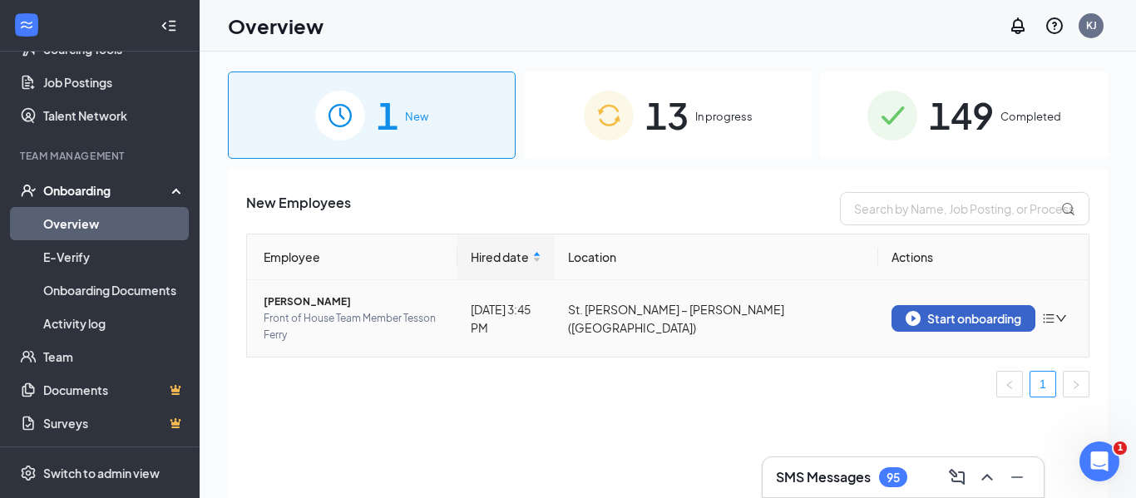
click at [996, 322] on div "Start onboarding" at bounding box center [964, 318] width 116 height 15
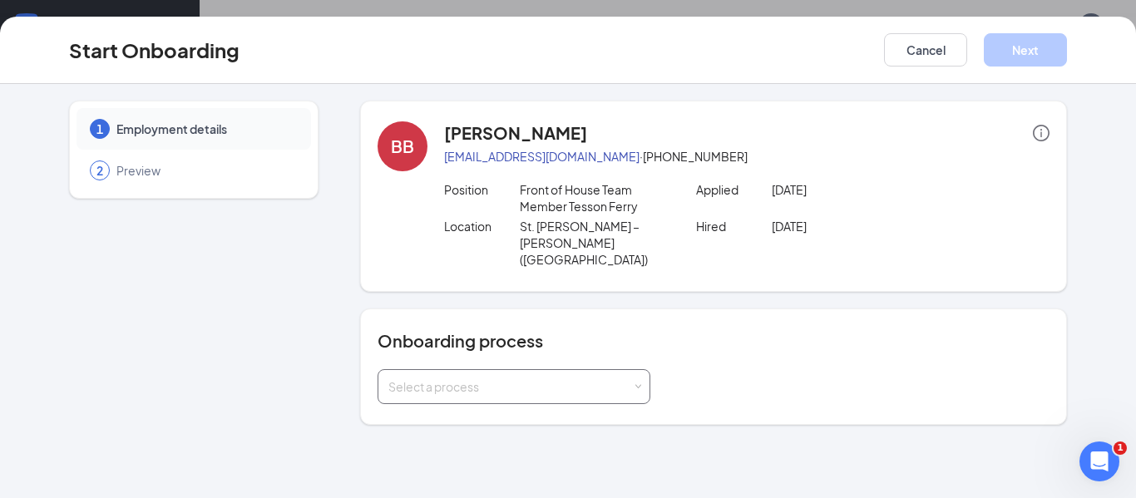
click at [533, 378] on div "Select a process" at bounding box center [510, 386] width 244 height 17
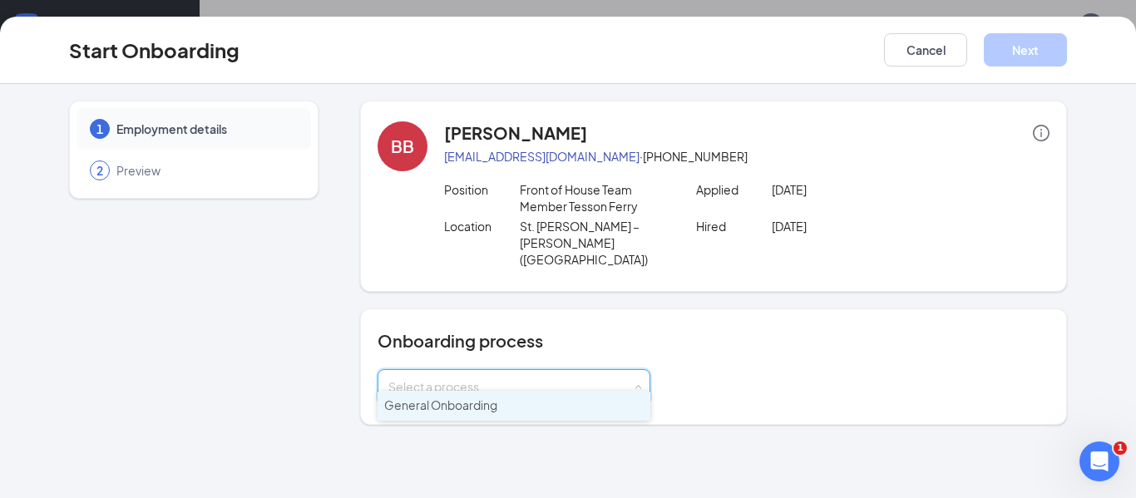
click at [494, 399] on span "General Onboarding" at bounding box center [440, 405] width 113 height 15
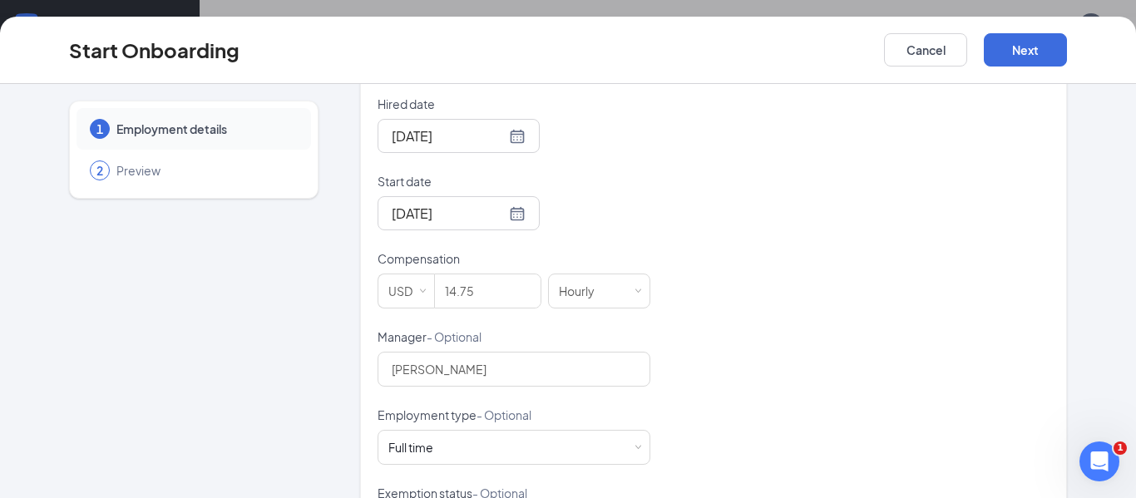
scroll to position [428, 0]
click at [499, 274] on input "14.75" at bounding box center [488, 290] width 106 height 33
type input "13.75"
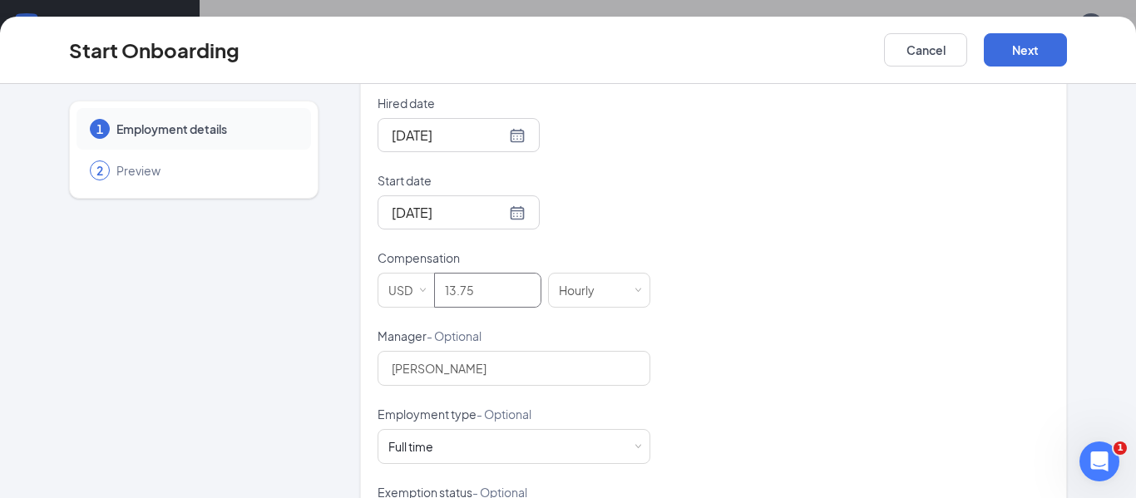
click at [706, 323] on div "Hired date Sep 14, 2025 Start date Sep 21, 2025 Compensation USD 13.75 Hourly M…" at bounding box center [714, 367] width 672 height 544
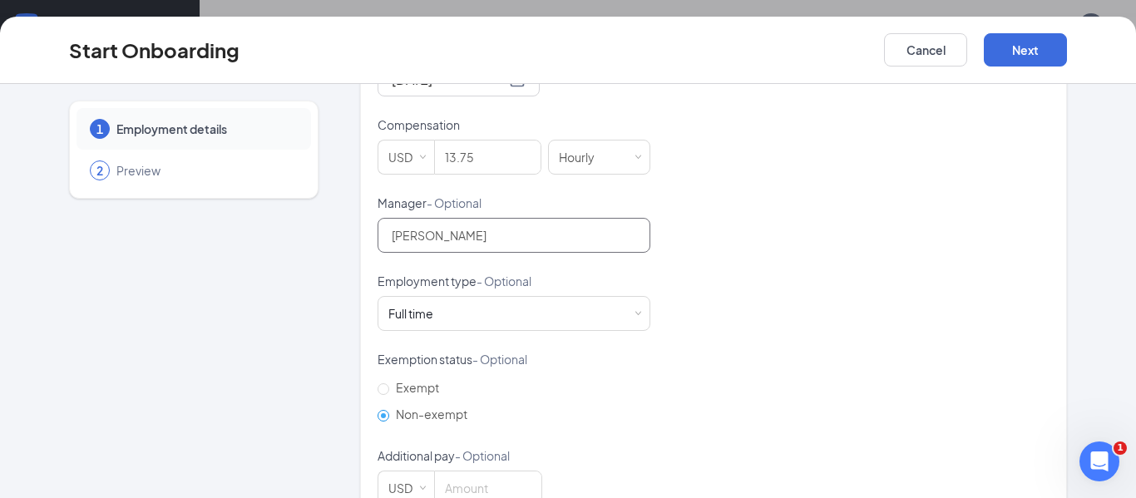
scroll to position [589, 0]
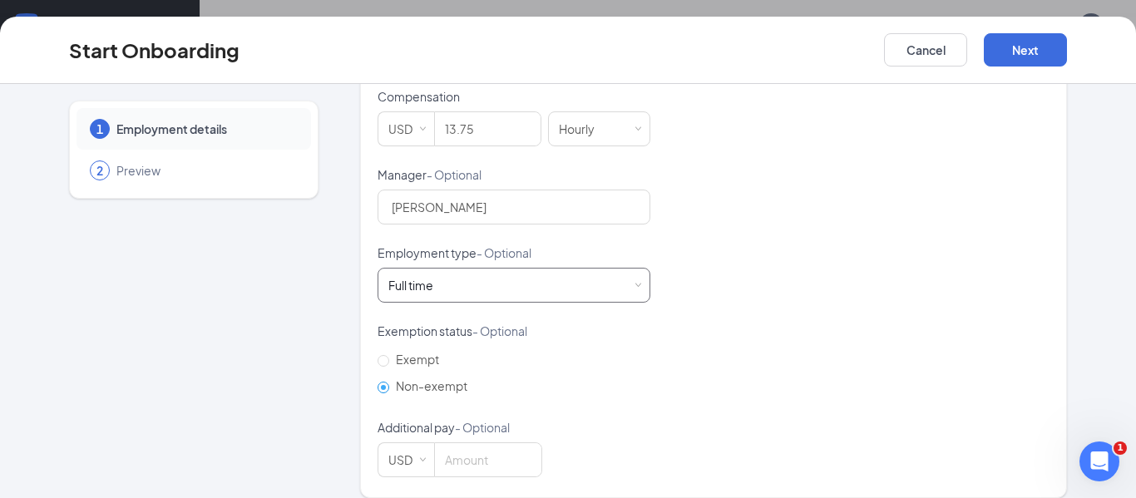
click at [580, 269] on div "Full time Works 30+ hours per week and is reasonably expected to work" at bounding box center [513, 285] width 251 height 33
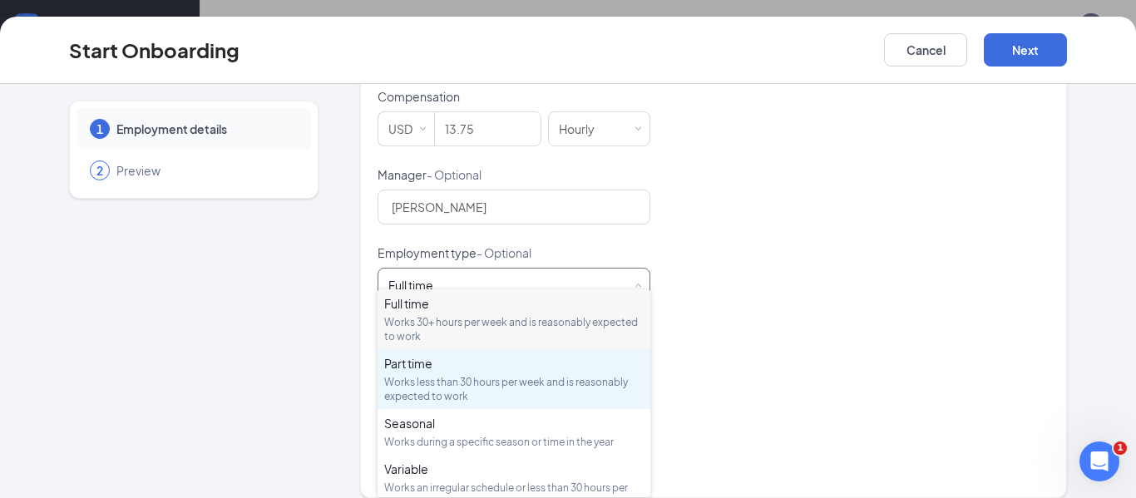
click at [472, 376] on div "Works less than 30 hours per week and is reasonably expected to work" at bounding box center [514, 389] width 260 height 28
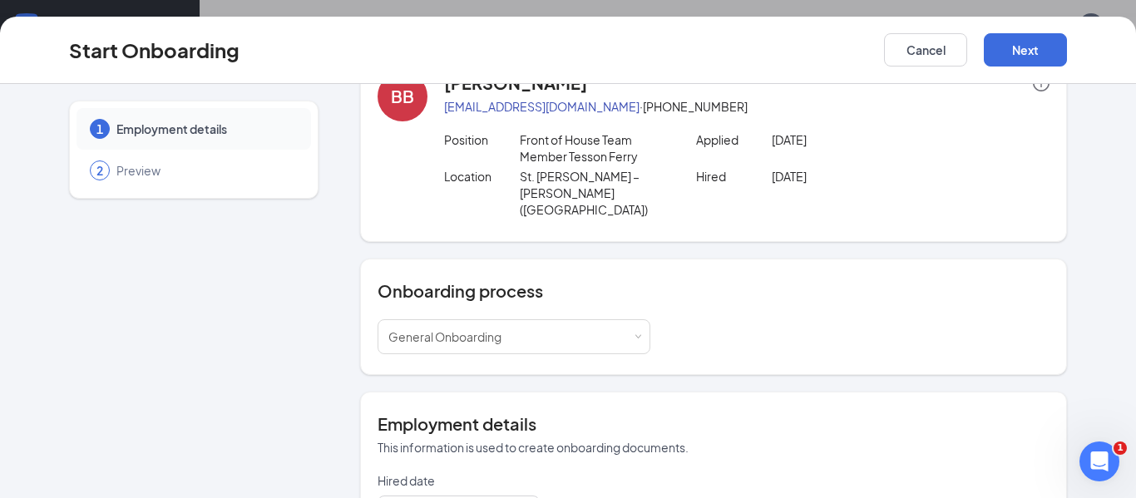
scroll to position [0, 0]
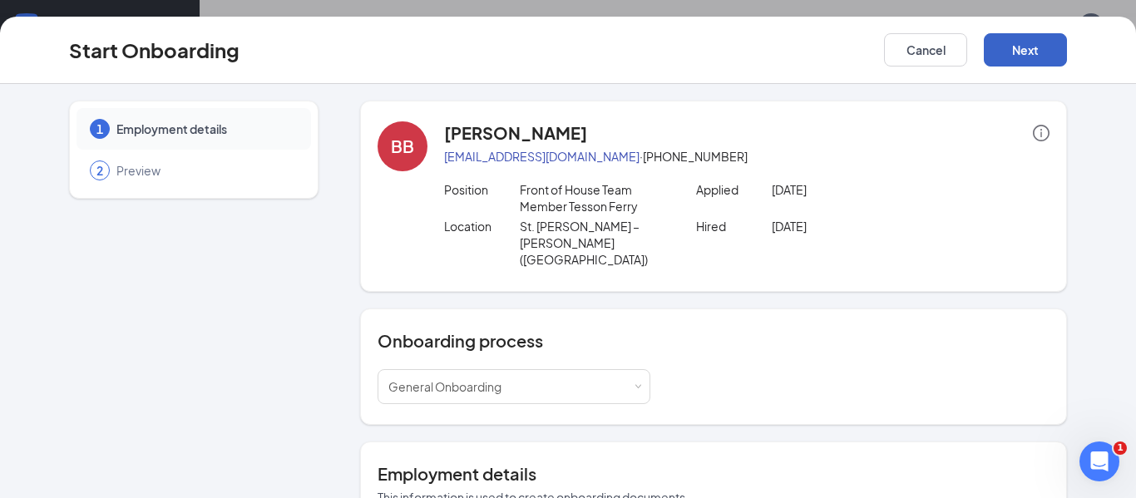
click at [1017, 51] on button "Next" at bounding box center [1025, 49] width 83 height 33
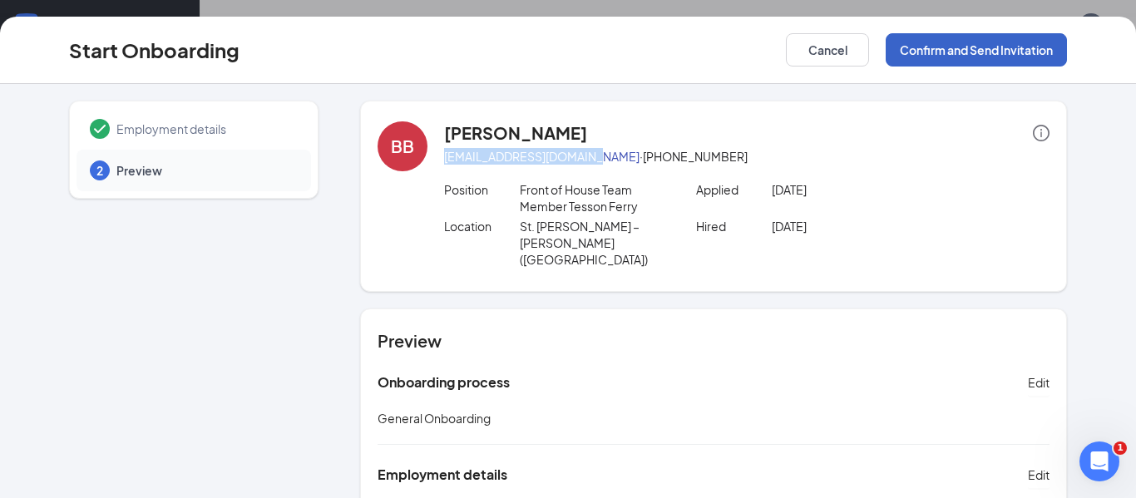
click at [955, 57] on button "Confirm and Send Invitation" at bounding box center [976, 49] width 181 height 33
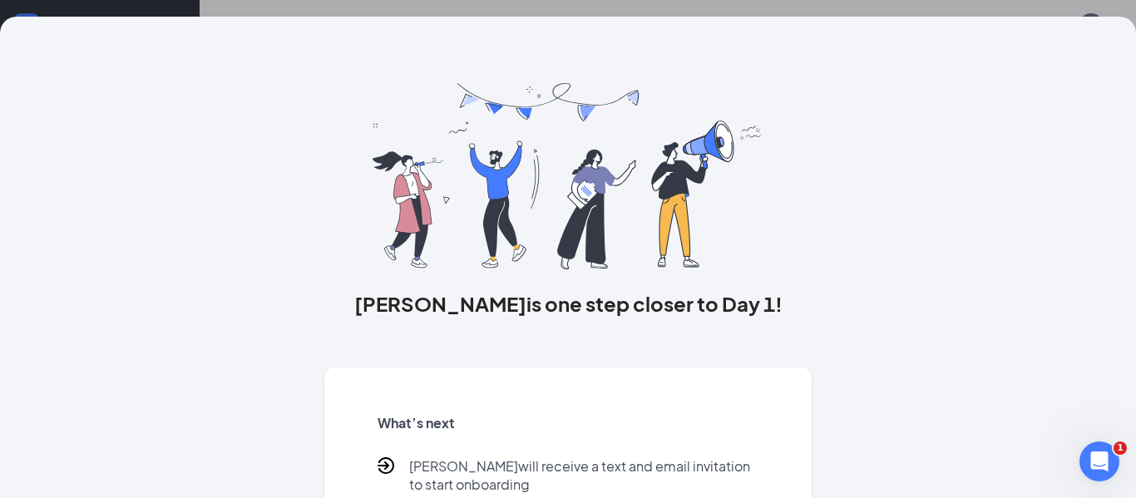
scroll to position [162, 0]
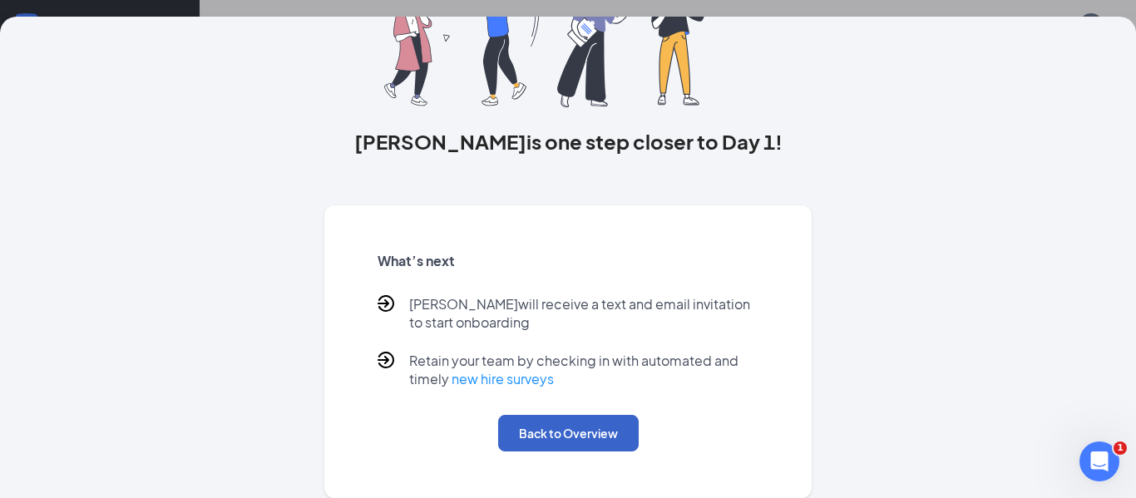
click at [566, 446] on button "Back to Overview" at bounding box center [568, 433] width 141 height 37
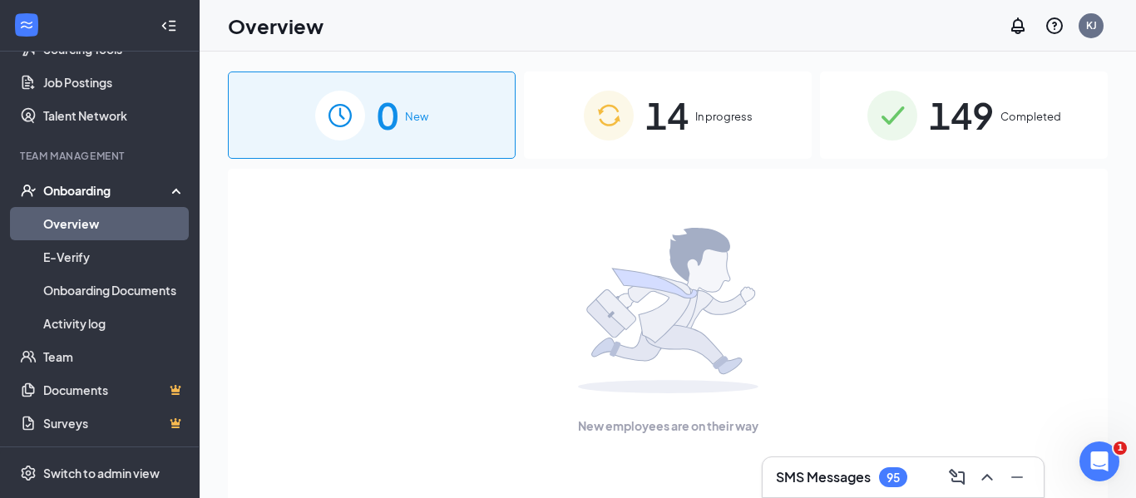
click at [651, 115] on span "14" at bounding box center [666, 115] width 43 height 57
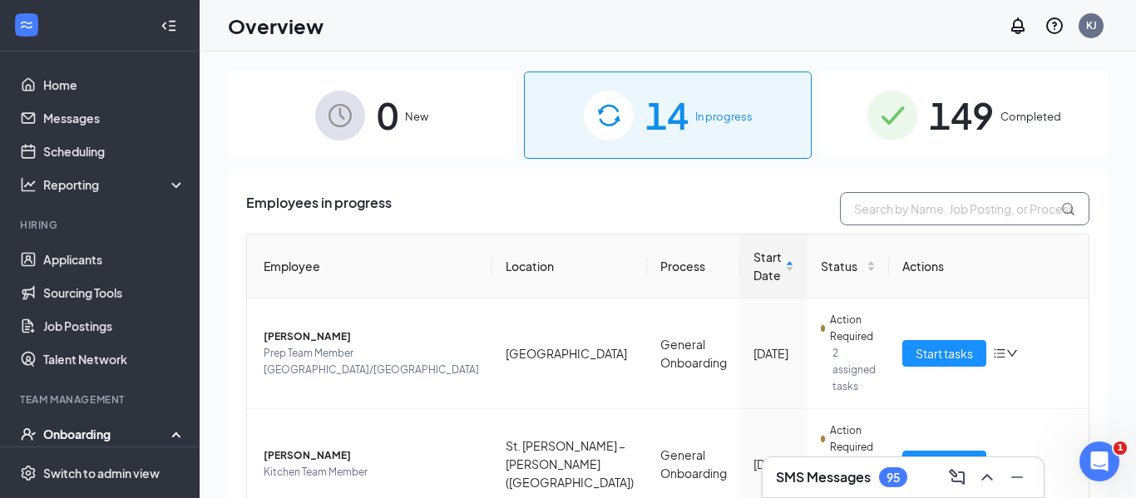
click at [911, 218] on input "text" at bounding box center [965, 208] width 250 height 33
type input "lil"
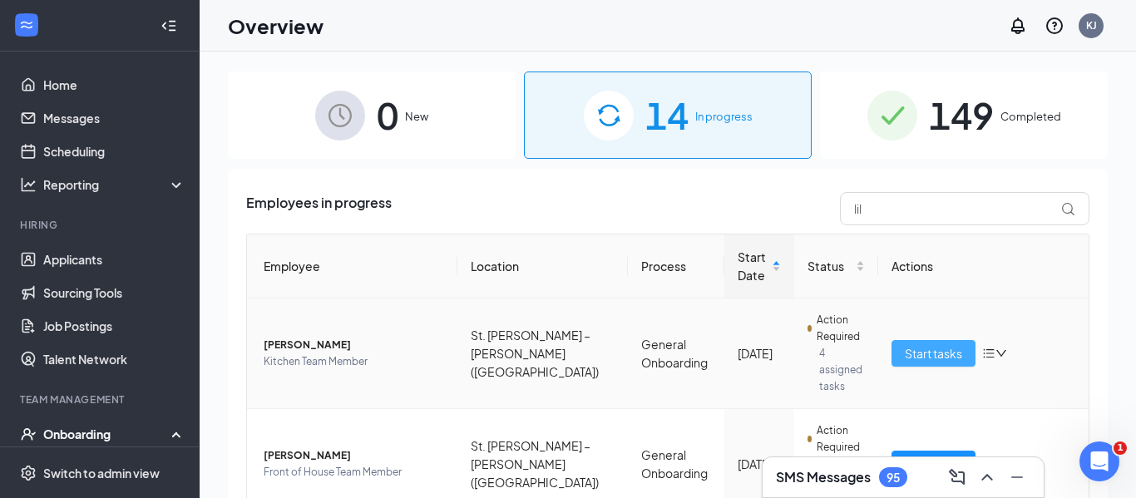
click at [917, 346] on span "Start tasks" at bounding box center [933, 353] width 57 height 18
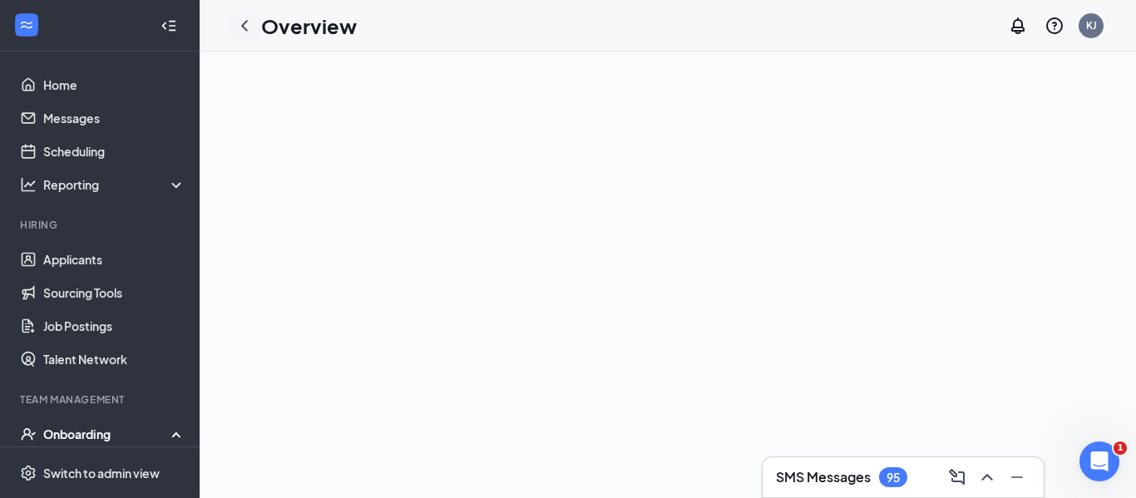
click at [239, 22] on icon "ChevronLeft" at bounding box center [245, 26] width 20 height 20
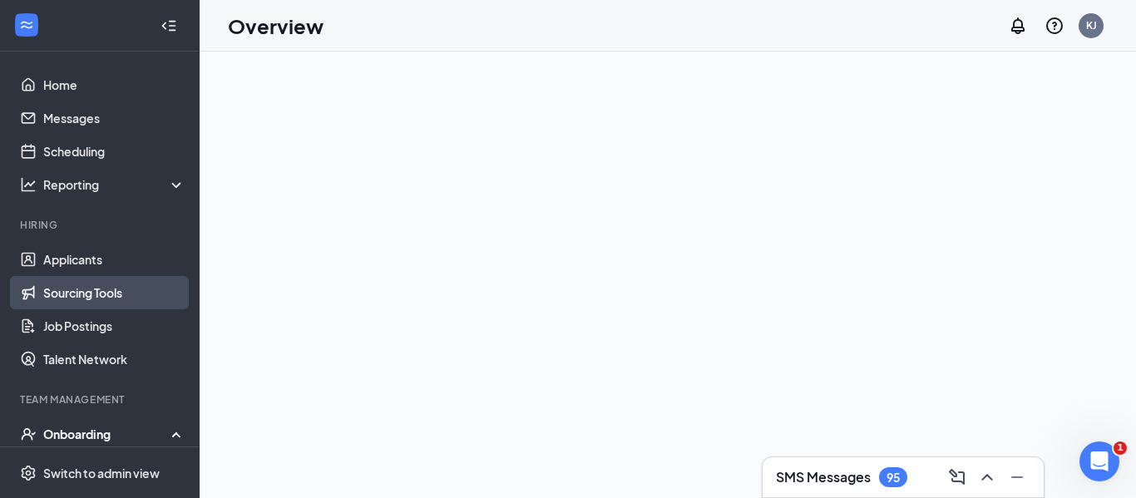
scroll to position [244, 0]
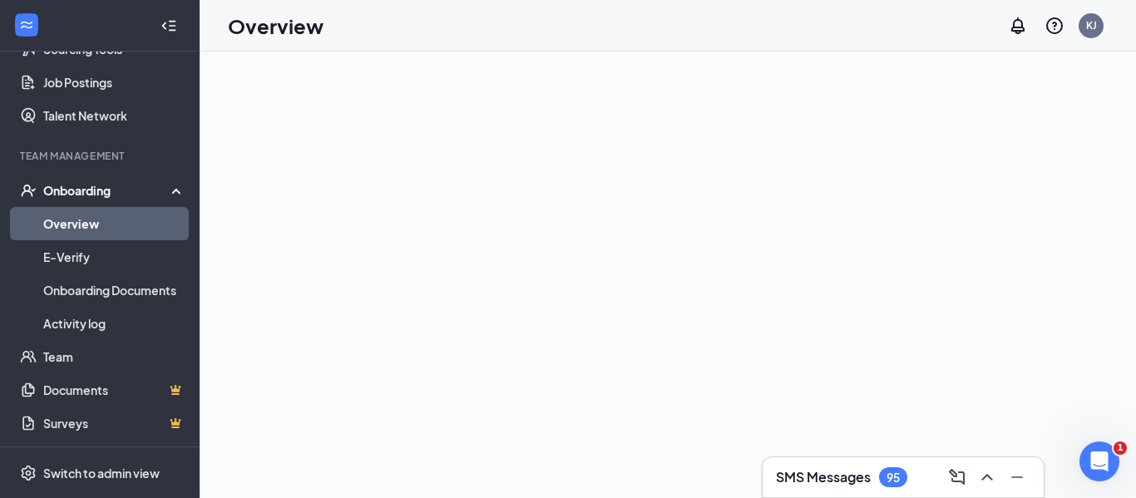
click at [93, 223] on link "Overview" at bounding box center [114, 223] width 142 height 33
click at [94, 223] on link "Overview" at bounding box center [114, 223] width 142 height 33
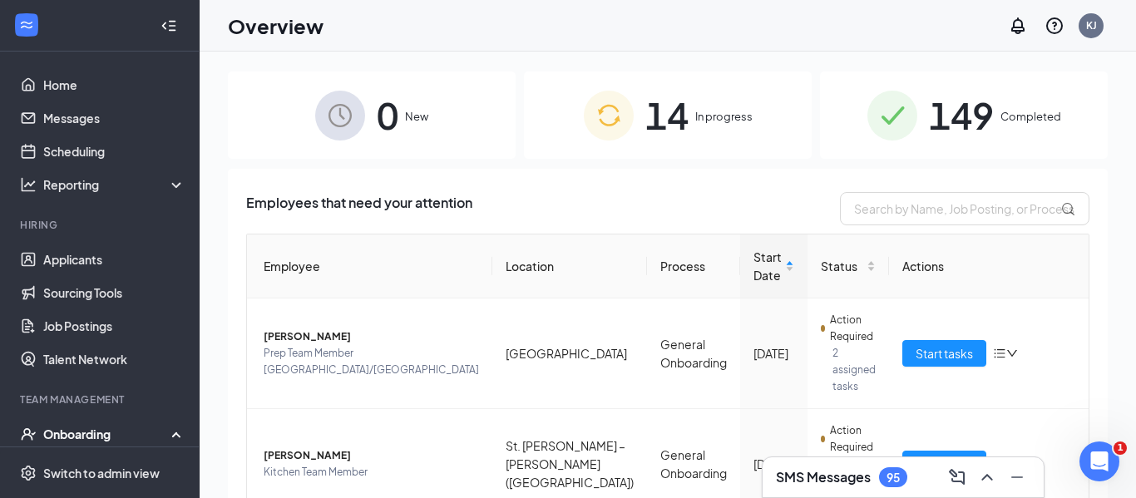
click at [650, 93] on span "14" at bounding box center [666, 115] width 43 height 57
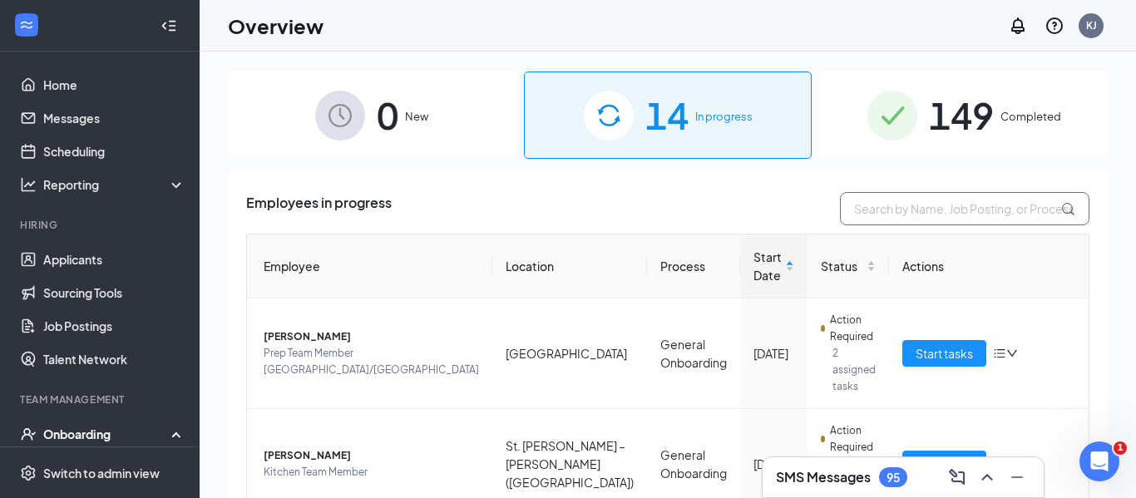
click at [863, 209] on input "text" at bounding box center [965, 208] width 250 height 33
type input "lill"
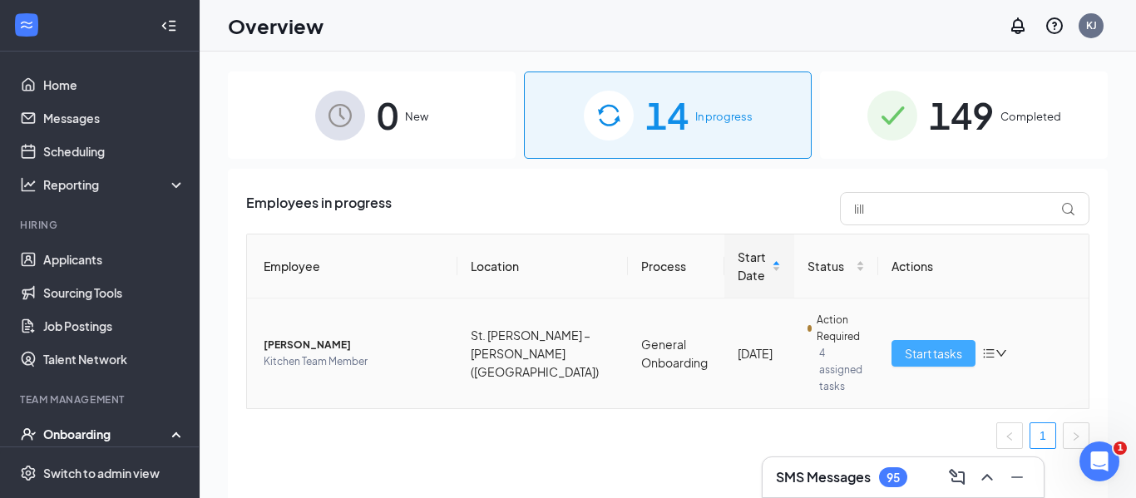
click at [924, 350] on span "Start tasks" at bounding box center [933, 353] width 57 height 18
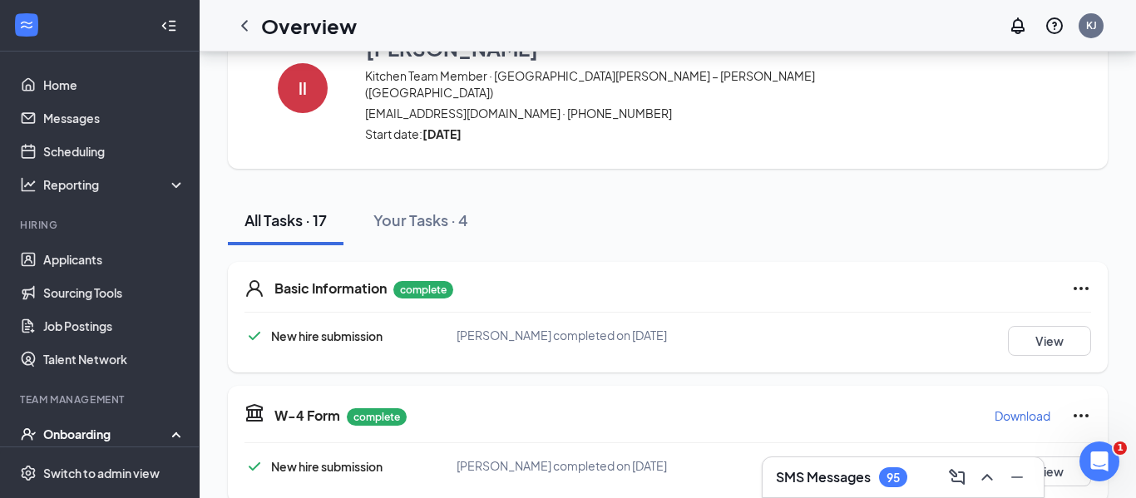
scroll to position [67, 0]
click at [444, 208] on div "Your Tasks · 4" at bounding box center [420, 218] width 95 height 21
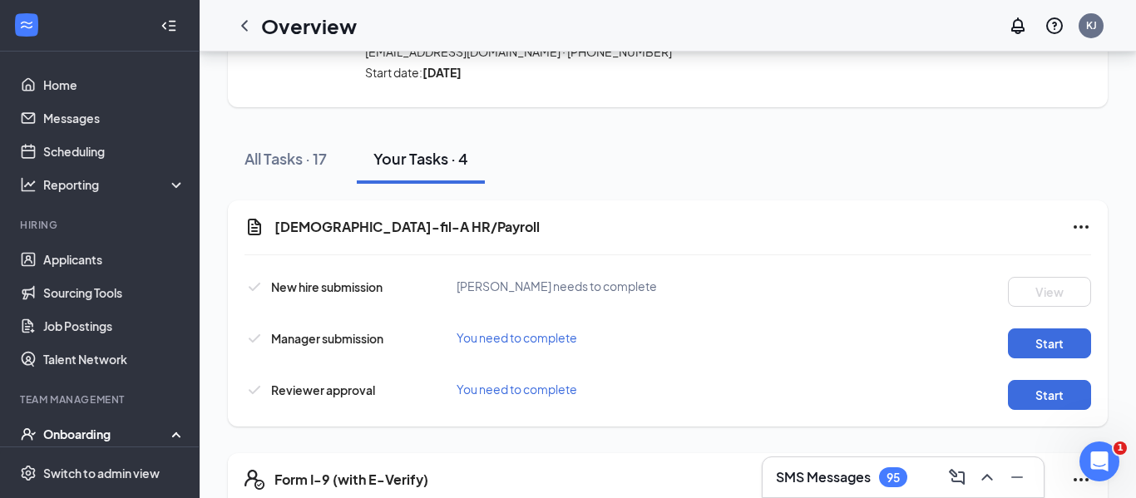
scroll to position [131, 0]
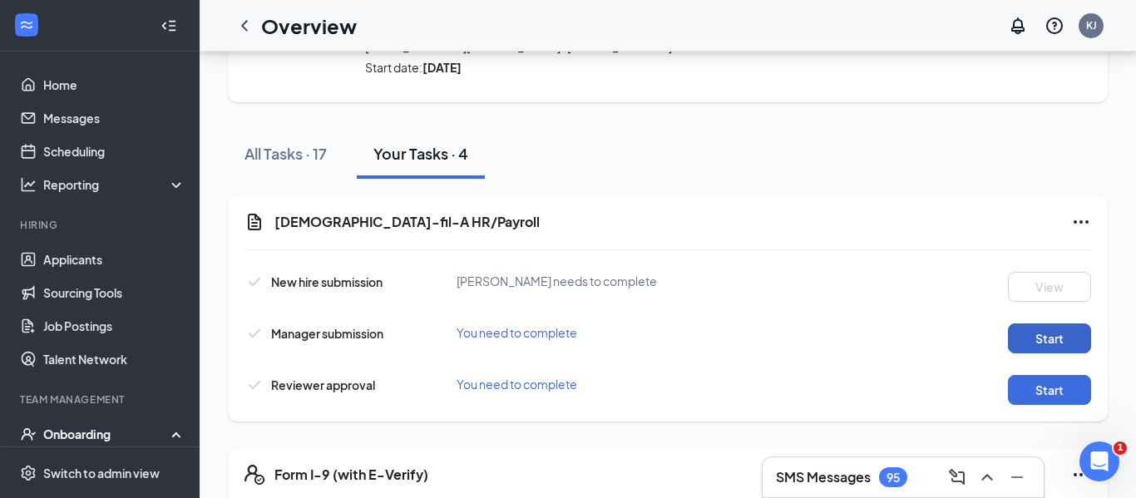
click at [1023, 324] on button "Start" at bounding box center [1049, 339] width 83 height 30
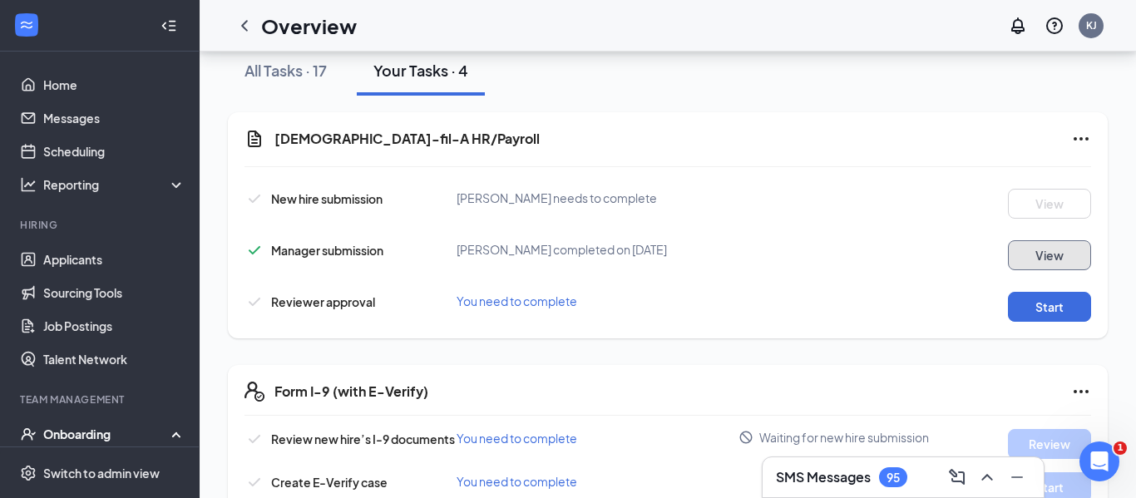
scroll to position [239, 0]
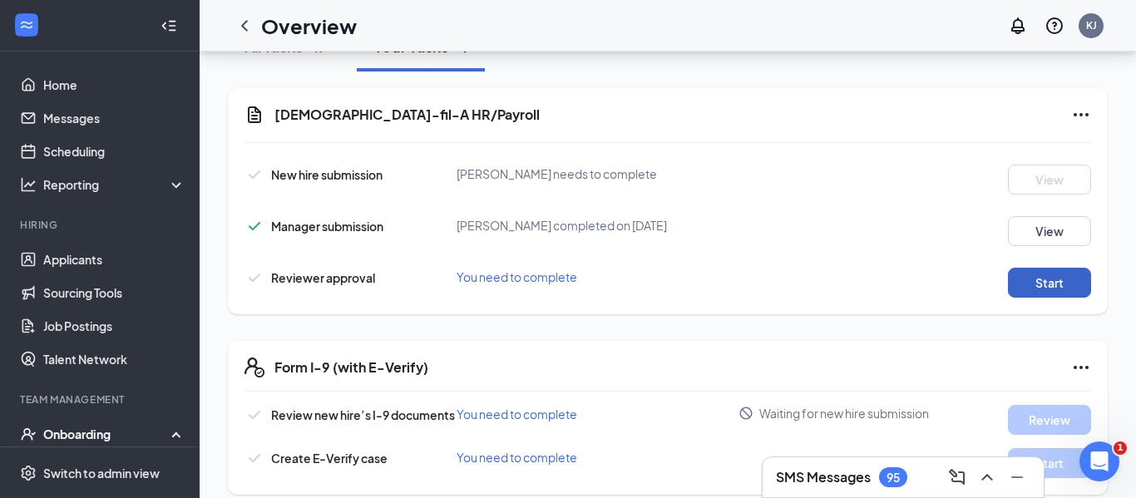
click at [1017, 269] on button "Start" at bounding box center [1049, 283] width 83 height 30
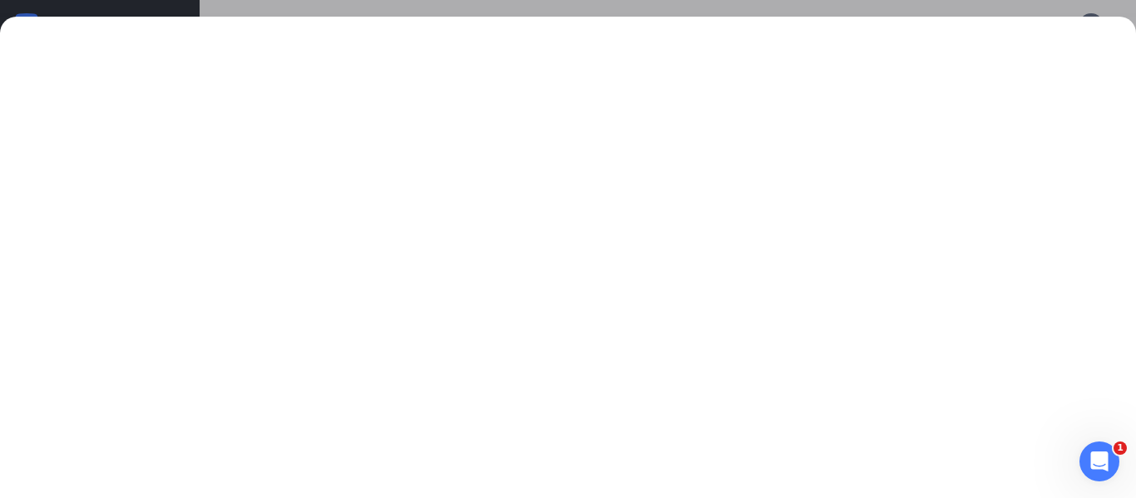
click at [766, 7] on div at bounding box center [568, 249] width 1136 height 498
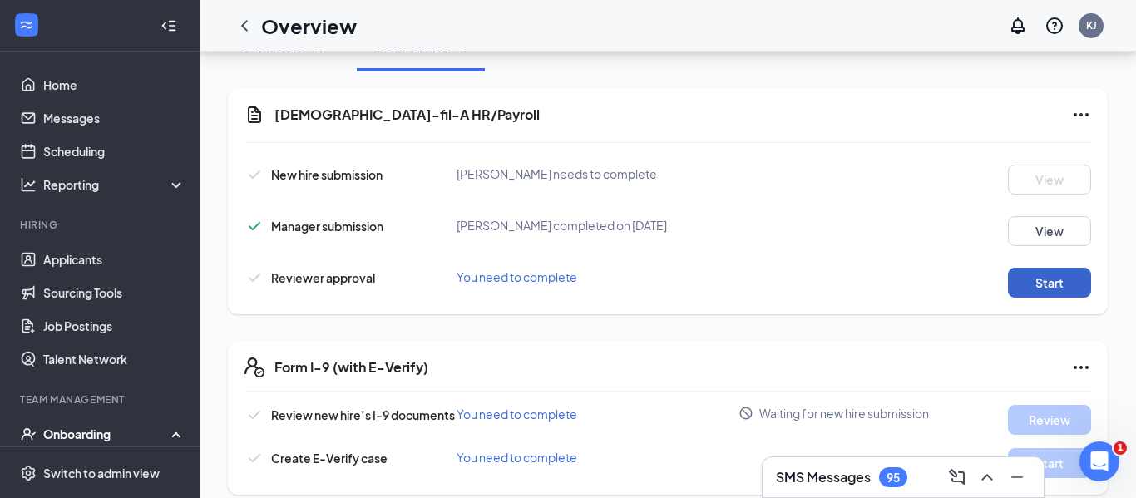
scroll to position [0, 0]
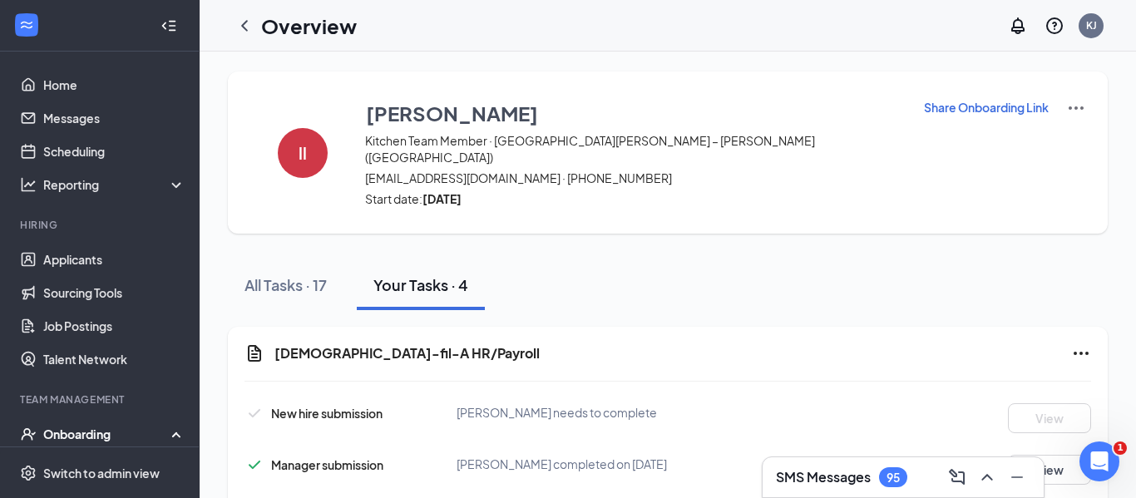
click at [684, 209] on div "ll [PERSON_NAME] Kitchen Team Member · [GEOGRAPHIC_DATA][PERSON_NAME] – [PERSON…" at bounding box center [668, 153] width 880 height 162
